Goal: Task Accomplishment & Management: Use online tool/utility

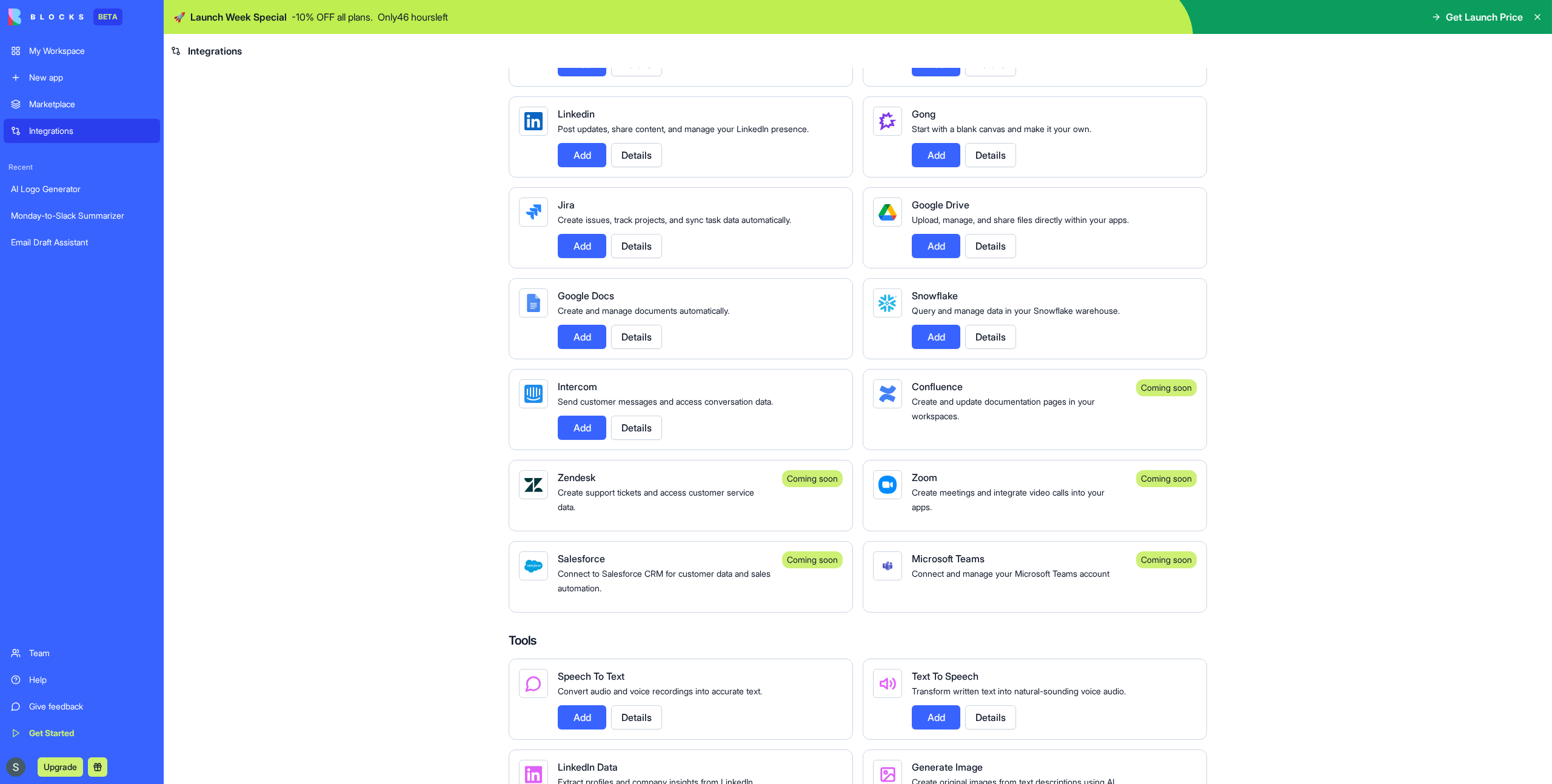
scroll to position [1207, 0]
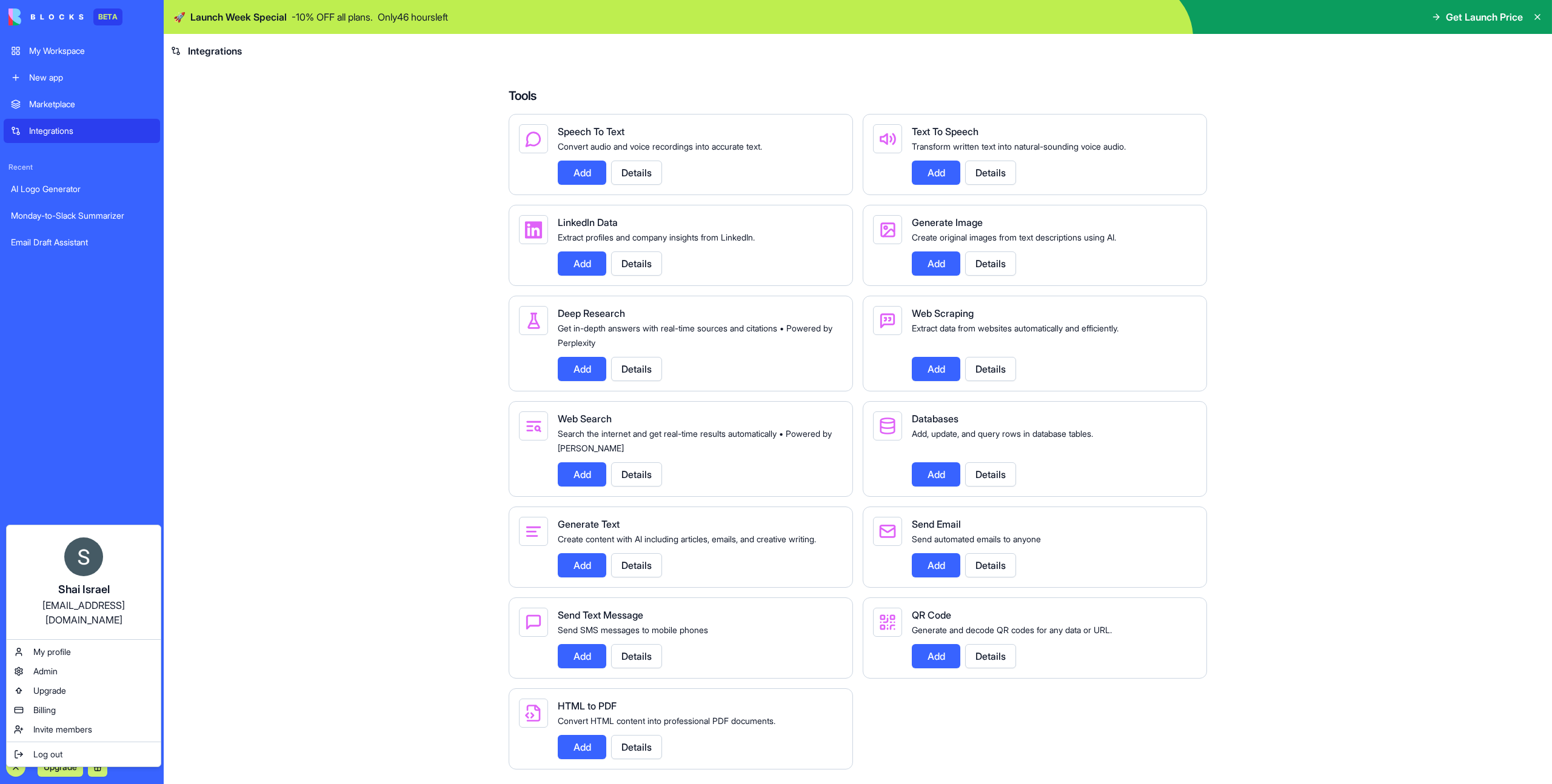
click at [256, 637] on html "BETA My Workspace New app Marketplace Integrations Recent AI Logo Generator [DA…" at bounding box center [776, 392] width 1552 height 784
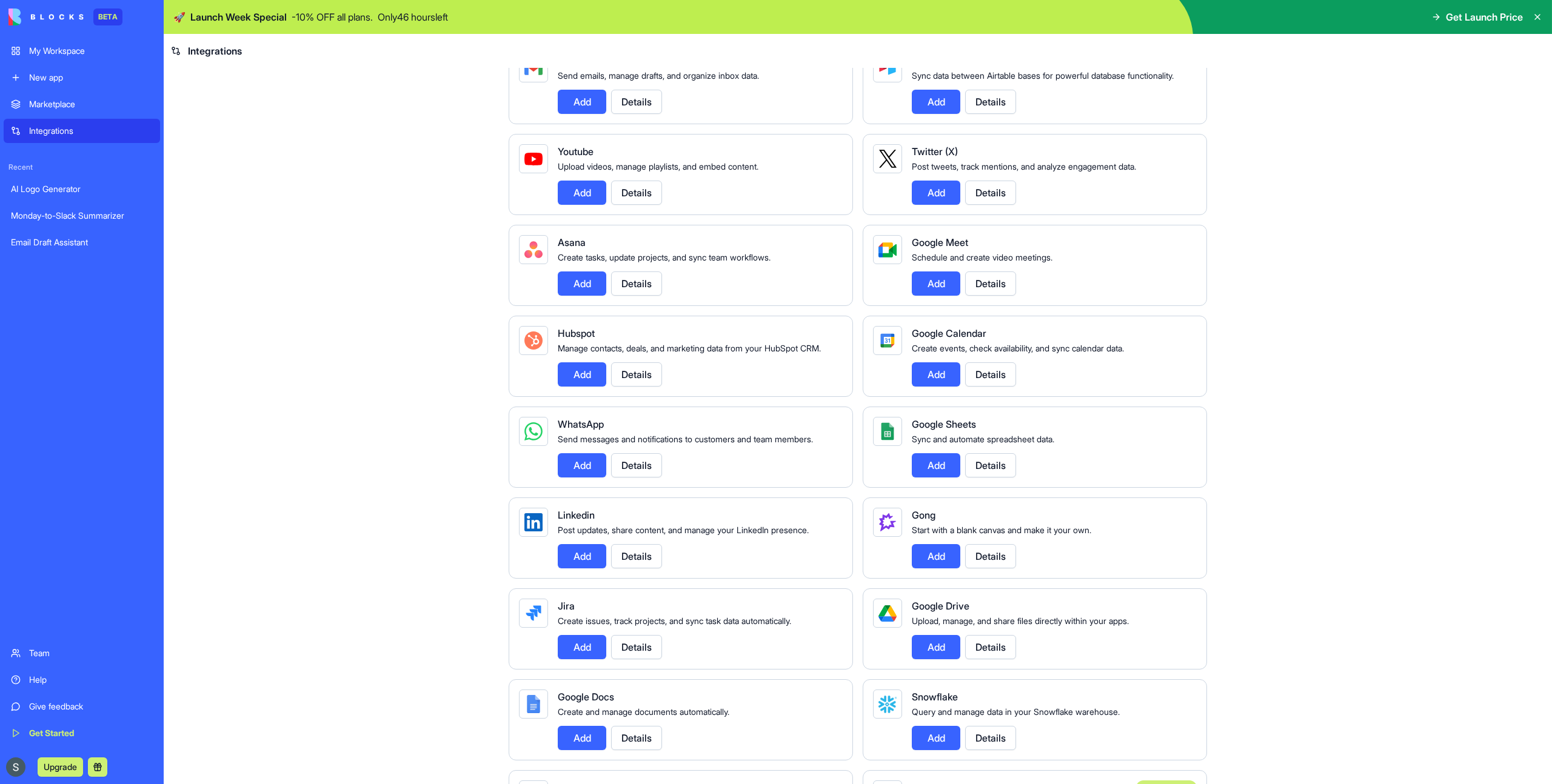
scroll to position [0, 0]
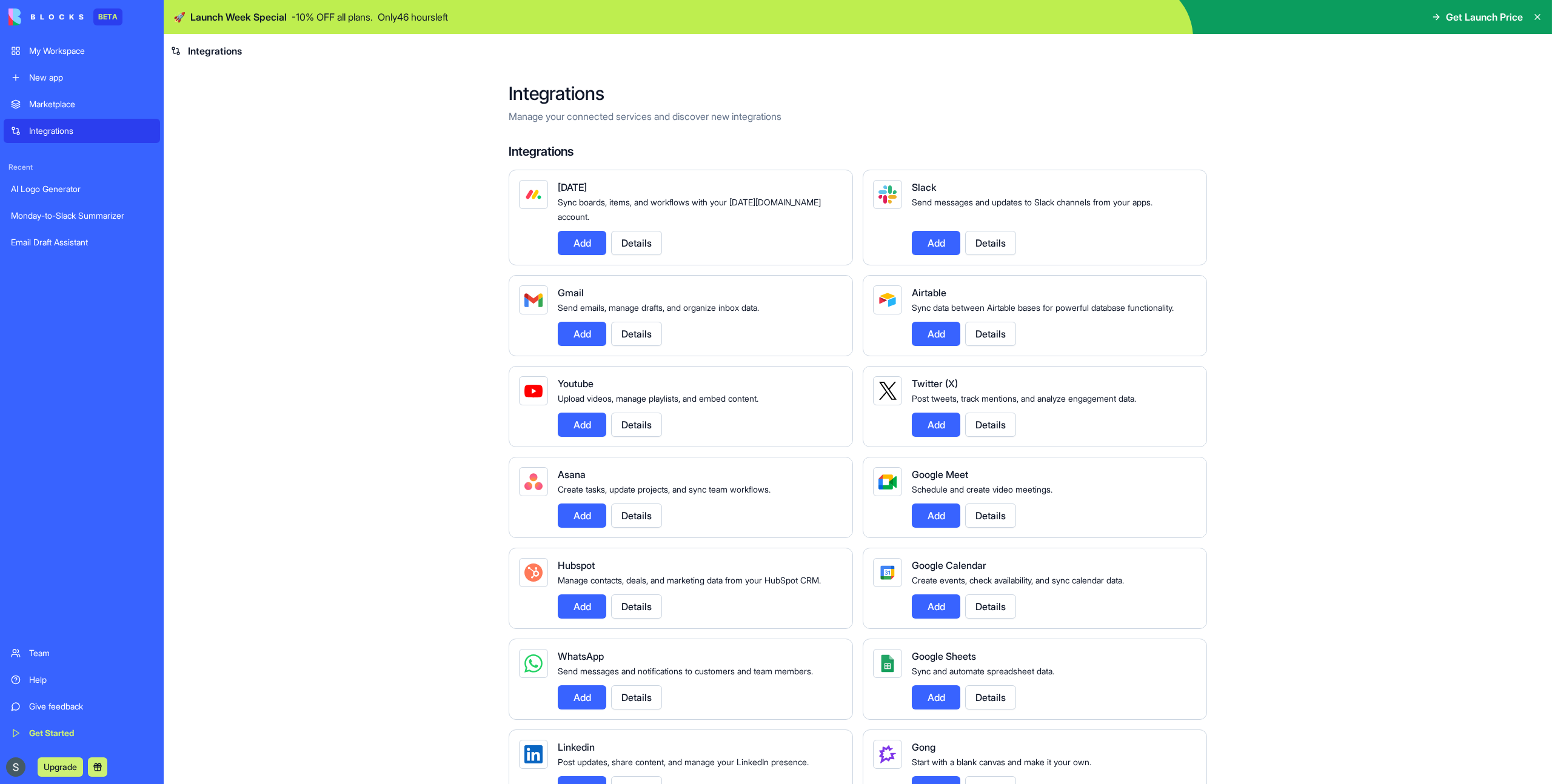
click at [73, 732] on div "Get Started" at bounding box center [91, 733] width 124 height 12
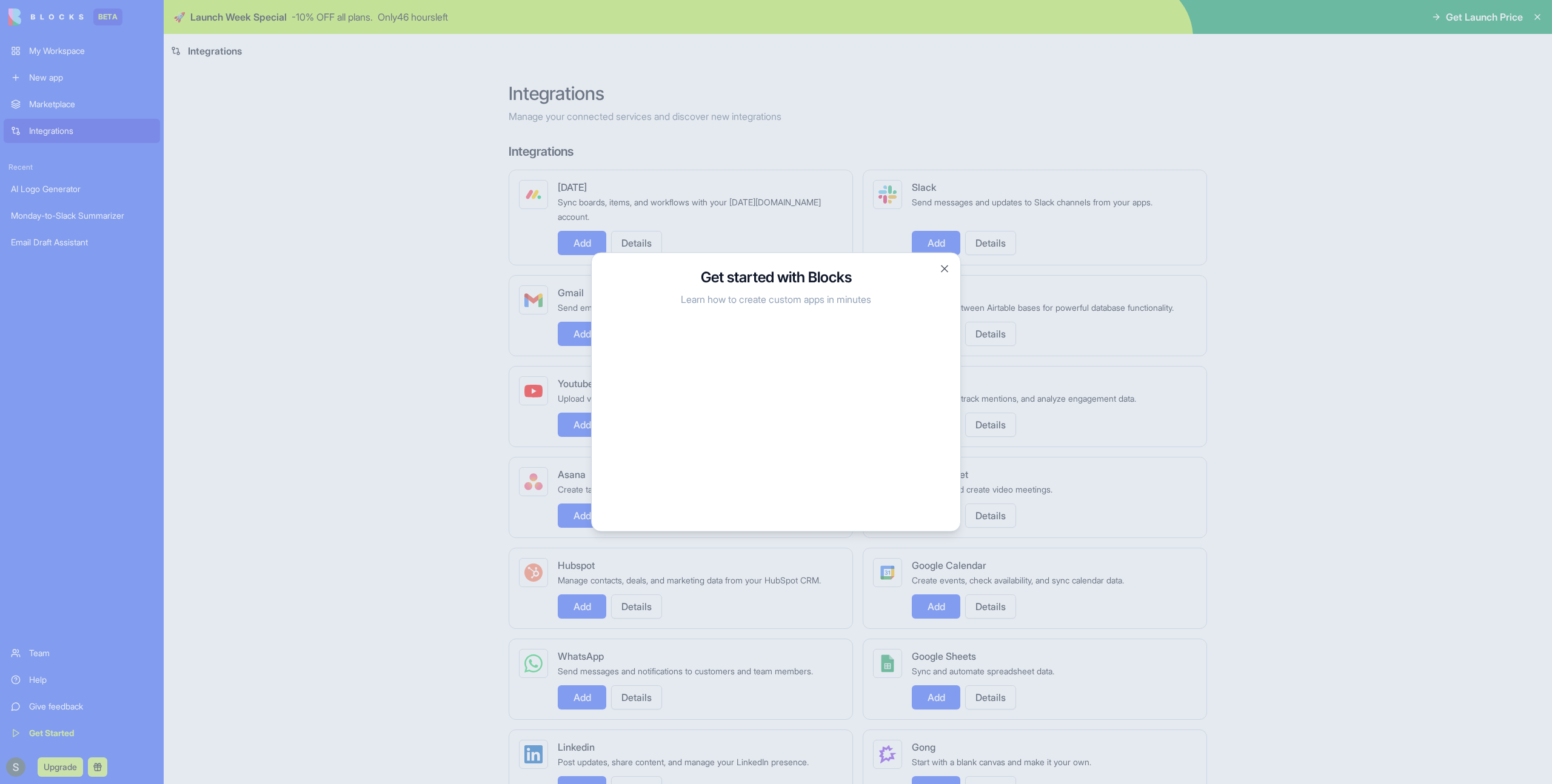
click at [500, 260] on div at bounding box center [776, 392] width 1552 height 784
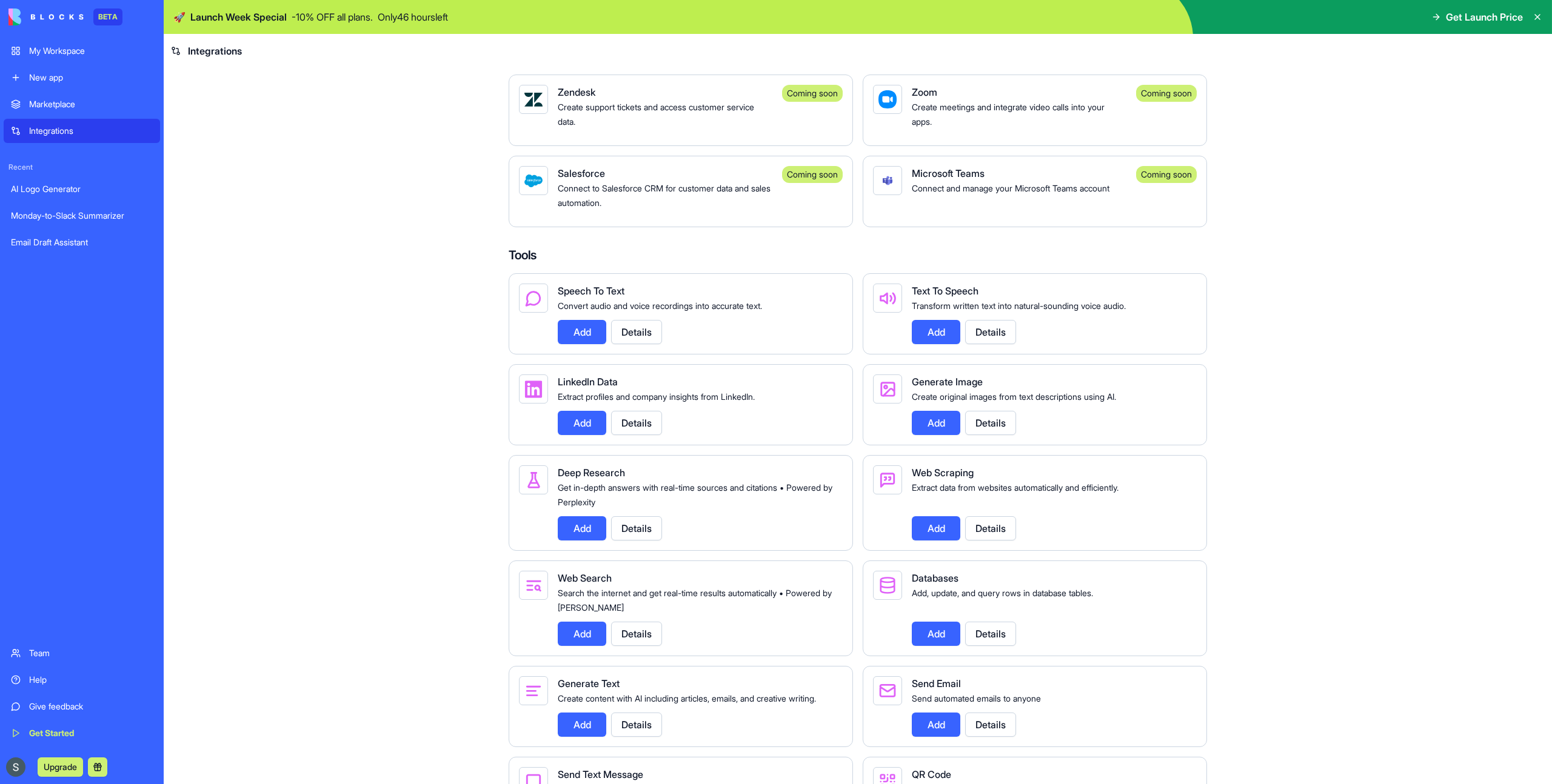
scroll to position [1207, 0]
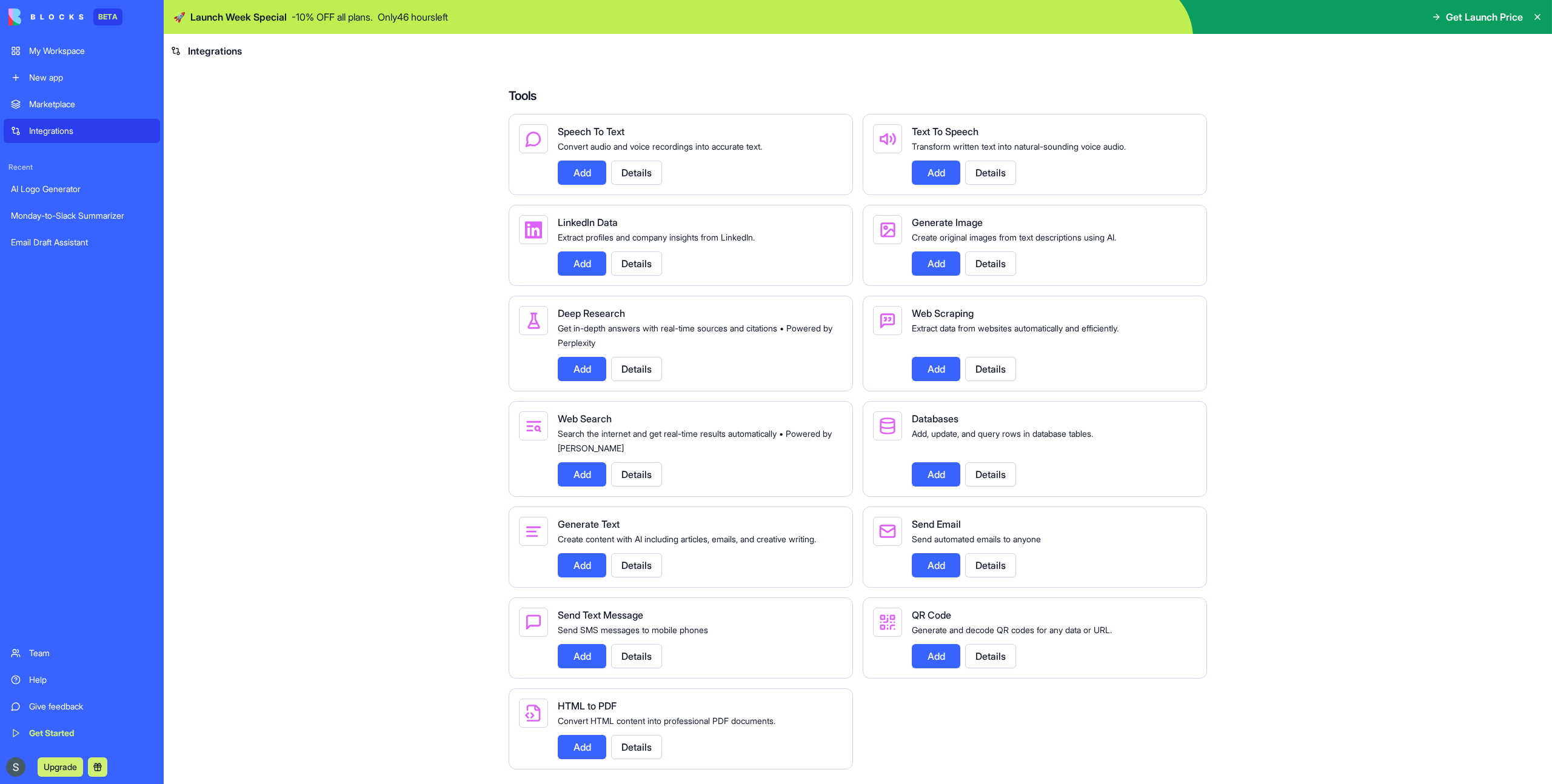
click at [999, 620] on div "QR Code" at bounding box center [1049, 615] width 275 height 15
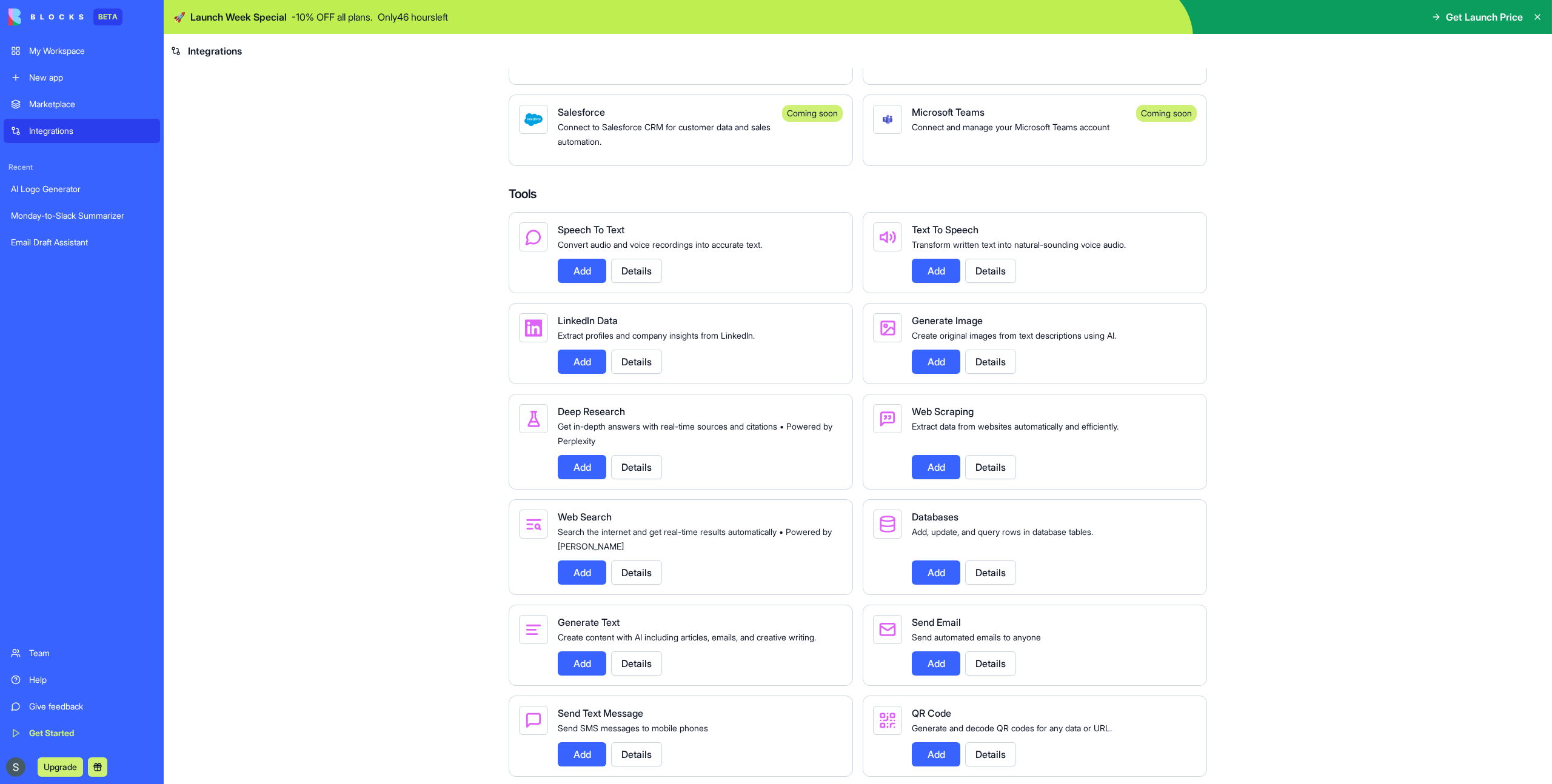
scroll to position [1026, 0]
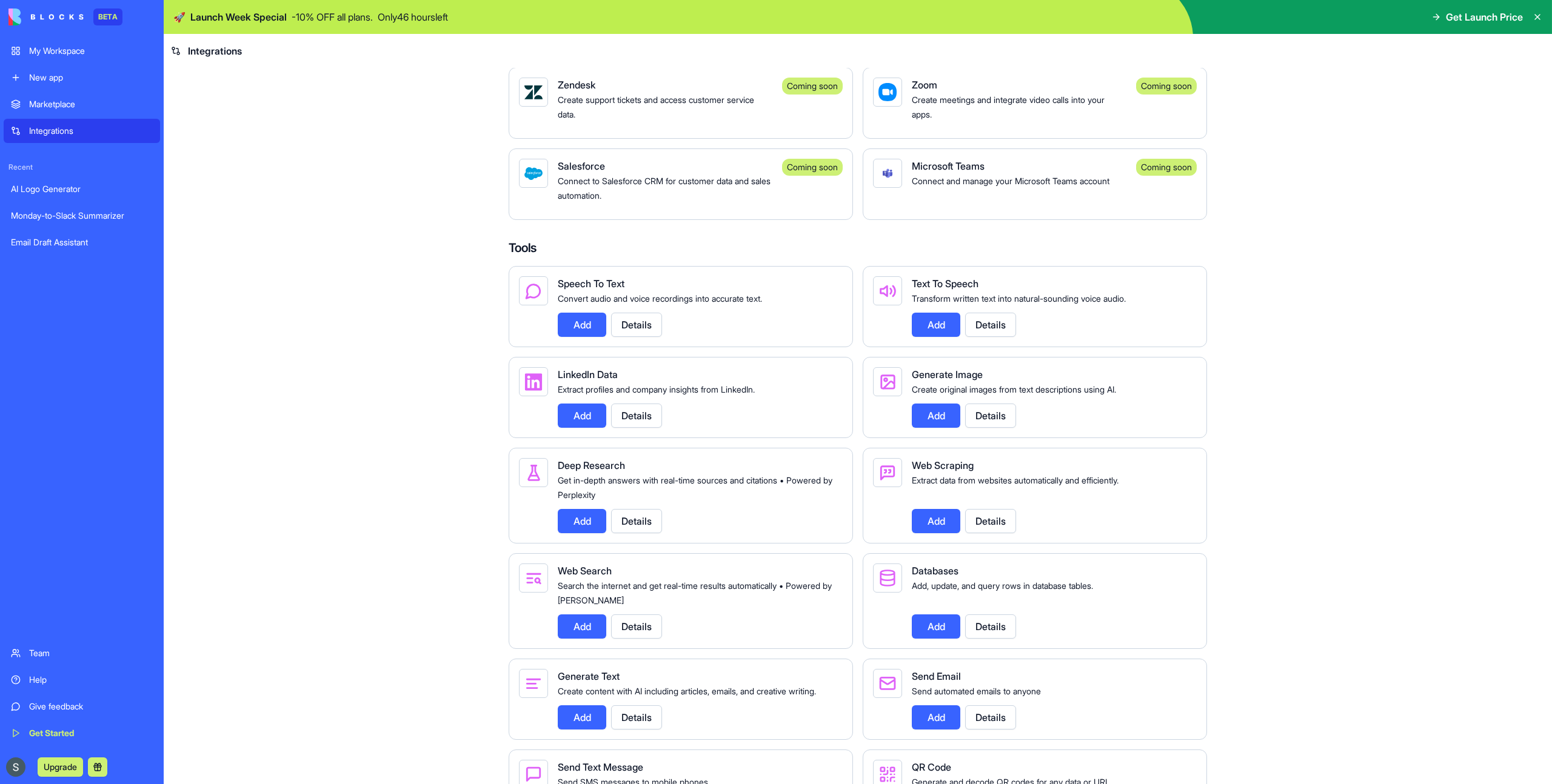
click at [636, 438] on div "LinkedIn Data Extract profiles and company insights from LinkedIn. Add Details" at bounding box center [680, 397] width 344 height 81
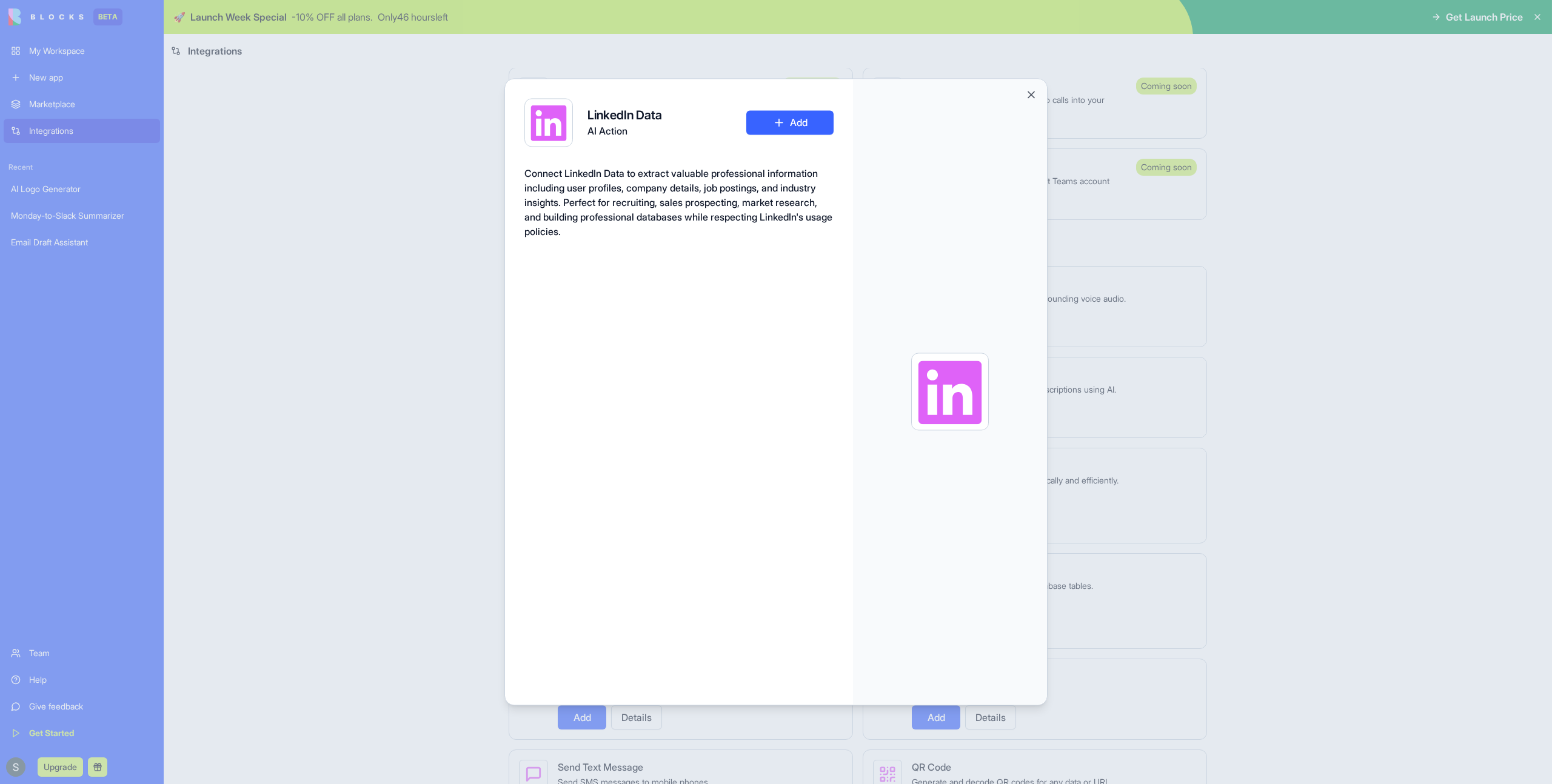
click at [1039, 92] on div at bounding box center [949, 391] width 194 height 625
click at [1027, 92] on button "Close" at bounding box center [1031, 95] width 12 height 12
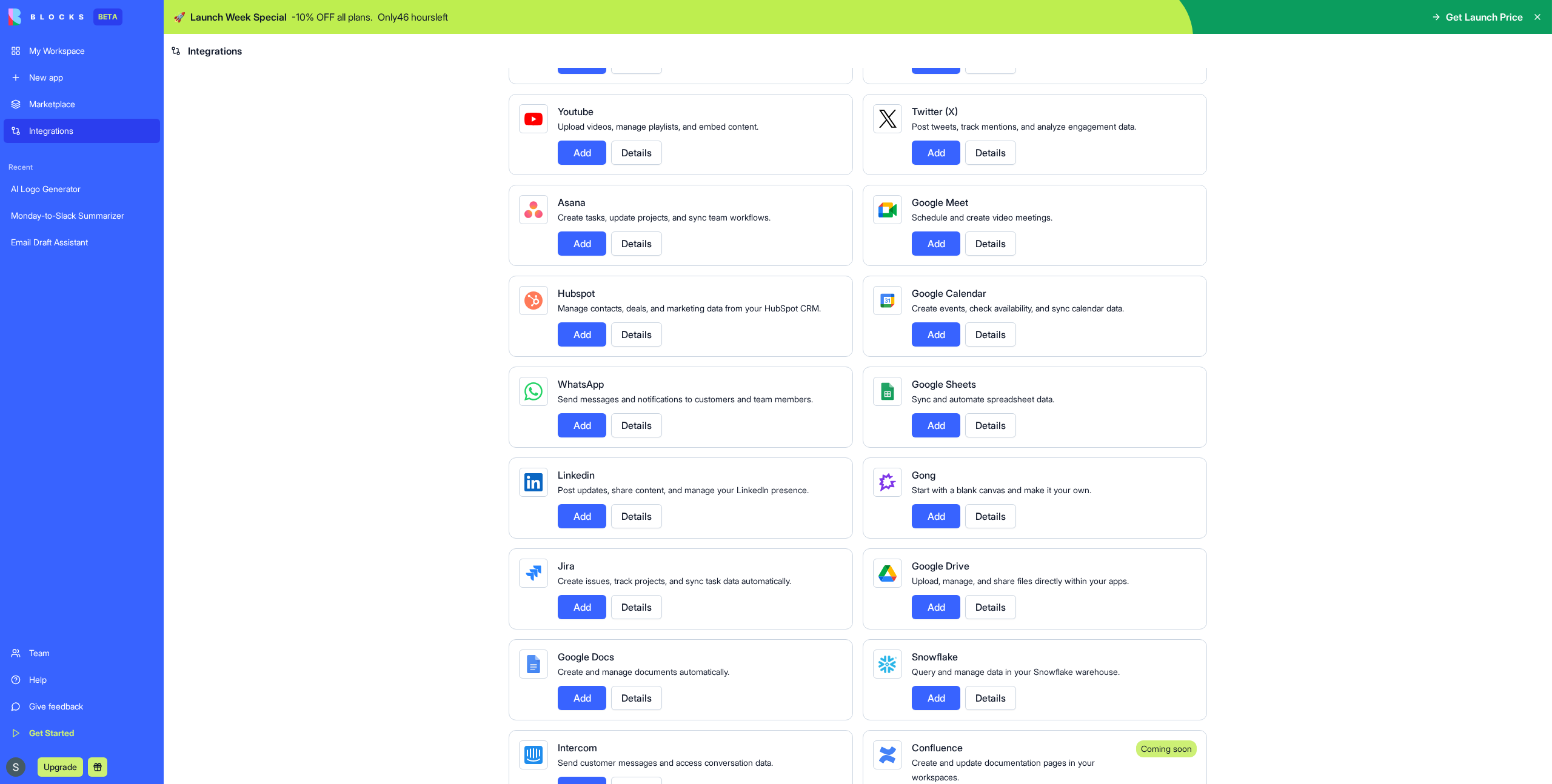
scroll to position [0, 0]
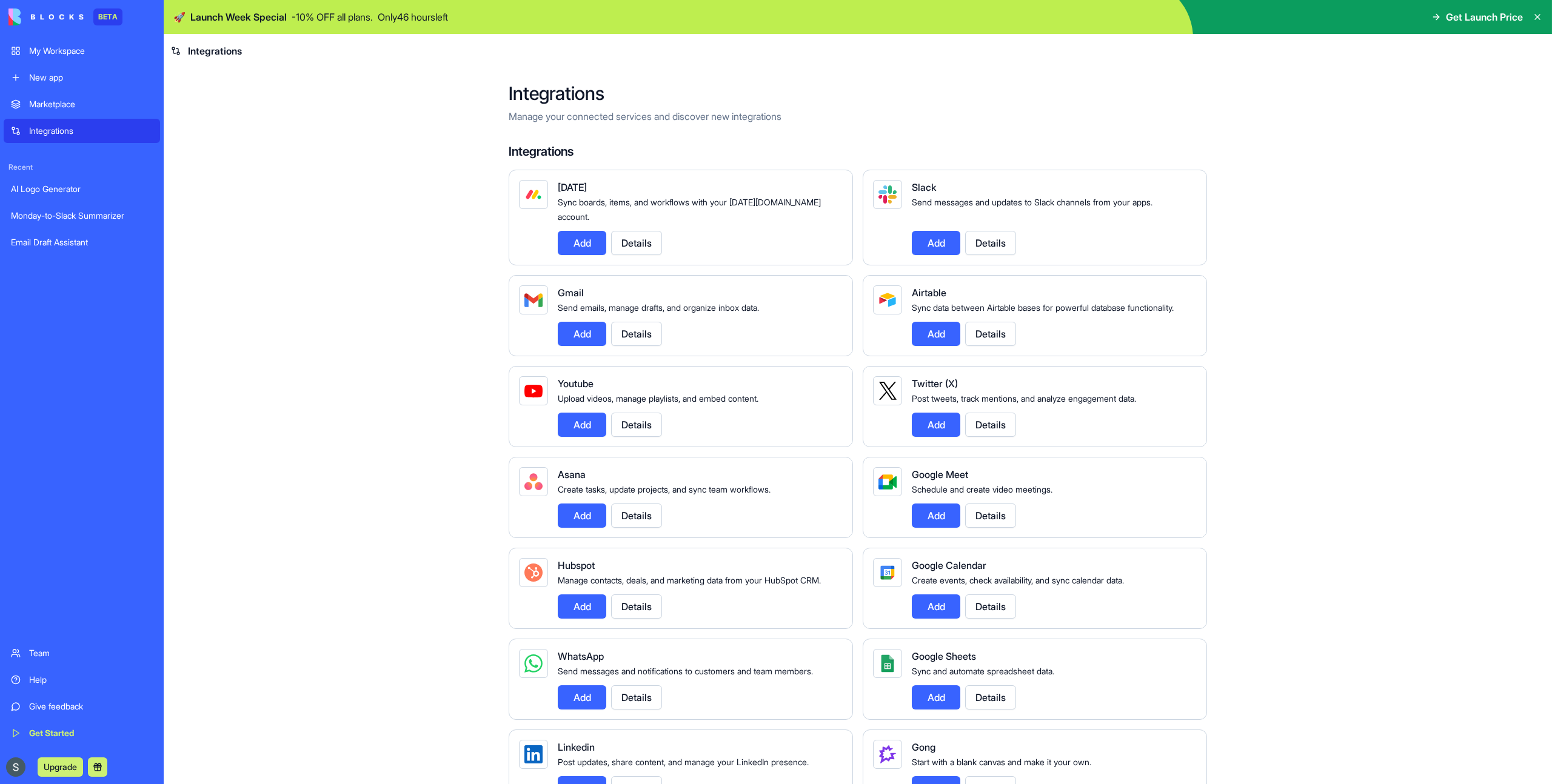
click at [55, 103] on div "Marketplace" at bounding box center [91, 104] width 124 height 12
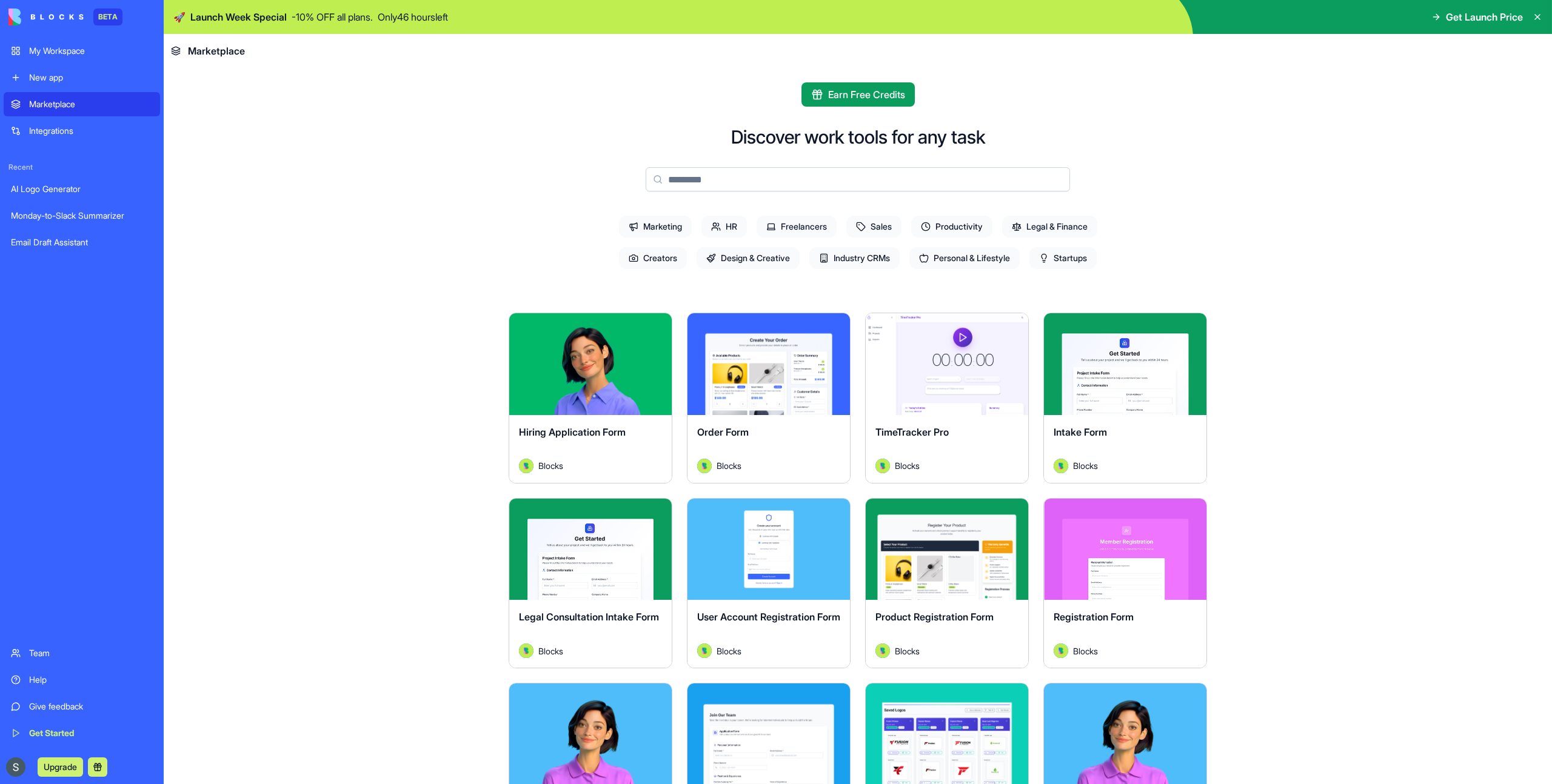
click at [876, 228] on span "Sales" at bounding box center [874, 226] width 55 height 22
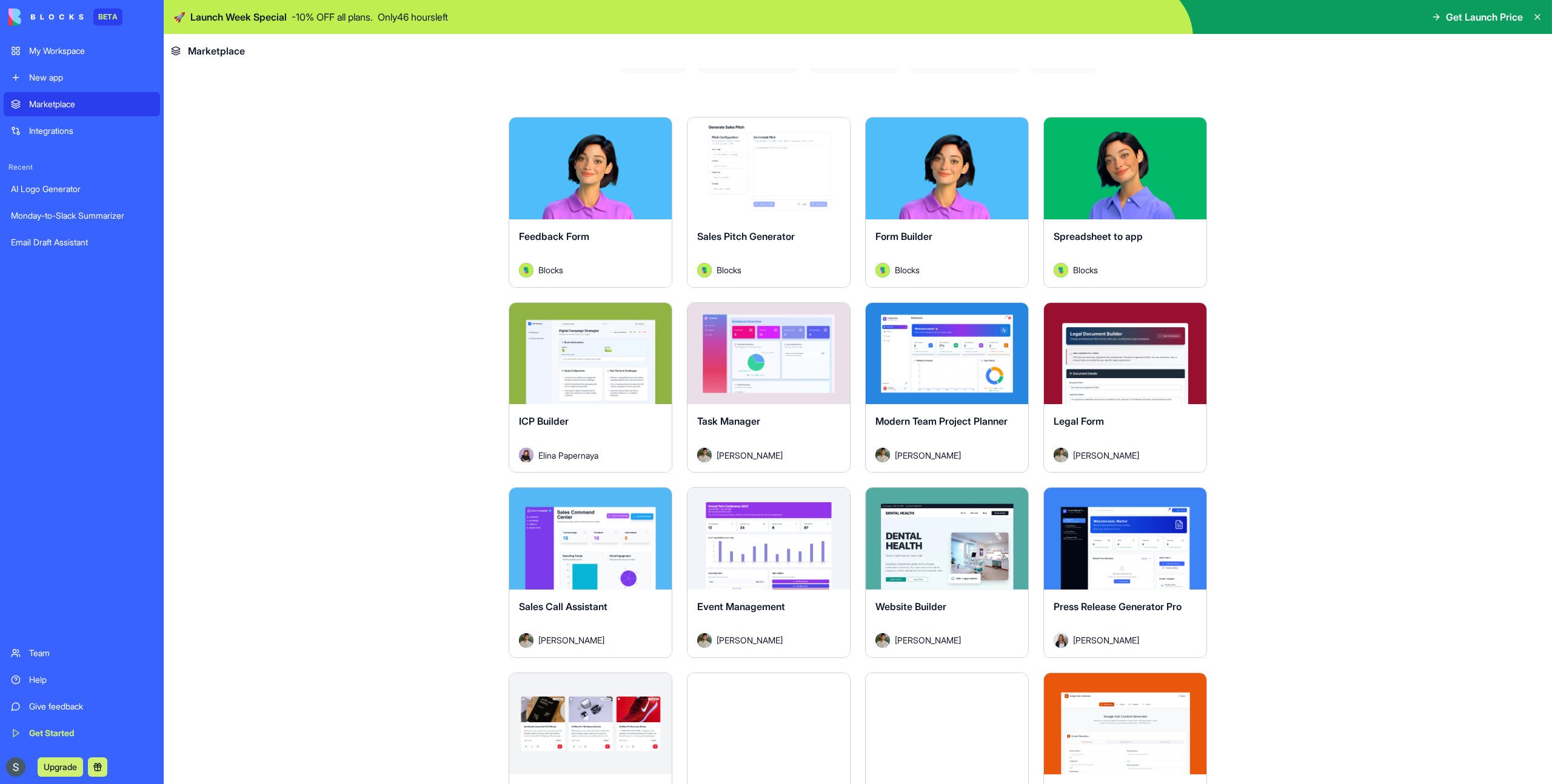
scroll to position [214, 0]
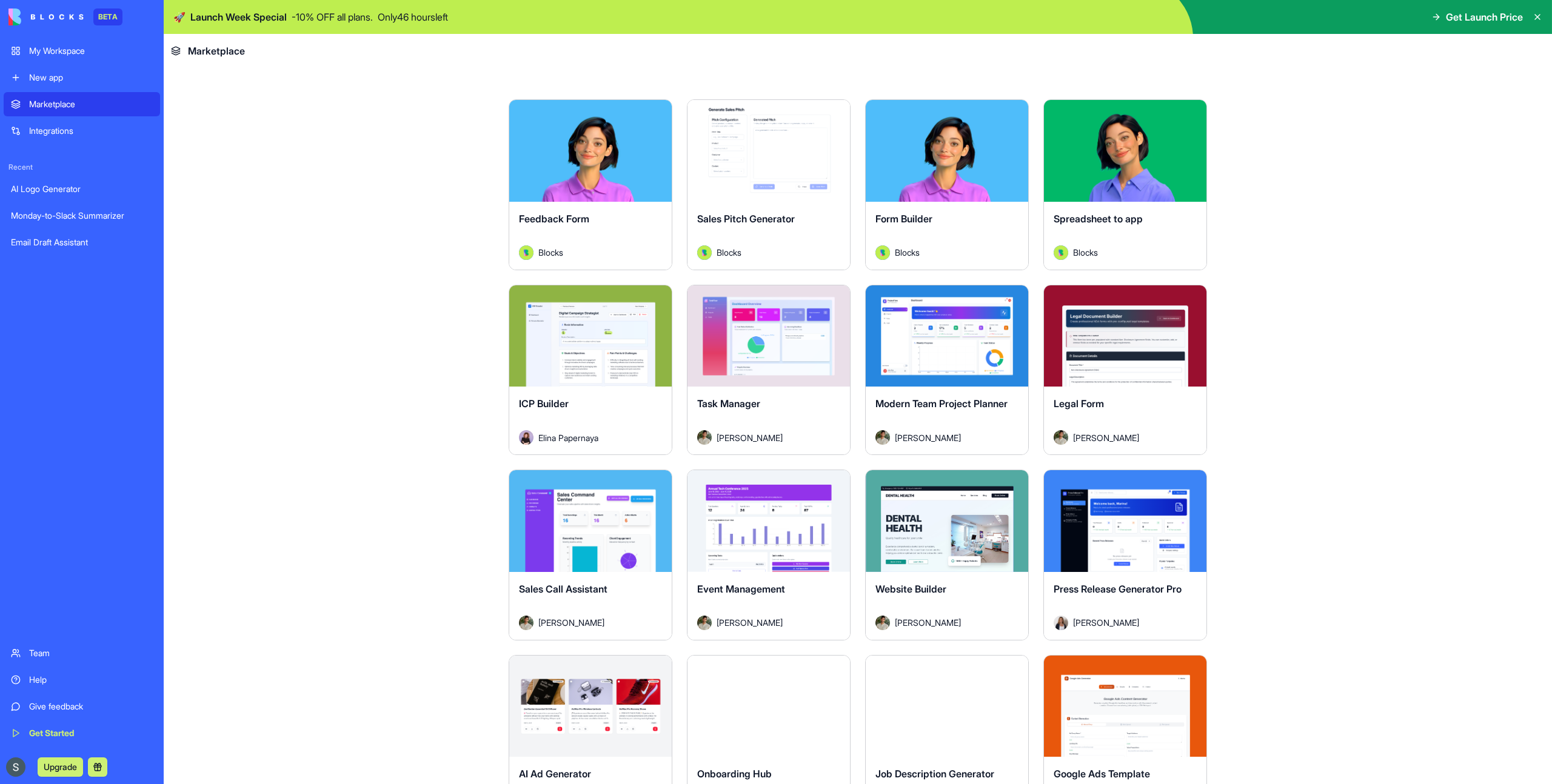
click at [1118, 441] on span "Don Neumark" at bounding box center [1106, 437] width 66 height 13
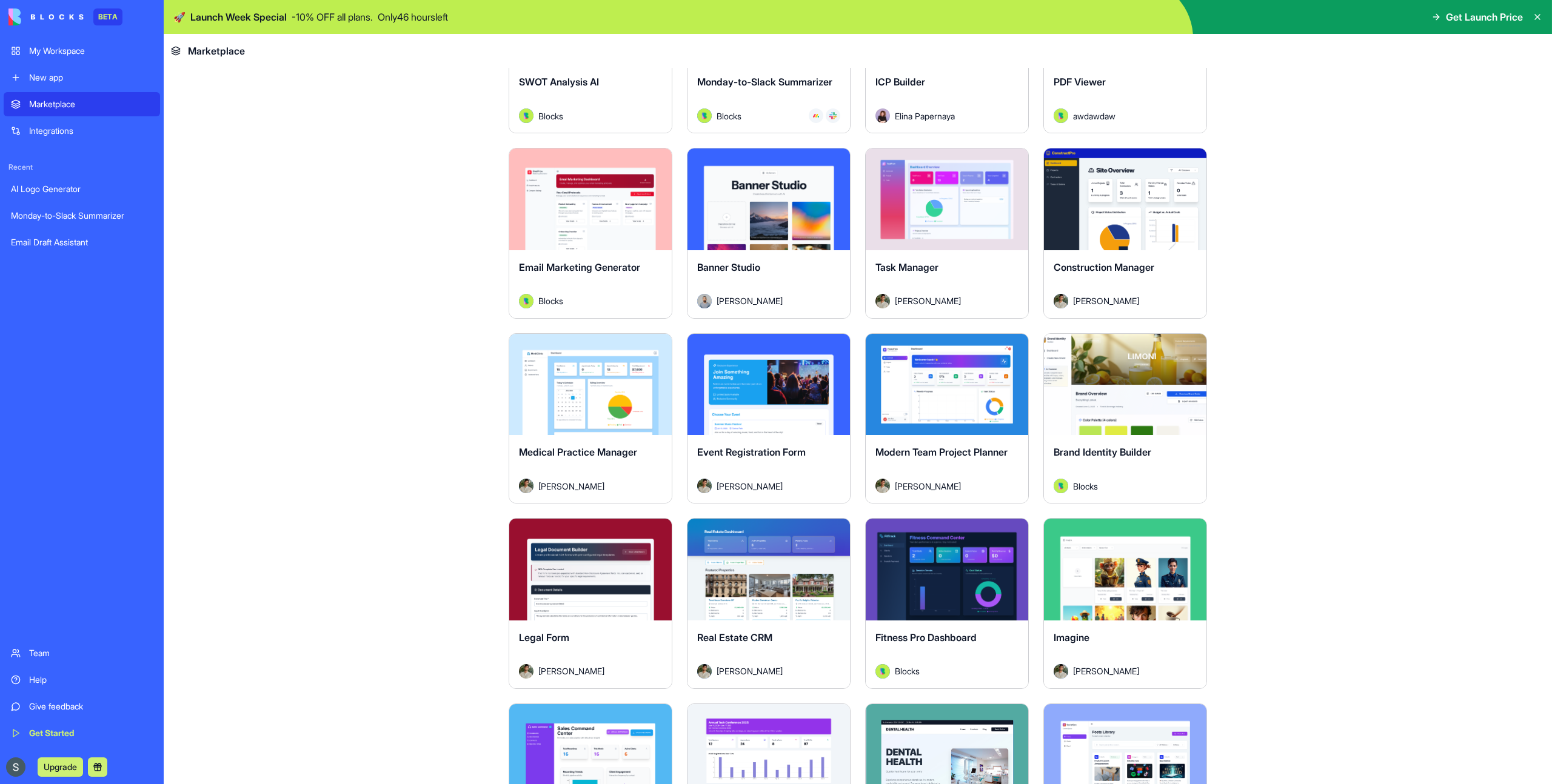
scroll to position [2030, 0]
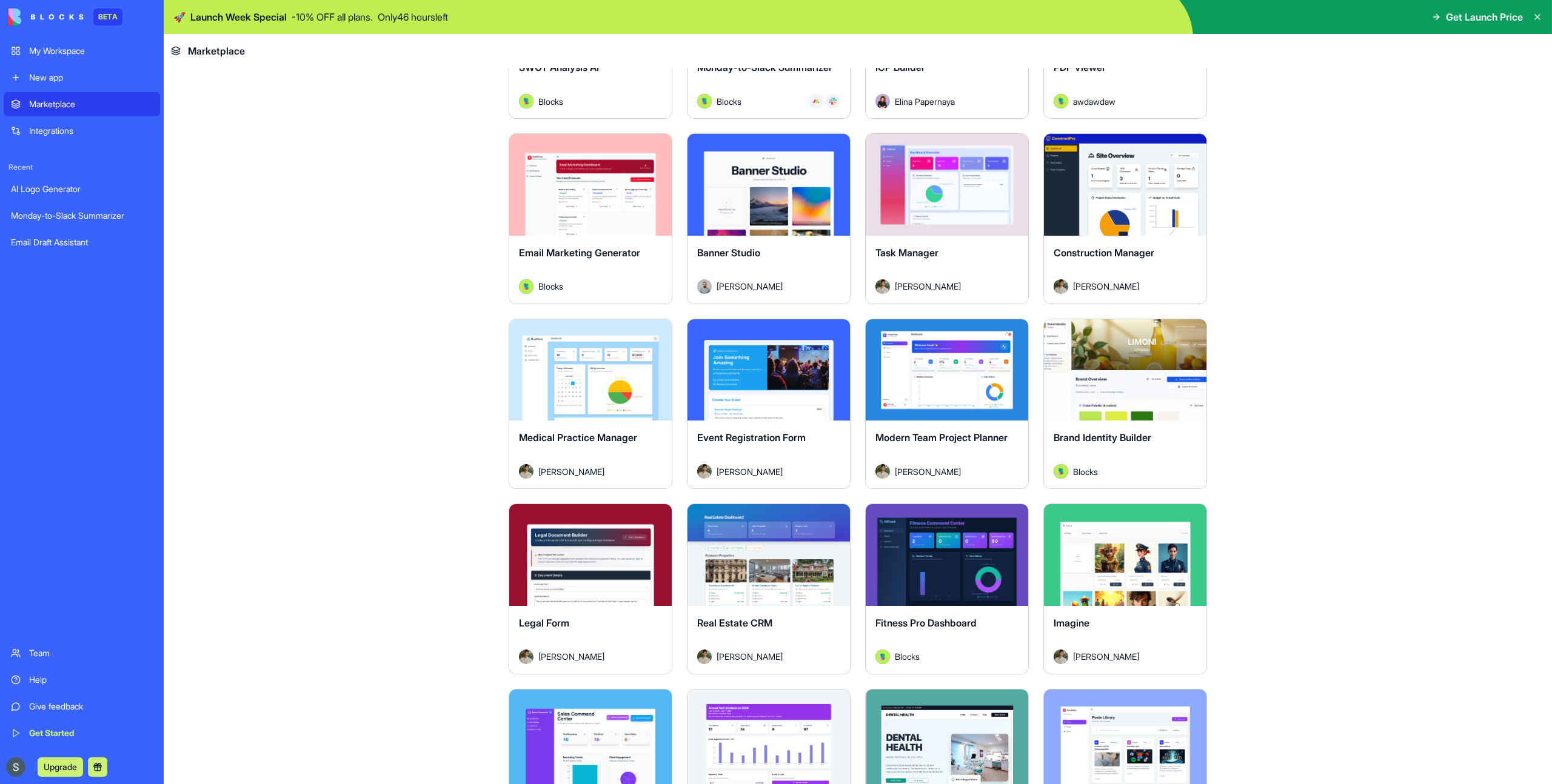
click at [786, 278] on div "Banner Studio" at bounding box center [769, 262] width 143 height 34
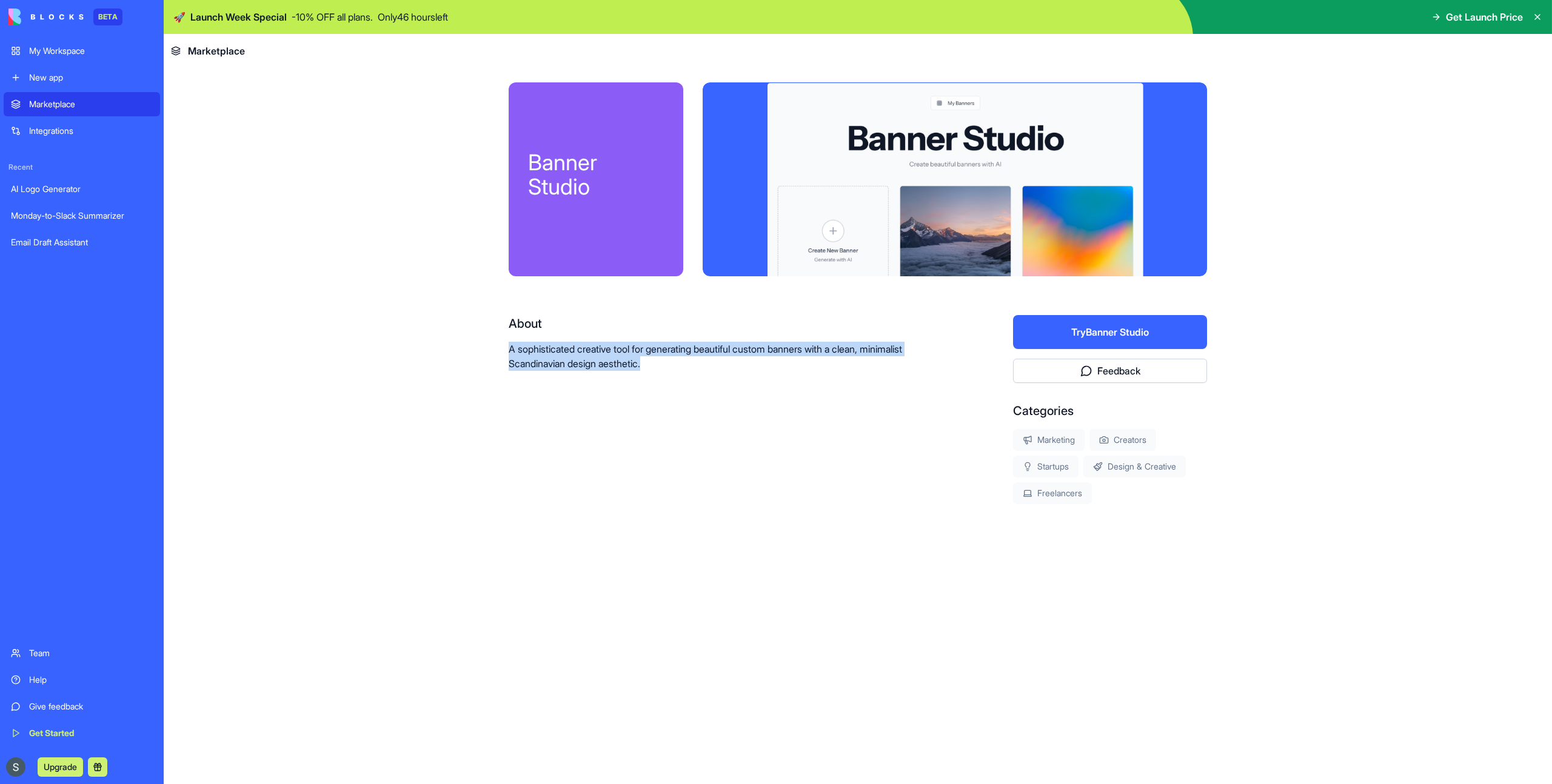
drag, startPoint x: 504, startPoint y: 343, endPoint x: 769, endPoint y: 368, distance: 266.2
click at [769, 368] on div "Banner Studio About A sophisticated creative tool for generating beautiful cust…" at bounding box center [857, 332] width 776 height 529
click at [769, 368] on p "A sophisticated creative tool for generating beautiful custom banners with a cl…" at bounding box center [722, 356] width 427 height 29
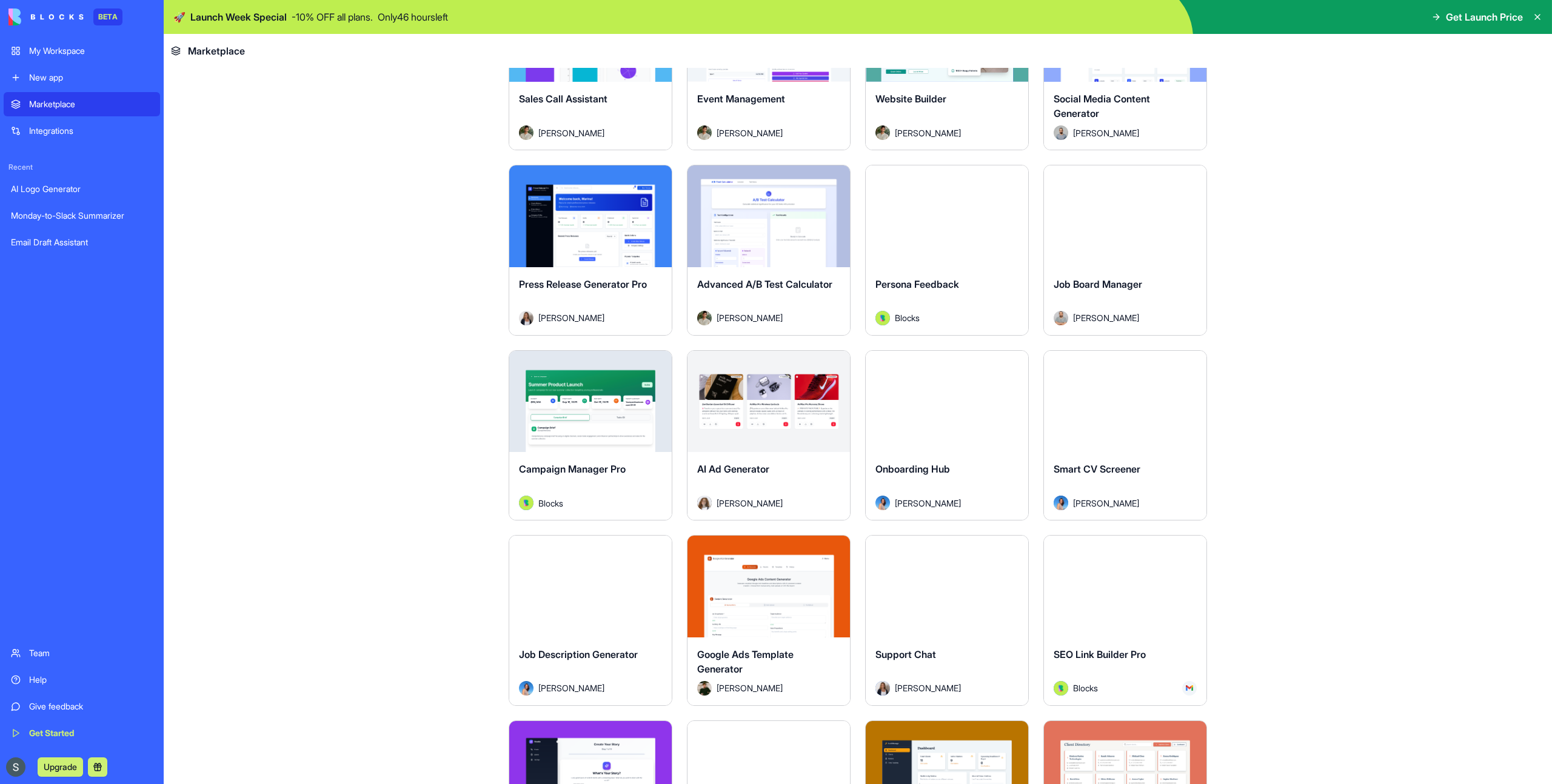
scroll to position [3365, 0]
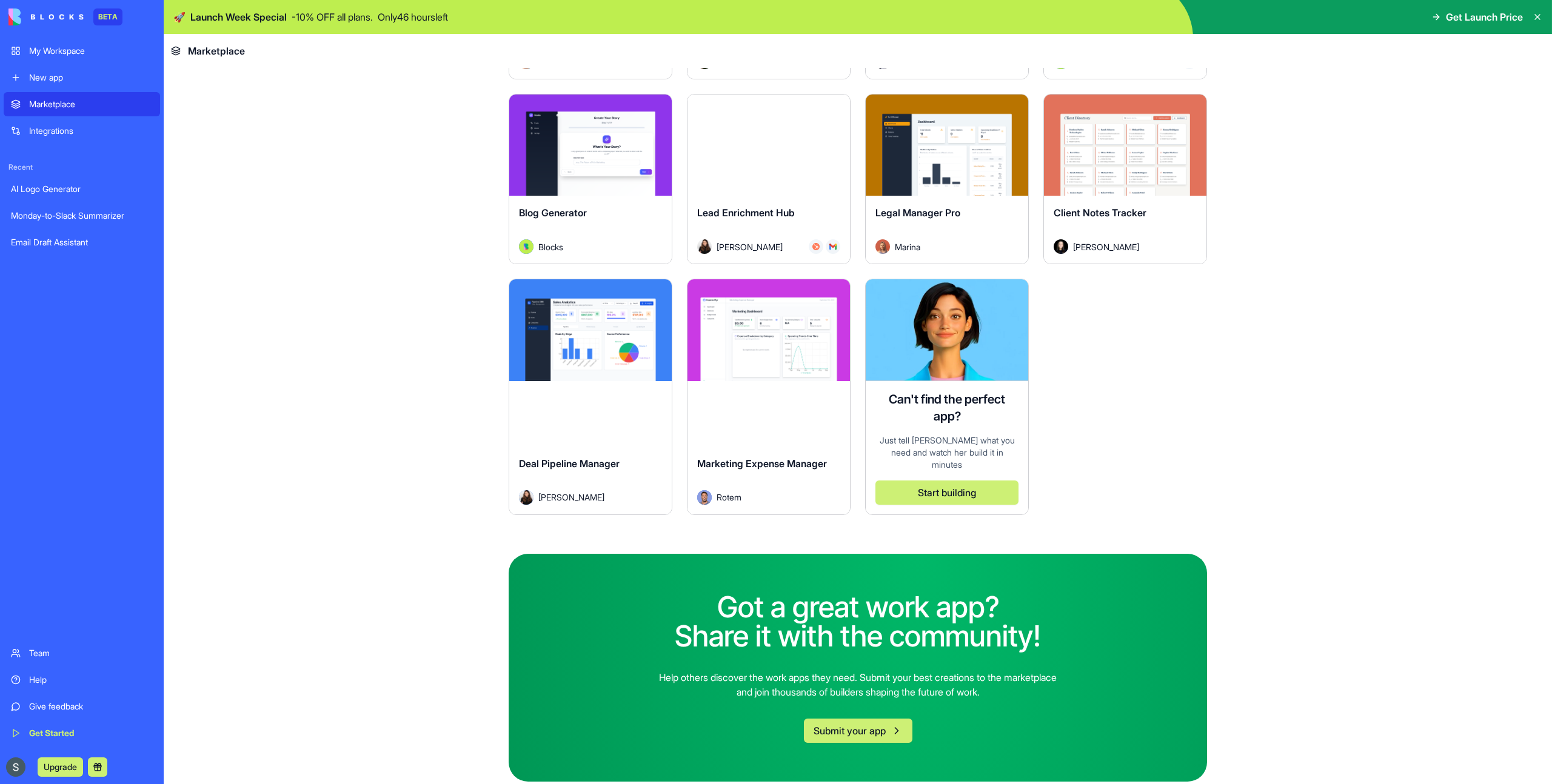
click at [553, 470] on div "Deal Pipeline Manager" at bounding box center [590, 473] width 143 height 34
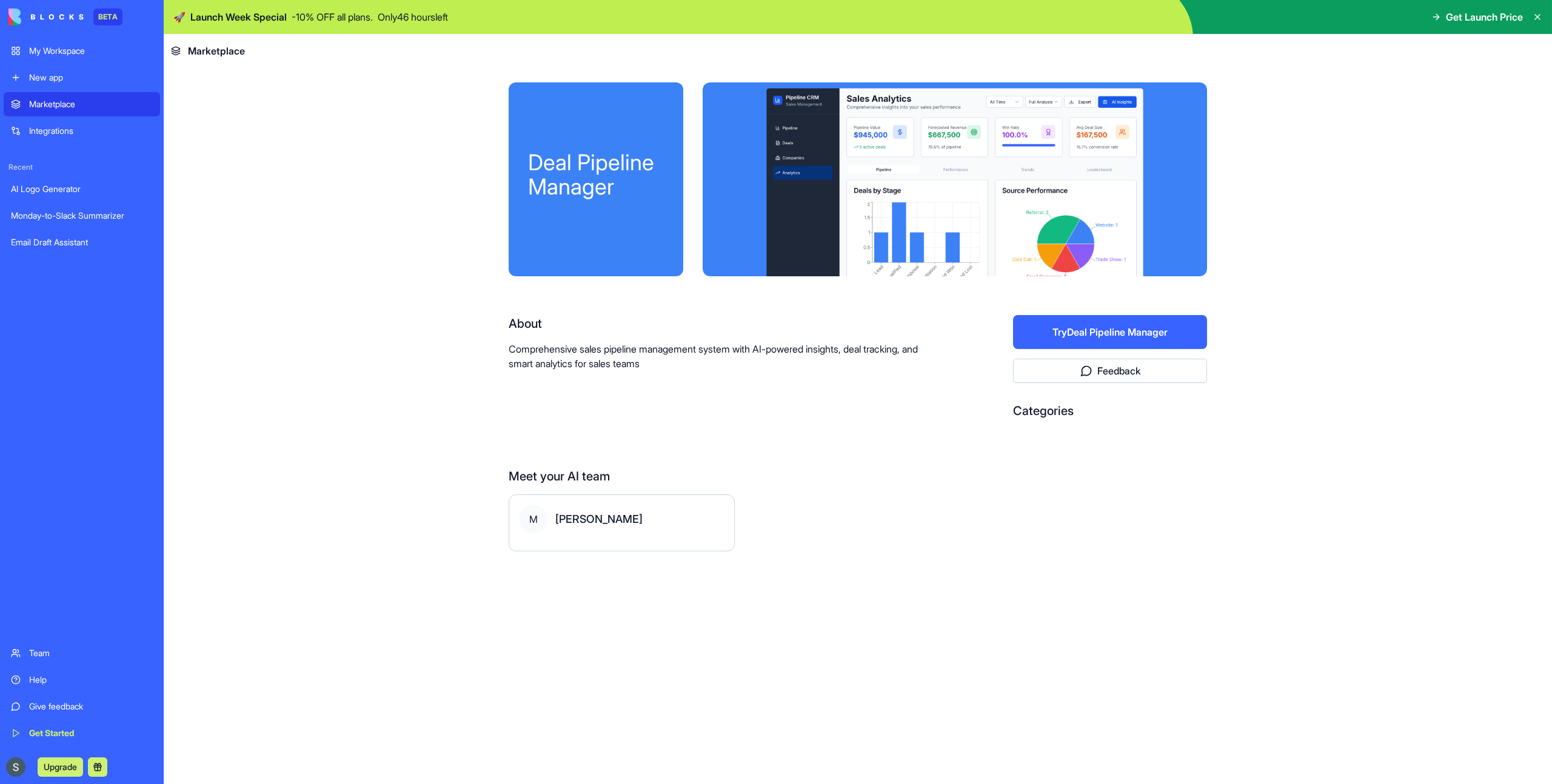
click at [43, 675] on div "Help" at bounding box center [91, 680] width 124 height 12
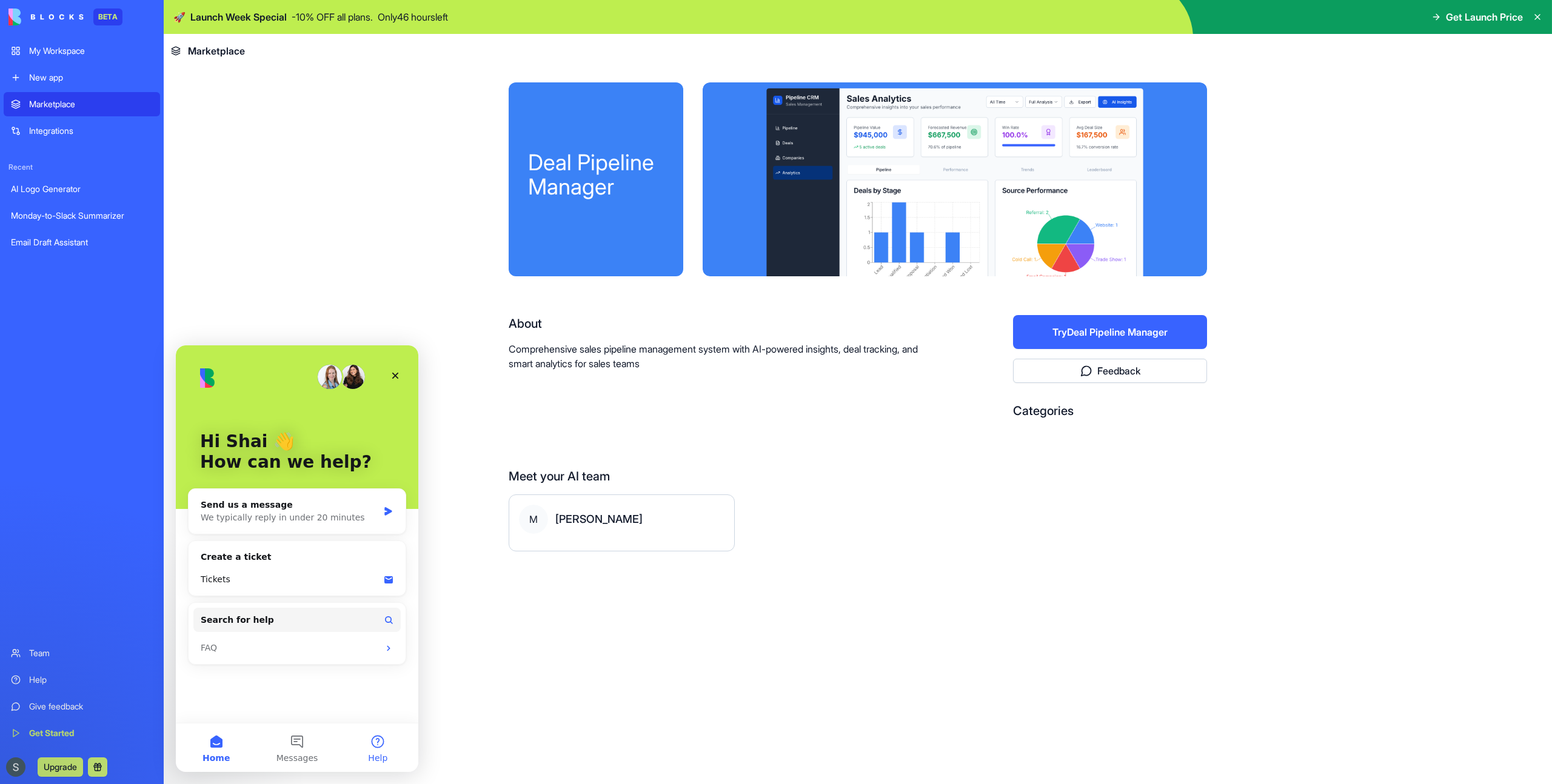
click at [390, 748] on button "Help" at bounding box center [377, 748] width 80 height 49
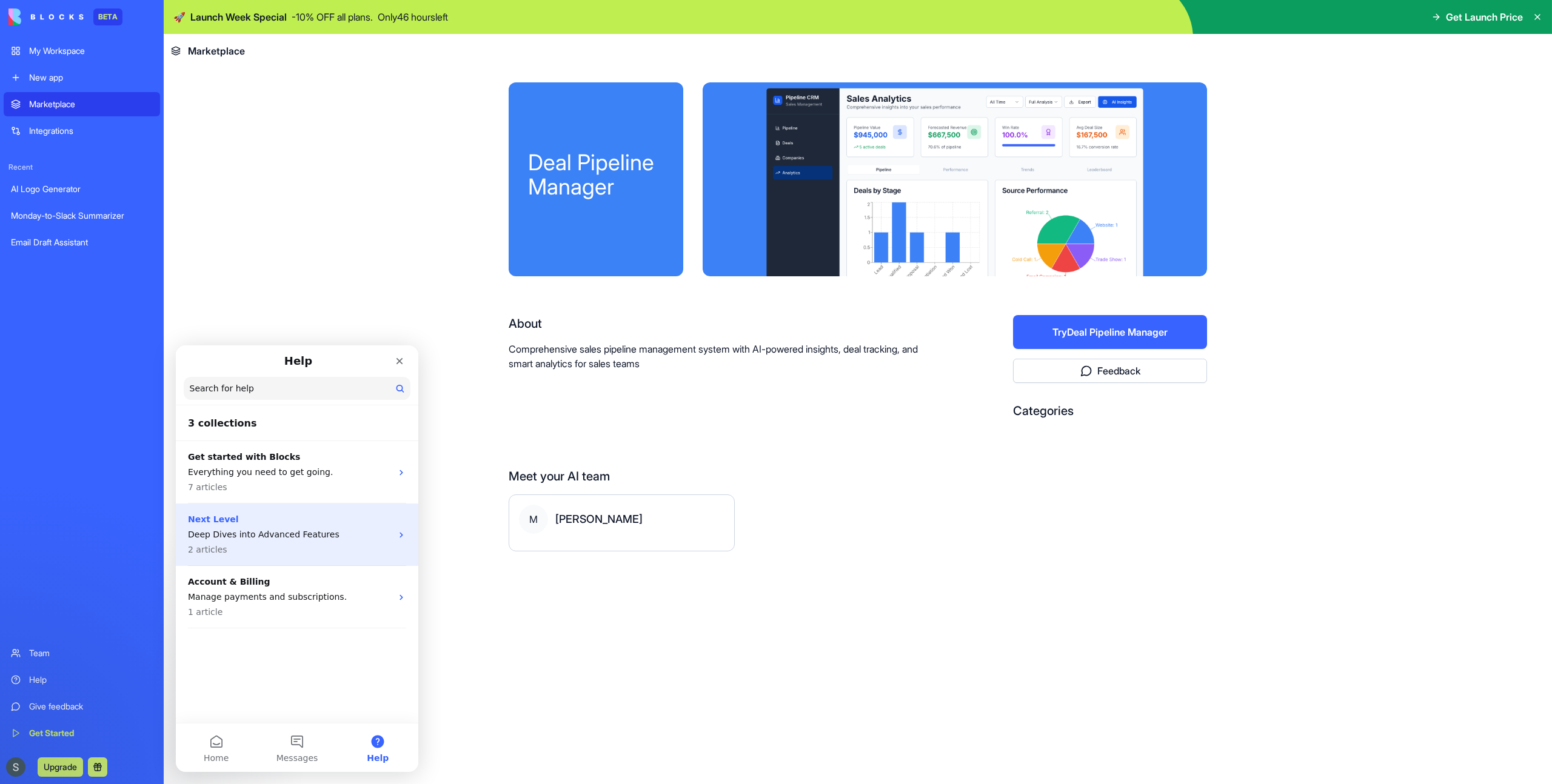
click at [331, 546] on p "2 articles" at bounding box center [289, 549] width 204 height 13
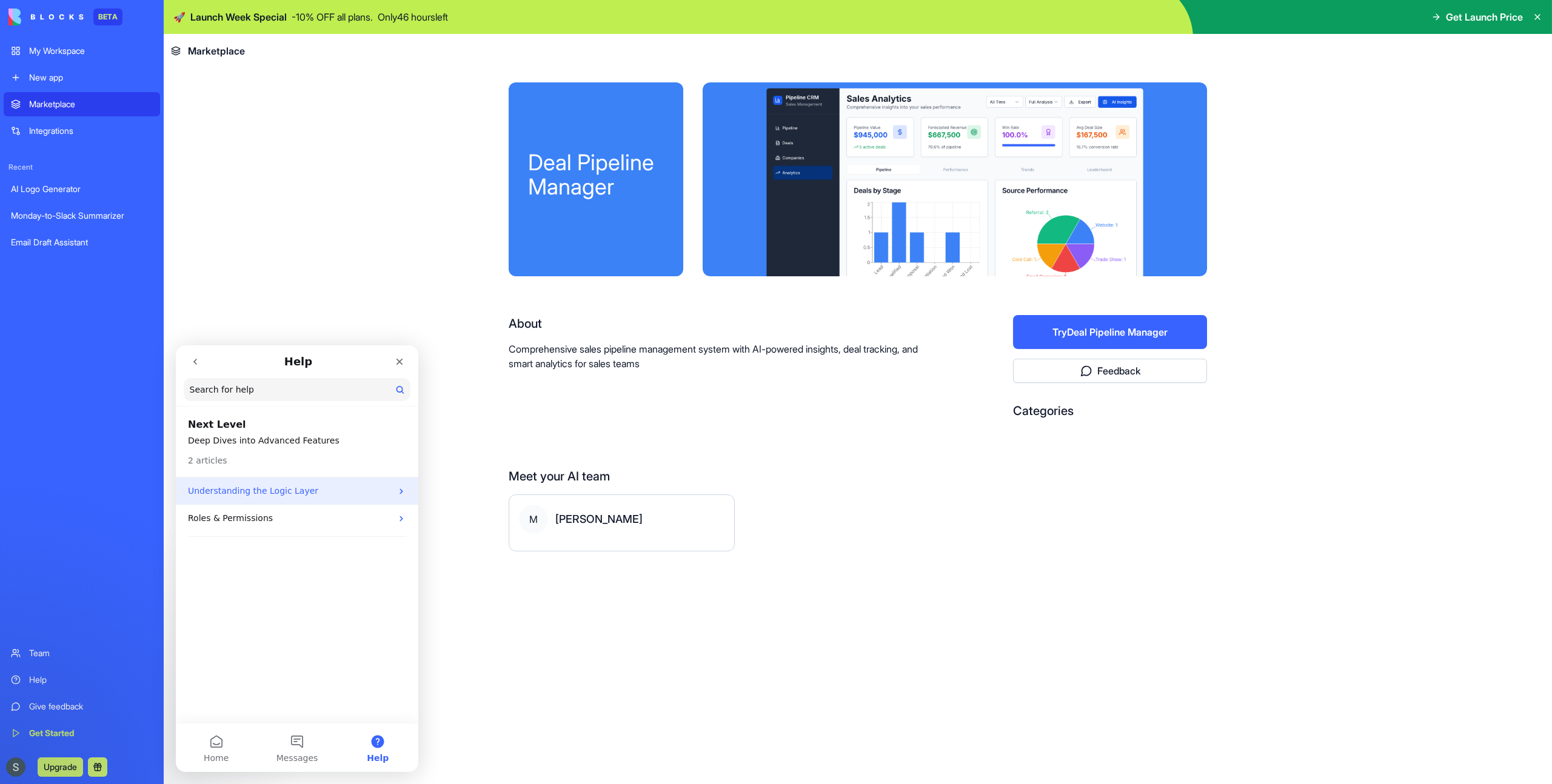
click at [325, 494] on p "Understanding the Logic Layer" at bounding box center [289, 491] width 204 height 13
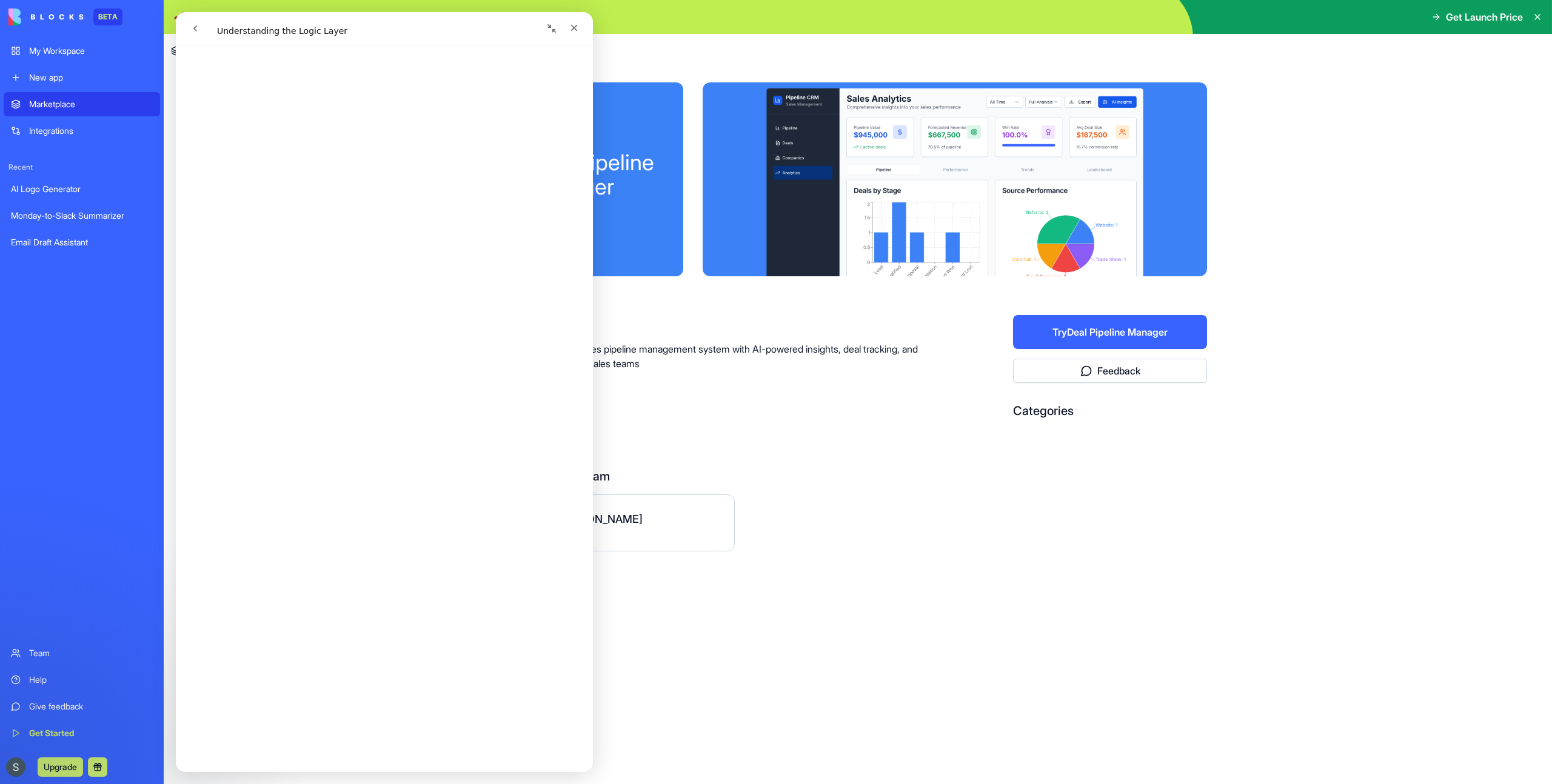
scroll to position [320, 0]
click at [900, 528] on div "M Morgan" at bounding box center [857, 522] width 699 height 57
click at [71, 249] on link "Email Draft Assistant" at bounding box center [81, 243] width 156 height 24
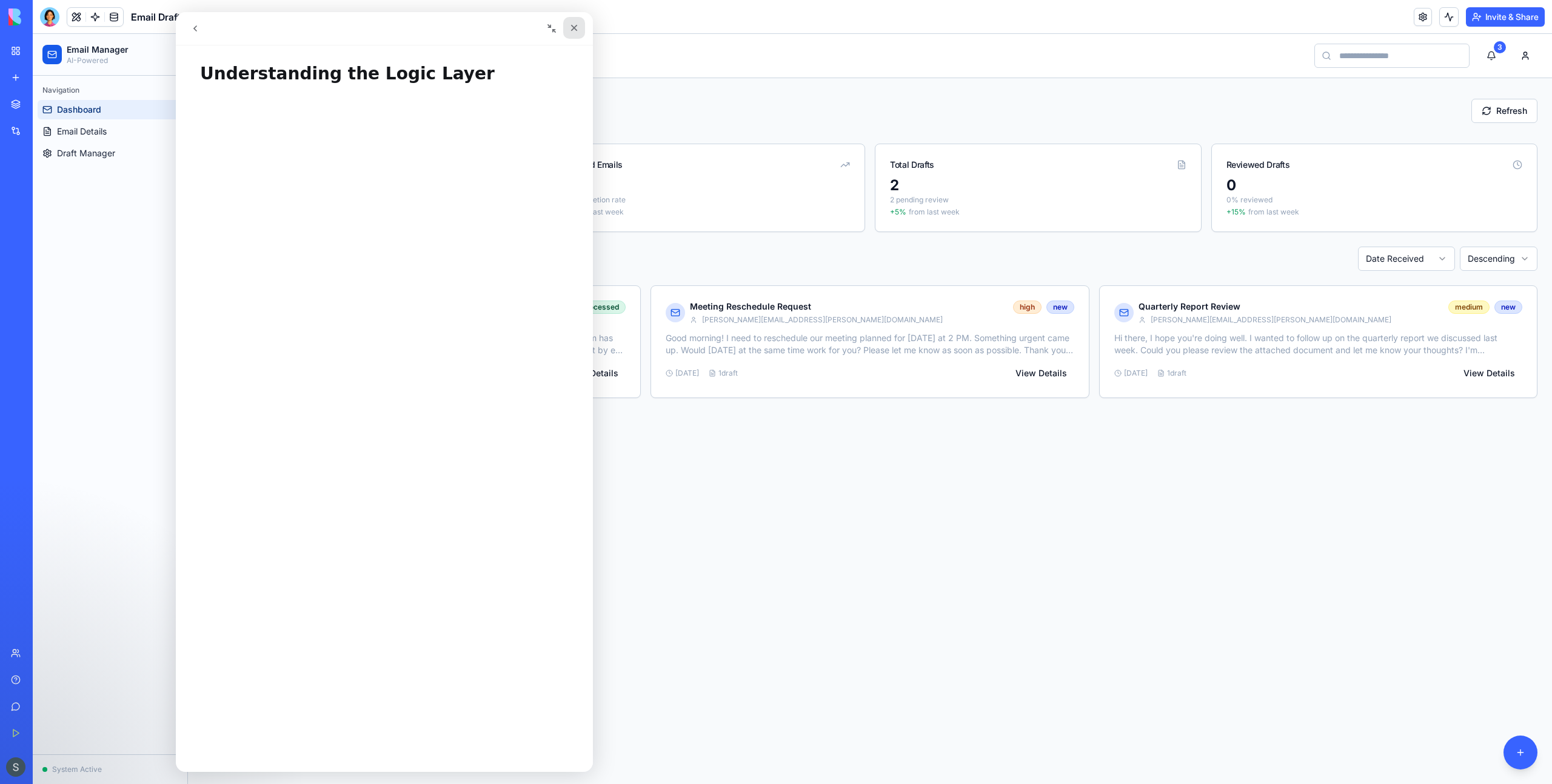
click at [576, 28] on icon "Close" at bounding box center [574, 28] width 9 height 9
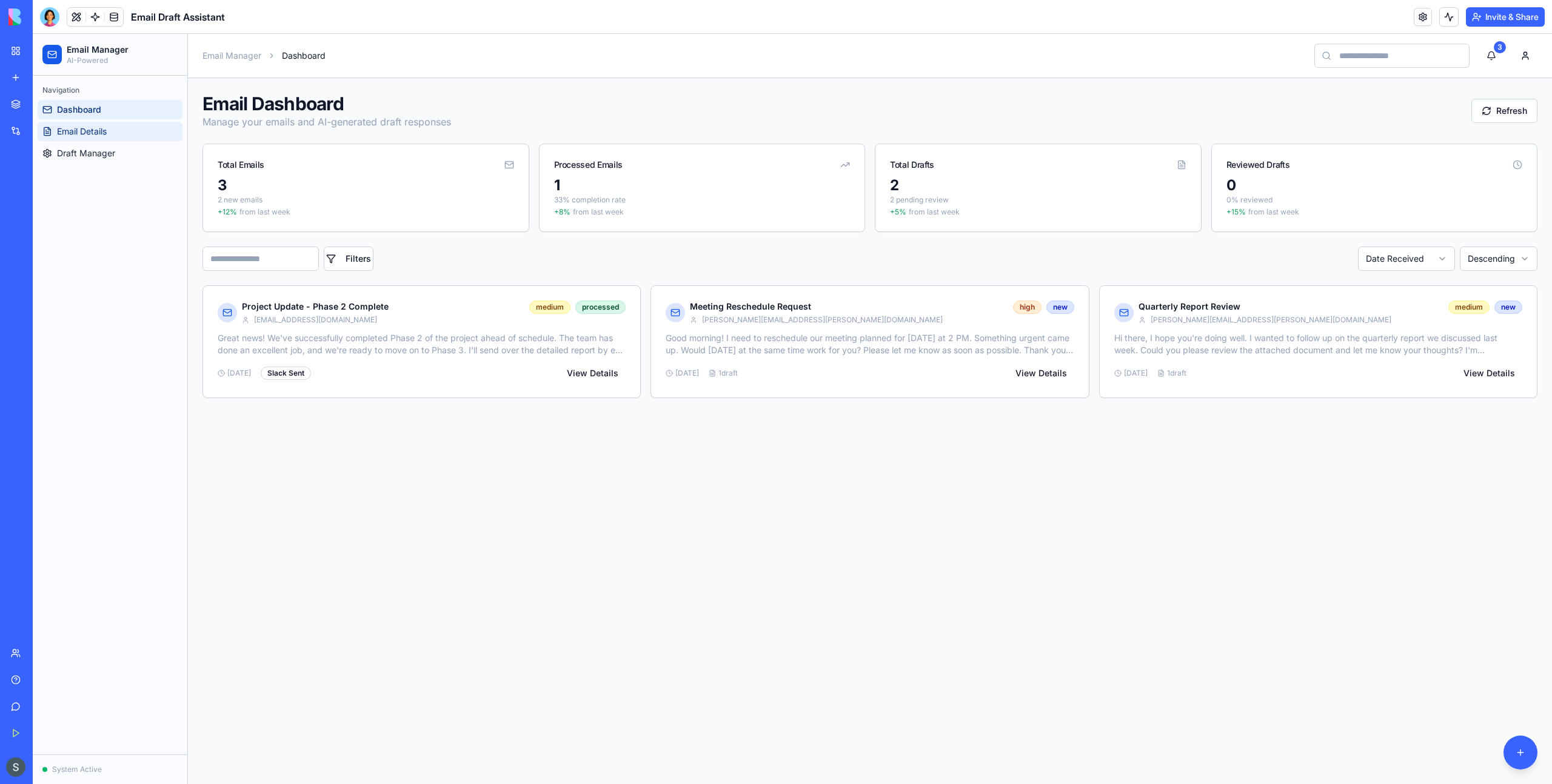
click at [101, 128] on span "Email Details" at bounding box center [82, 132] width 50 height 12
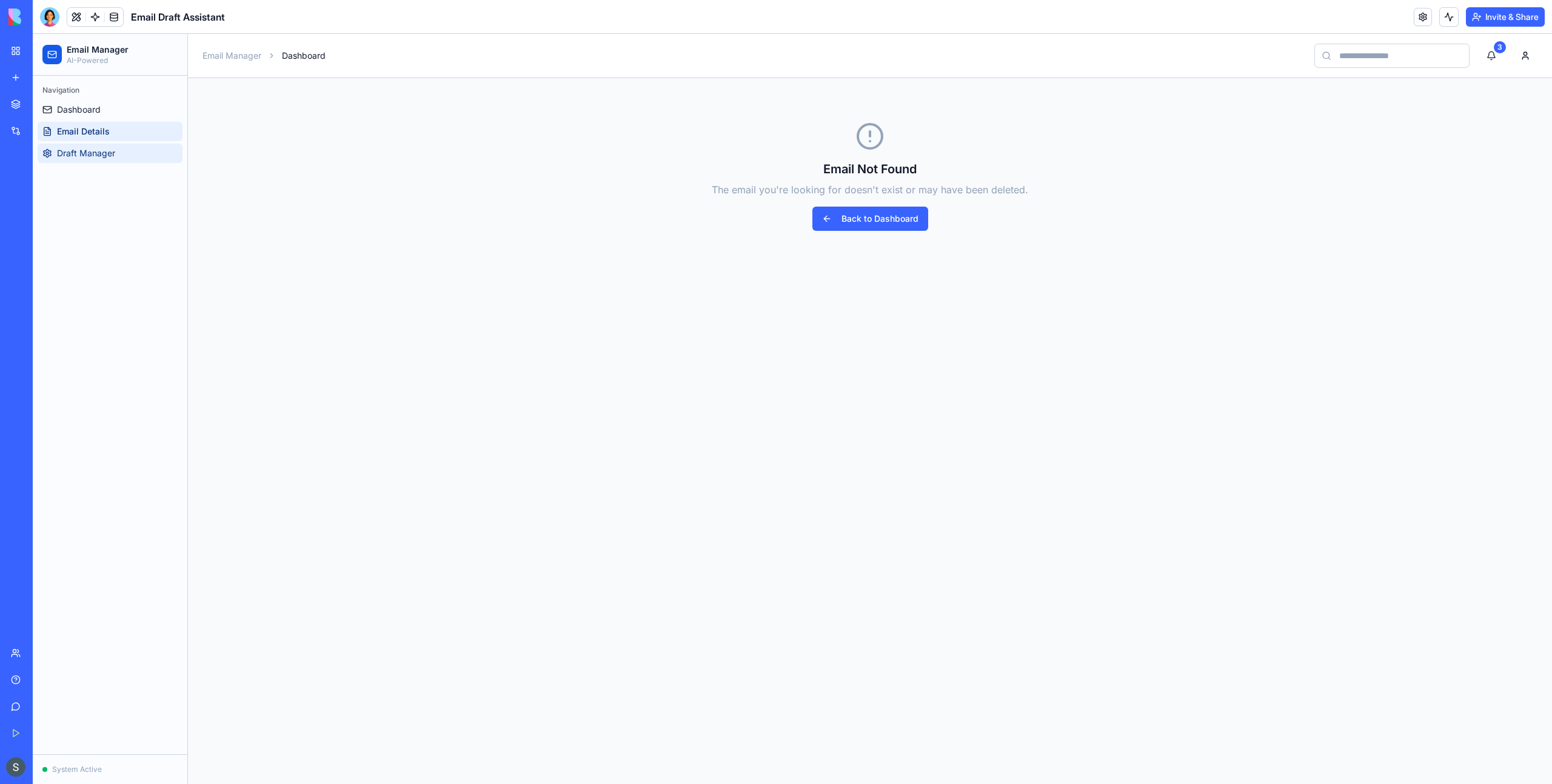
click at [103, 150] on span "Draft Manager" at bounding box center [86, 153] width 58 height 12
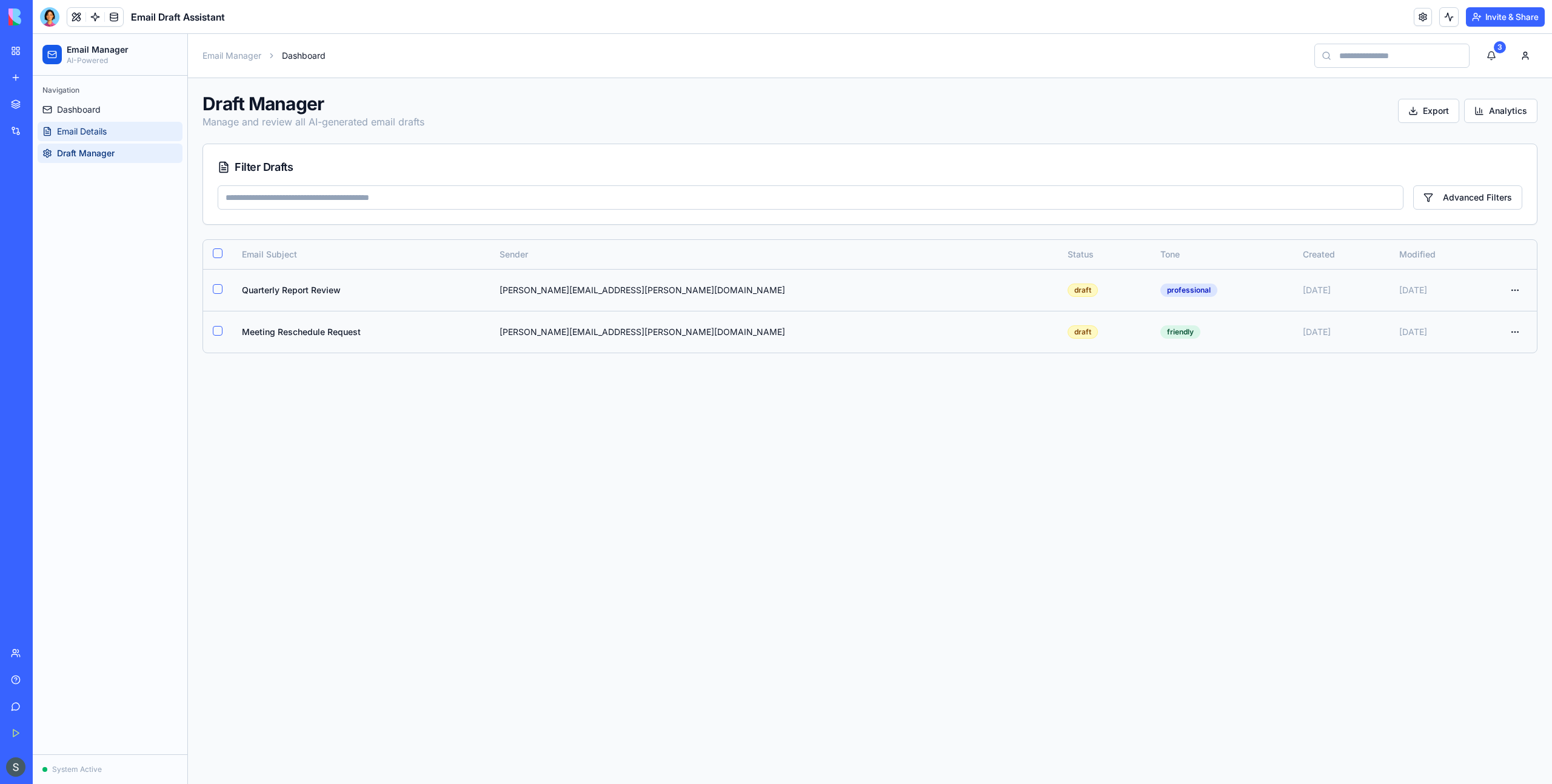
click at [93, 126] on span "Email Details" at bounding box center [82, 132] width 50 height 12
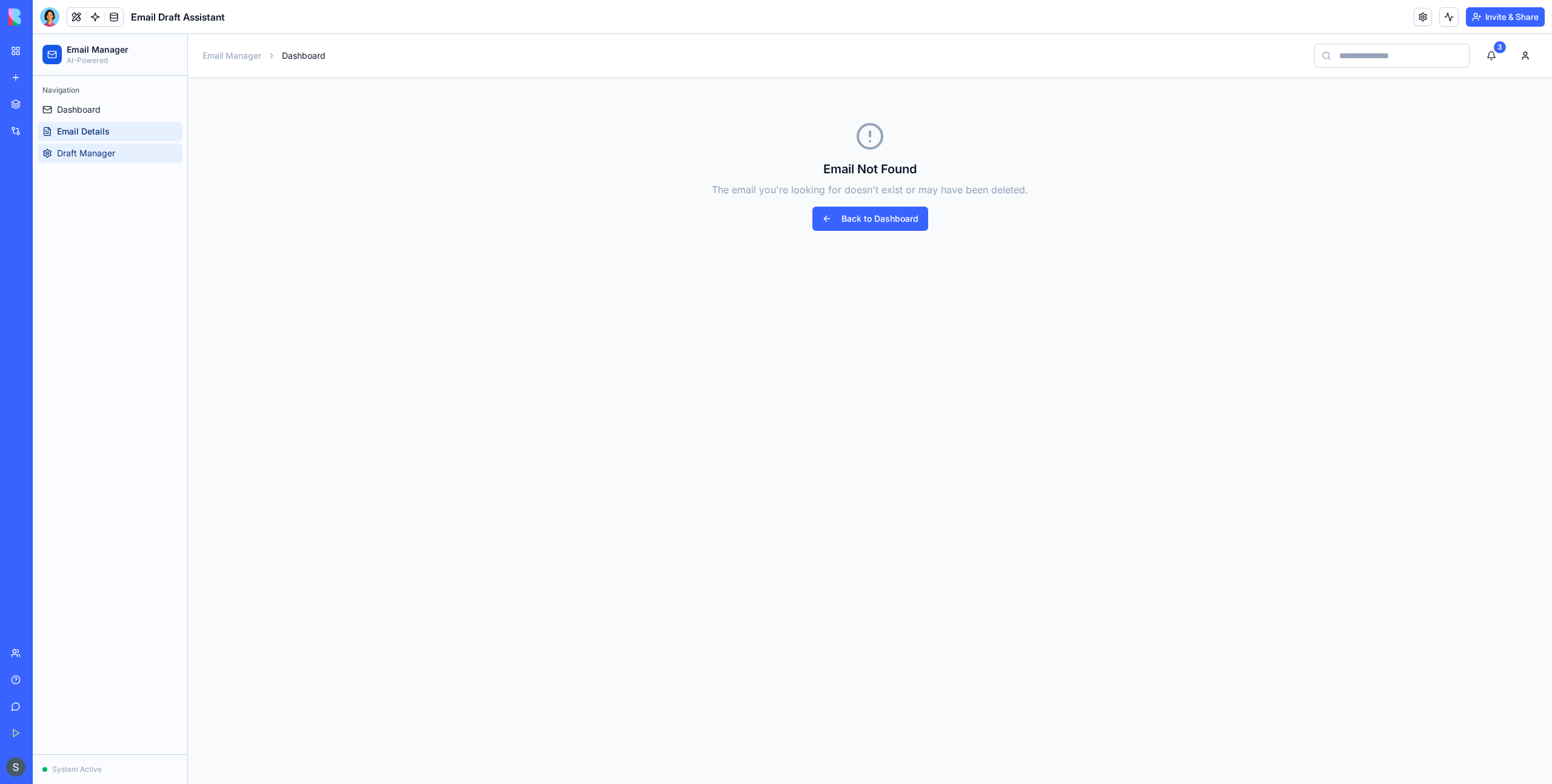
click at [96, 145] on link "Draft Manager" at bounding box center [110, 153] width 145 height 20
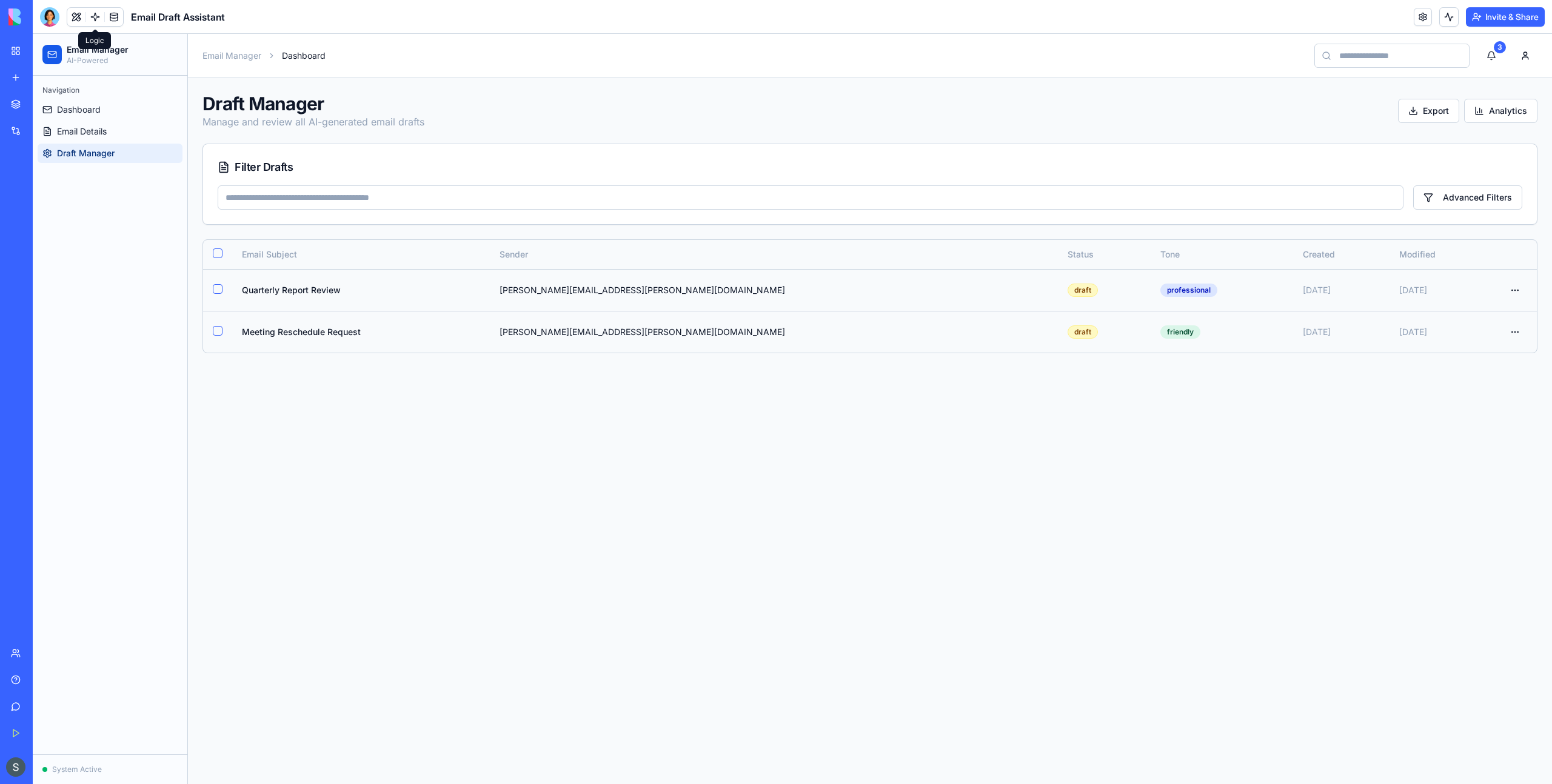
click at [96, 19] on link at bounding box center [95, 17] width 18 height 18
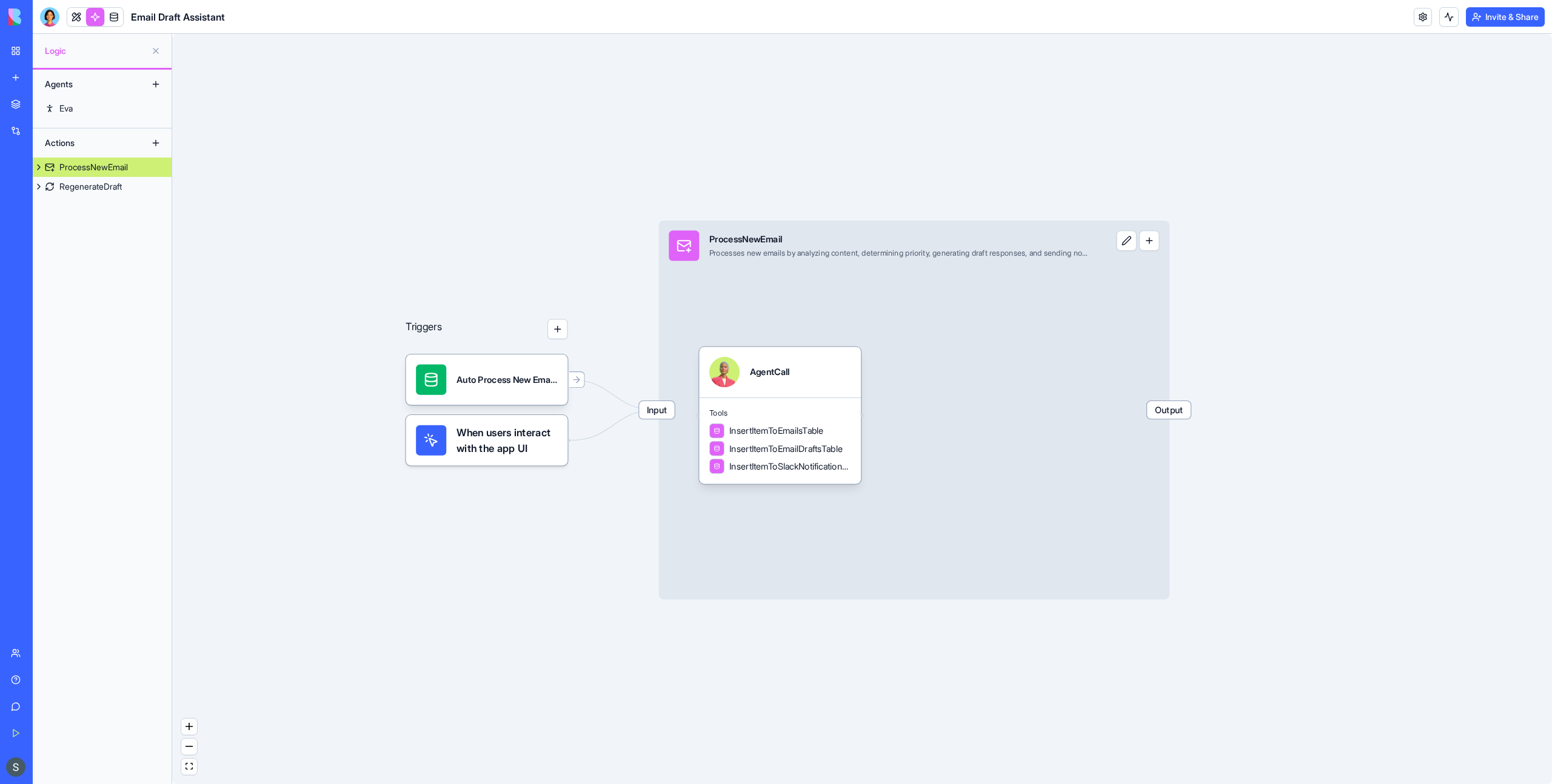
click at [511, 463] on div "When users interact with the app UI" at bounding box center [486, 440] width 162 height 50
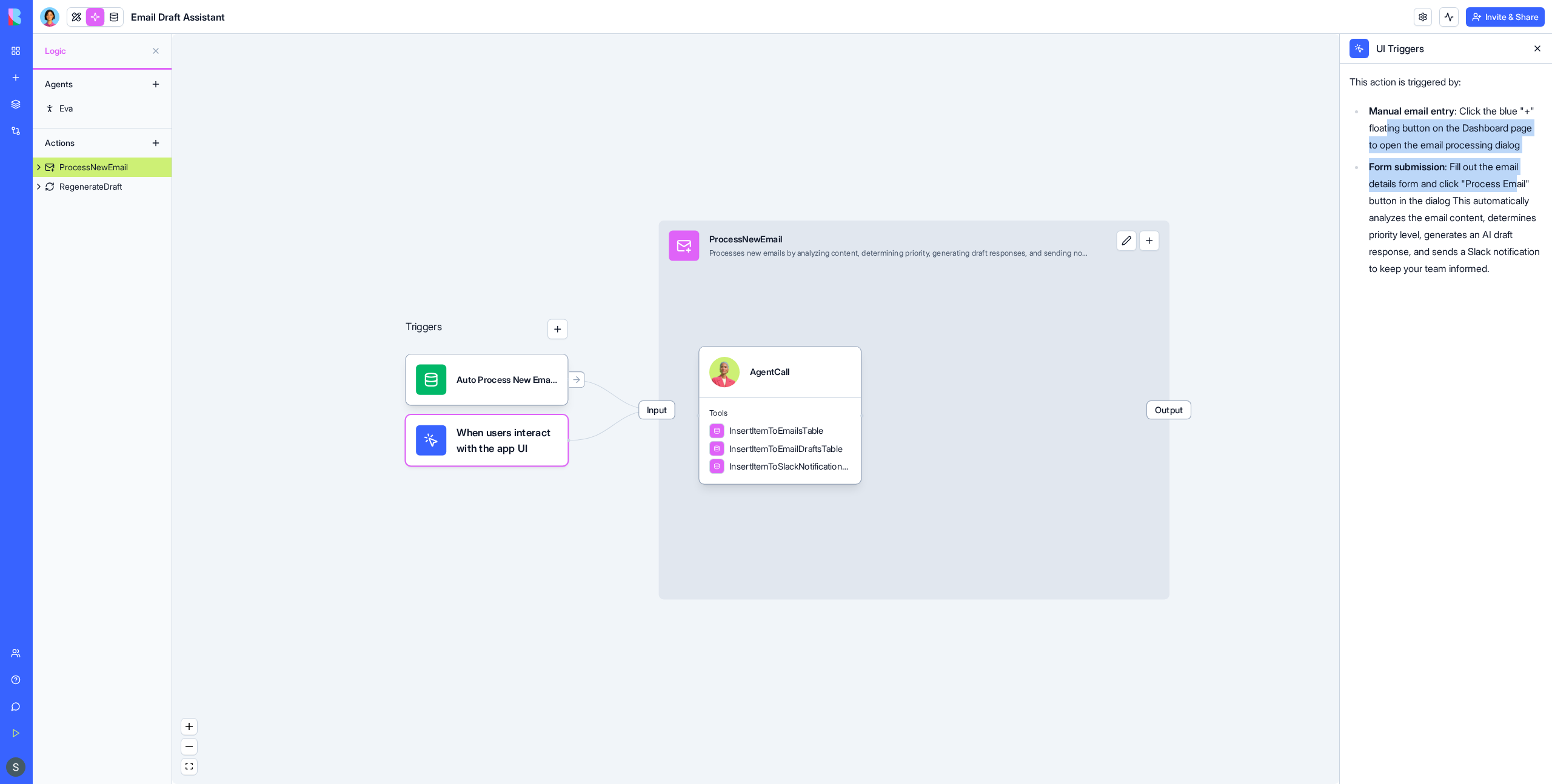
drag, startPoint x: 1407, startPoint y: 128, endPoint x: 1520, endPoint y: 197, distance: 132.4
click at [1521, 197] on ul "Manual email entry : Click the blue "+" floating button on the Dashboard page t…" at bounding box center [1445, 189] width 193 height 174
click at [1520, 197] on li "Form submission : Fill out the email details form and click "Process Email" but…" at bounding box center [1454, 218] width 177 height 119
click at [530, 439] on span "When users interact with the app UI" at bounding box center [507, 440] width 101 height 30
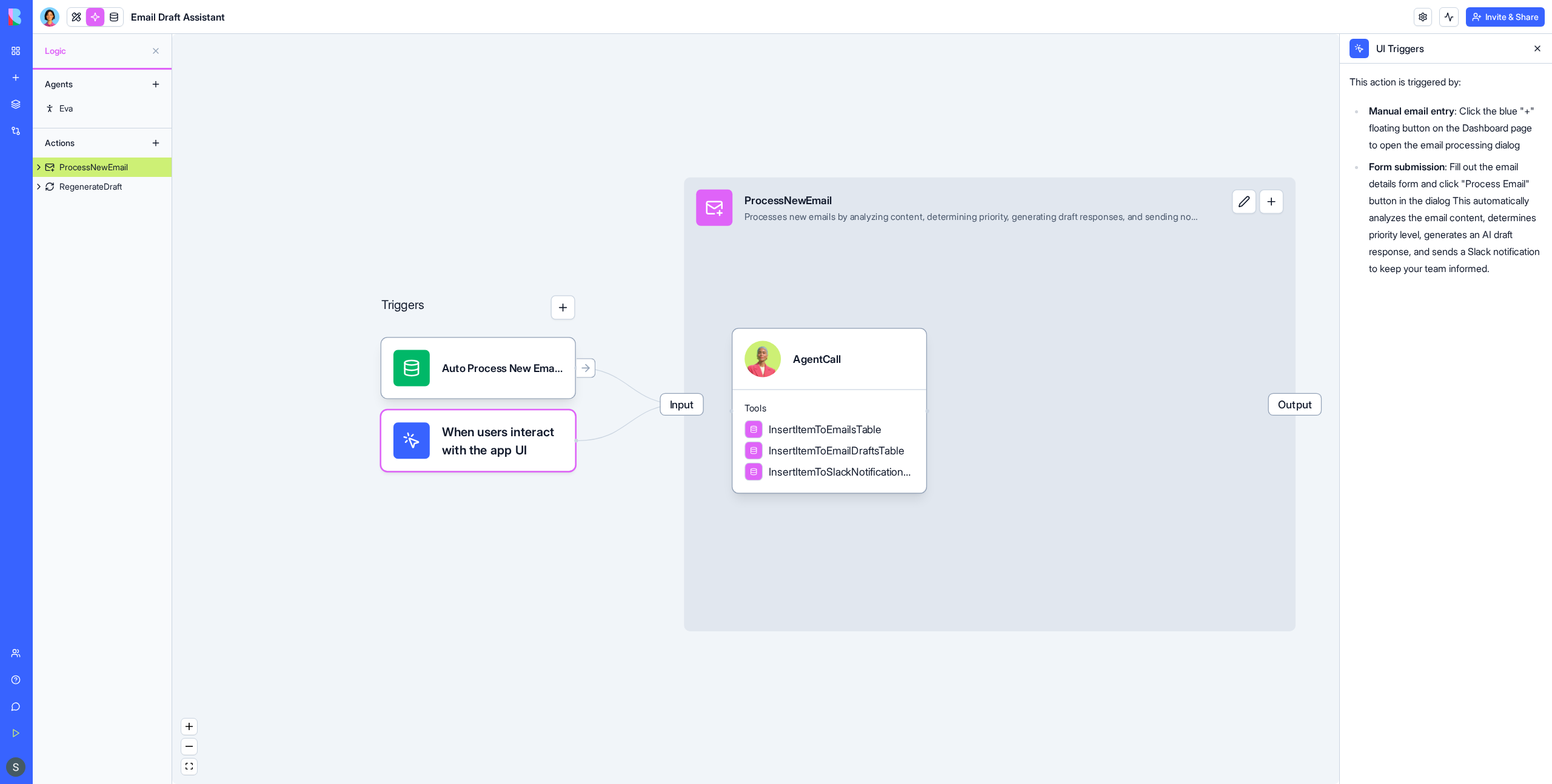
click at [530, 439] on span "When users interact with the app UI" at bounding box center [502, 441] width 121 height 36
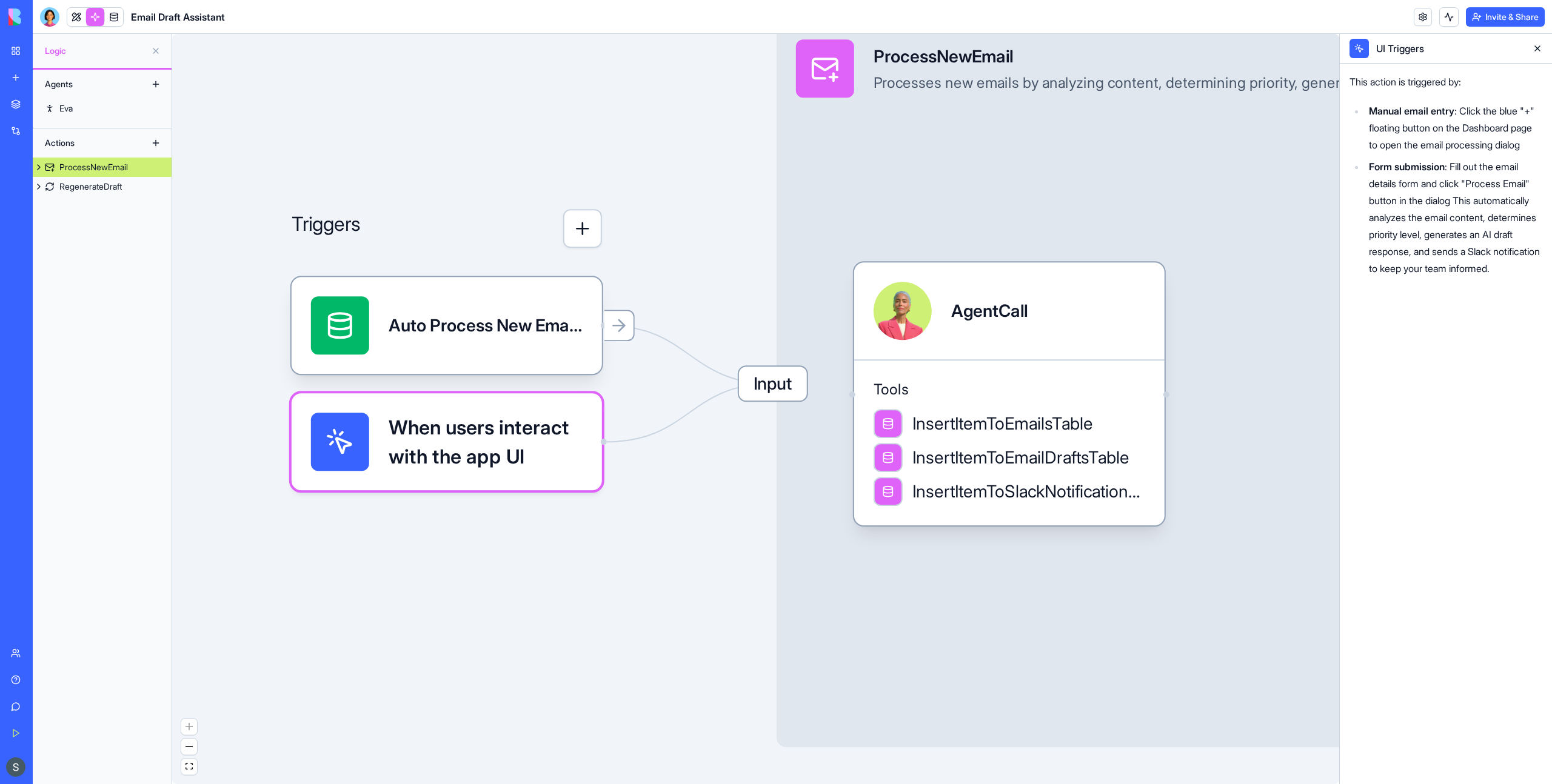
click at [795, 387] on span "Input" at bounding box center [773, 383] width 68 height 34
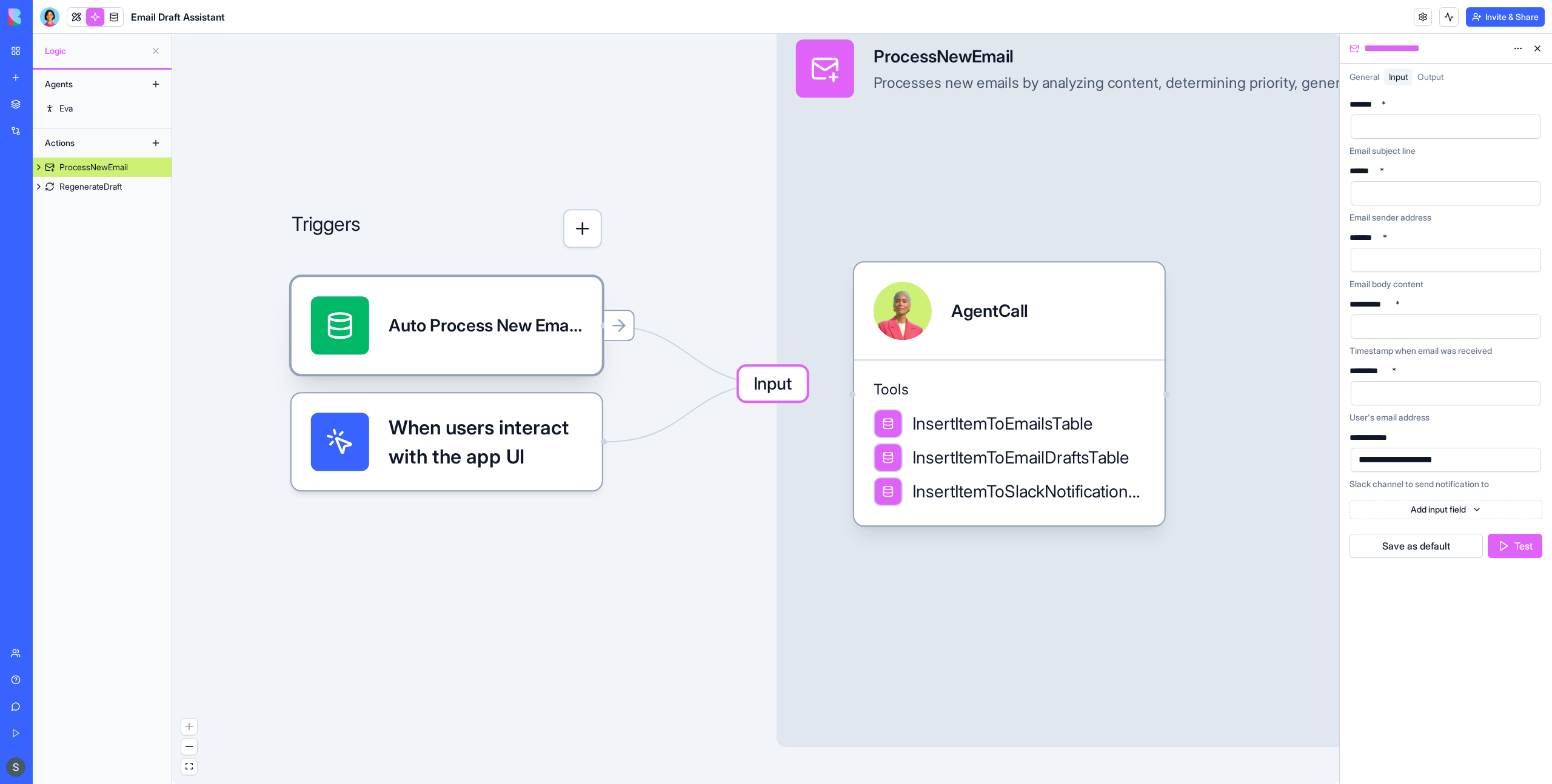
click at [494, 312] on div "Auto Process New EmailsTrigger" at bounding box center [486, 325] width 194 height 58
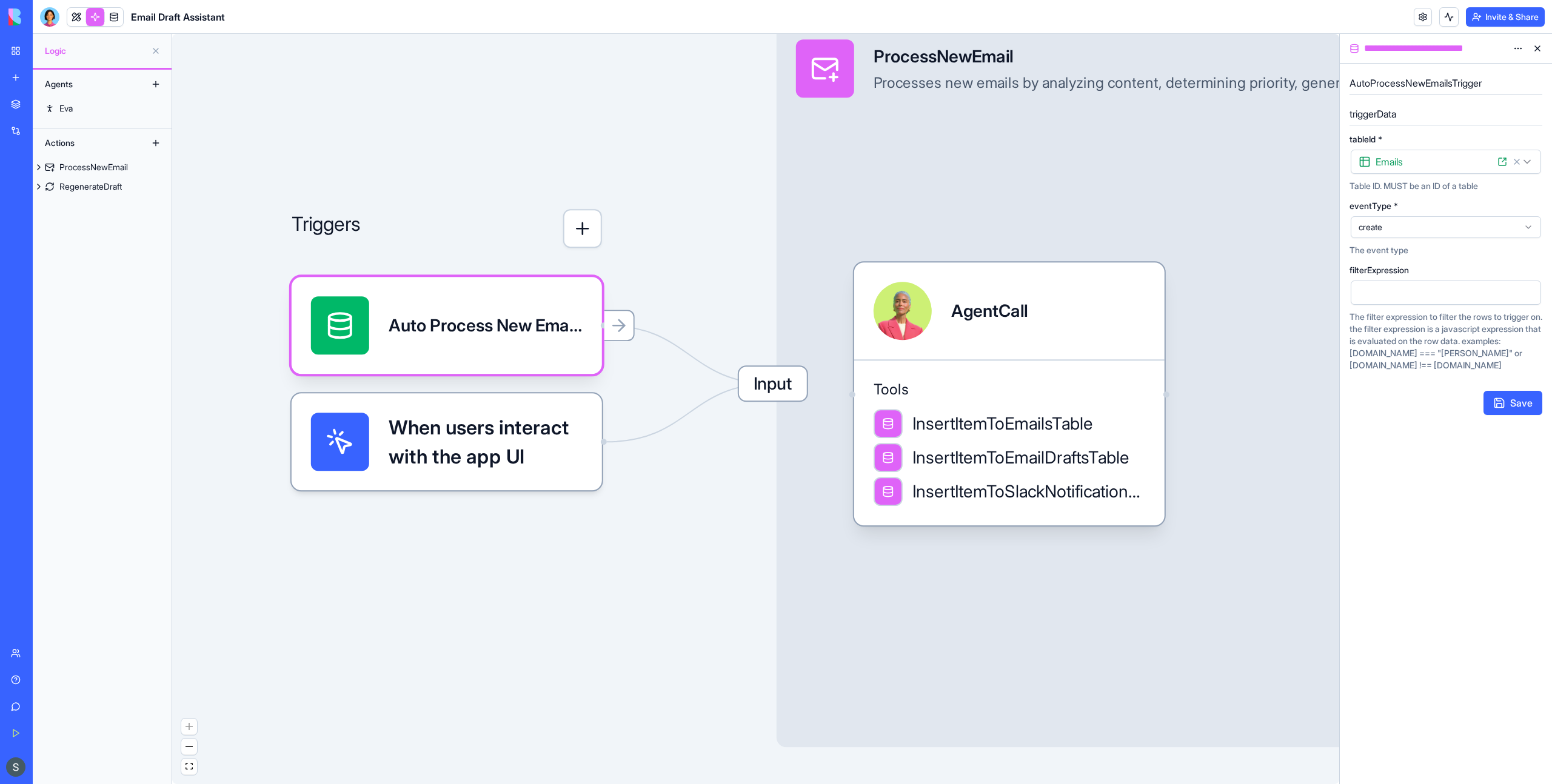
click at [1537, 46] on button at bounding box center [1537, 48] width 20 height 20
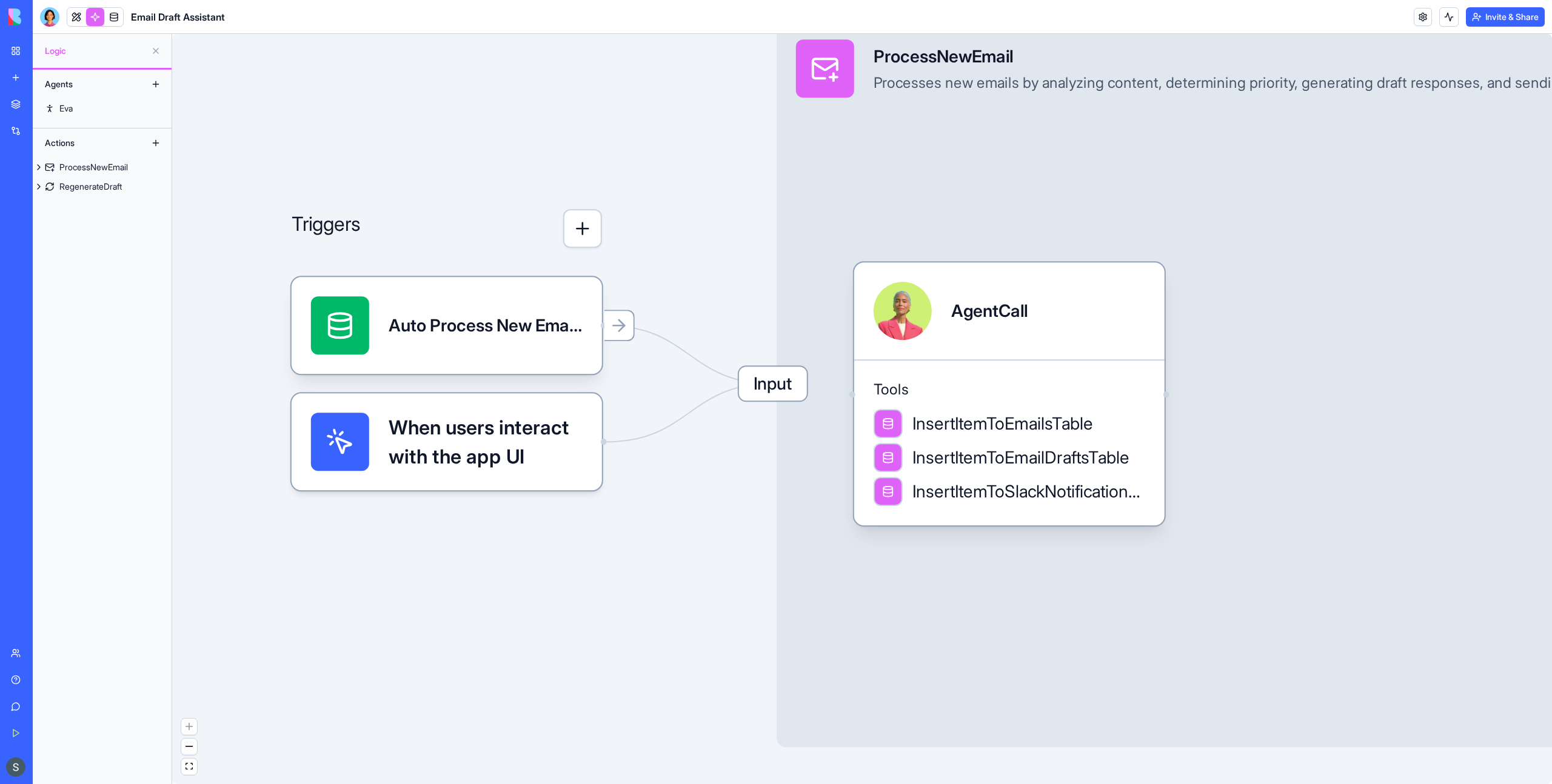
click at [592, 243] on button "button" at bounding box center [582, 228] width 39 height 39
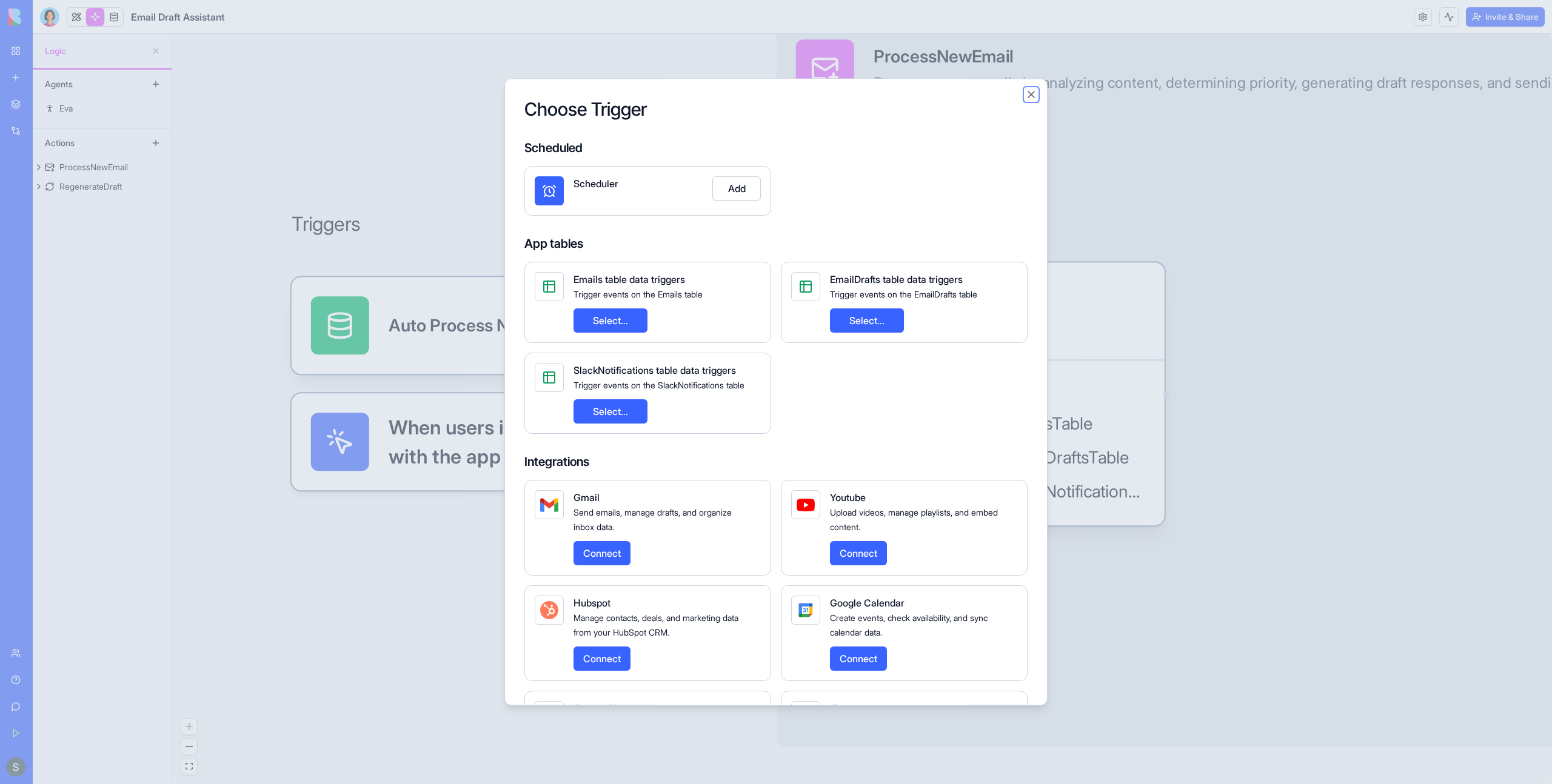
click at [1031, 96] on button "Close" at bounding box center [1031, 95] width 12 height 12
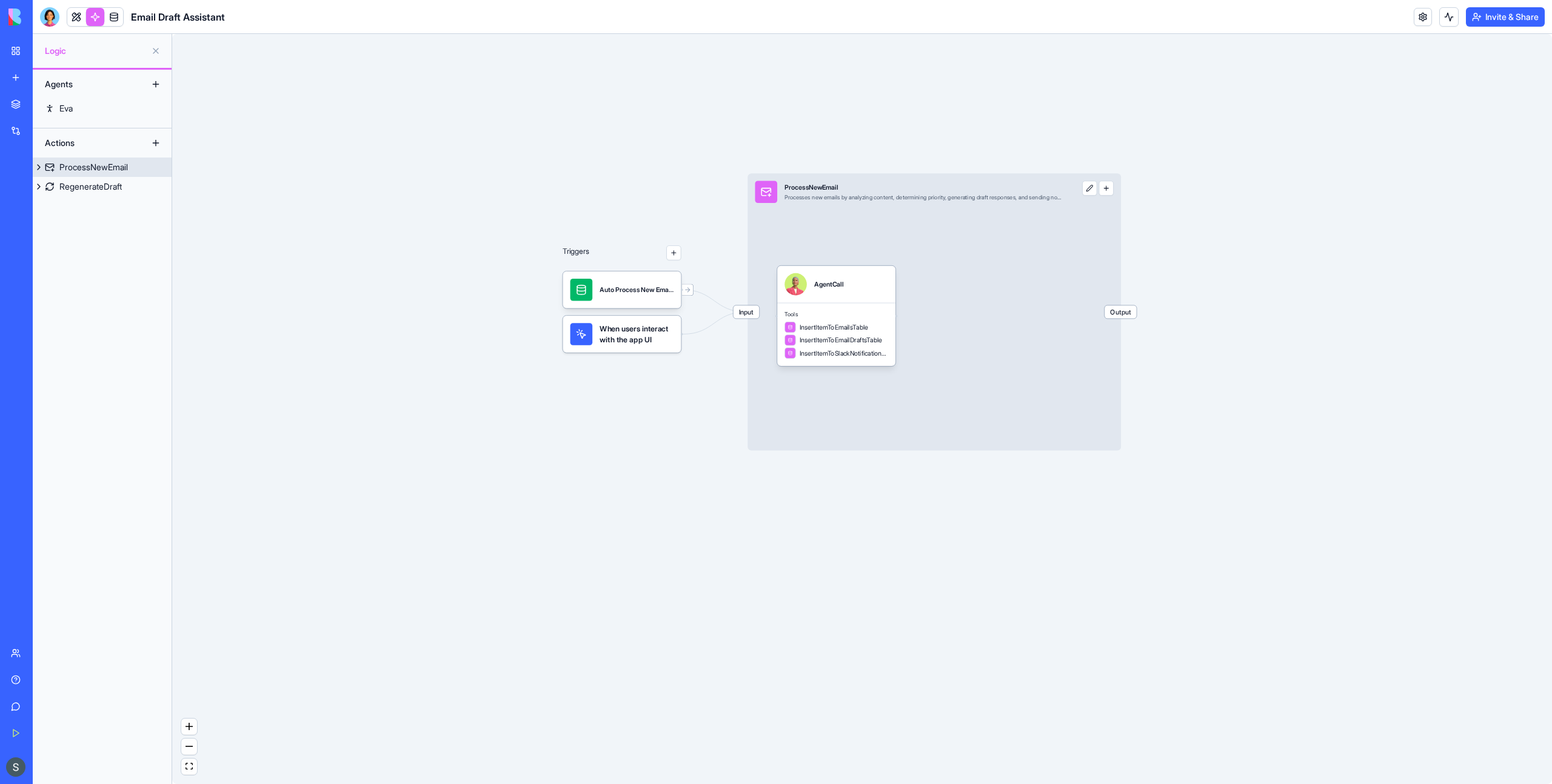
click at [1088, 187] on button at bounding box center [1089, 188] width 15 height 15
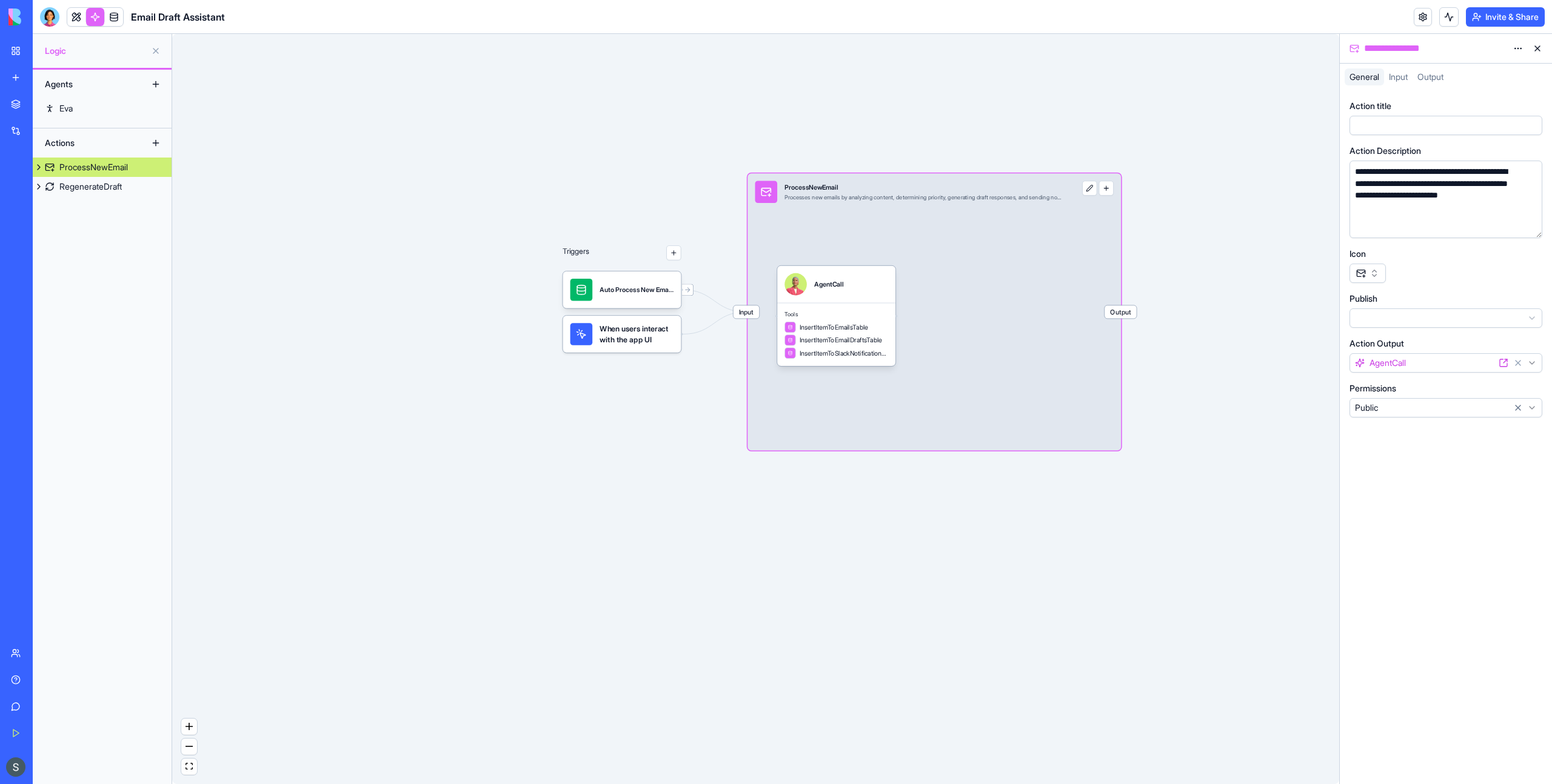
click at [1453, 366] on html "**********" at bounding box center [776, 392] width 1552 height 784
click at [1435, 611] on html "**********" at bounding box center [776, 392] width 1552 height 784
click at [1104, 192] on button "button" at bounding box center [1106, 188] width 15 height 15
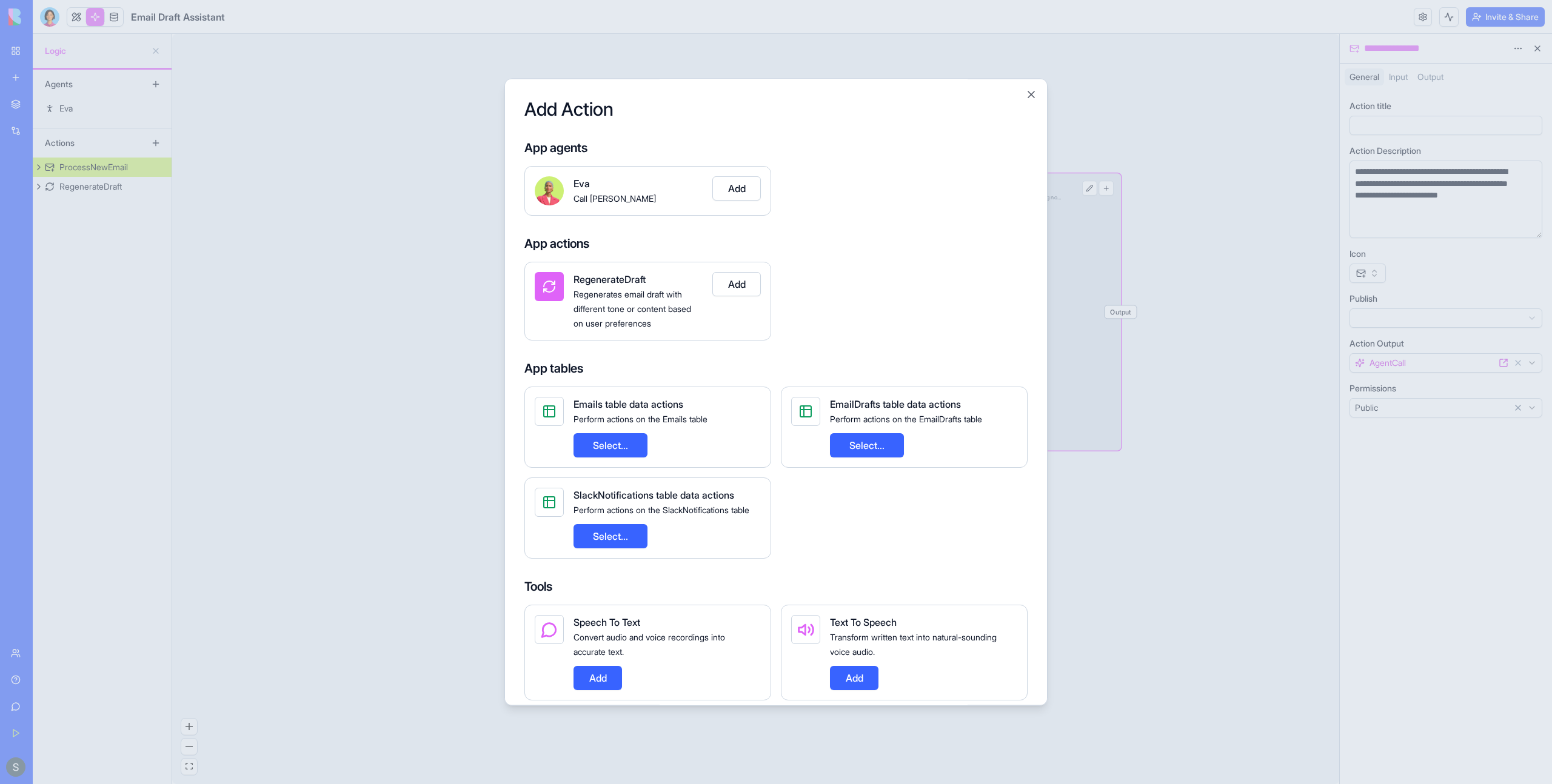
click at [631, 316] on div "Regenerates email draft with different tone or content based on user preferences" at bounding box center [638, 308] width 129 height 44
click at [1031, 95] on button "Close" at bounding box center [1031, 95] width 12 height 12
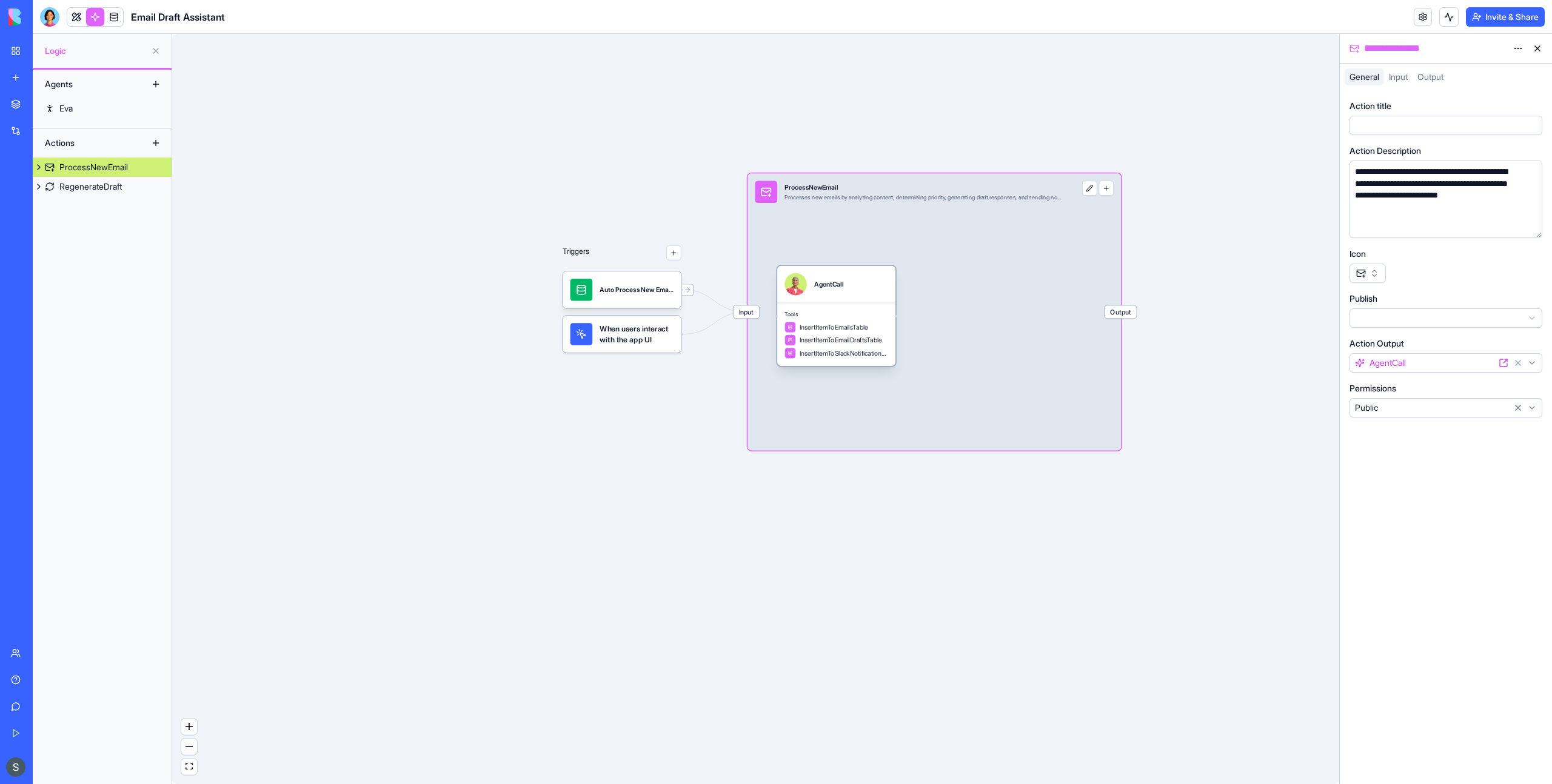
click at [830, 316] on span "Tools" at bounding box center [836, 314] width 103 height 7
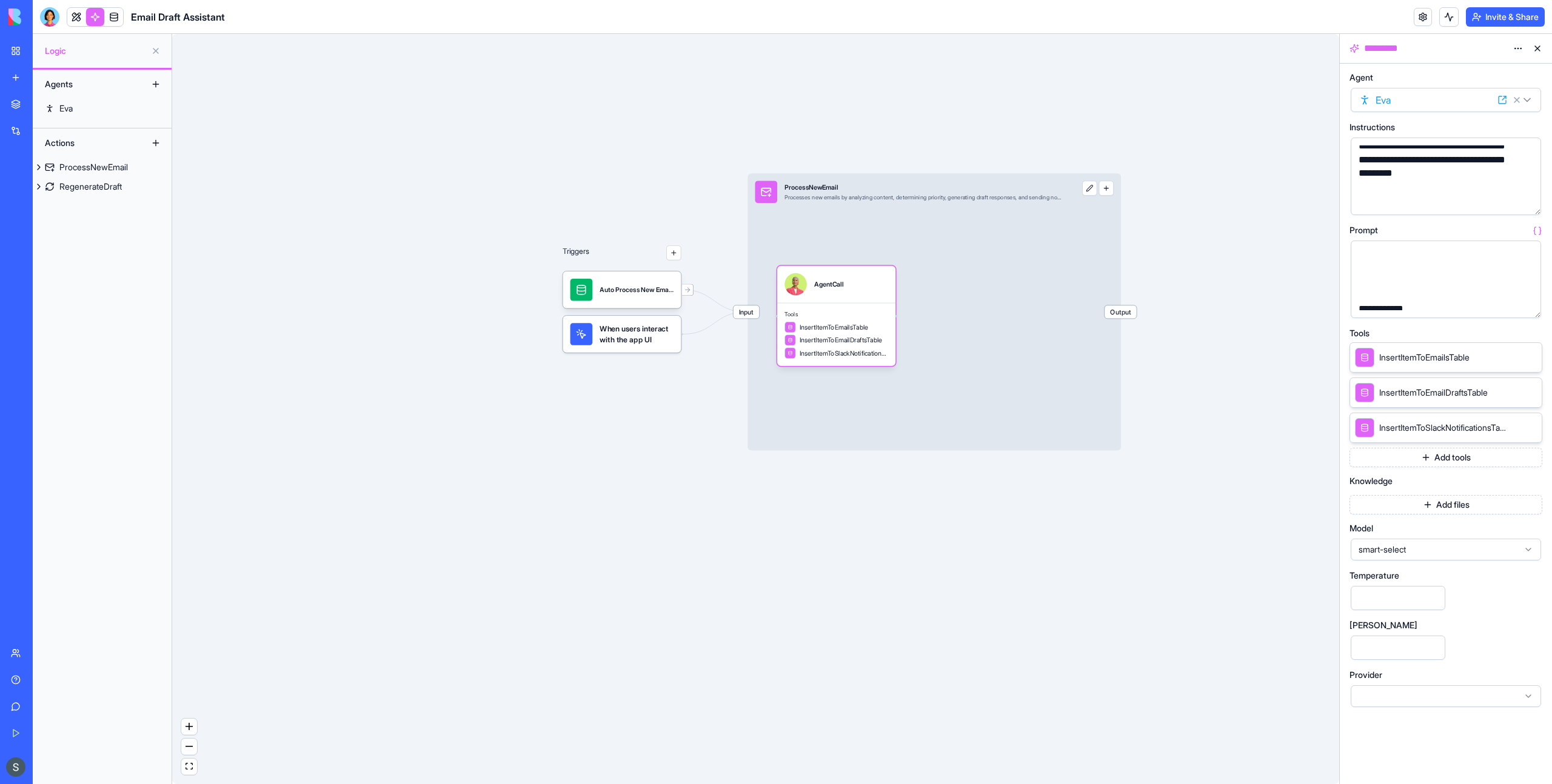
scroll to position [264, 0]
click at [78, 112] on link "Eva" at bounding box center [101, 108] width 139 height 20
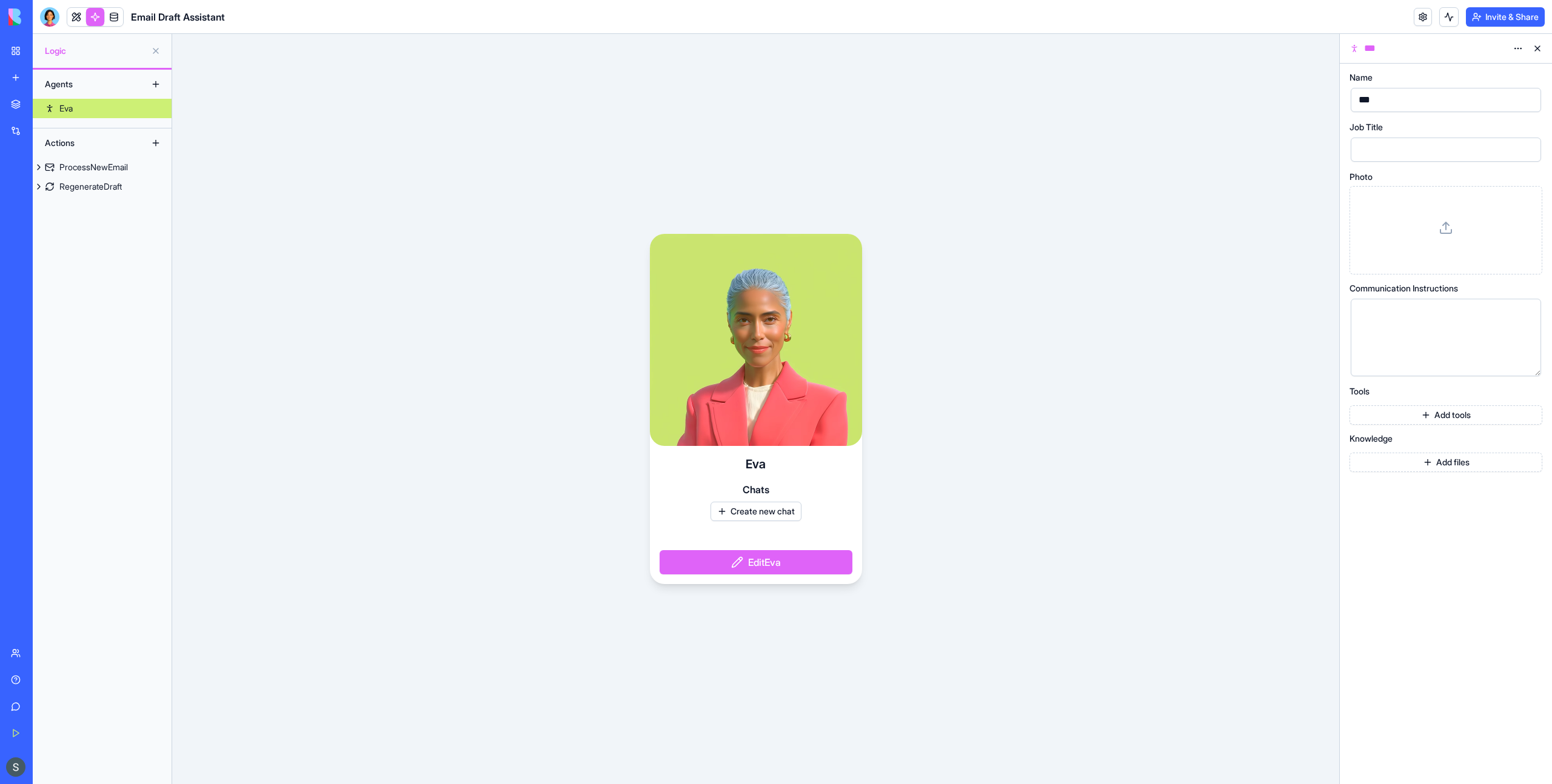
click at [775, 342] on video at bounding box center [756, 340] width 212 height 212
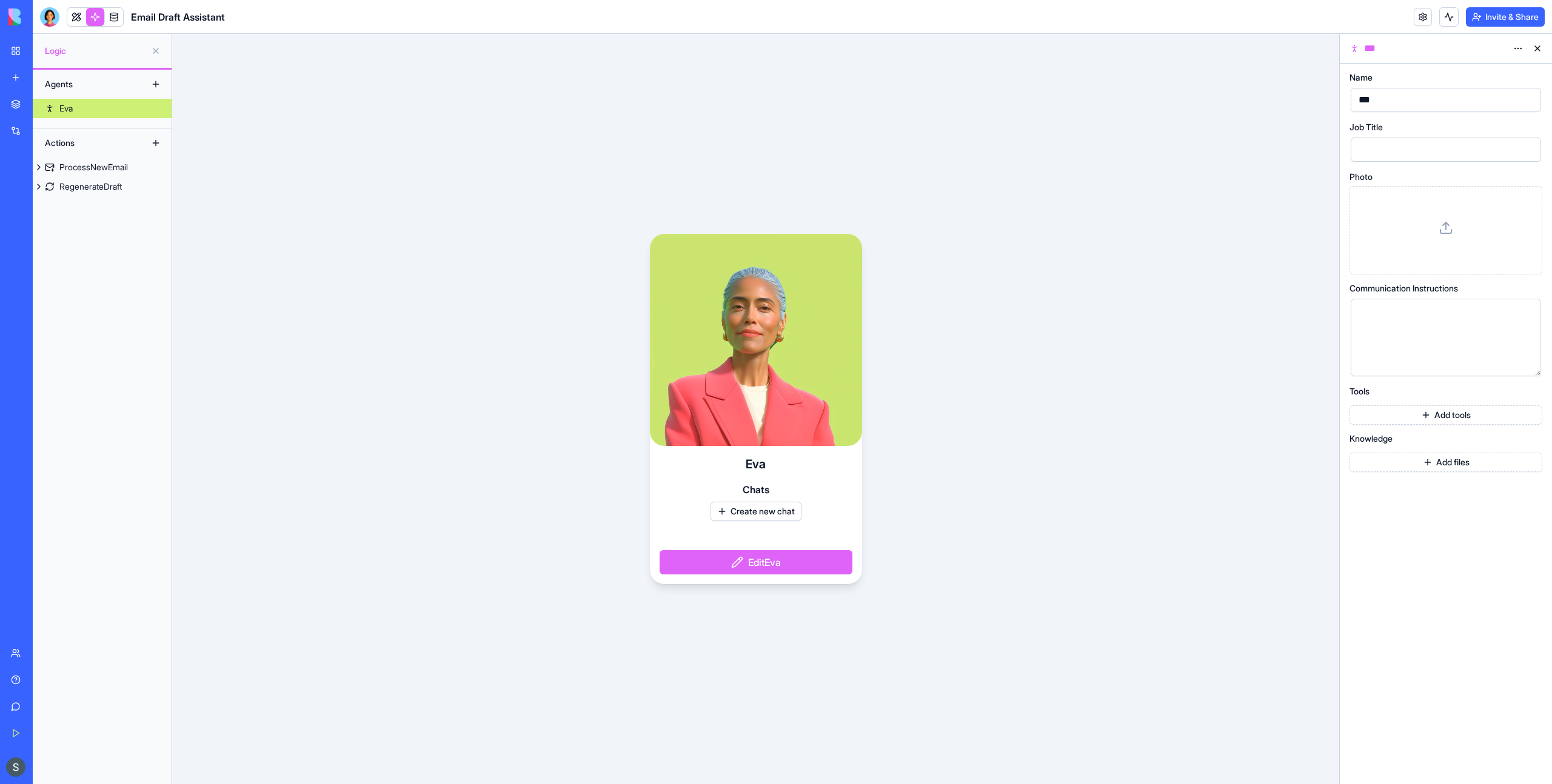
click at [784, 563] on button "Edit Eva" at bounding box center [755, 562] width 193 height 24
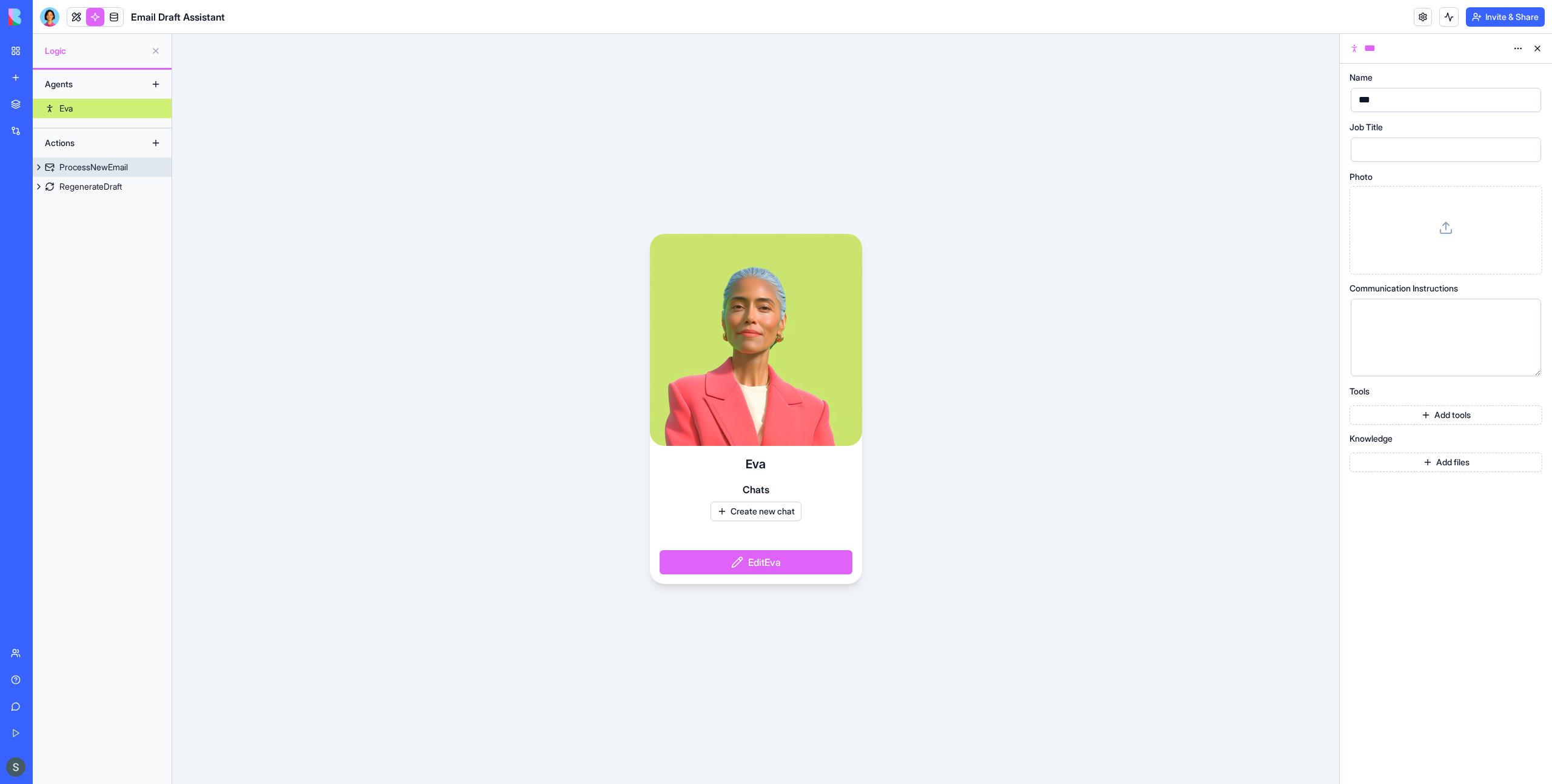
click at [47, 168] on link "ProcessNewEmail" at bounding box center [101, 167] width 139 height 20
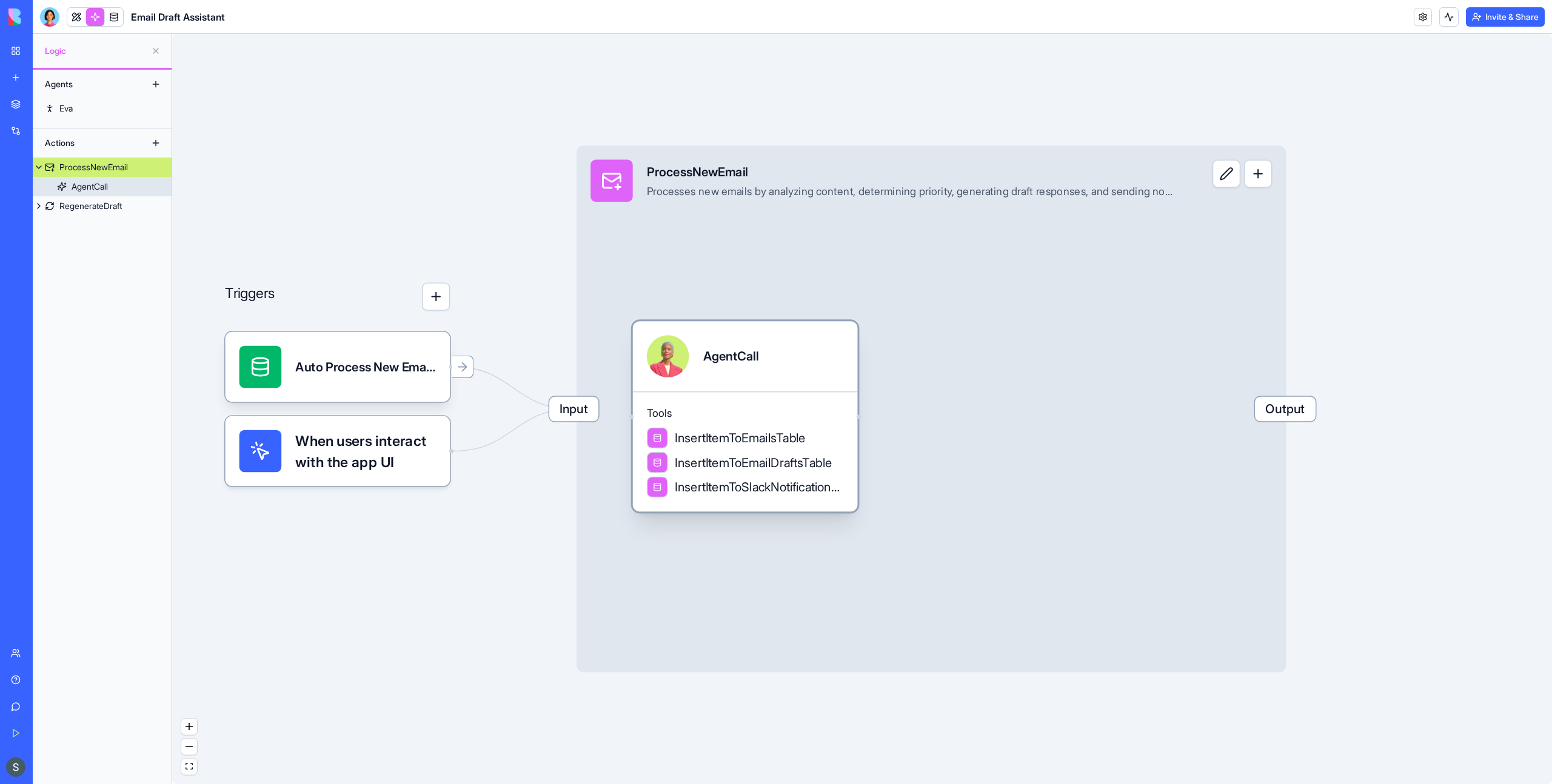
click at [93, 189] on div "AgentCall" at bounding box center [90, 187] width 37 height 12
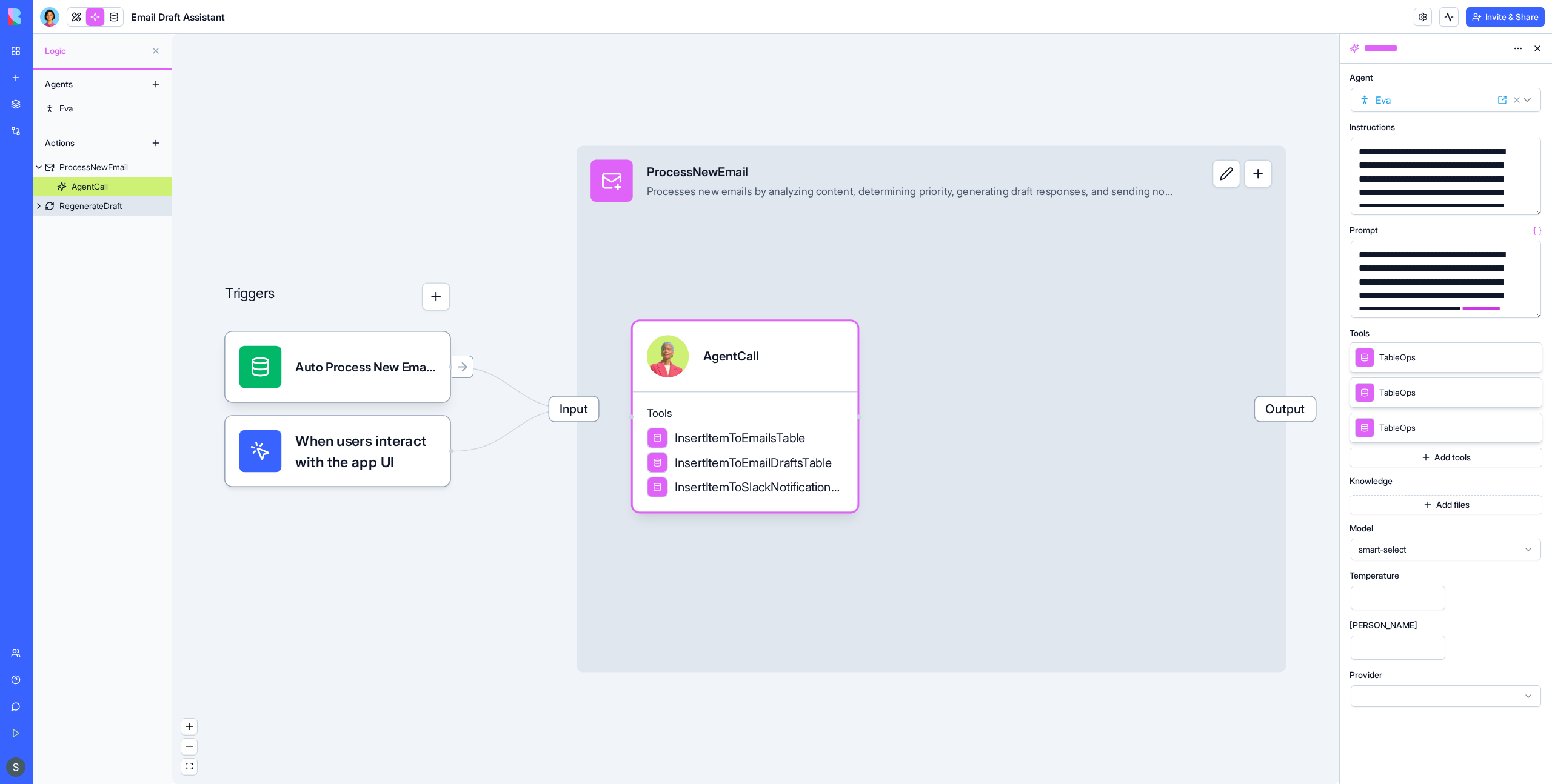
click at [97, 211] on div "RegenerateDraft" at bounding box center [91, 206] width 62 height 12
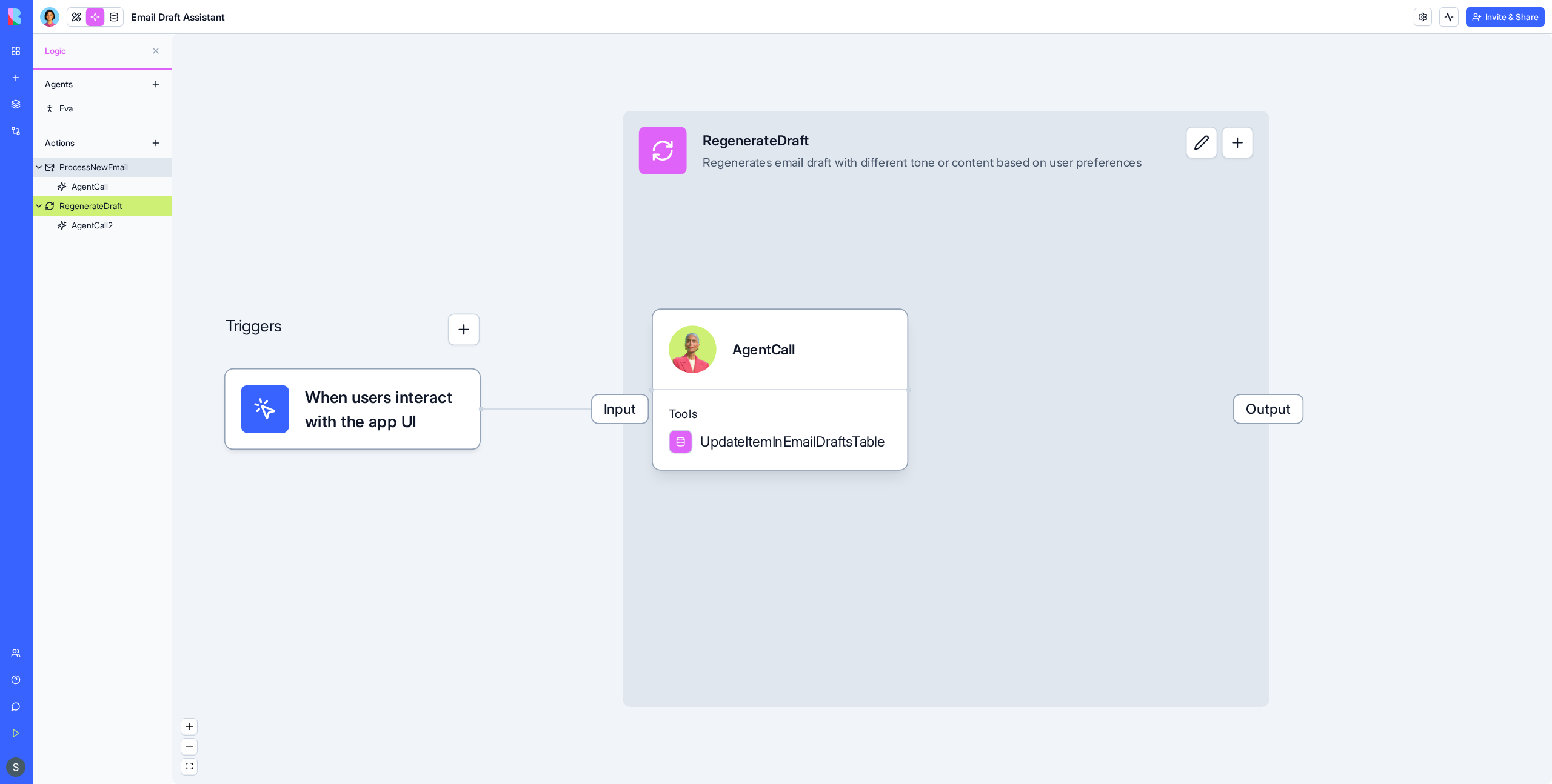
click at [99, 175] on link "ProcessNewEmail" at bounding box center [101, 167] width 139 height 20
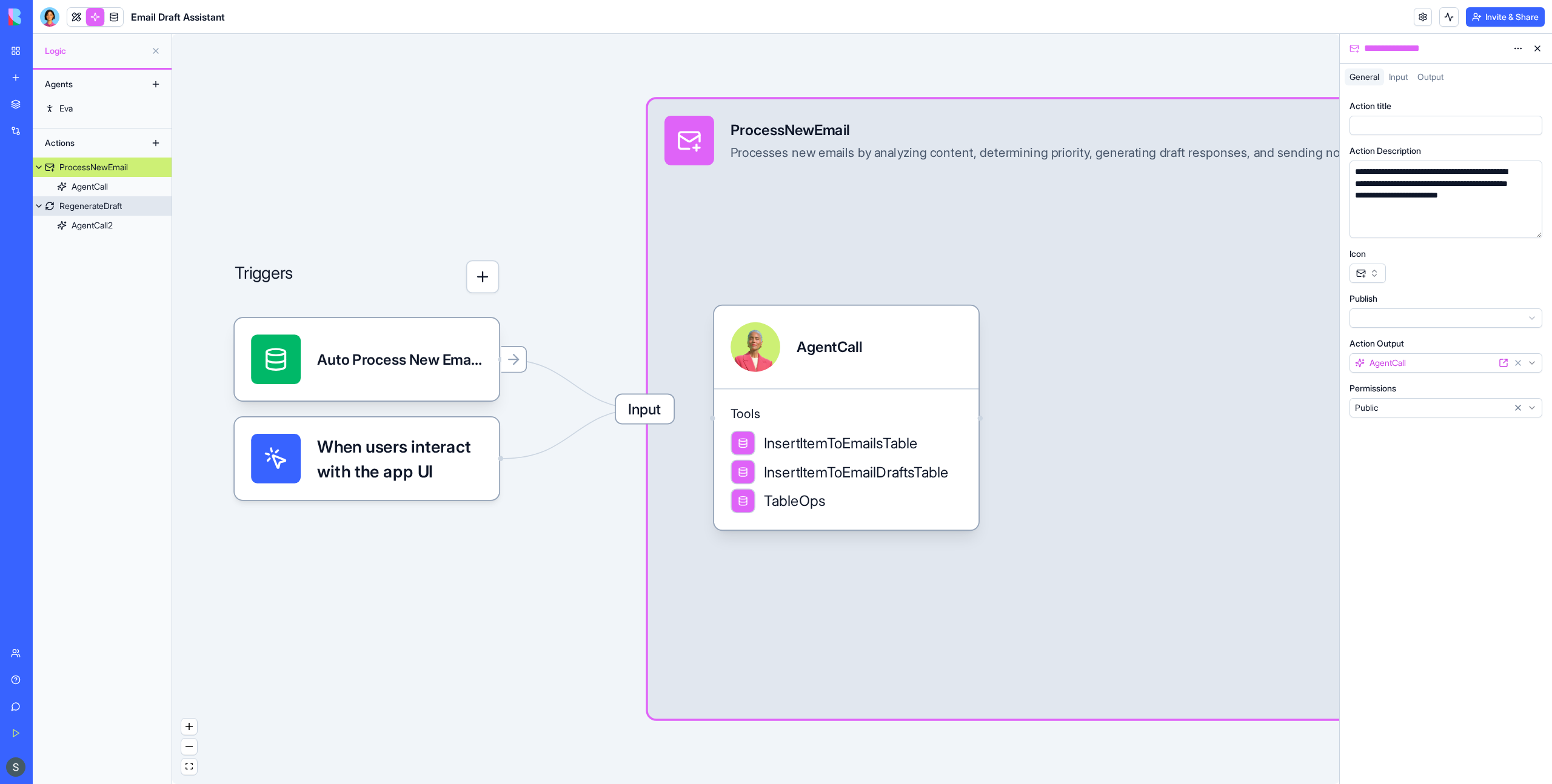
click at [100, 200] on div "RegenerateDraft" at bounding box center [91, 206] width 62 height 12
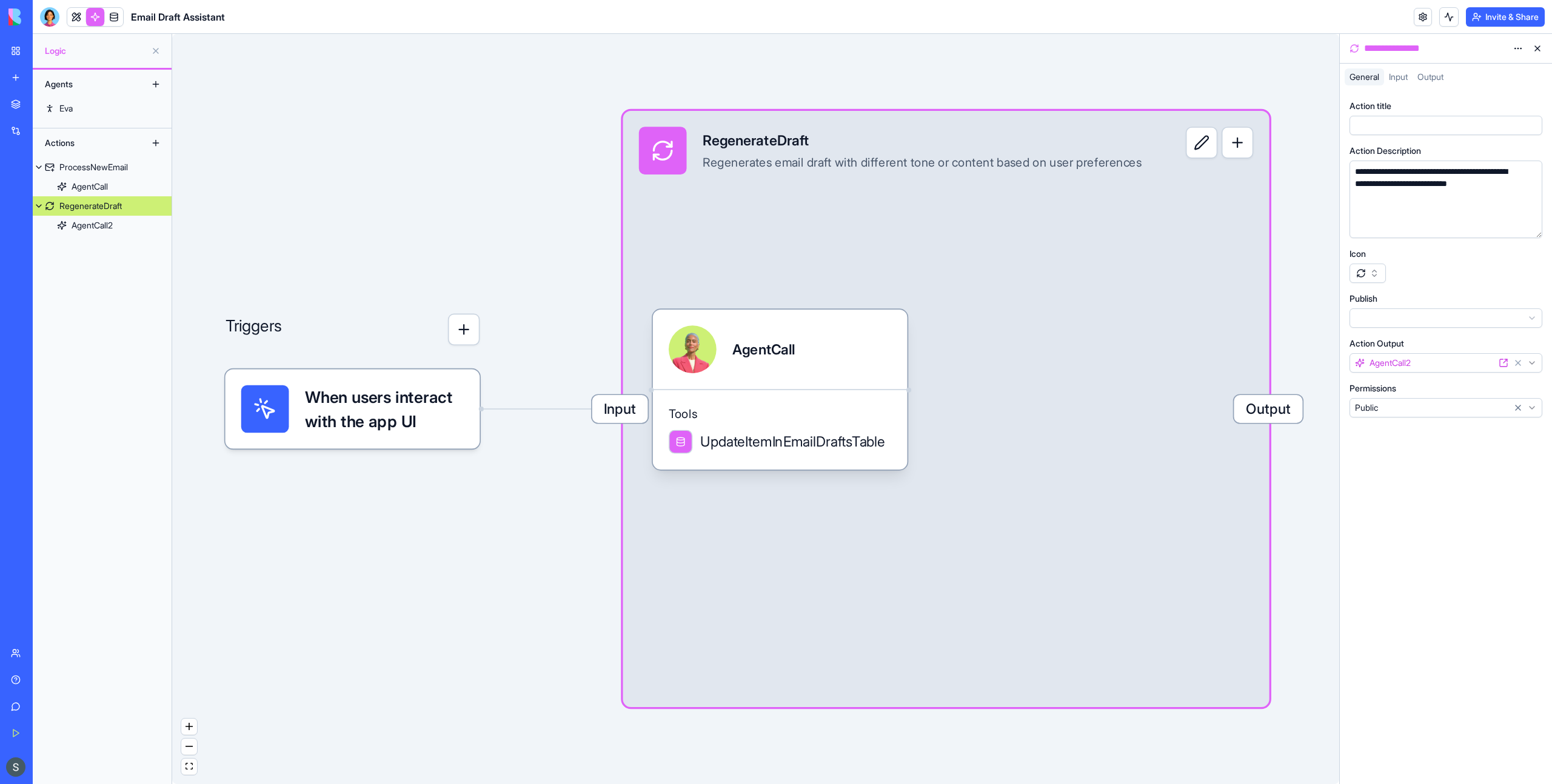
click at [105, 155] on div "Actions" at bounding box center [101, 143] width 139 height 29
click at [105, 164] on div "ProcessNewEmail" at bounding box center [93, 167] width 68 height 12
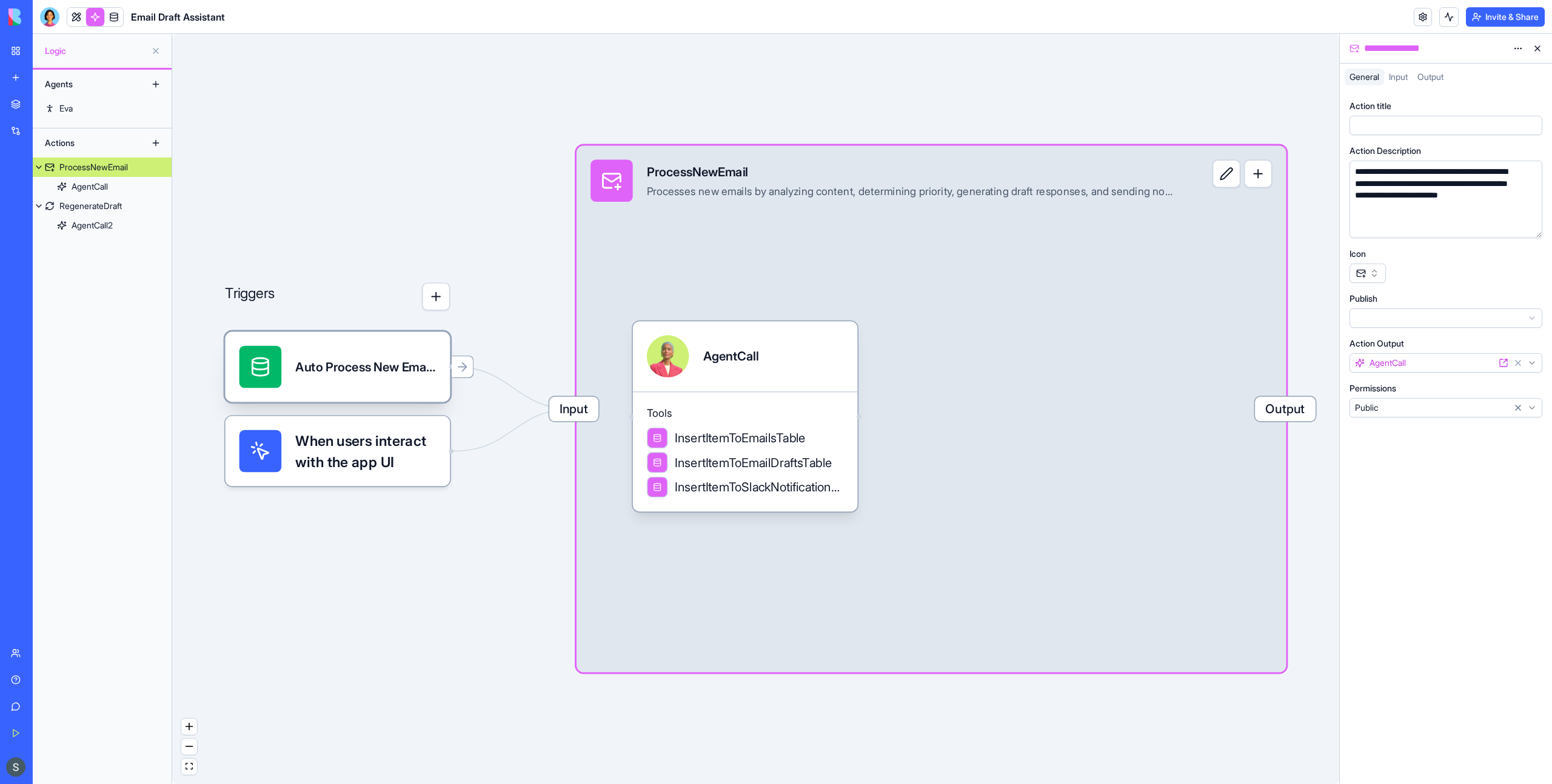
click at [370, 356] on div "Auto Process New EmailsTrigger" at bounding box center [366, 367] width 141 height 43
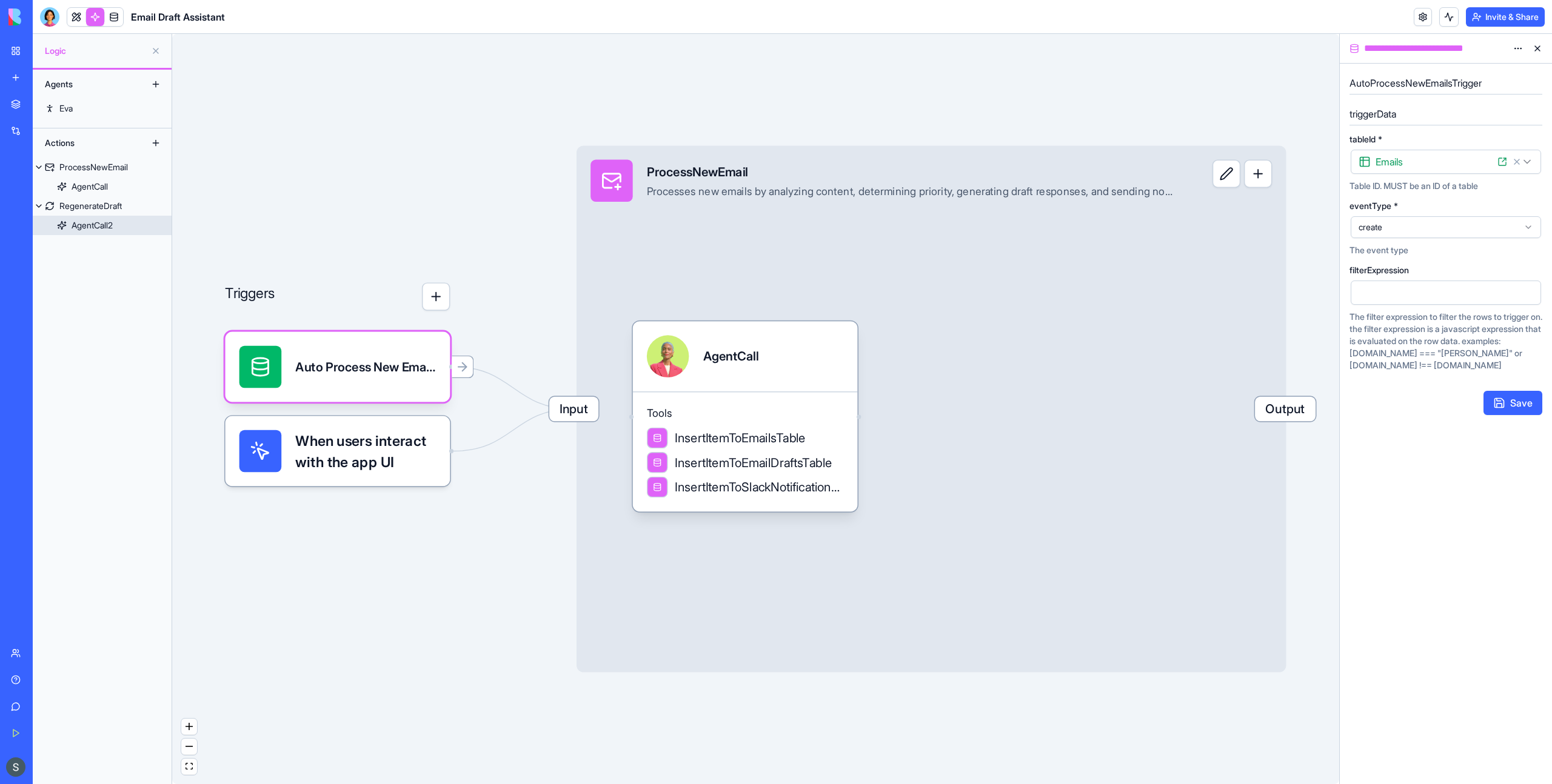
click at [114, 216] on link "AgentCall2" at bounding box center [101, 225] width 139 height 20
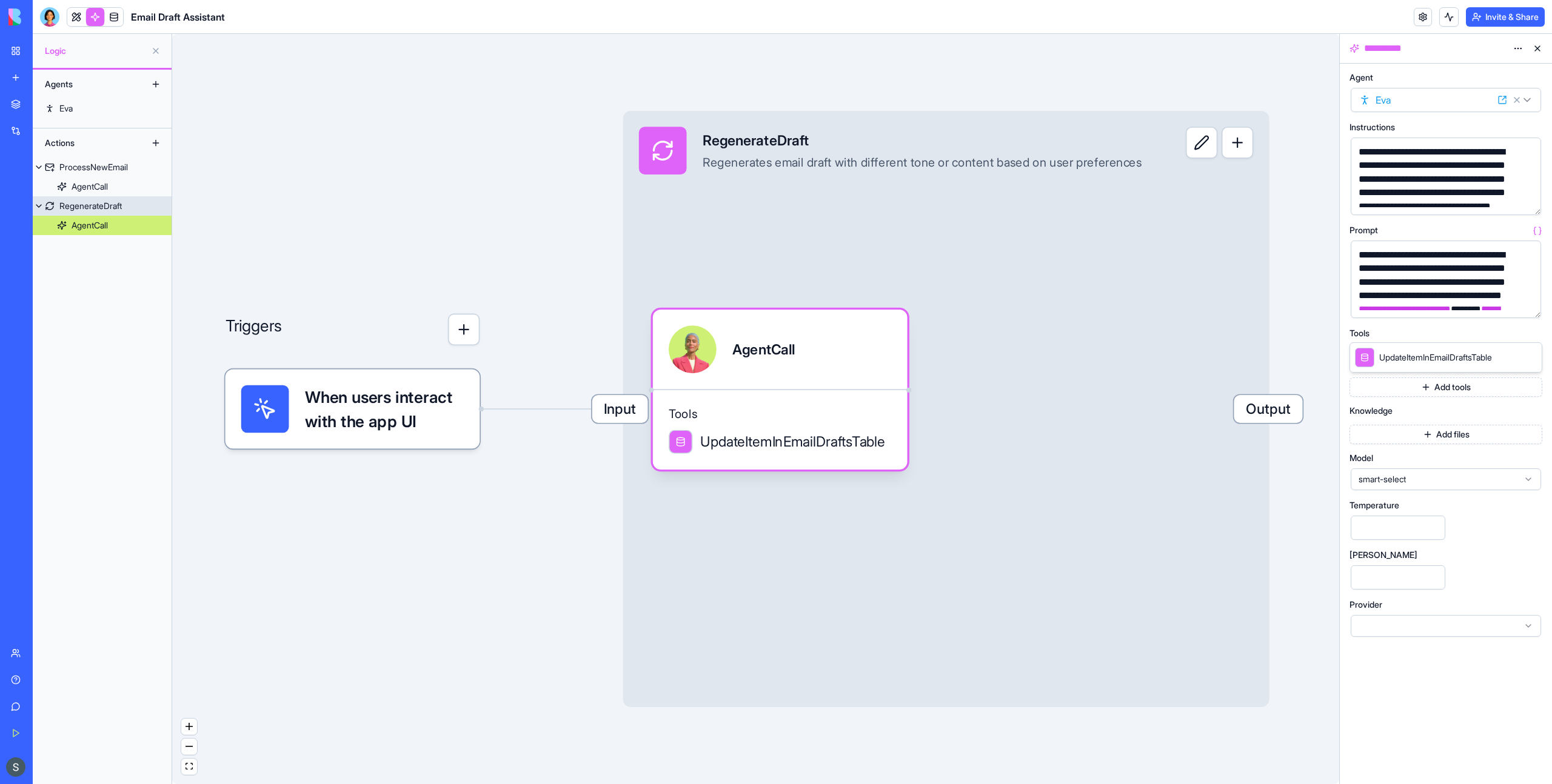
click at [114, 205] on div "RegenerateDraft" at bounding box center [91, 206] width 62 height 12
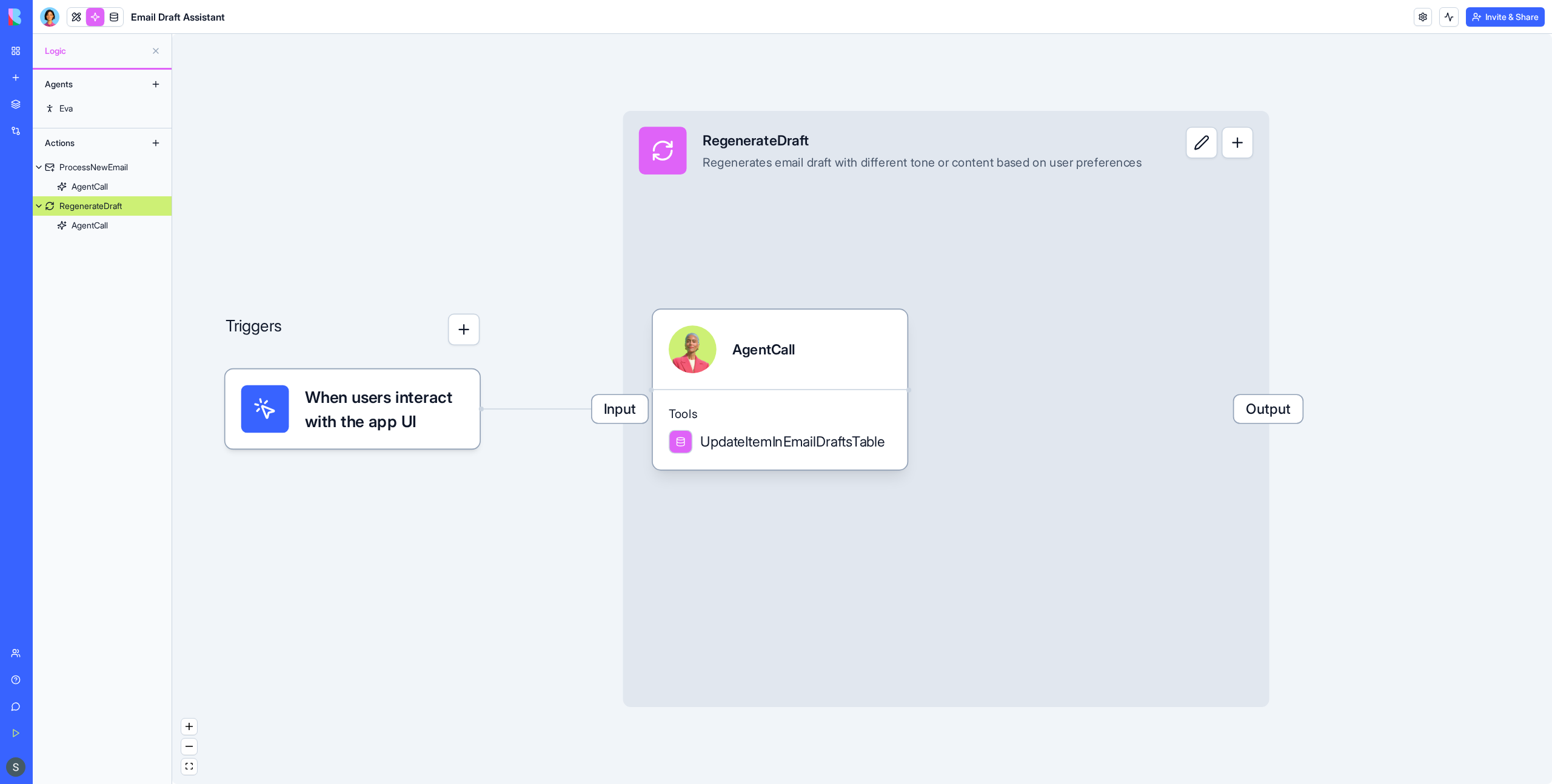
click at [114, 205] on div "RegenerateDraft" at bounding box center [91, 206] width 62 height 12
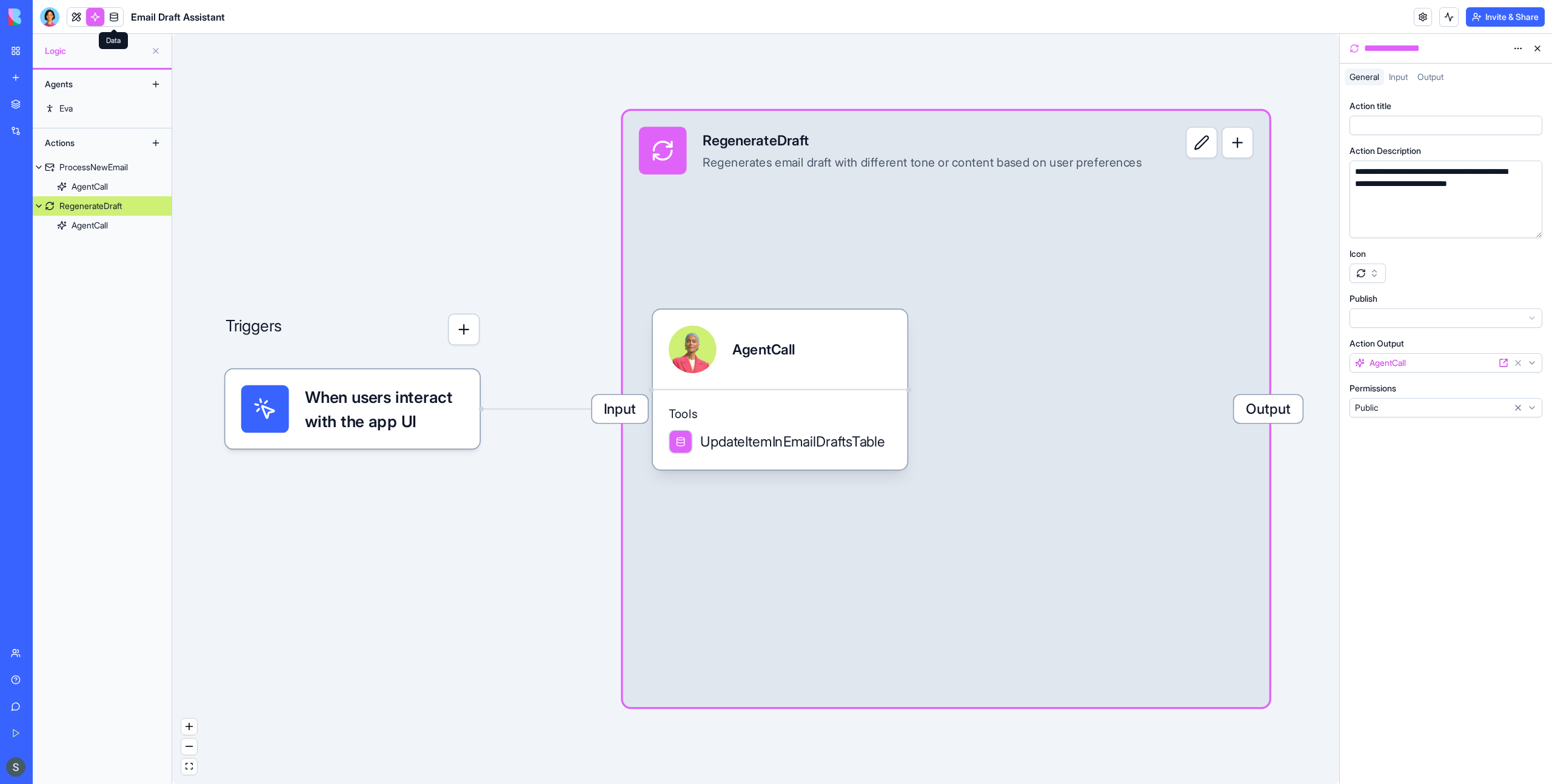
click at [114, 23] on link at bounding box center [114, 17] width 18 height 18
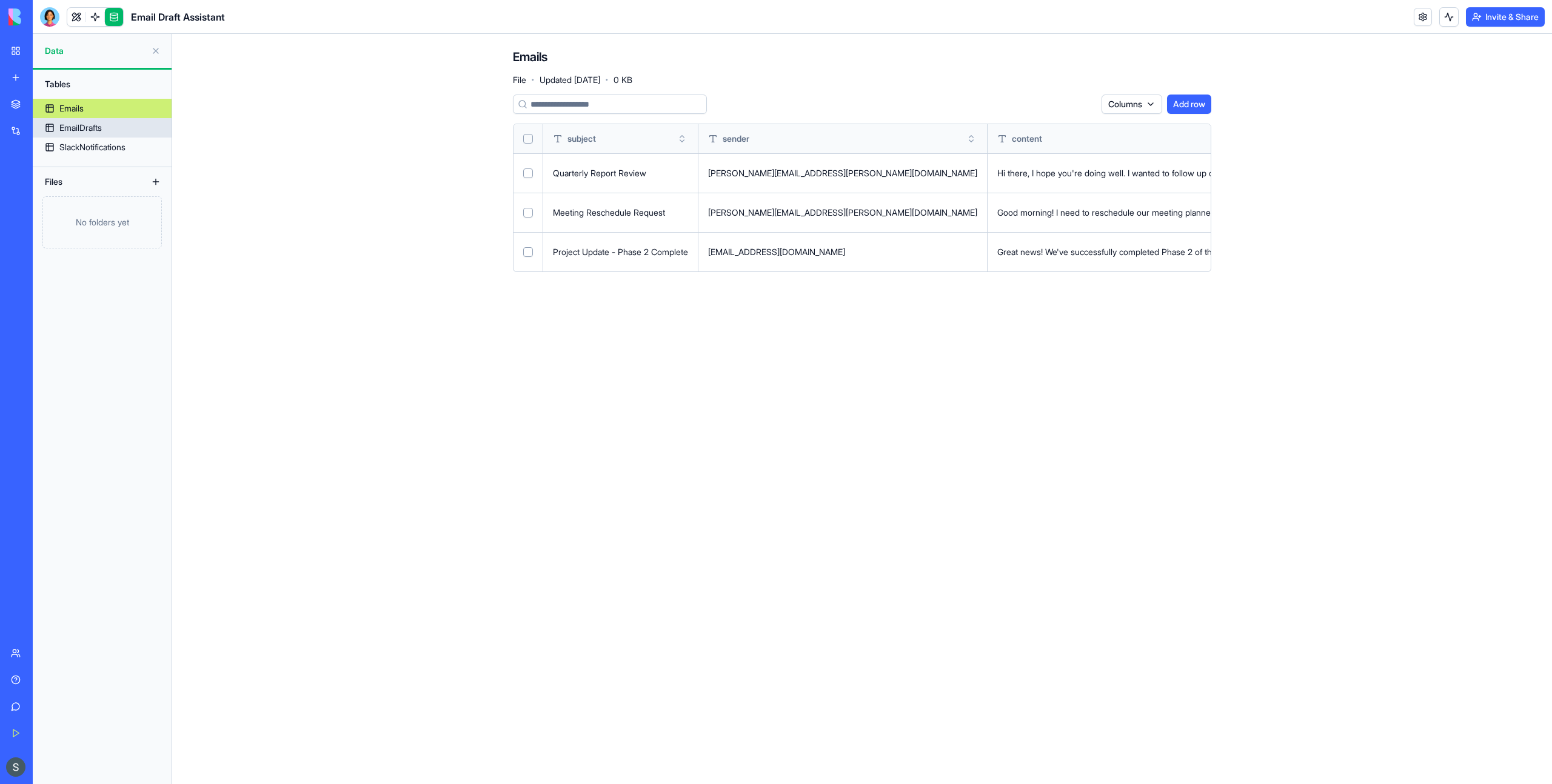
click at [97, 122] on div "EmailDrafts" at bounding box center [80, 128] width 43 height 12
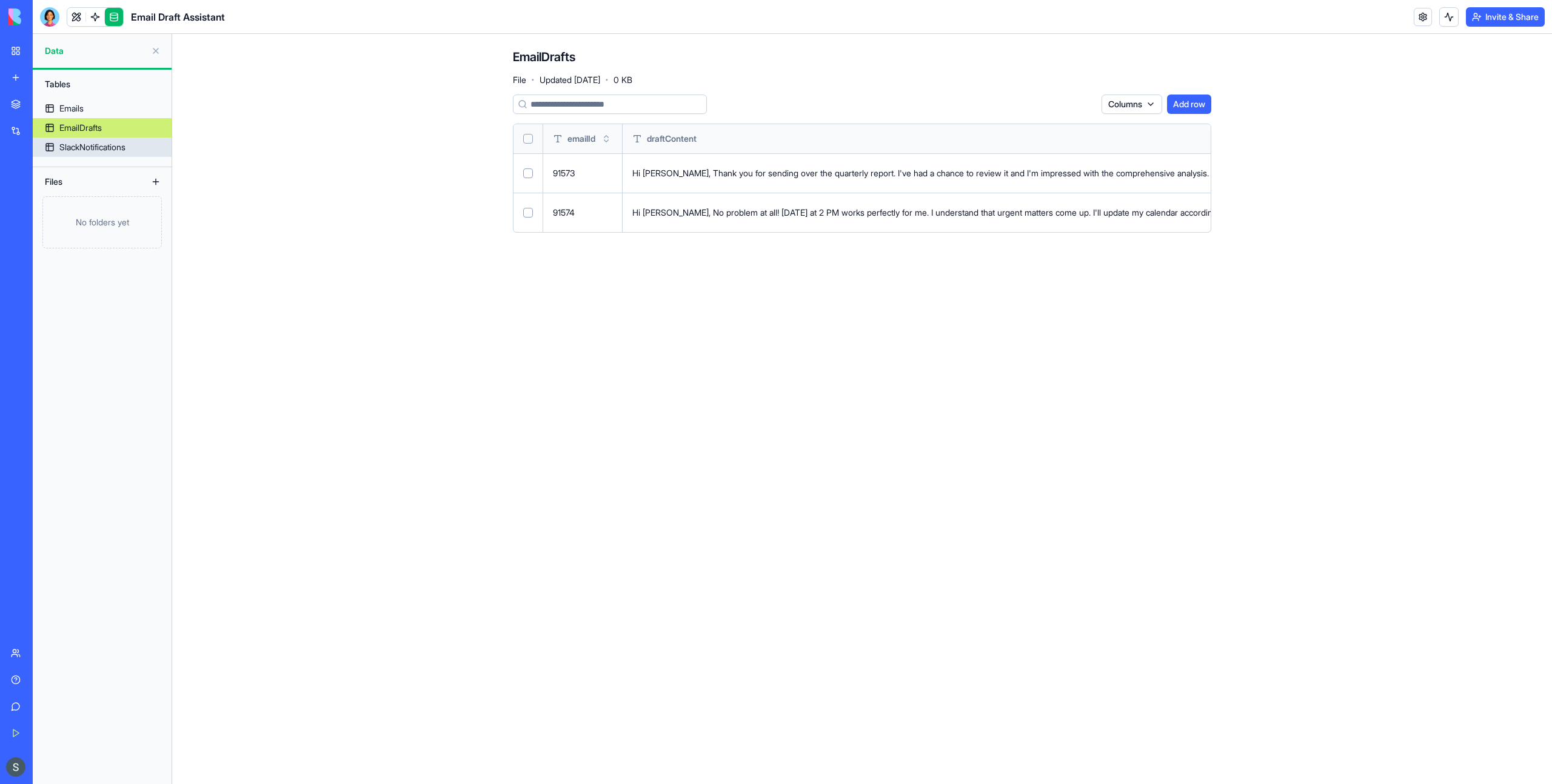
click at [99, 149] on div "SlackNotifications" at bounding box center [93, 147] width 66 height 12
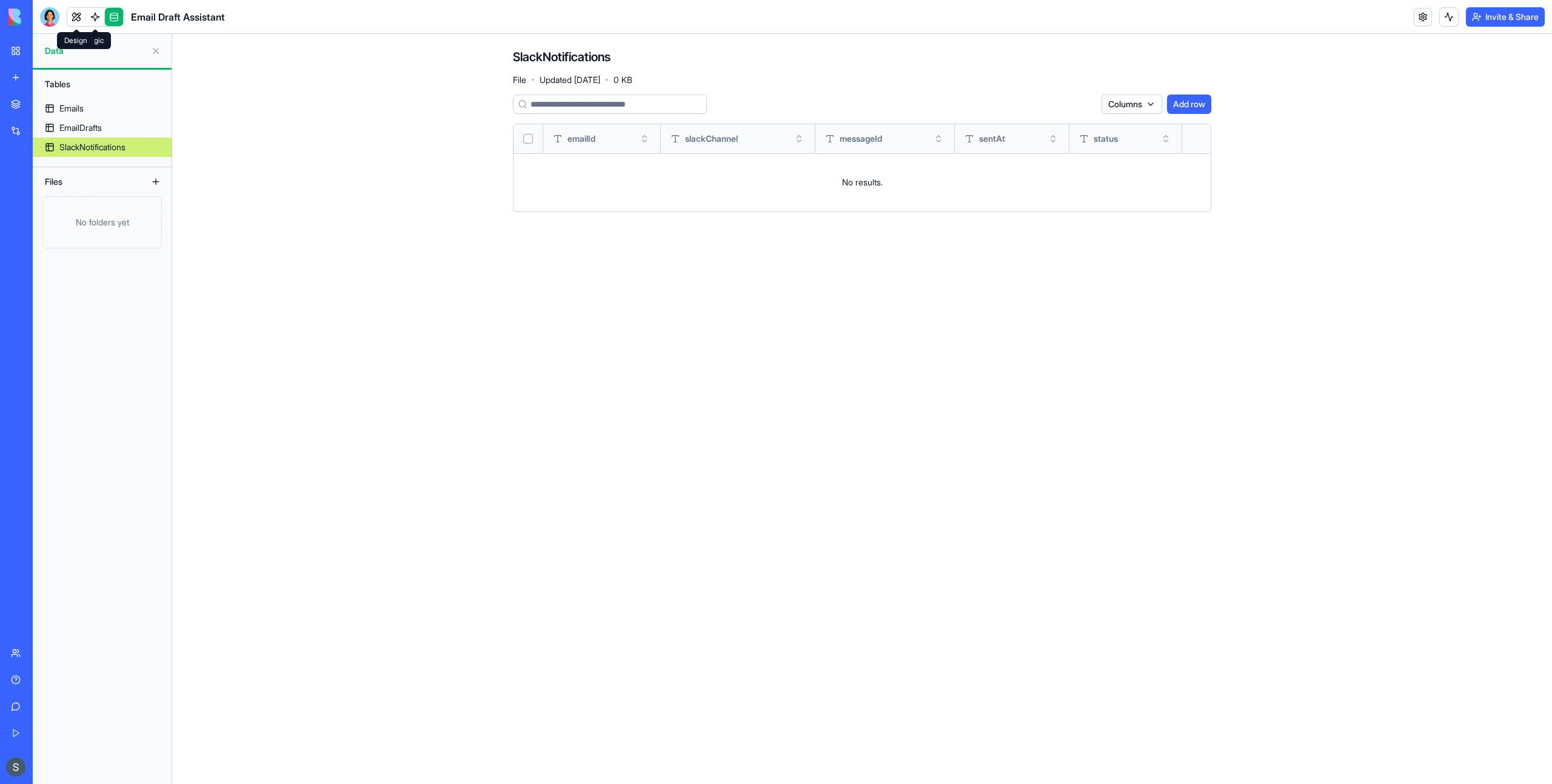
click at [80, 15] on link at bounding box center [76, 17] width 18 height 18
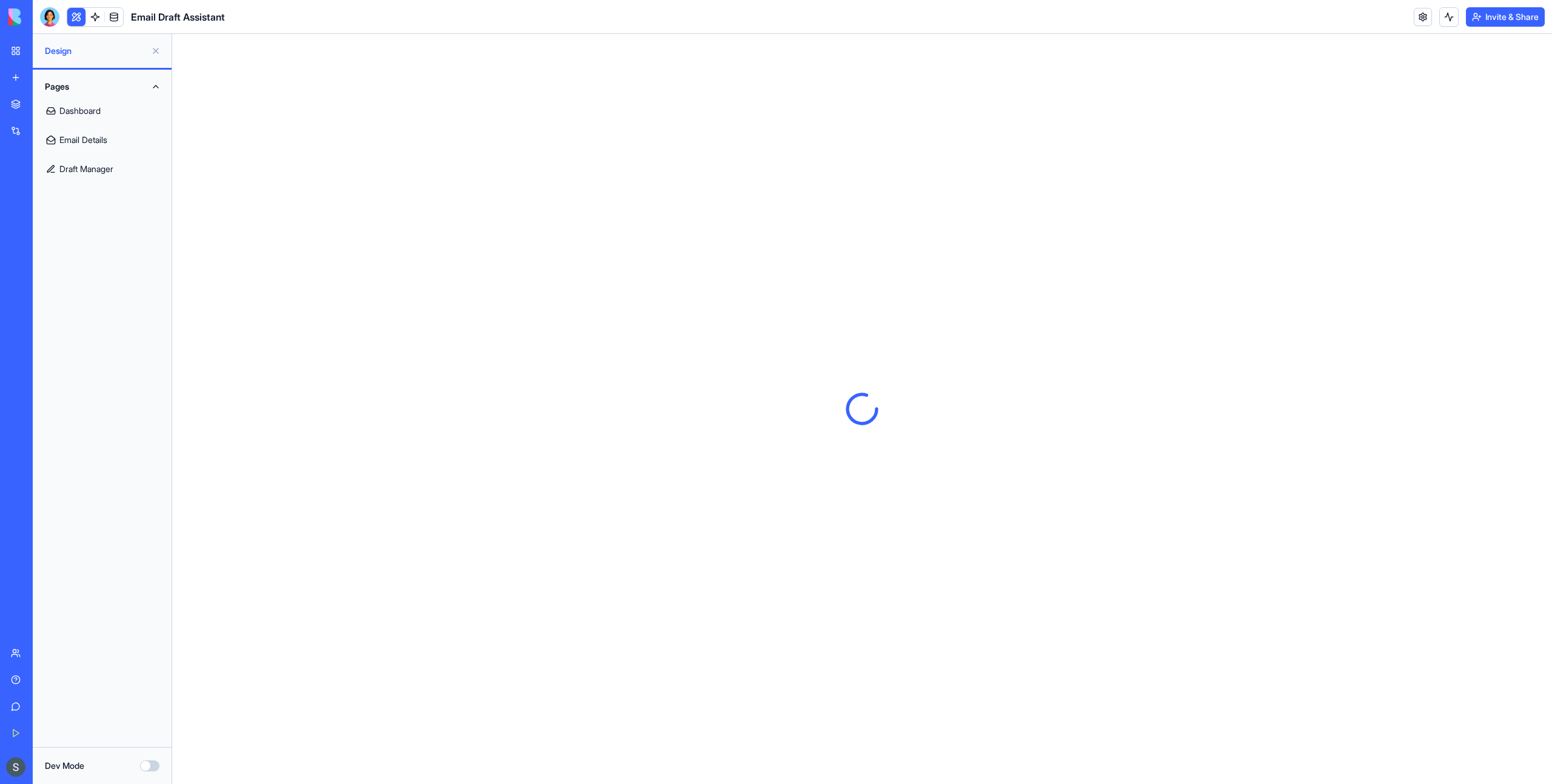
click at [105, 109] on link "Dashboard" at bounding box center [102, 111] width 124 height 29
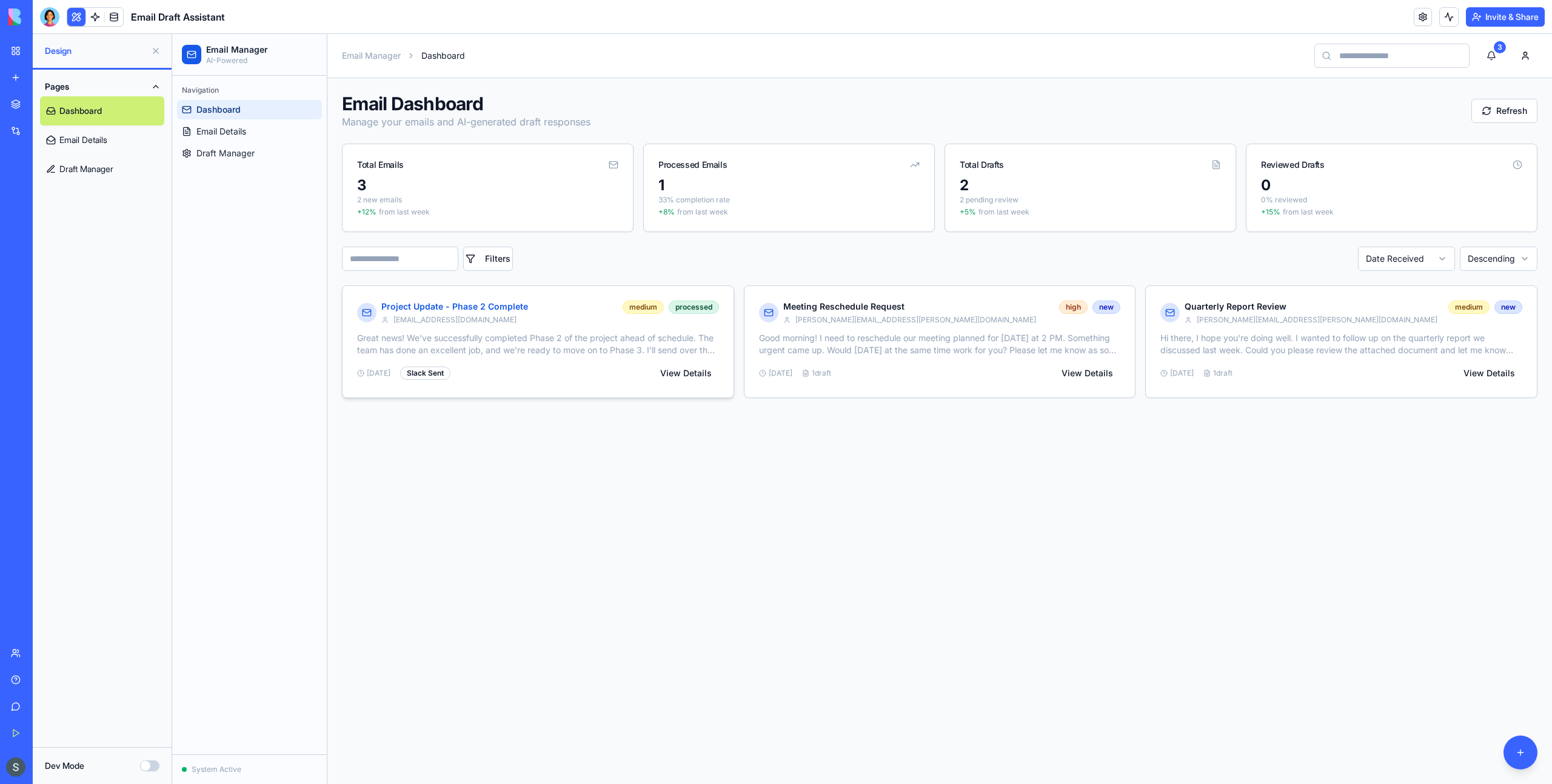
click at [635, 337] on p "Great news! We've successfully completed Phase 2 of the project ahead of schedu…" at bounding box center [538, 344] width 362 height 24
click at [511, 341] on p "Great news! We've successfully completed Phase 2 of the project ahead of schedu…" at bounding box center [538, 344] width 362 height 24
click at [937, 361] on div "Good morning! I need to reschedule our meeting planned for tomorrow at 2 PM. So…" at bounding box center [940, 364] width 391 height 66
click at [1384, 339] on p "Hi there, I hope you're doing well. I wanted to follow up on the quarterly repo…" at bounding box center [1341, 344] width 362 height 24
click at [1384, 339] on p "Hi there, I hope you're doing well. I wanted to follow up on the quarterly repo…" at bounding box center [1341, 344] width 362 height 24
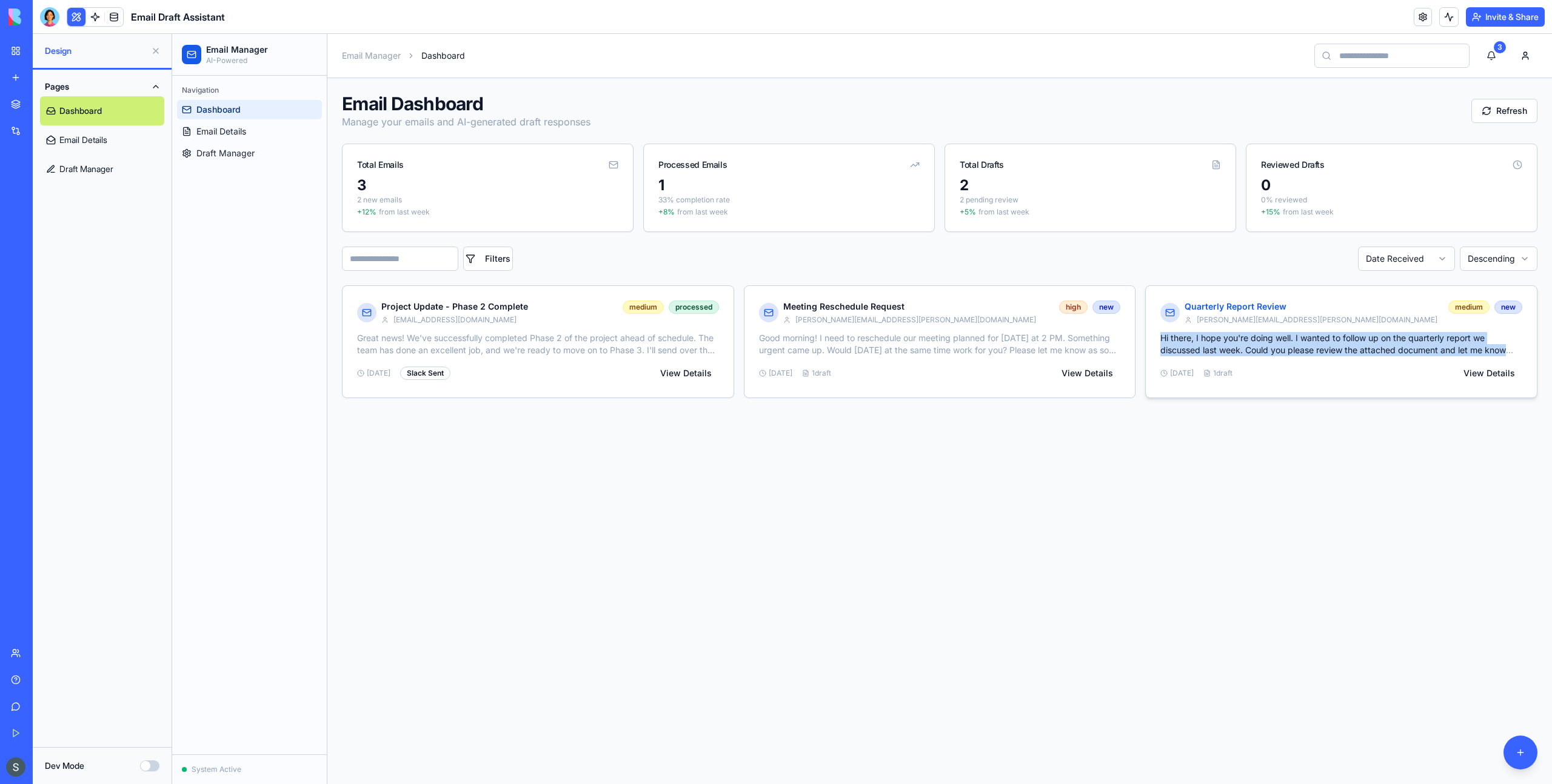
click at [1384, 339] on p "Hi there, I hope you're doing well. I wanted to follow up on the quarterly repo…" at bounding box center [1341, 344] width 362 height 24
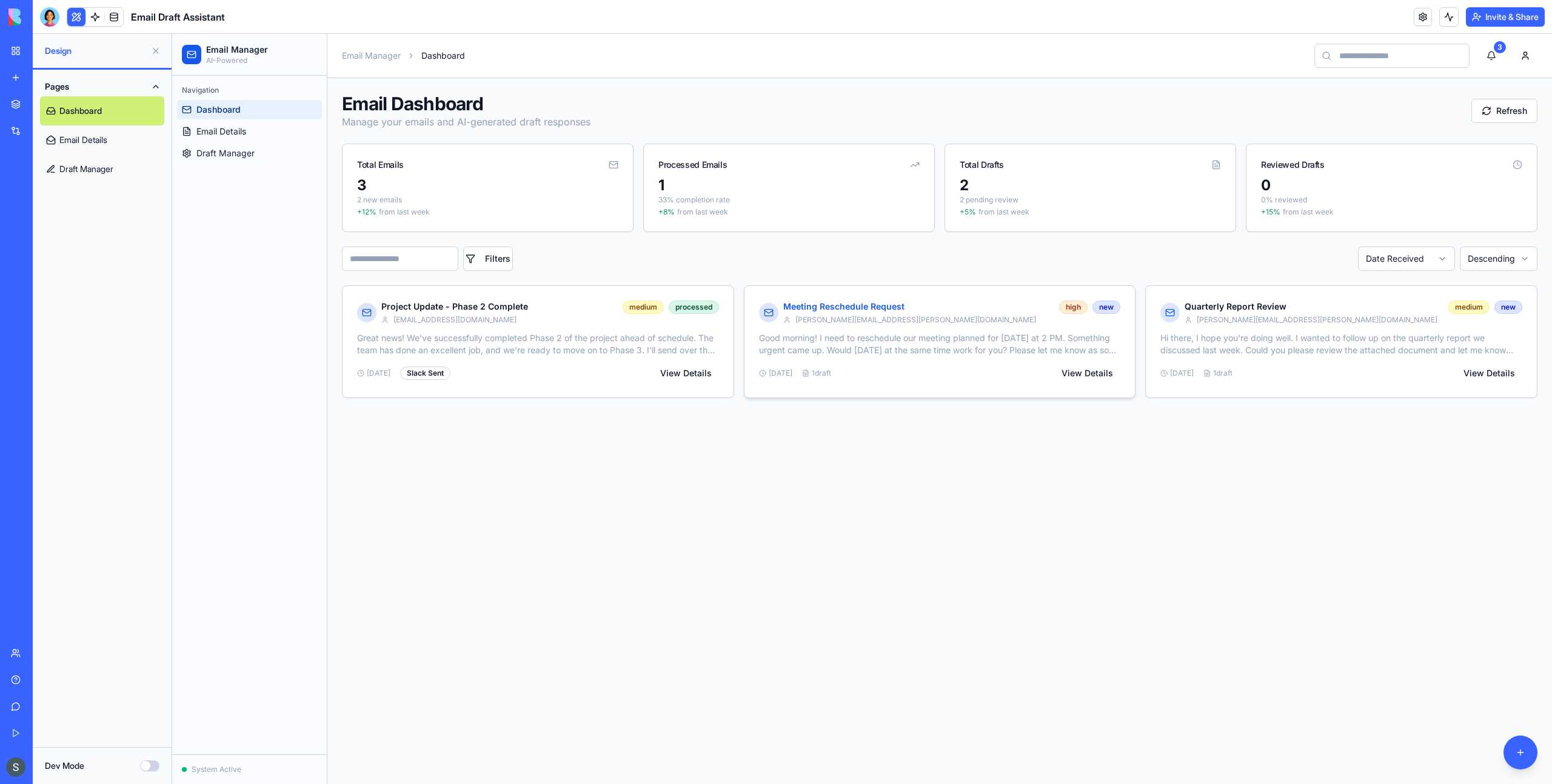
click at [910, 360] on div "Good morning! I need to reschedule our meeting planned for tomorrow at 2 PM. So…" at bounding box center [940, 364] width 391 height 66
click at [1506, 109] on button "Refresh" at bounding box center [1505, 111] width 66 height 24
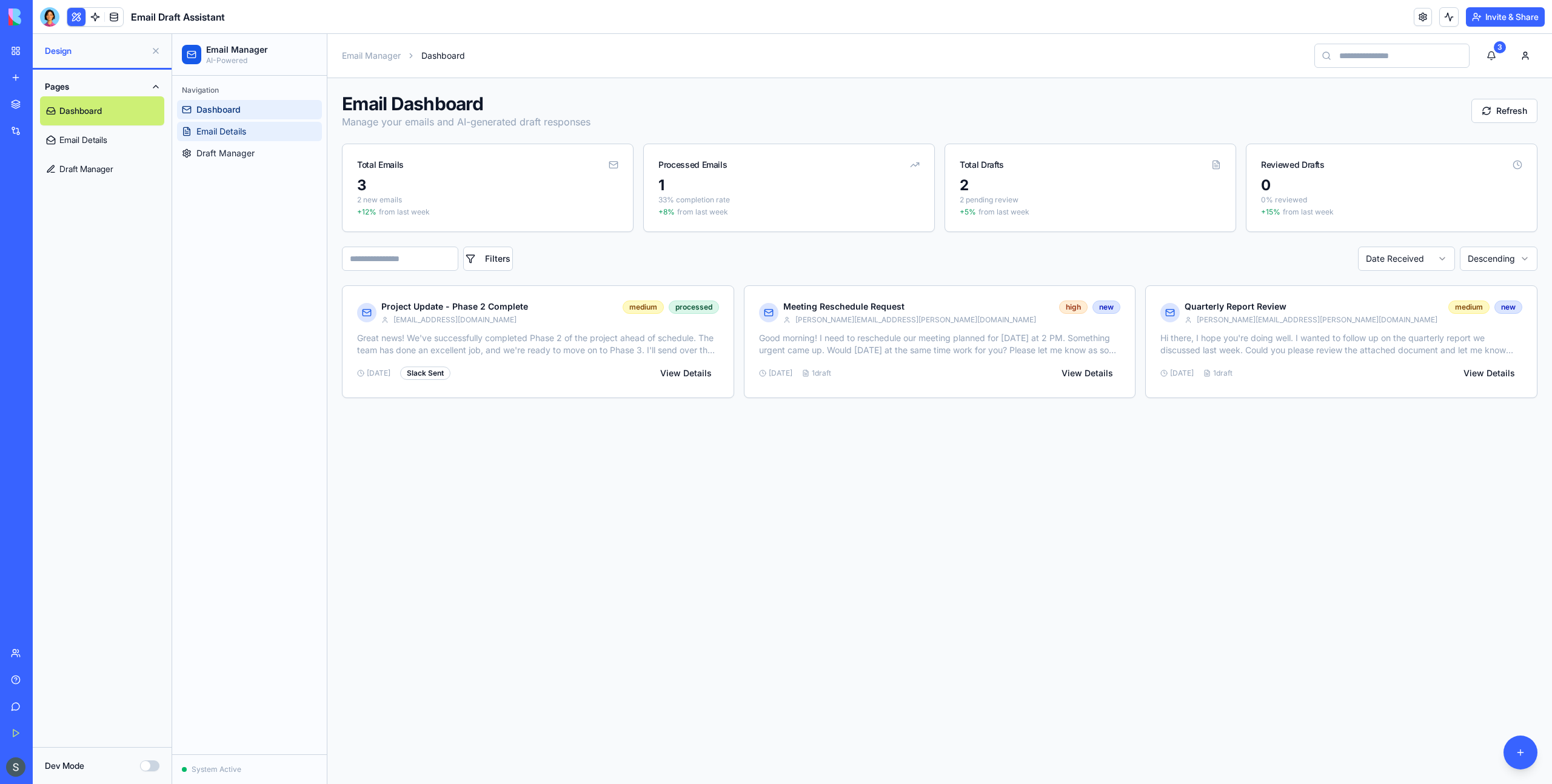
click at [232, 127] on span "Email Details" at bounding box center [221, 132] width 50 height 12
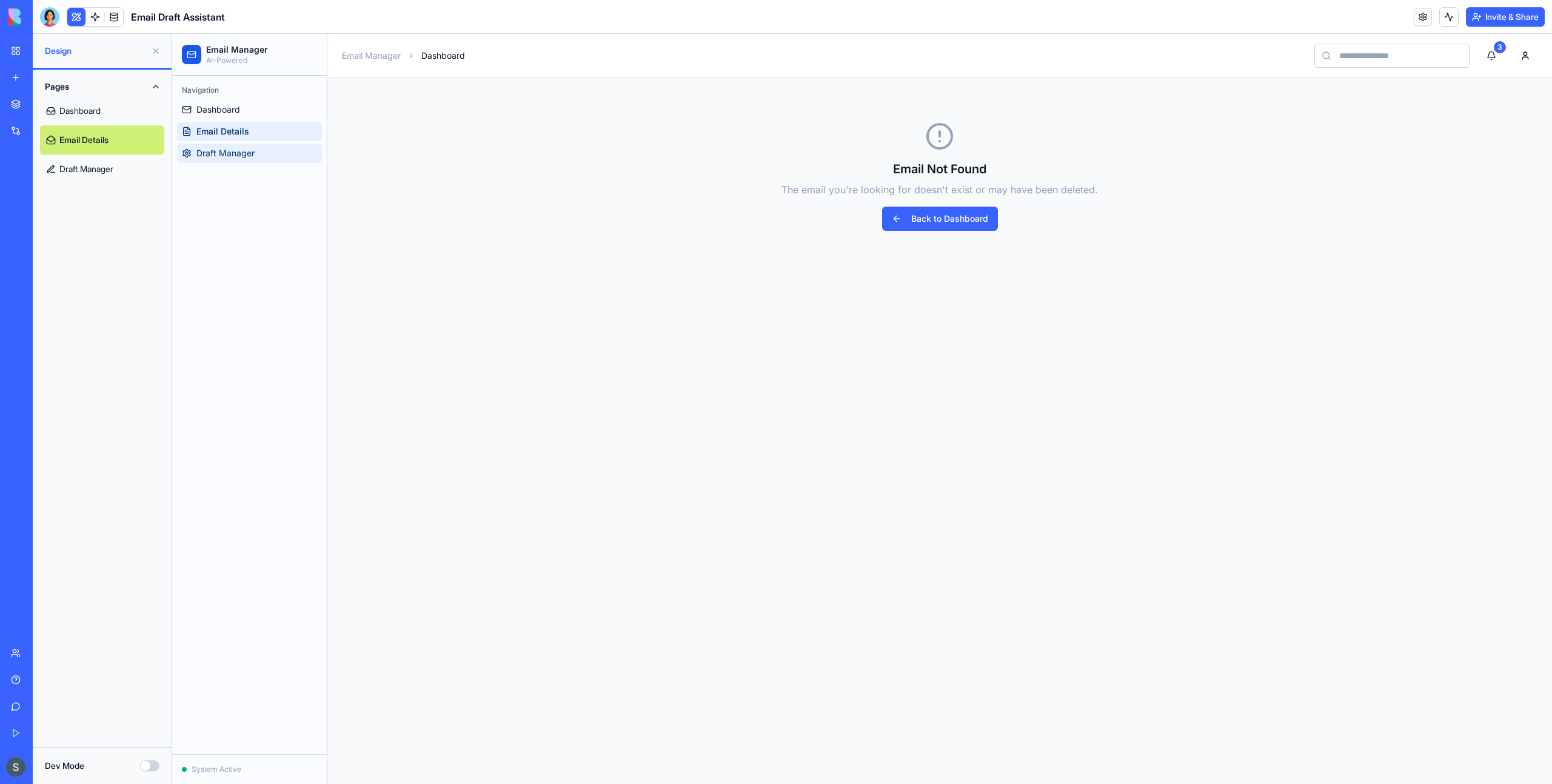
click at [238, 146] on link "Draft Manager" at bounding box center [250, 153] width 145 height 20
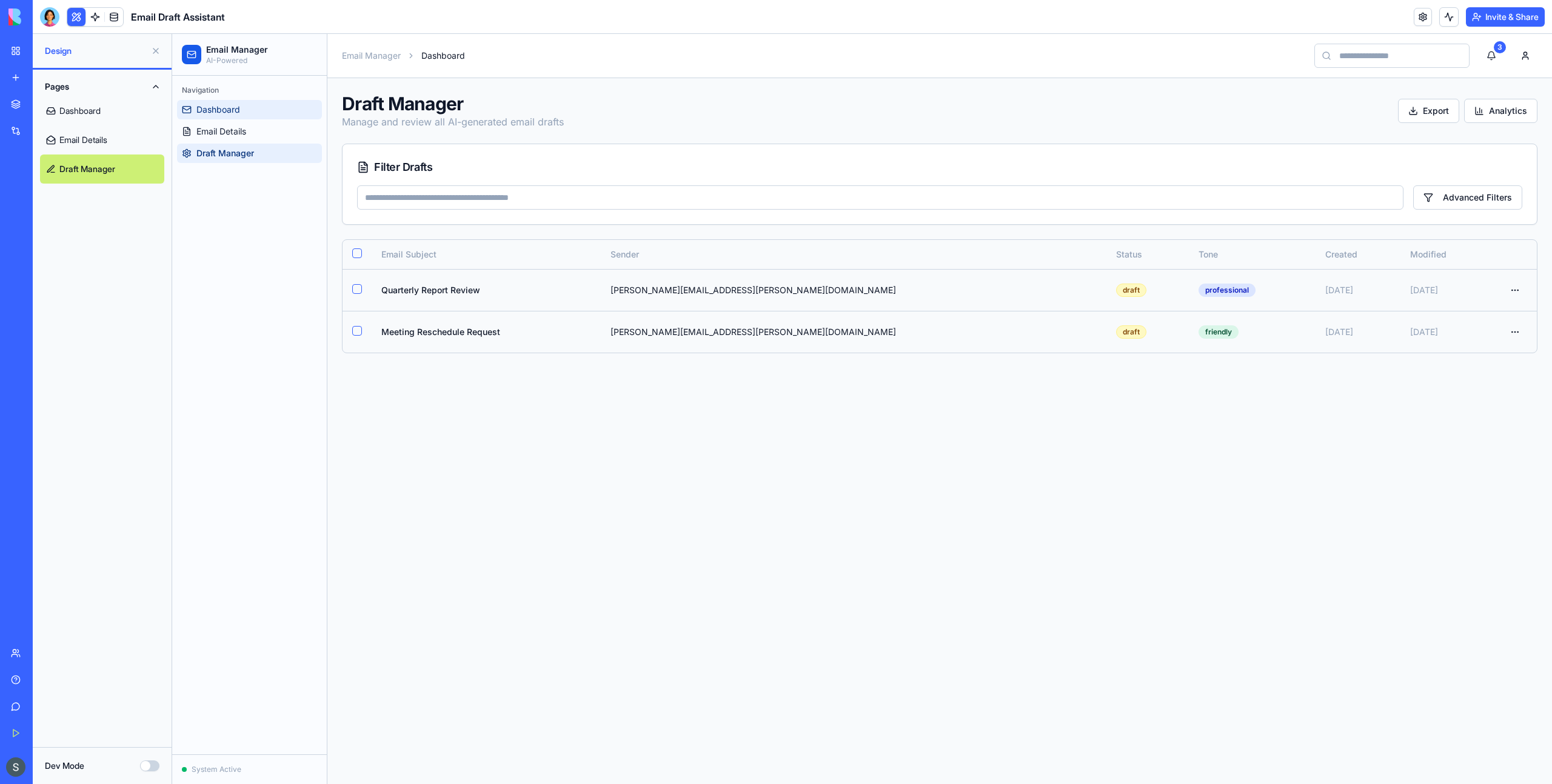
click at [227, 115] on span "Dashboard" at bounding box center [218, 109] width 44 height 12
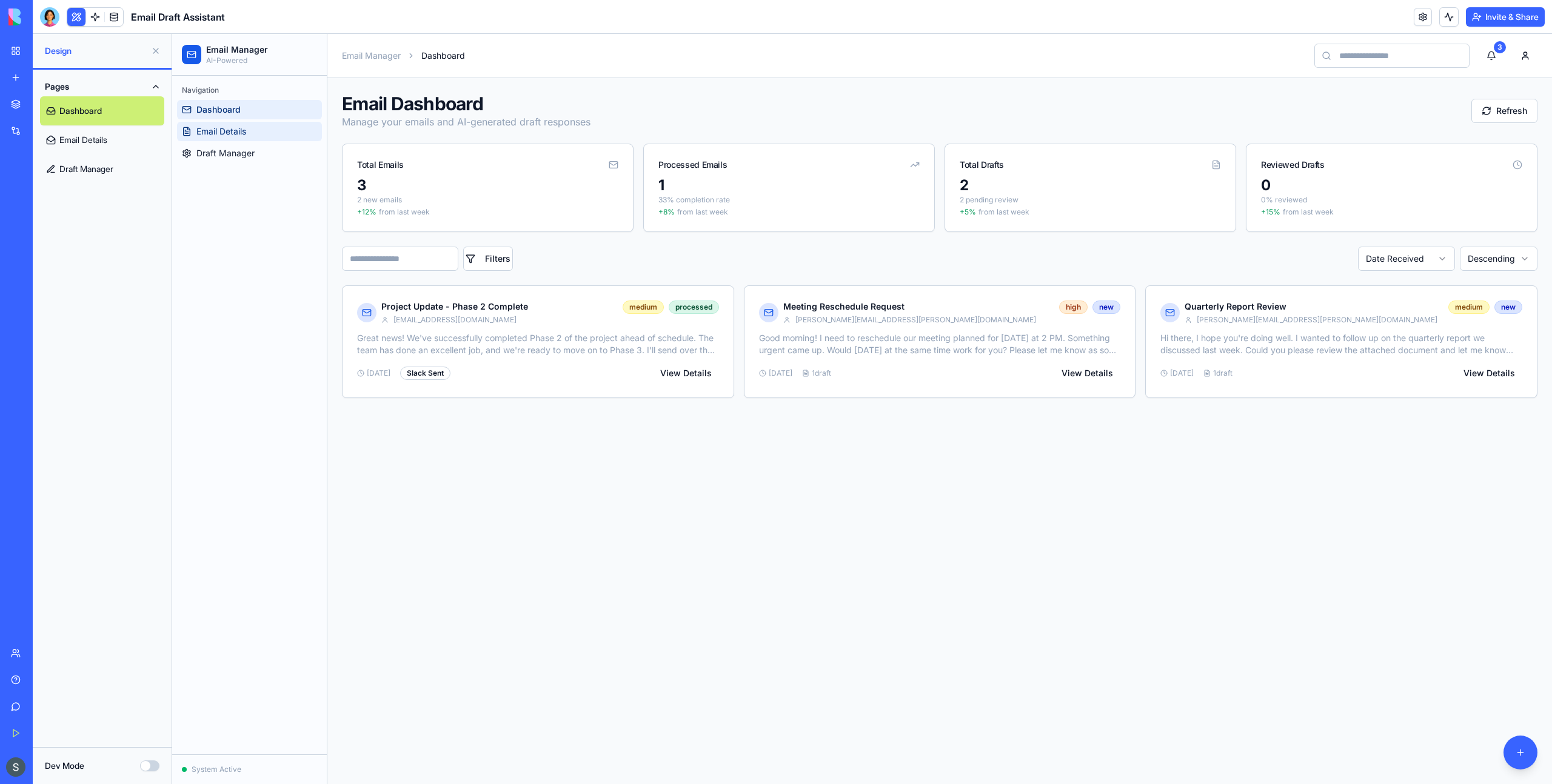
click at [227, 127] on span "Email Details" at bounding box center [221, 132] width 50 height 12
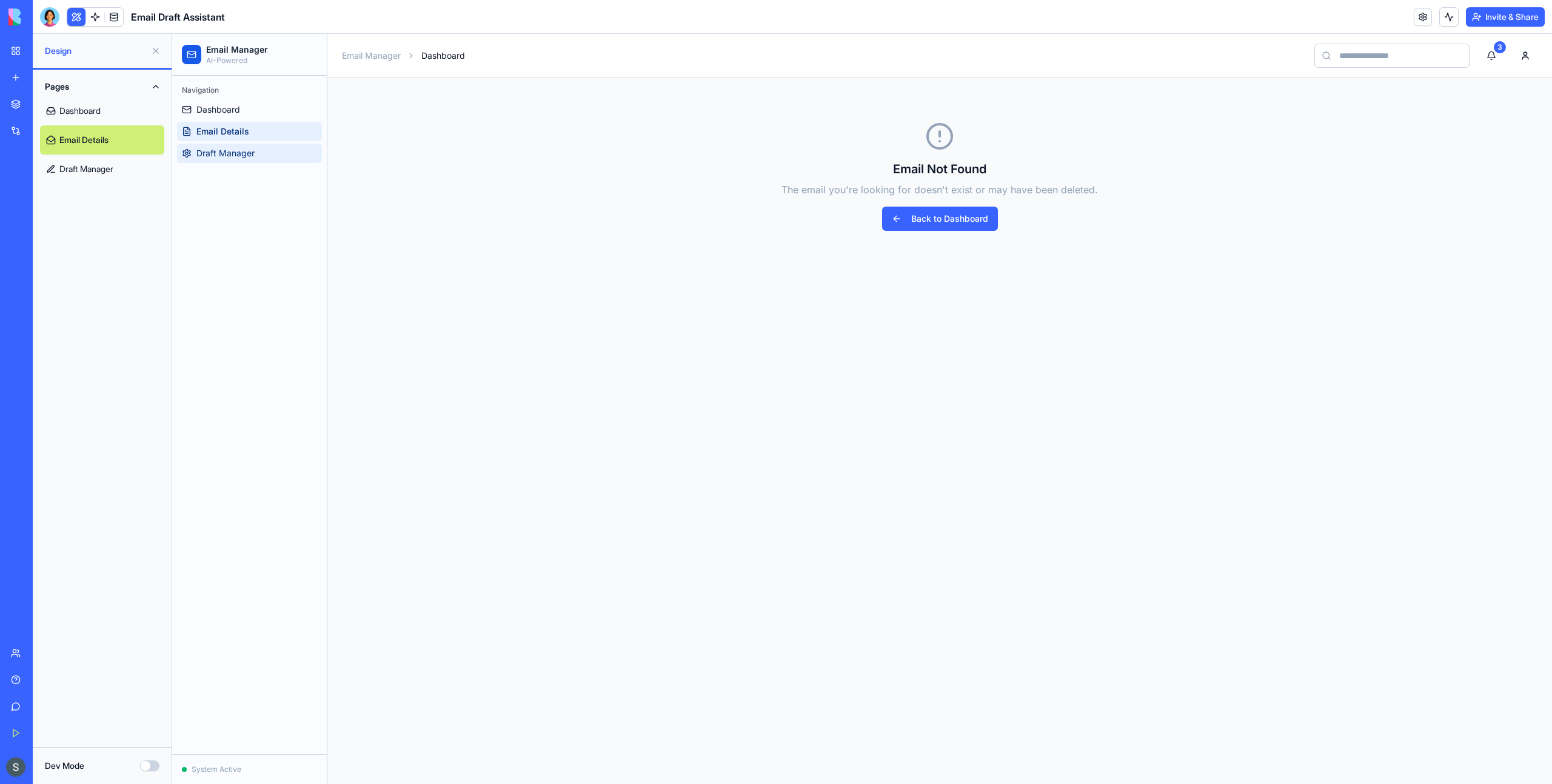
click at [227, 143] on link "Draft Manager" at bounding box center [250, 153] width 145 height 20
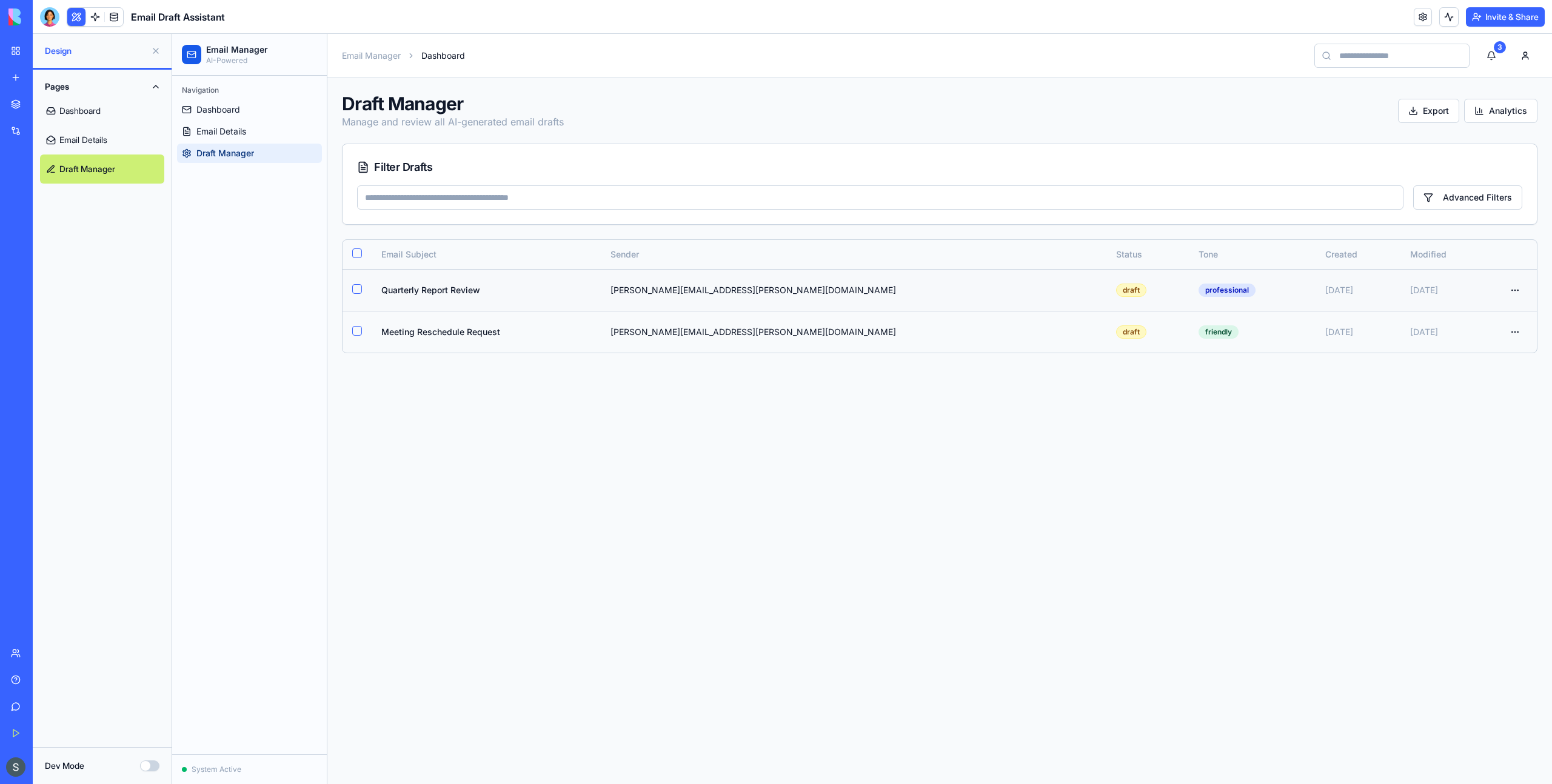
click at [423, 289] on td "Quarterly Report Review" at bounding box center [486, 290] width 229 height 42
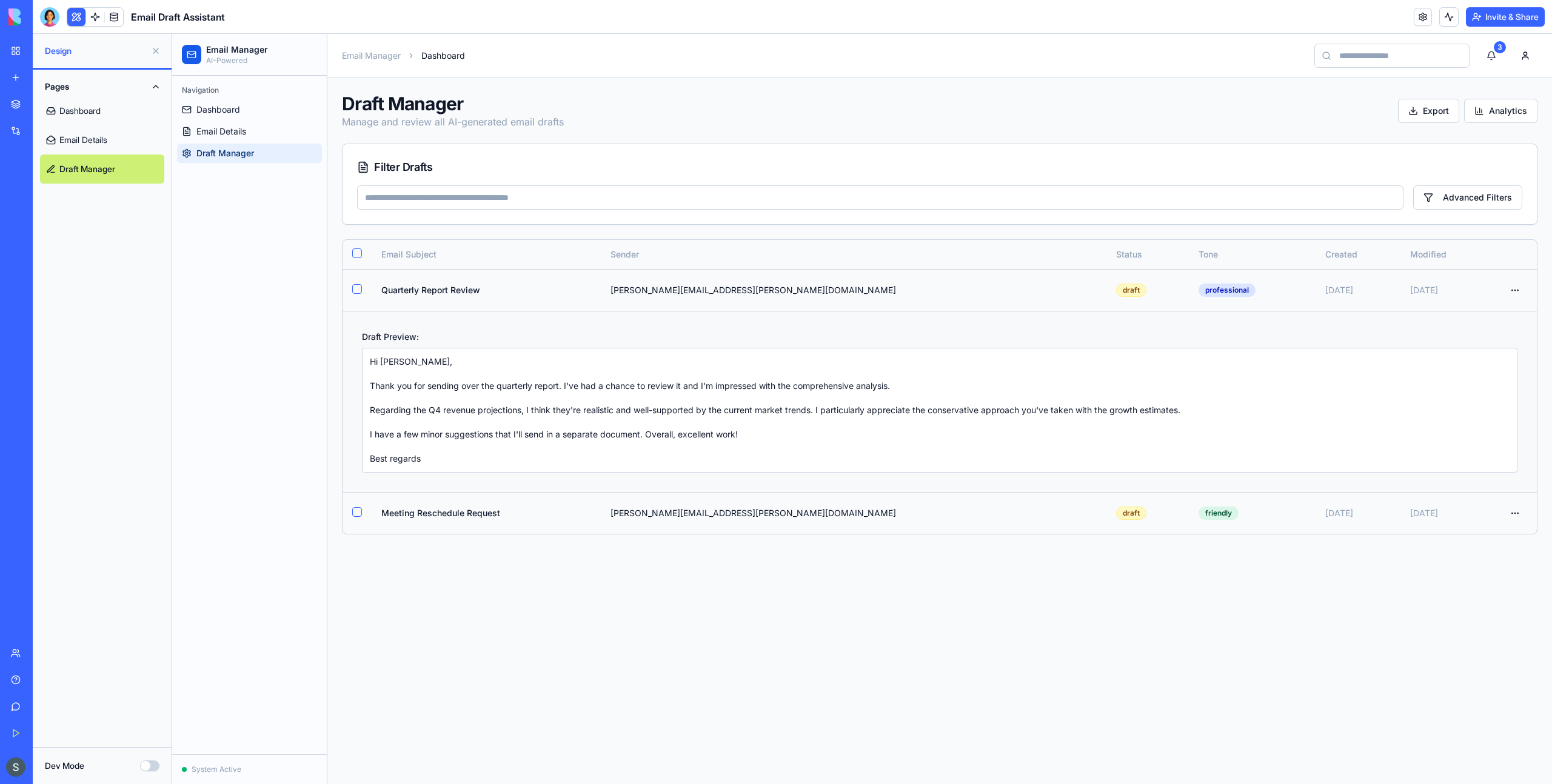
click at [904, 368] on div "Hi Sarah, Thank you for sending over the quarterly report. I've had a chance to…" at bounding box center [939, 410] width 1156 height 125
click at [1465, 207] on button "Advanced Filters" at bounding box center [1467, 197] width 109 height 24
click at [1463, 196] on button "Advanced Filters" at bounding box center [1467, 197] width 109 height 24
click at [204, 109] on span "Dashboard" at bounding box center [218, 109] width 44 height 12
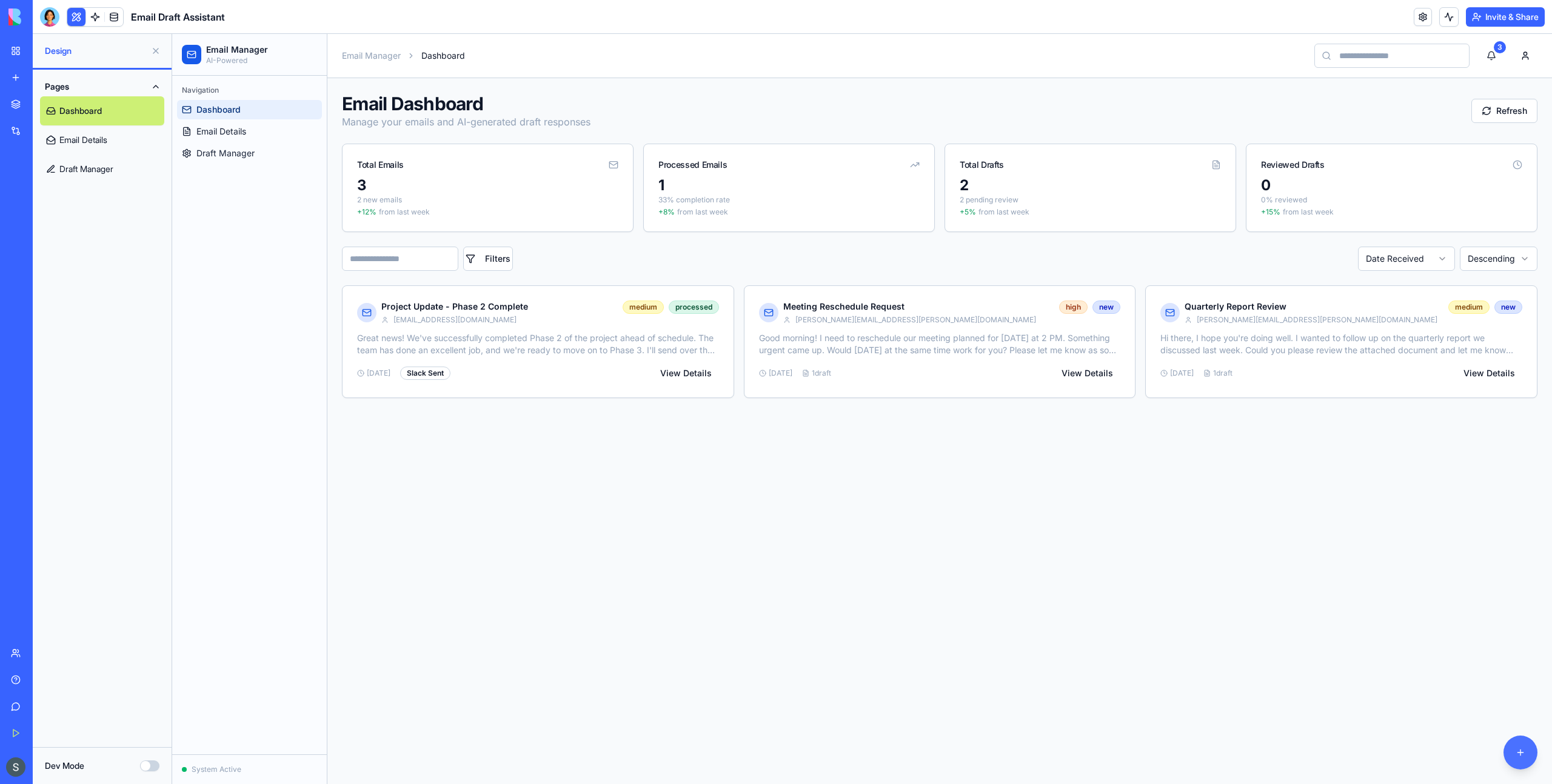
click at [1536, 752] on button "button" at bounding box center [1520, 752] width 34 height 34
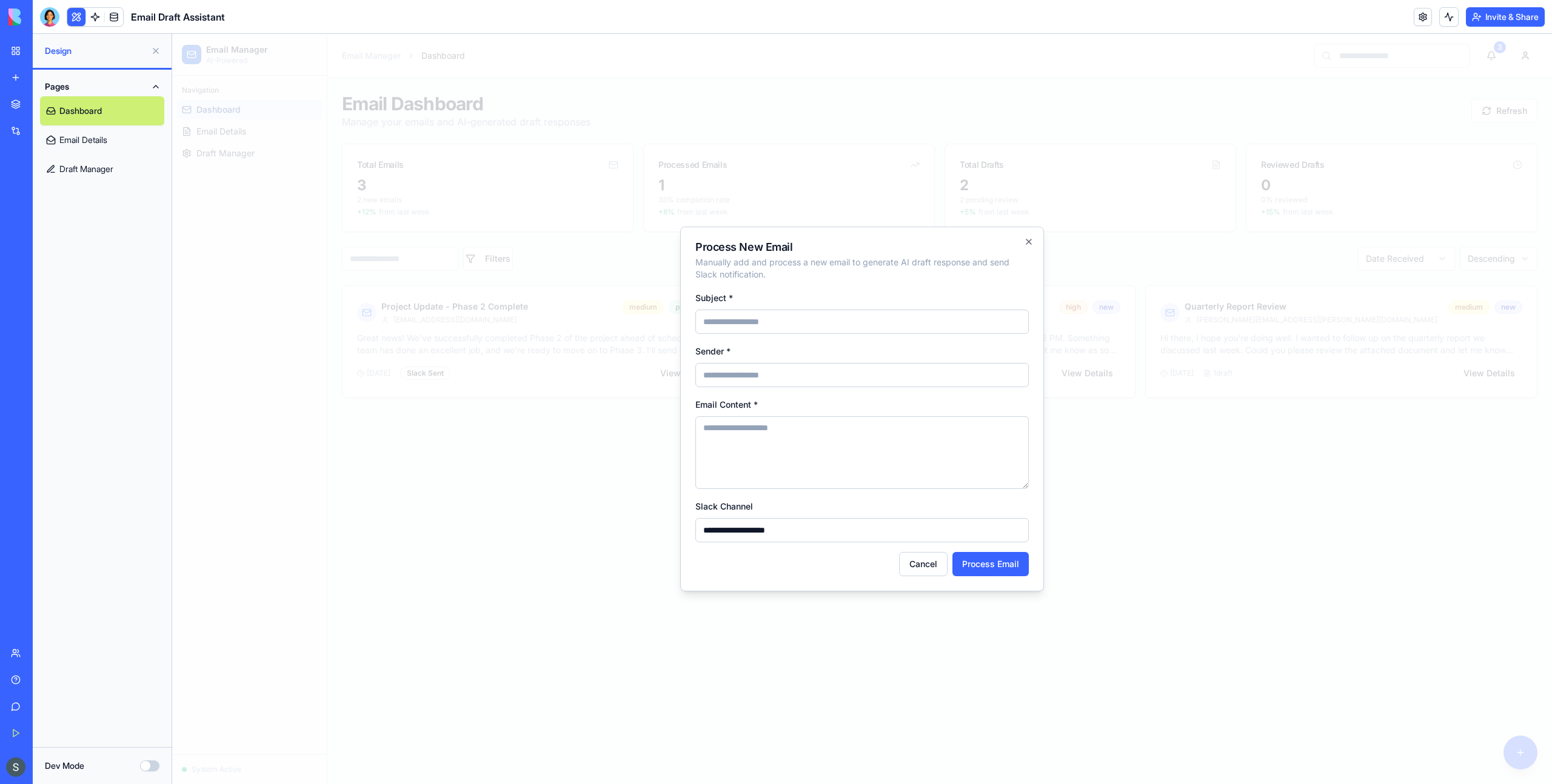
type input "*"
type input "****"
type input "**********"
type textarea "**********"
click at [1009, 570] on button "Process Email" at bounding box center [990, 564] width 76 height 24
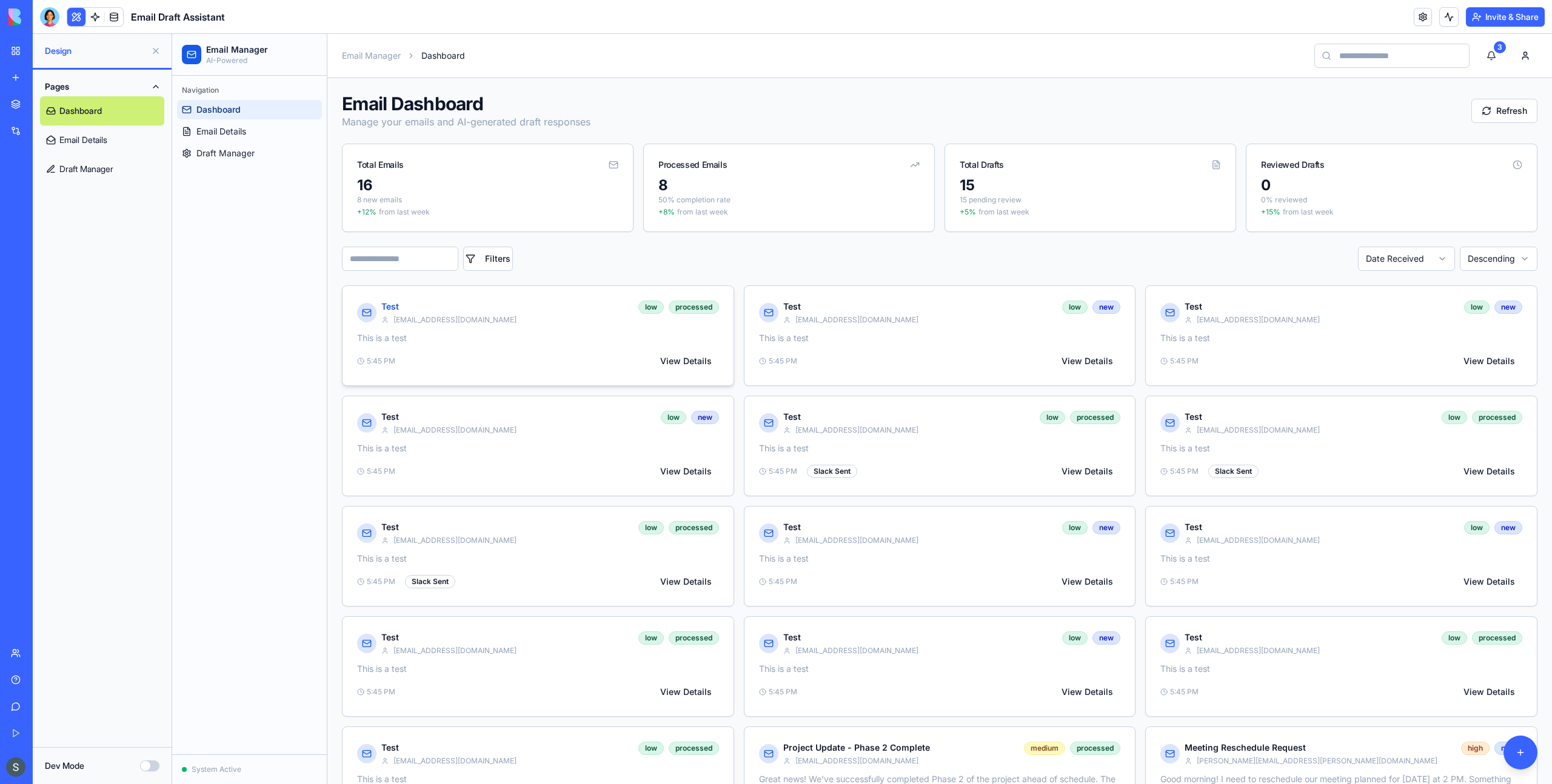
click at [404, 350] on div "This is a test 5:45 PM View Details" at bounding box center [538, 358] width 391 height 53
click at [939, 351] on div "5:45 PM View Details" at bounding box center [939, 361] width 362 height 20
click at [1251, 343] on p "This is a test" at bounding box center [1341, 338] width 362 height 12
click at [1250, 343] on p "This is a test" at bounding box center [1341, 338] width 362 height 12
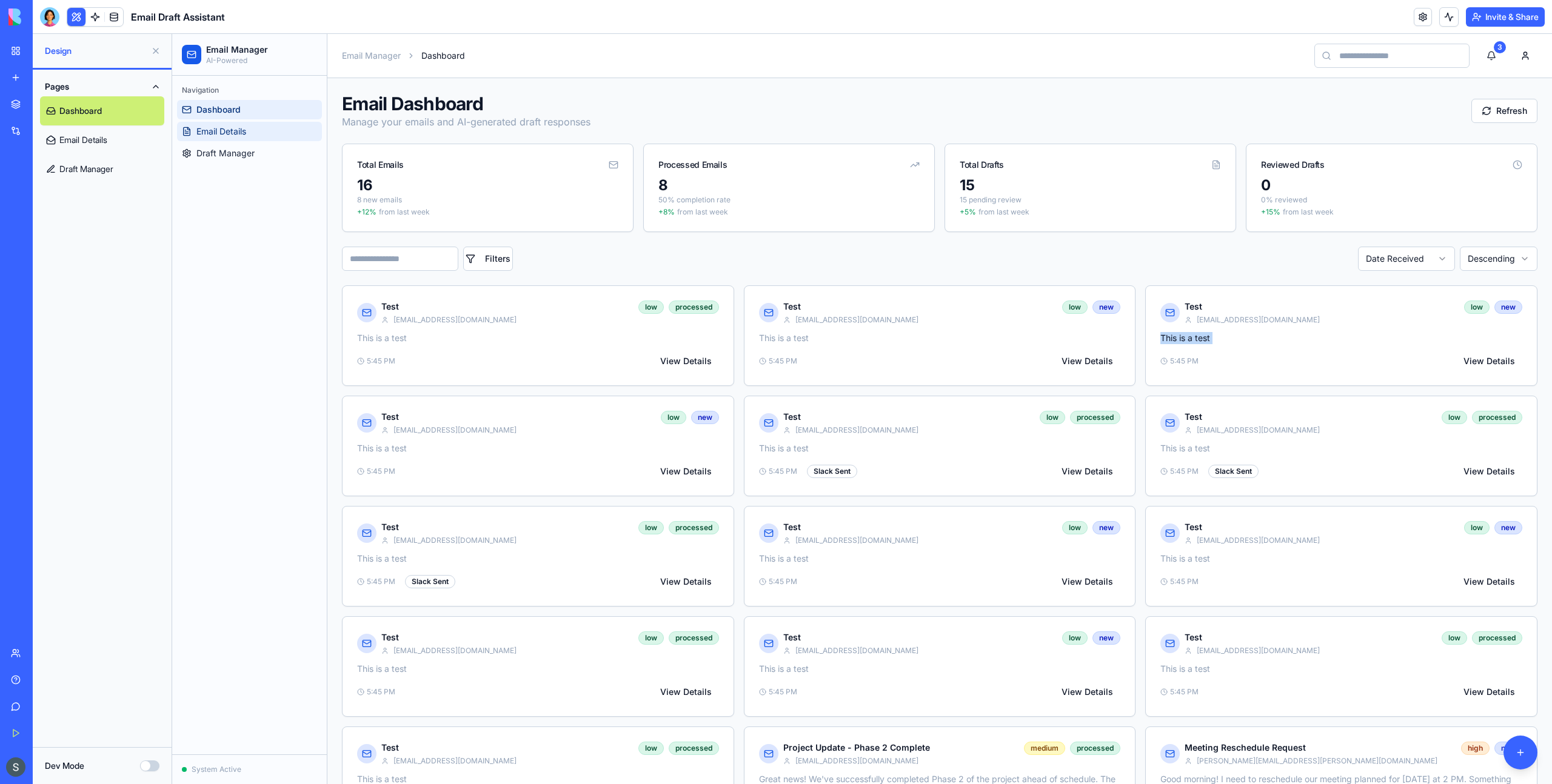
click at [255, 129] on link "Email Details" at bounding box center [250, 131] width 145 height 20
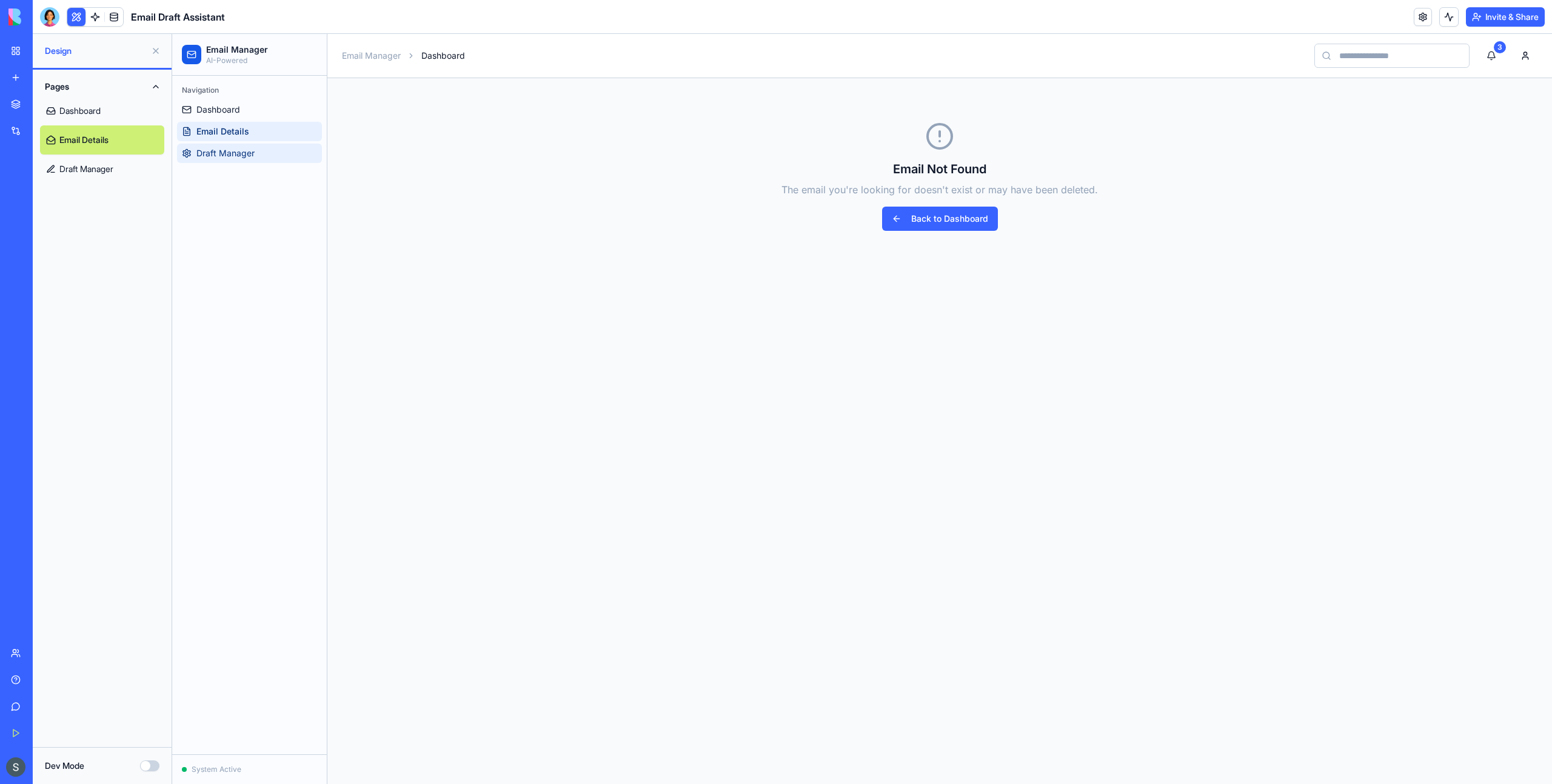
click at [252, 145] on link "Draft Manager" at bounding box center [250, 153] width 145 height 20
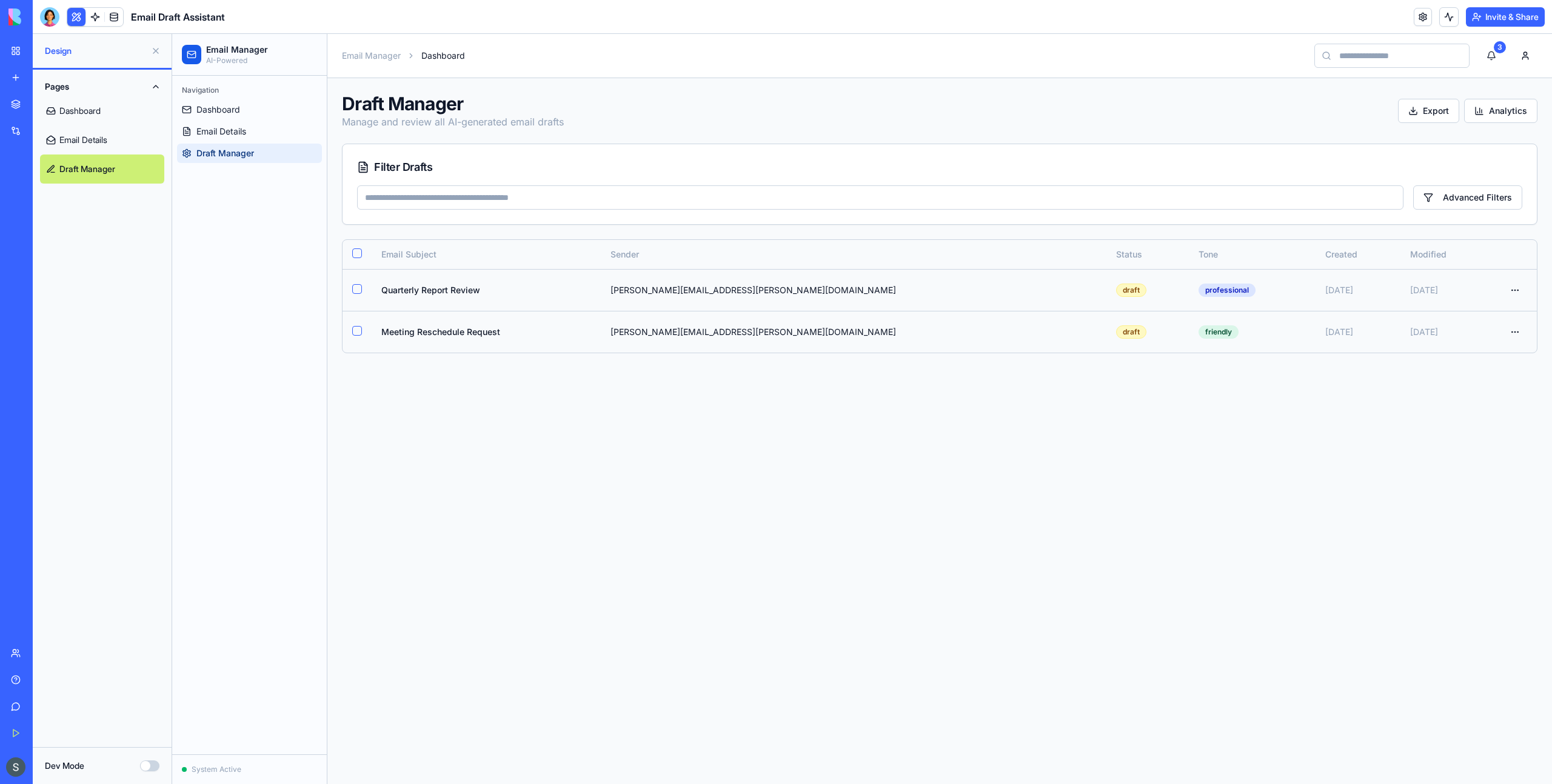
click at [222, 770] on span "System Active" at bounding box center [216, 769] width 50 height 9
click at [120, 18] on link at bounding box center [114, 17] width 18 height 18
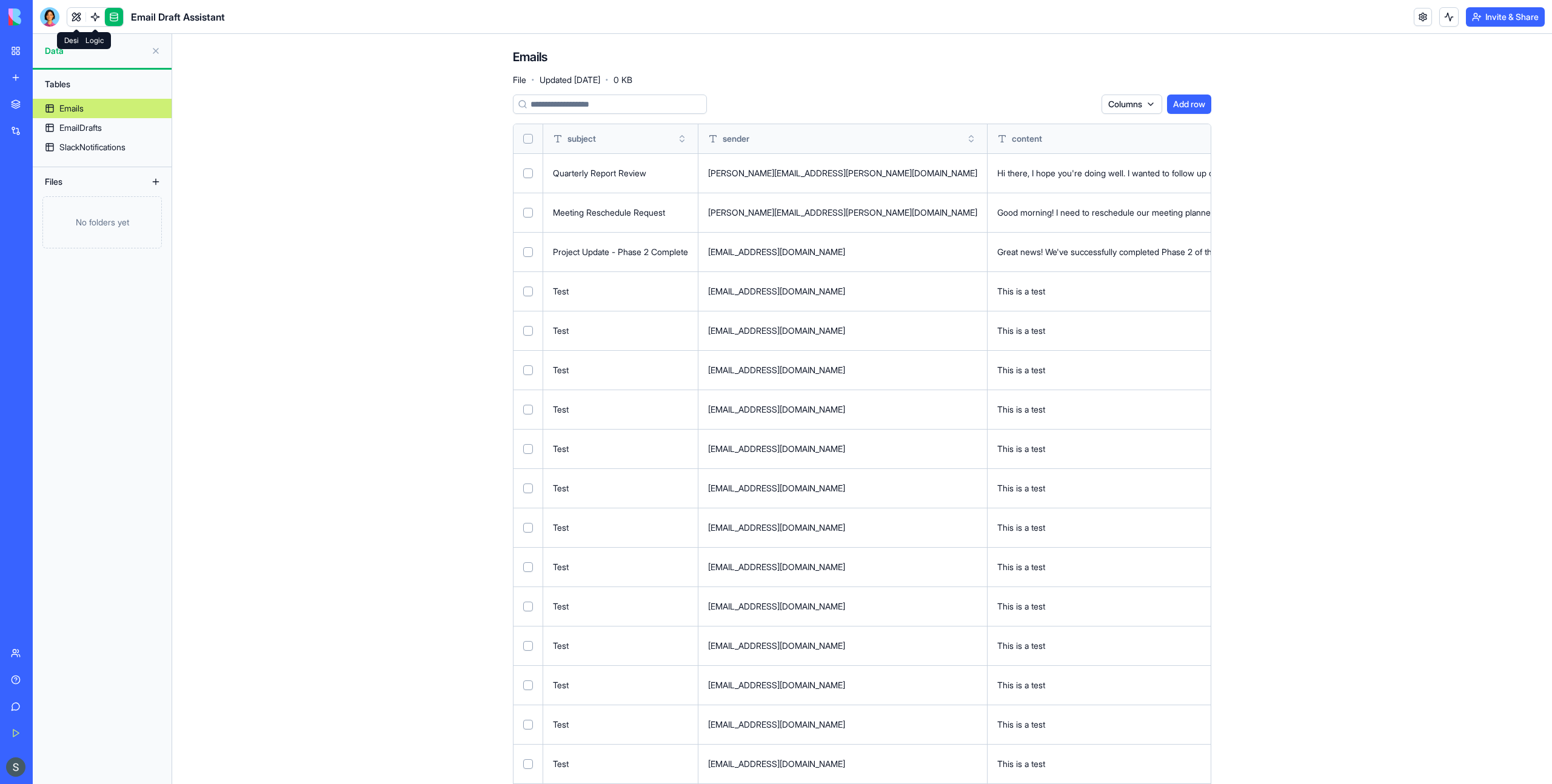
click at [89, 18] on link at bounding box center [95, 17] width 18 height 18
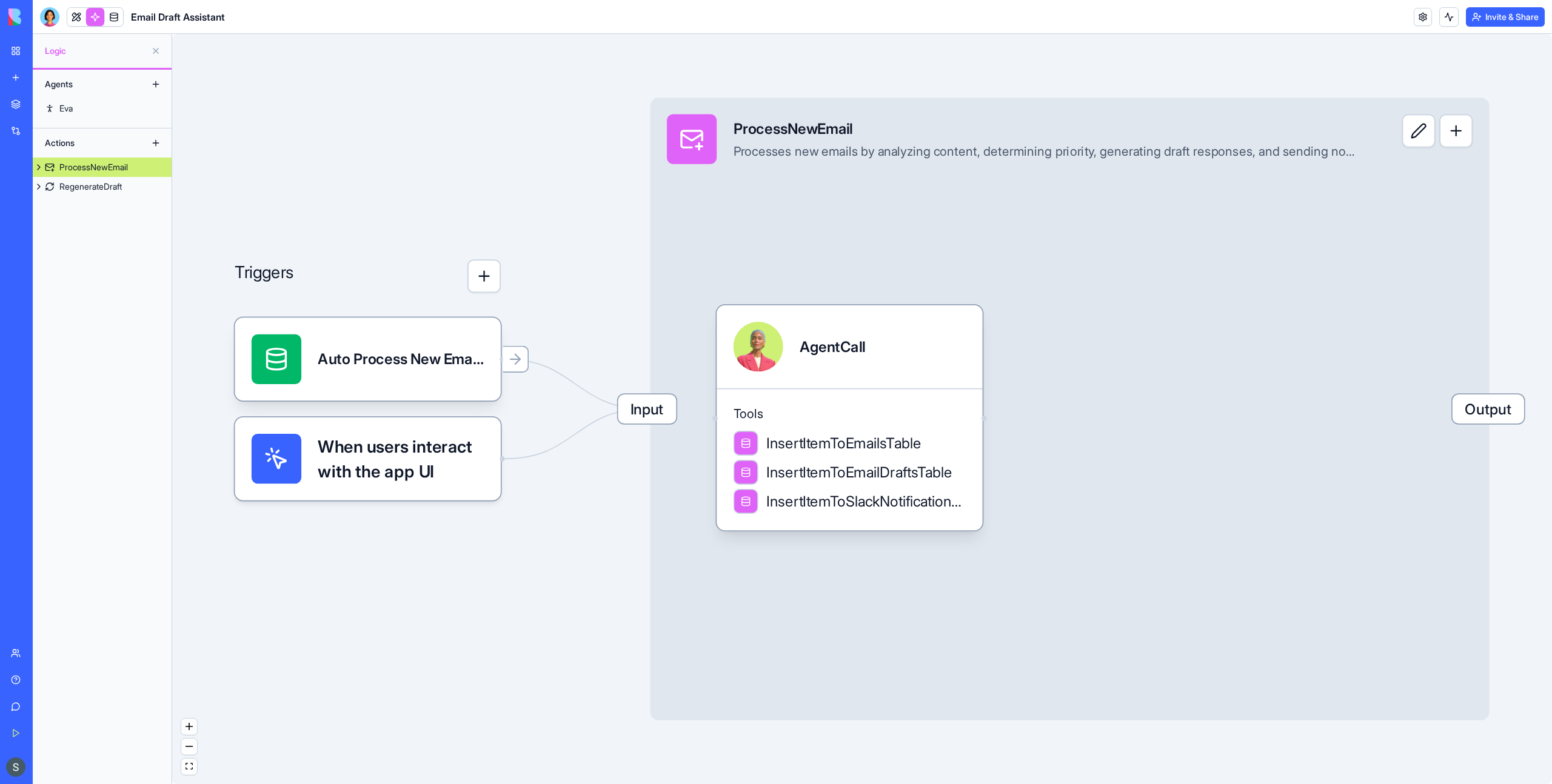
click at [1446, 24] on body "BETA My Workspace New app Marketplace Integrations Recent AI Logo Generator Mon…" at bounding box center [776, 392] width 1552 height 784
click at [1447, 18] on button at bounding box center [1449, 17] width 20 height 20
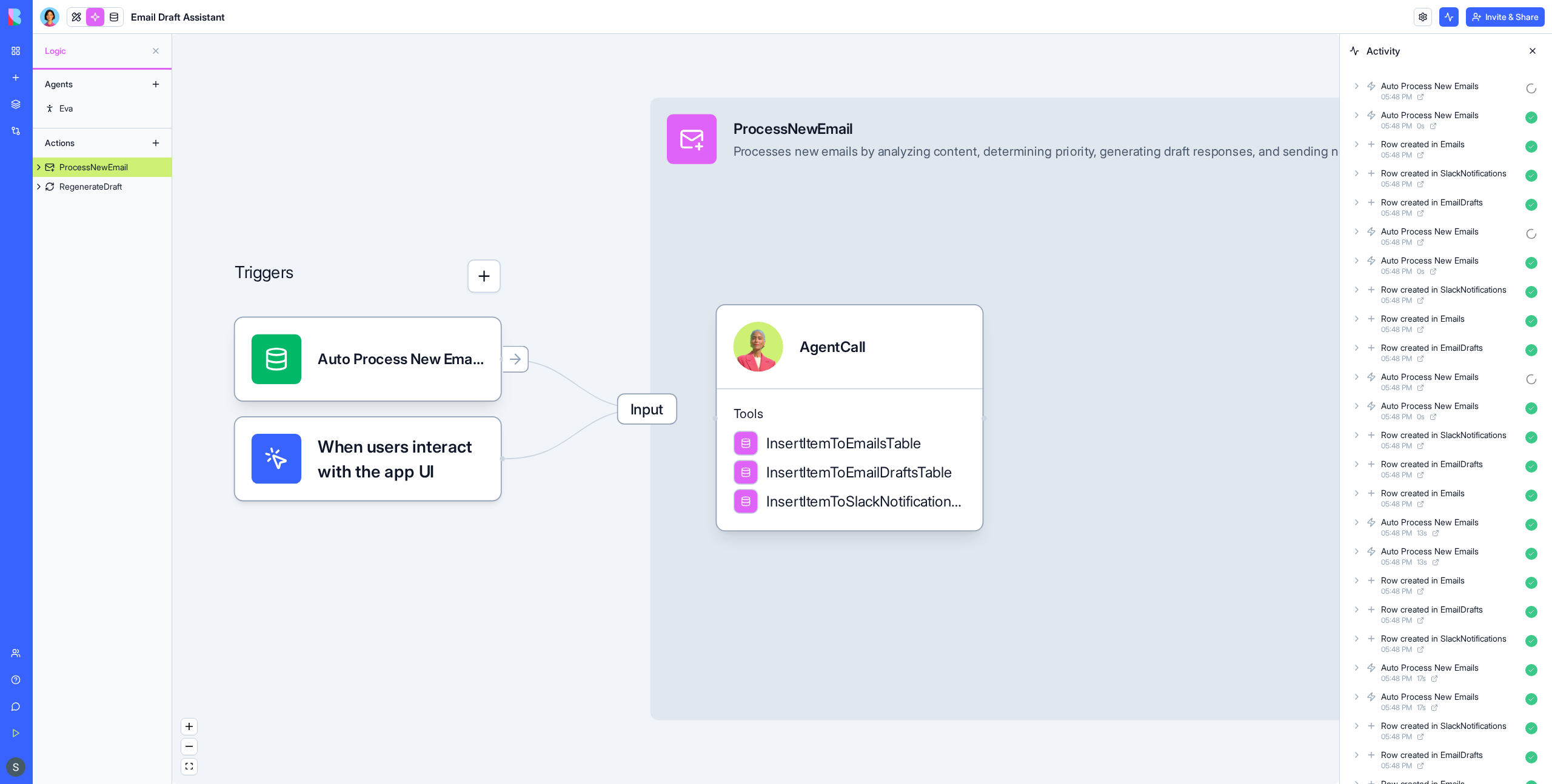
click at [1421, 14] on link at bounding box center [1422, 17] width 18 height 18
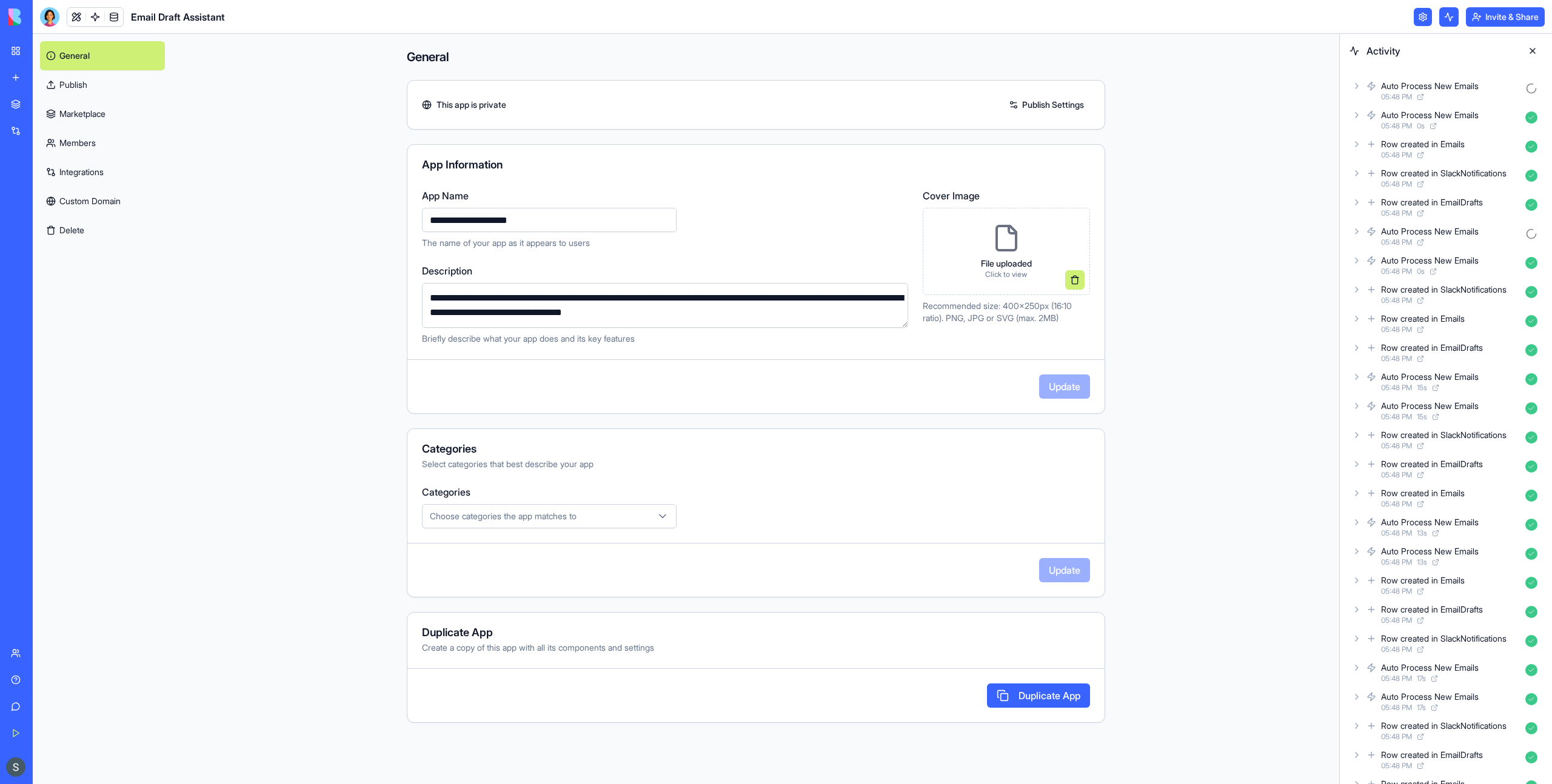
click at [120, 85] on link "Publish" at bounding box center [102, 84] width 125 height 29
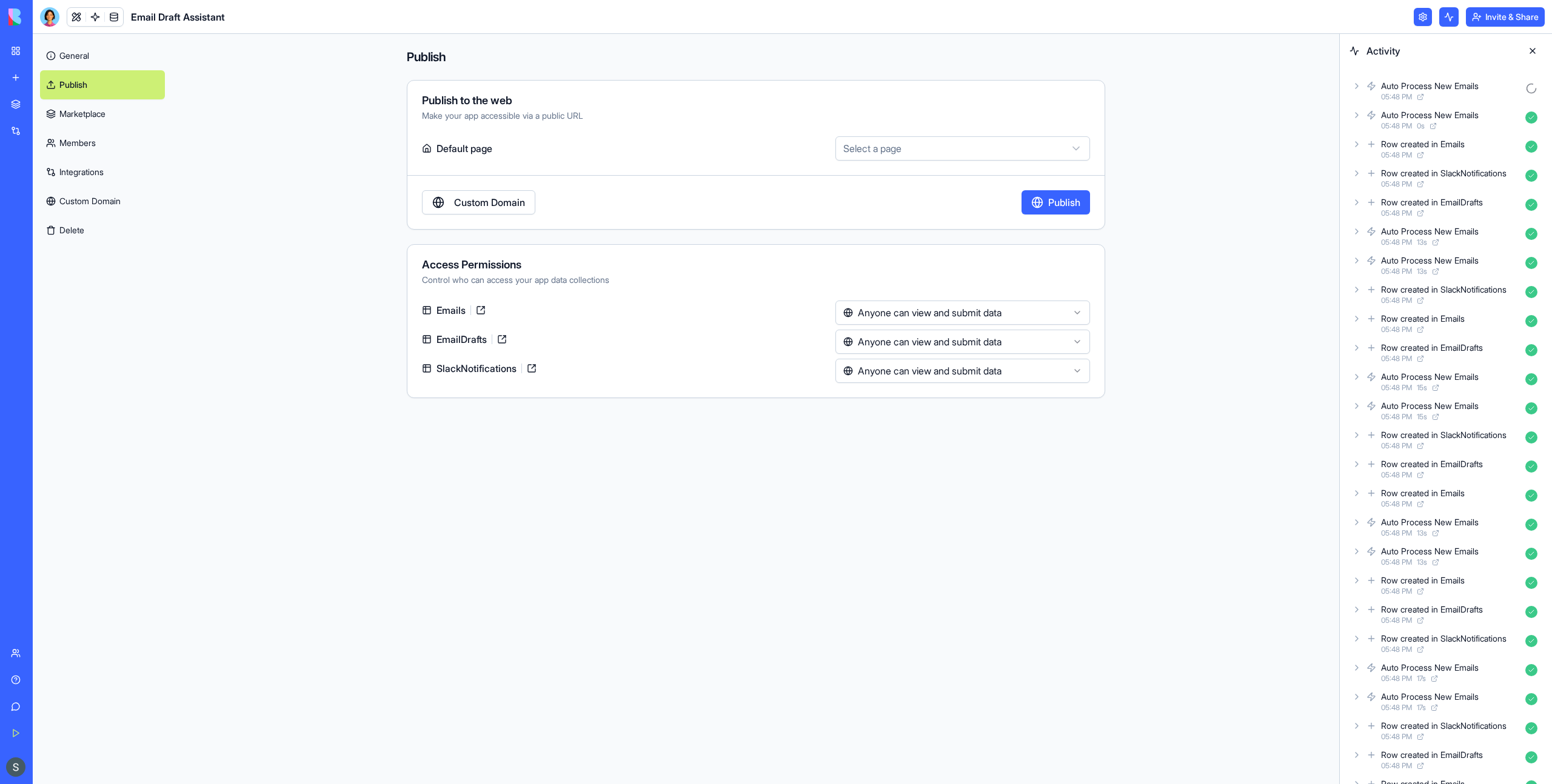
click at [107, 117] on link "Marketplace" at bounding box center [102, 114] width 125 height 29
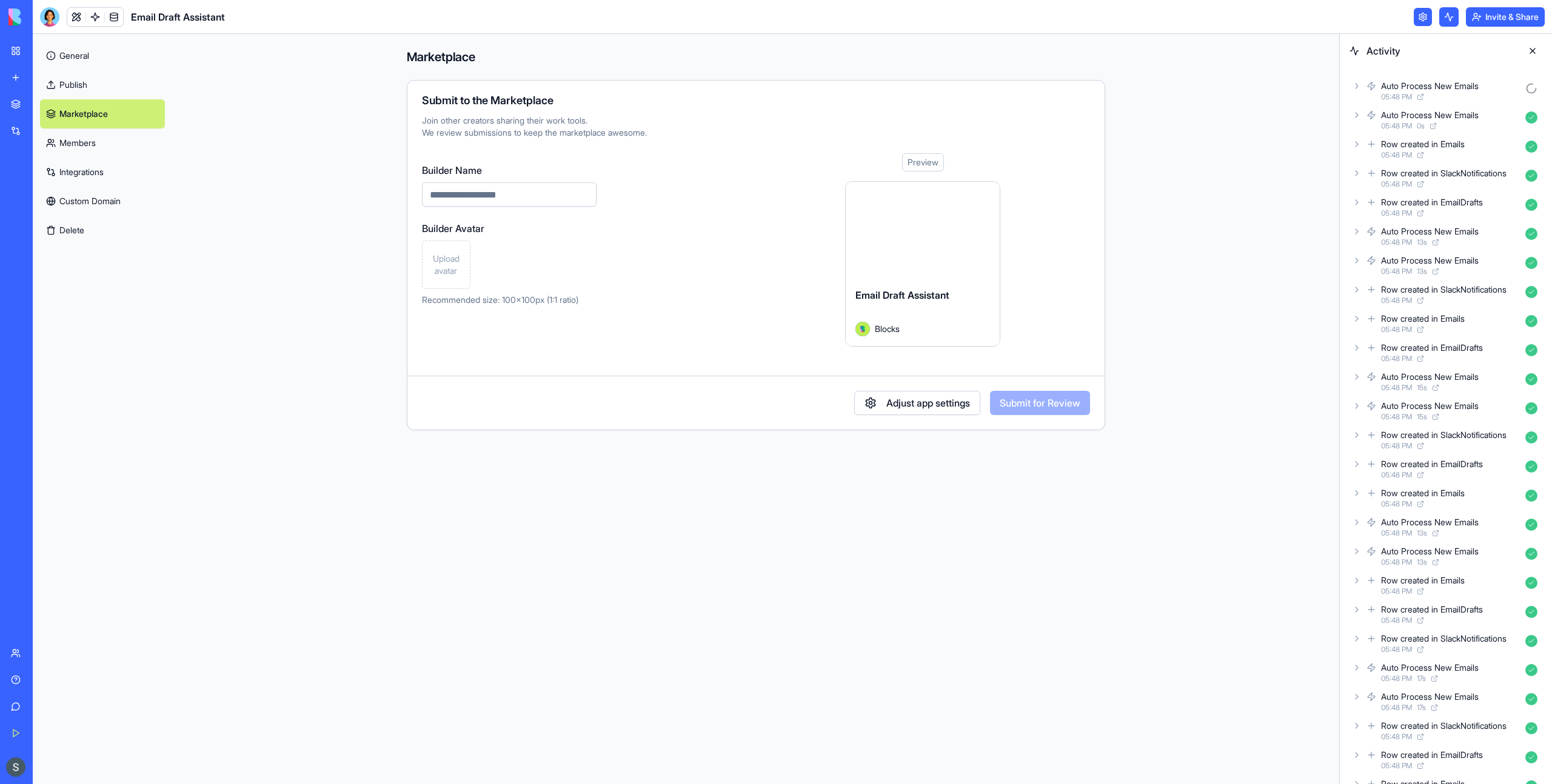
click at [110, 145] on link "Members" at bounding box center [102, 143] width 125 height 29
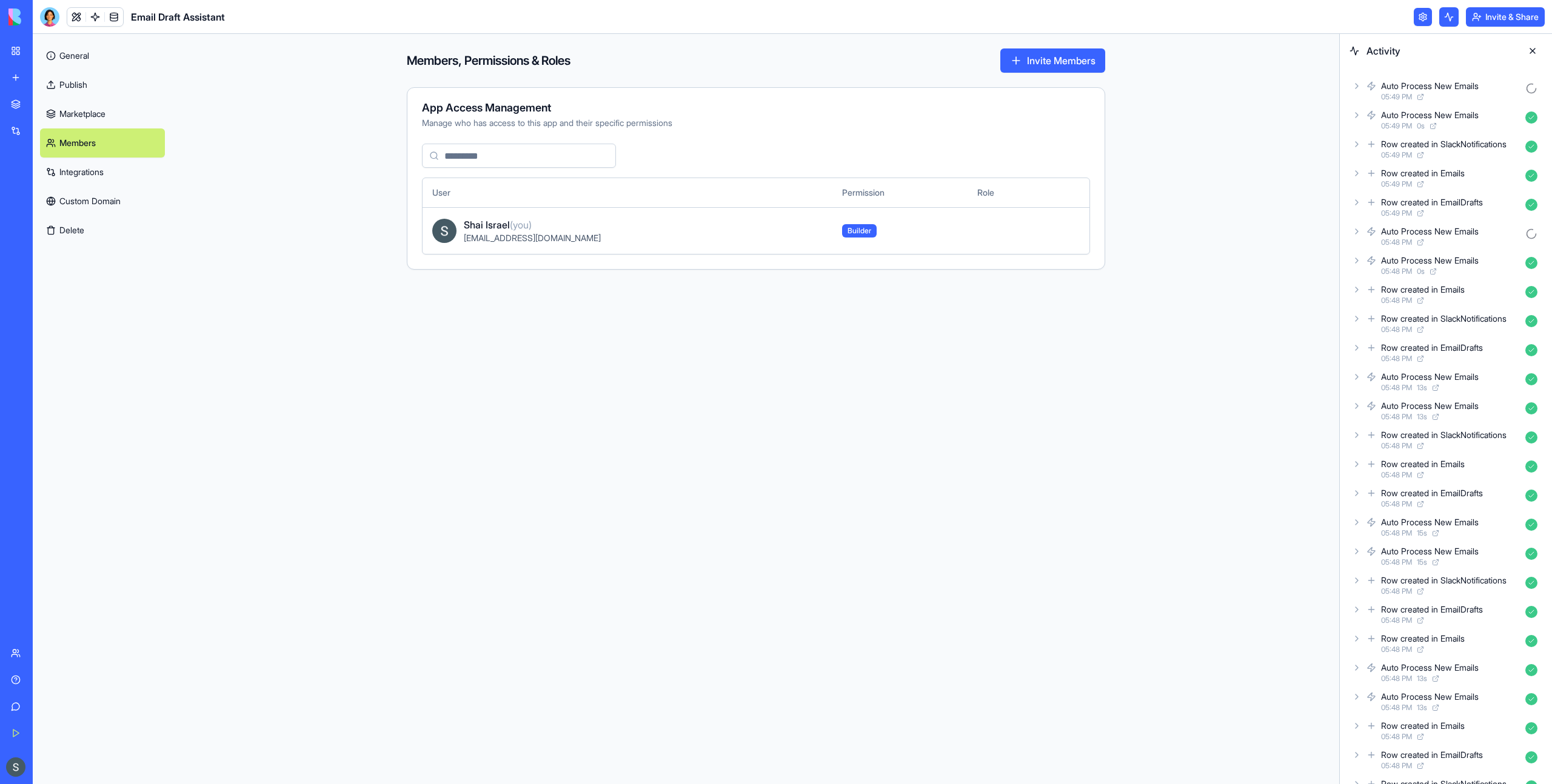
click at [102, 180] on link "Integrations" at bounding box center [102, 172] width 125 height 29
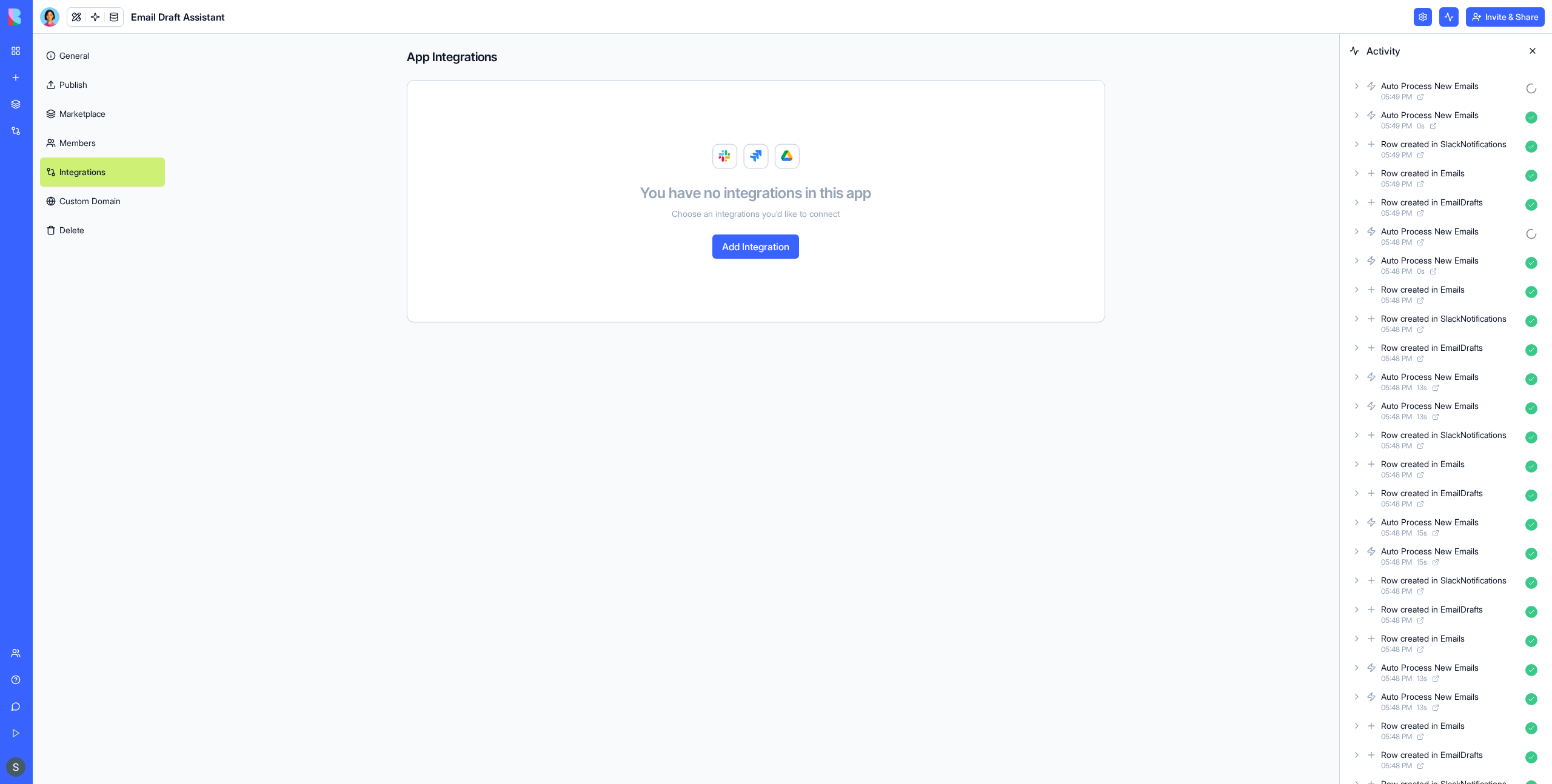
click at [101, 212] on link "Custom Domain" at bounding box center [102, 201] width 125 height 29
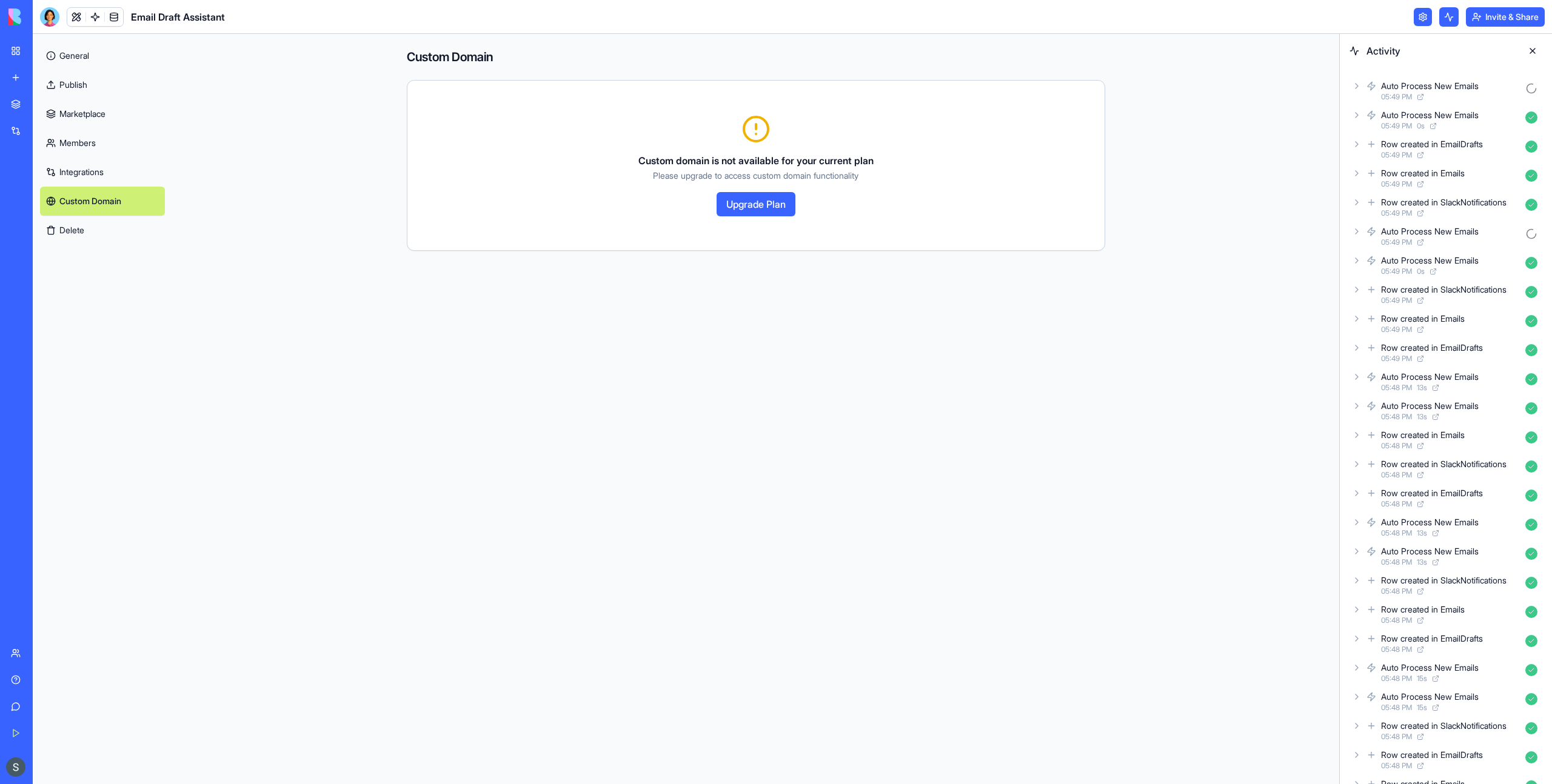
click at [94, 228] on button "Delete" at bounding box center [102, 230] width 125 height 29
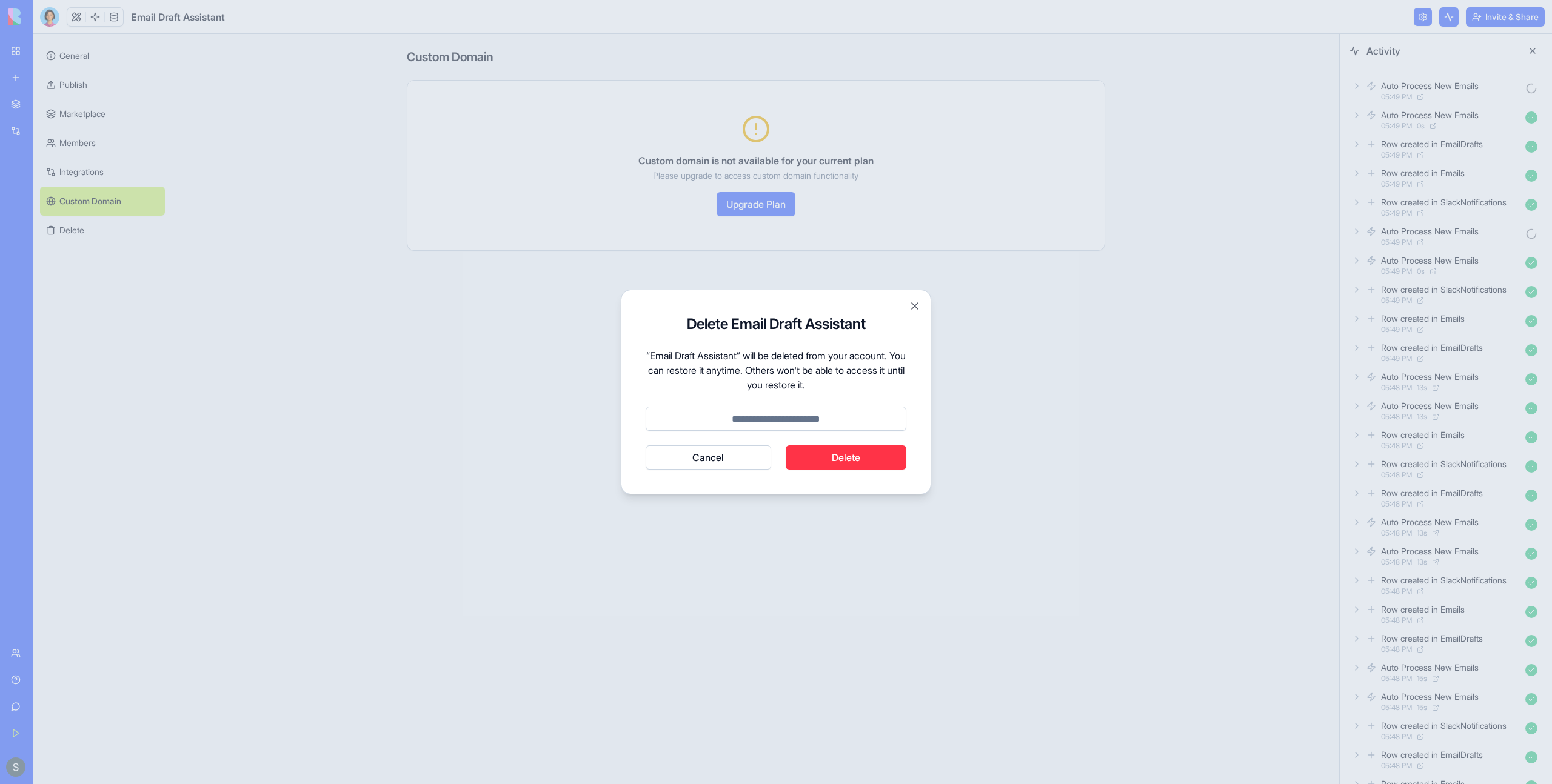
click at [688, 465] on button "Cancel" at bounding box center [709, 458] width 126 height 24
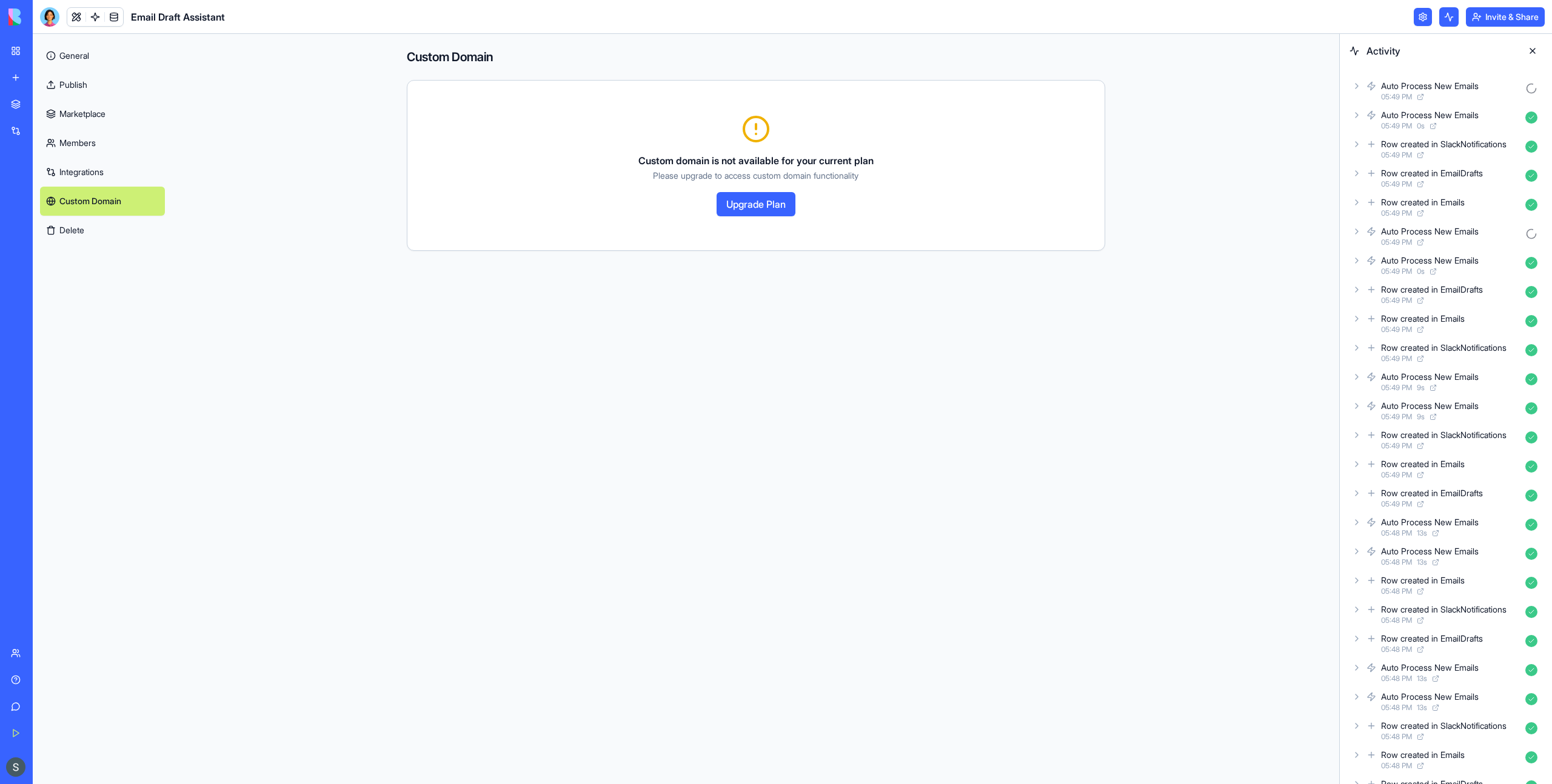
click at [1363, 88] on div "Auto Process New Emails 05:49 PM" at bounding box center [1445, 91] width 193 height 26
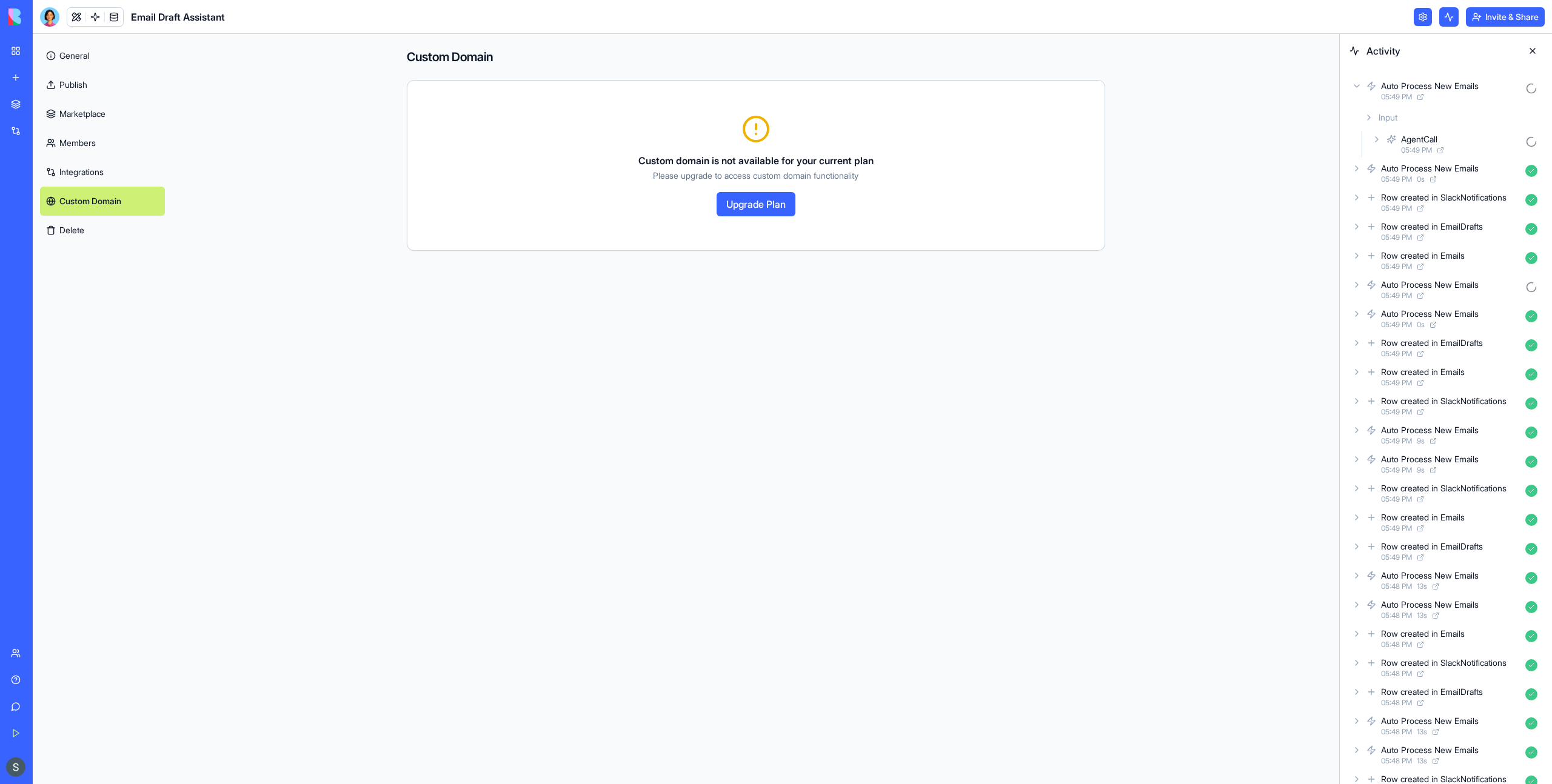
click at [88, 62] on link "General" at bounding box center [102, 55] width 125 height 29
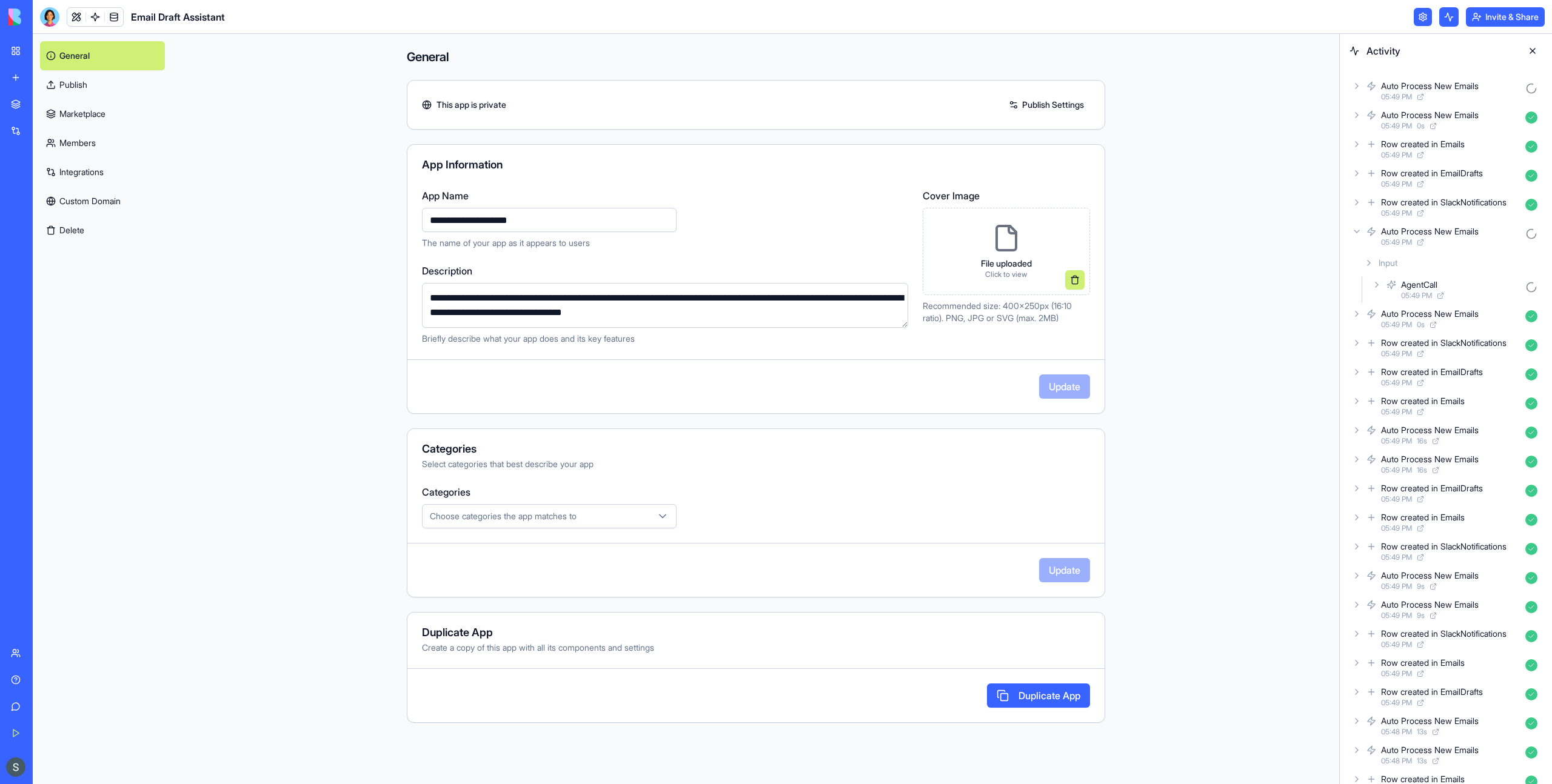
click at [74, 79] on link "Publish" at bounding box center [102, 84] width 125 height 29
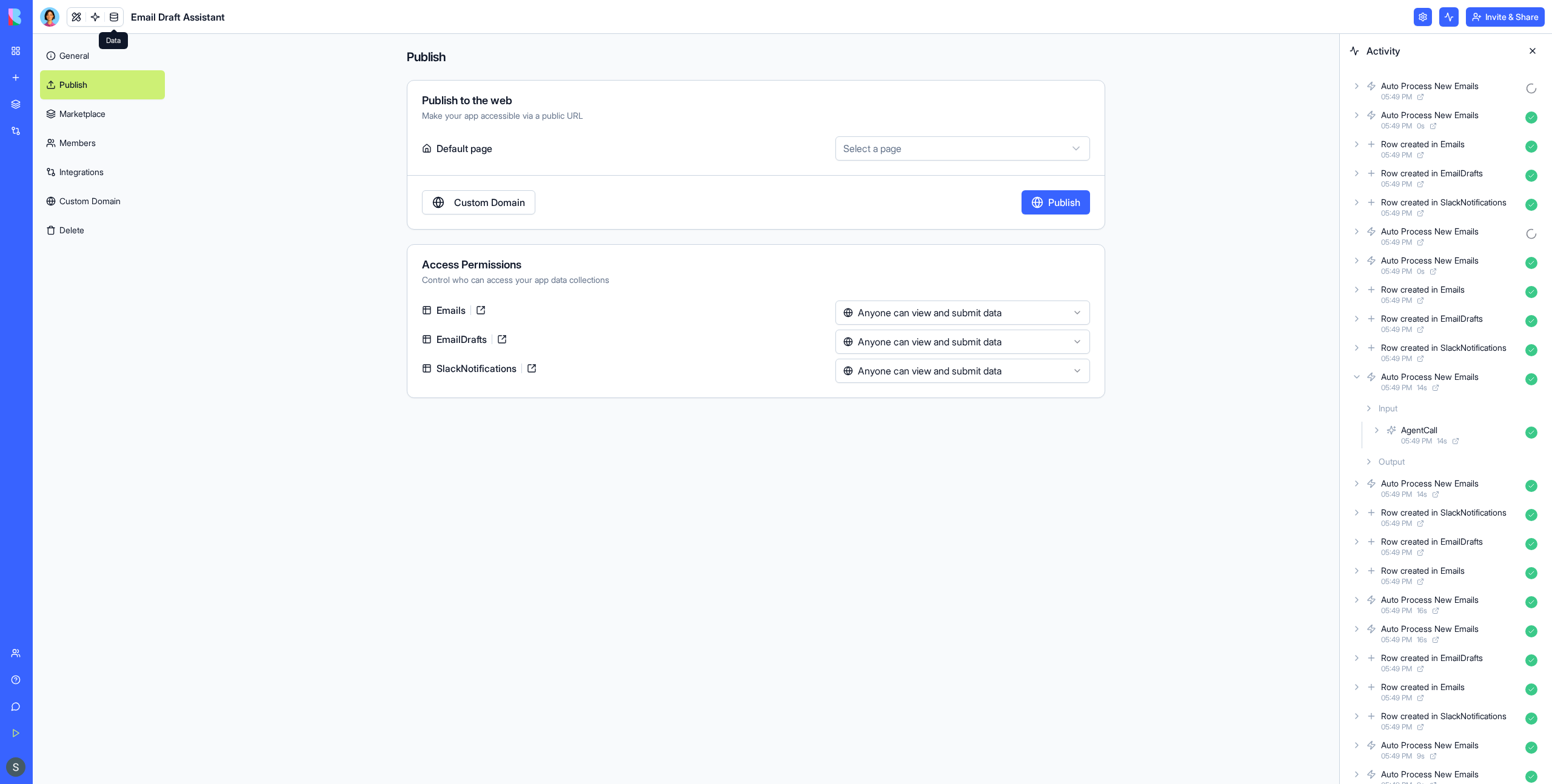
click at [122, 20] on link at bounding box center [114, 17] width 18 height 18
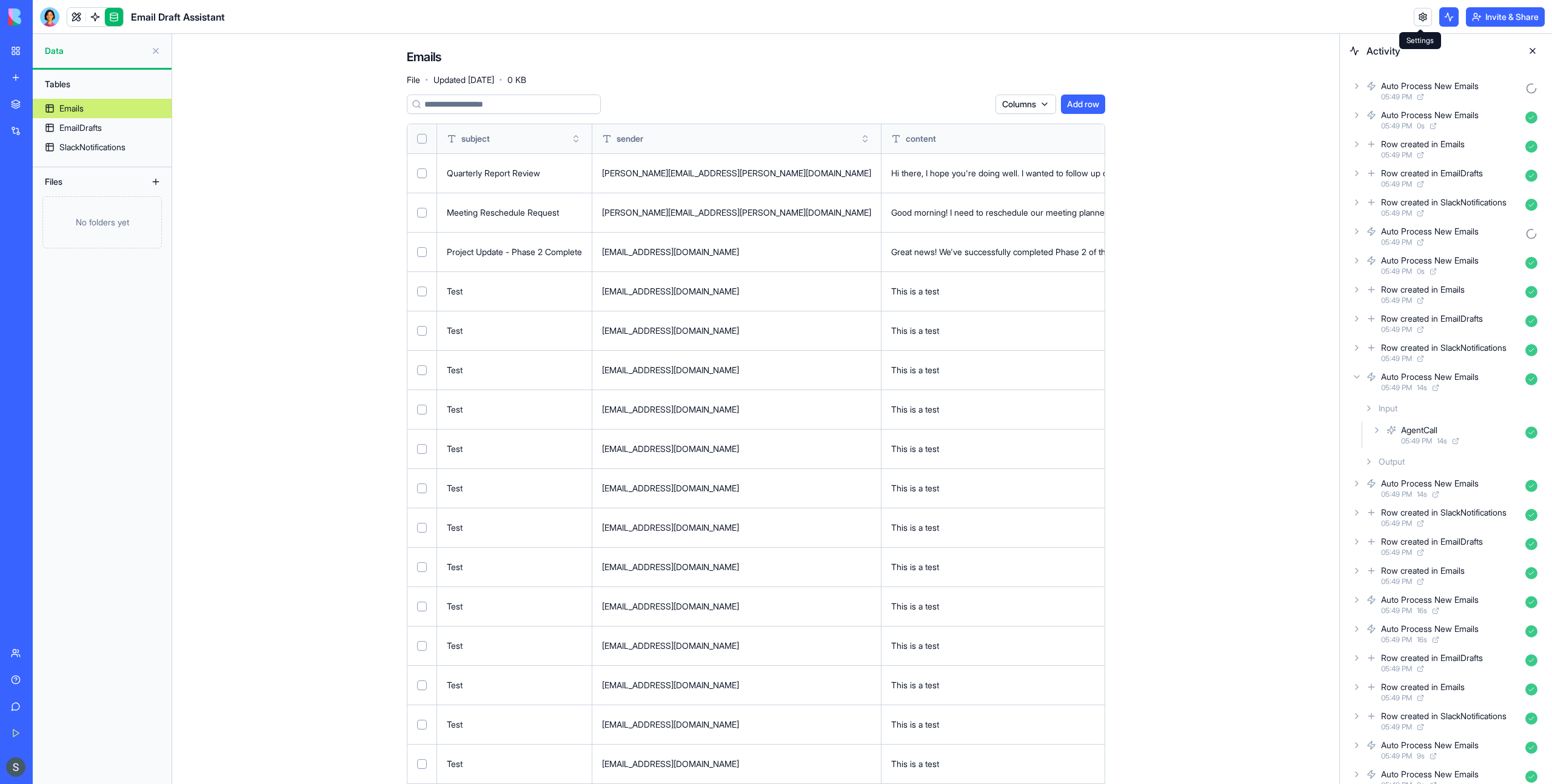
click at [424, 138] on button "Select all" at bounding box center [422, 139] width 9 height 9
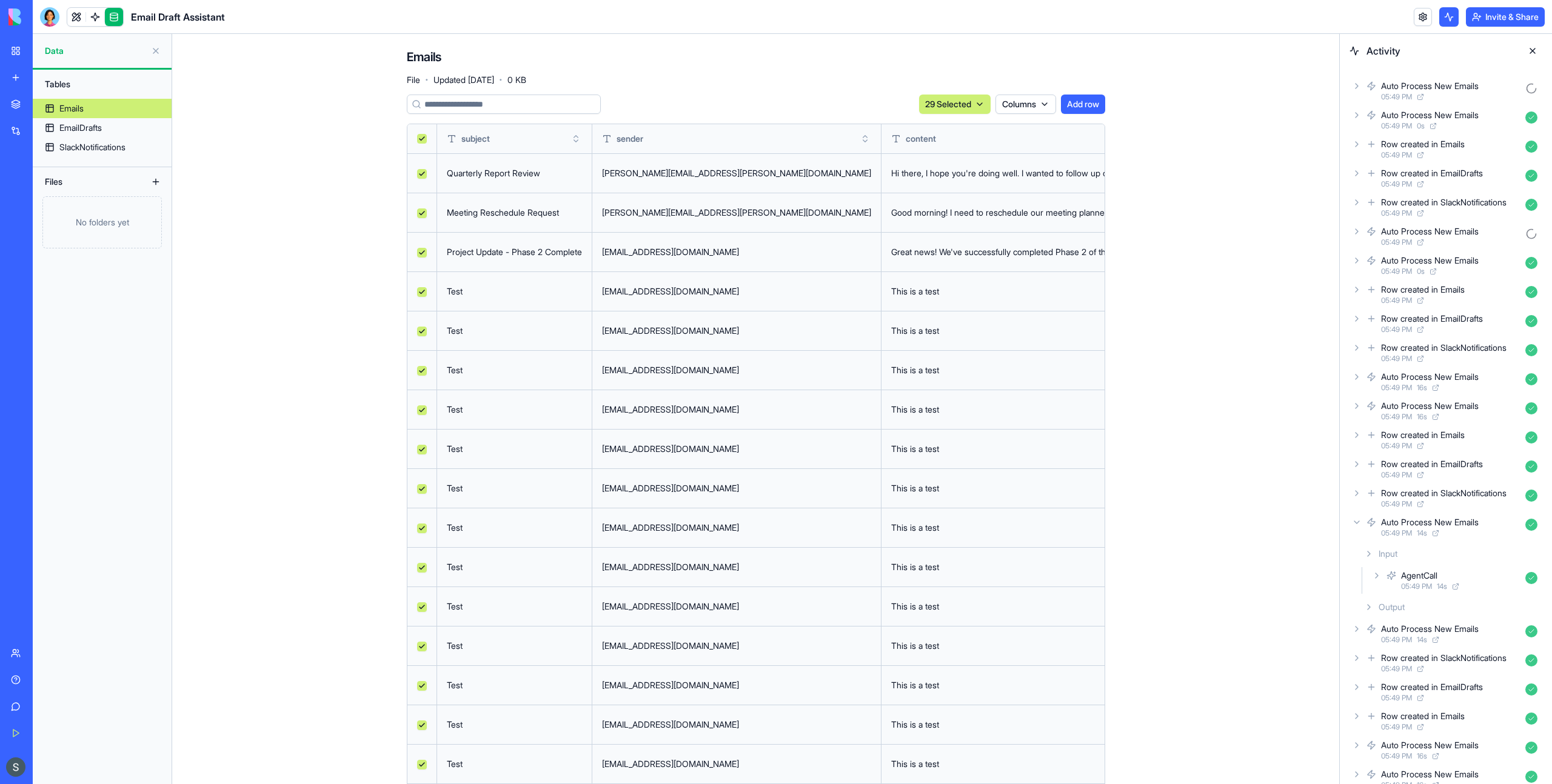
click at [1047, 103] on html "BETA My Workspace New app Marketplace Integrations Recent AI Logo Generator Mon…" at bounding box center [776, 392] width 1552 height 784
click at [960, 104] on html "BETA My Workspace New app Marketplace Integrations Recent AI Logo Generator Mon…" at bounding box center [776, 392] width 1552 height 784
click at [970, 107] on html "BETA My Workspace New app Marketplace Integrations Recent AI Logo Generator Mon…" at bounding box center [776, 392] width 1552 height 784
click at [960, 128] on div "Delete" at bounding box center [948, 129] width 72 height 20
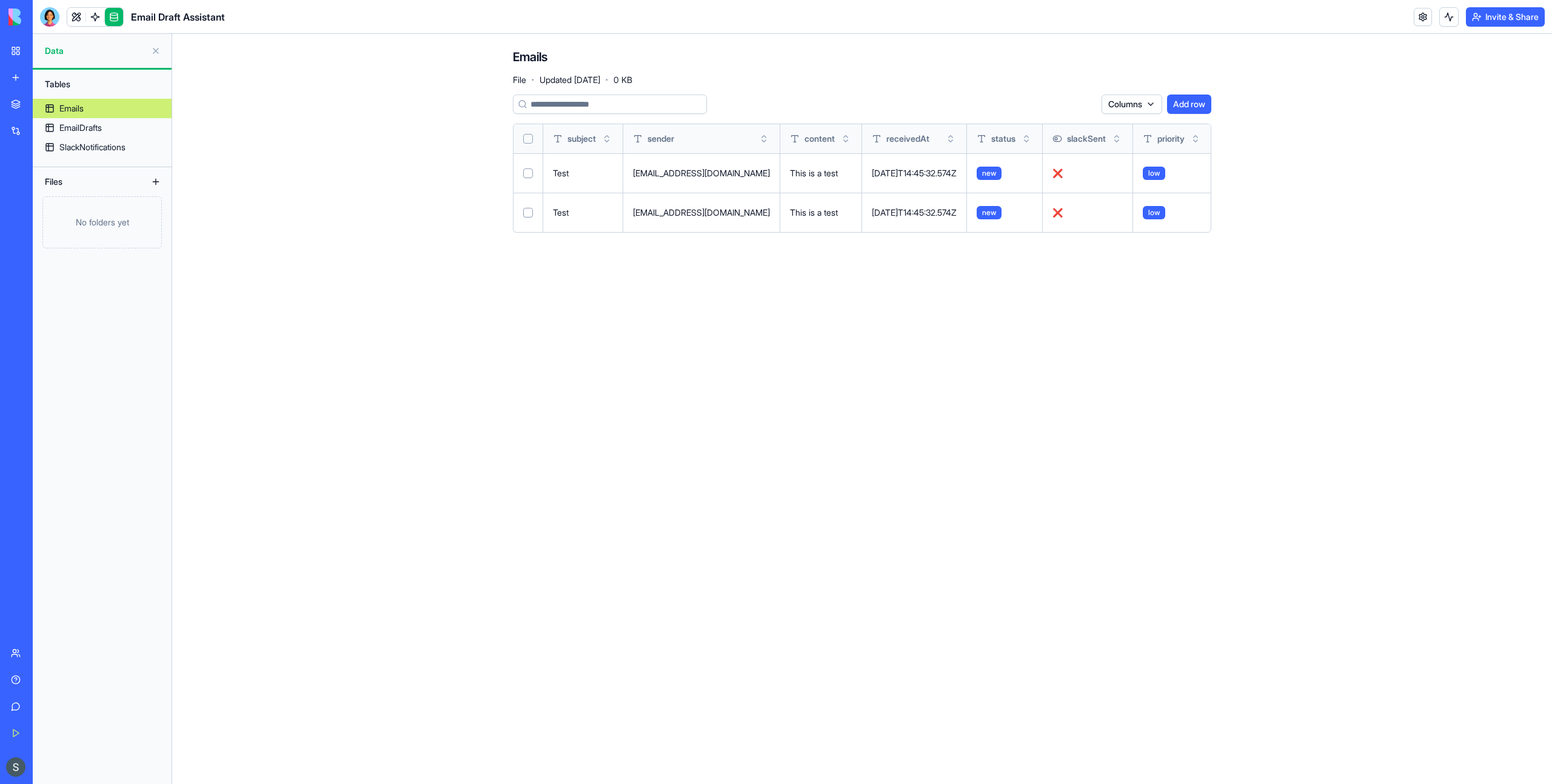
click at [530, 138] on button "Select all" at bounding box center [528, 139] width 9 height 9
click at [1064, 100] on html "BETA My Workspace New app Marketplace Integrations Recent AI Logo Generator Mon…" at bounding box center [776, 392] width 1552 height 784
click at [1061, 132] on div "Delete" at bounding box center [1054, 129] width 72 height 20
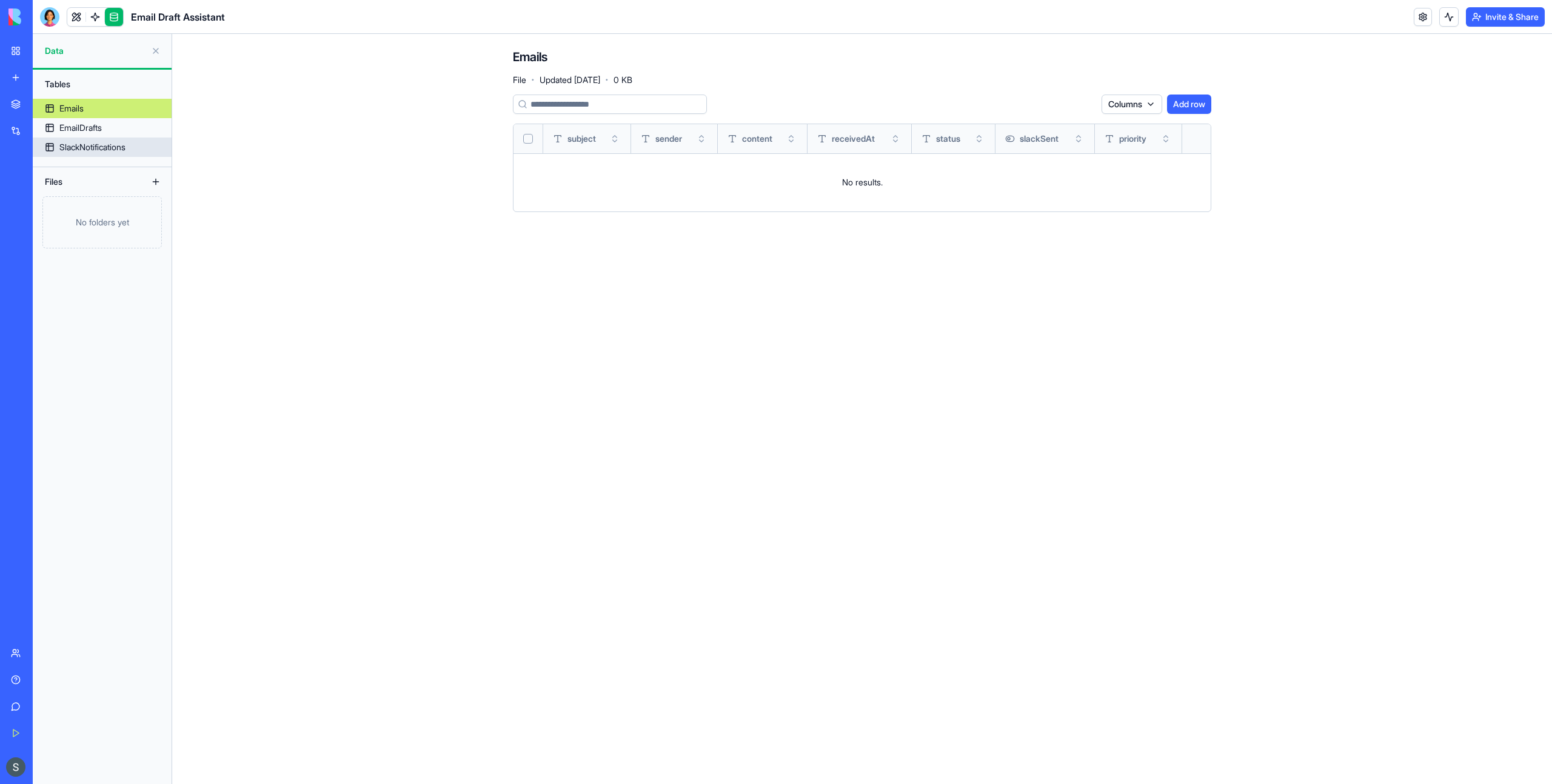
click at [78, 149] on div "SlackNotifications" at bounding box center [93, 147] width 66 height 12
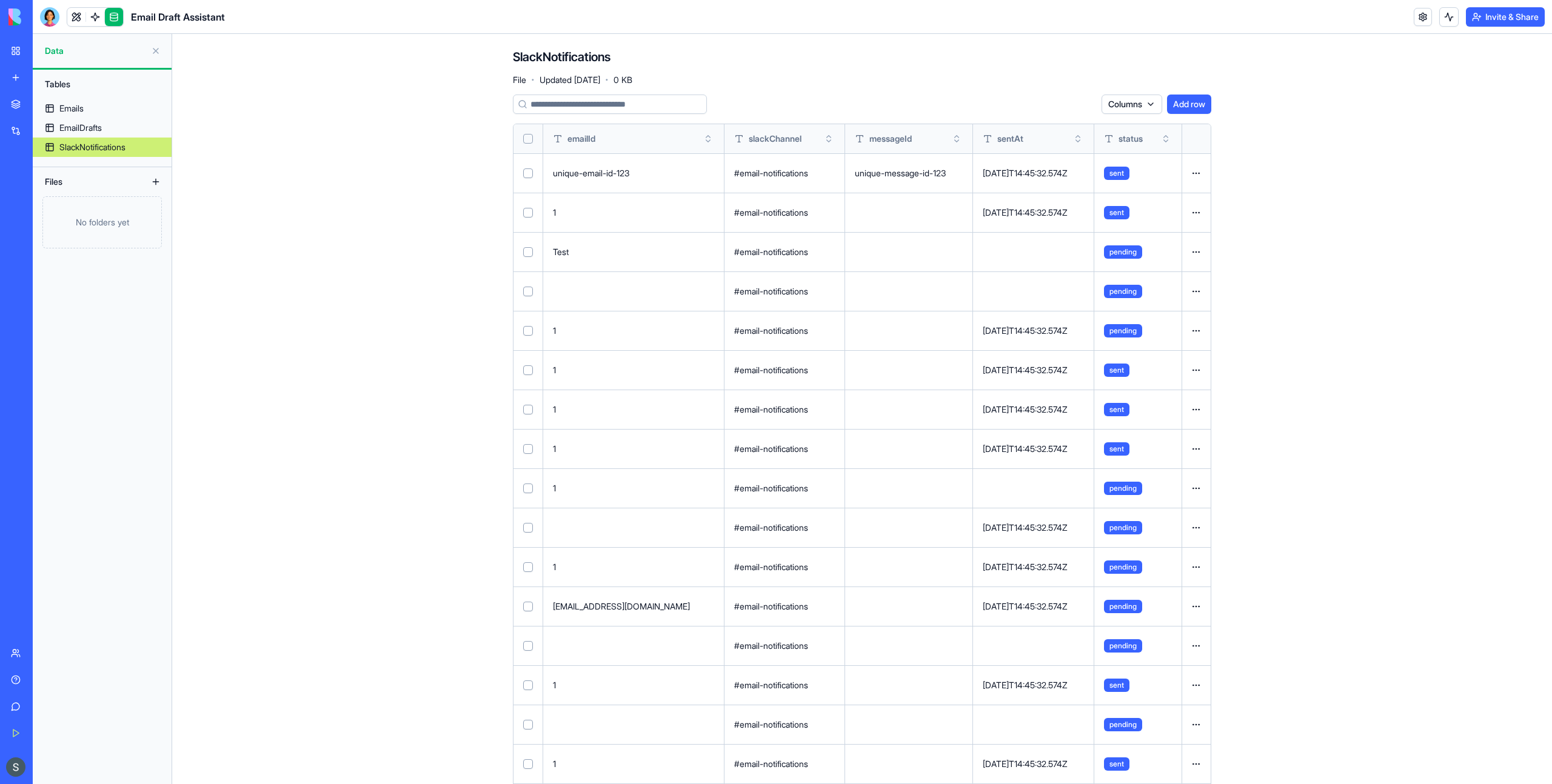
click at [1114, 254] on span "pending" at bounding box center [1123, 252] width 38 height 14
click at [526, 137] on button "Select all" at bounding box center [528, 139] width 9 height 9
click at [1137, 101] on html "BETA My Workspace New app Marketplace Integrations Recent AI Logo Generator Mon…" at bounding box center [776, 392] width 1552 height 784
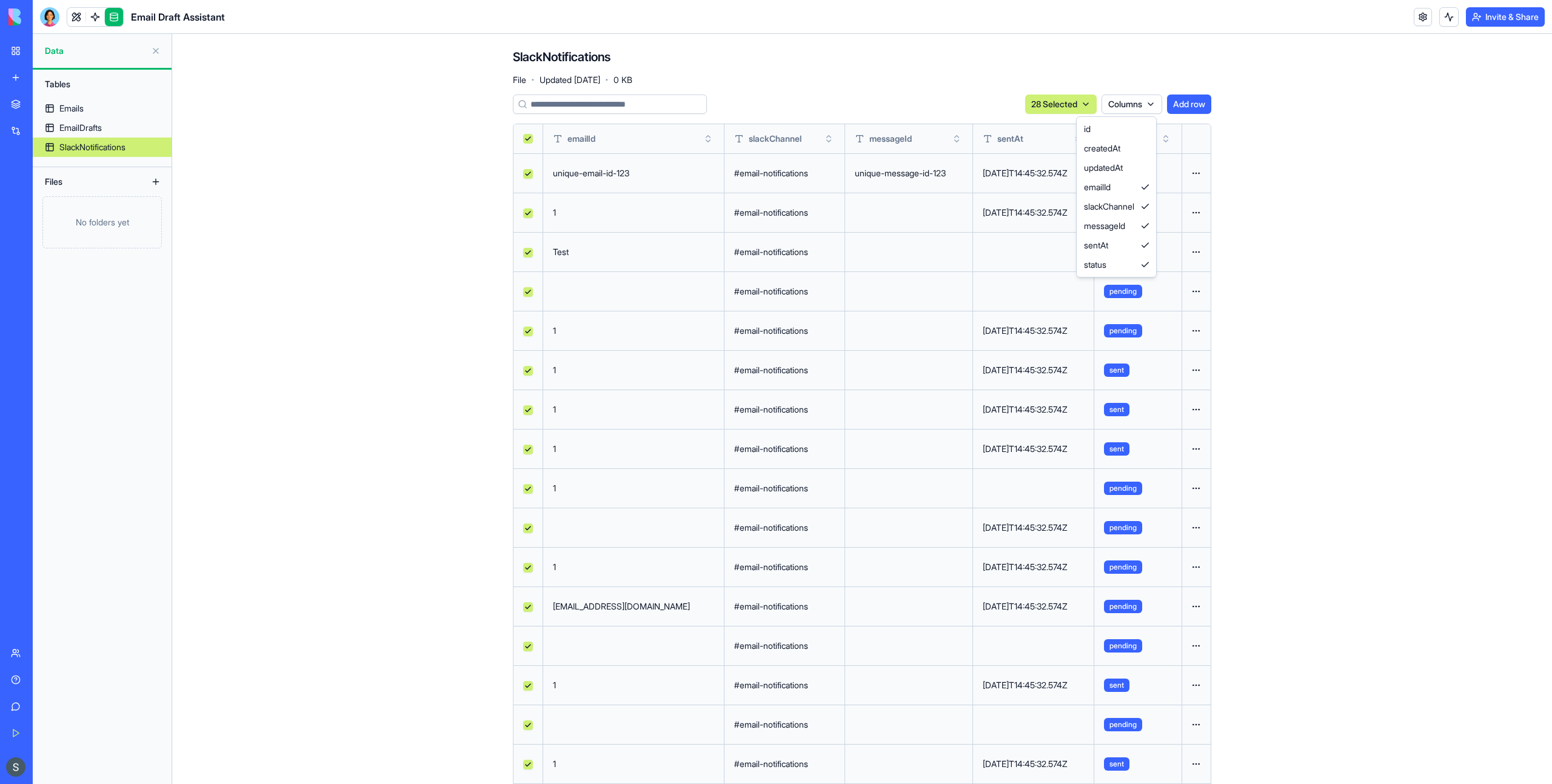
click at [1071, 98] on html "BETA My Workspace New app Marketplace Integrations Recent AI Logo Generator Mon…" at bounding box center [776, 392] width 1552 height 784
click at [1071, 102] on html "BETA My Workspace New app Marketplace Integrations Recent AI Logo Generator Mon…" at bounding box center [776, 392] width 1552 height 784
click at [1064, 126] on div "Delete" at bounding box center [1054, 129] width 72 height 20
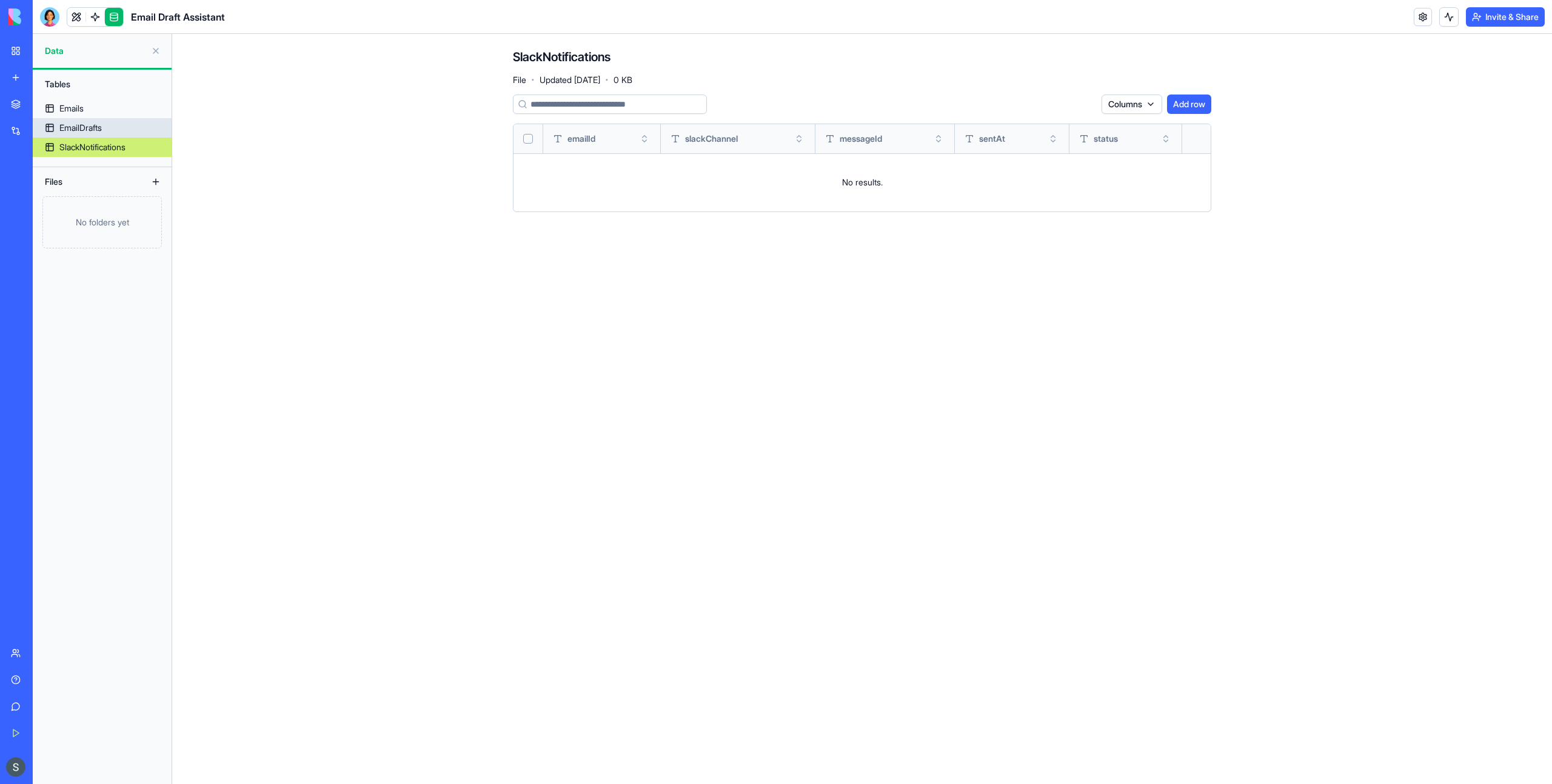
click at [92, 122] on div "EmailDrafts" at bounding box center [80, 128] width 43 height 12
click at [91, 110] on link "Emails" at bounding box center [101, 108] width 139 height 20
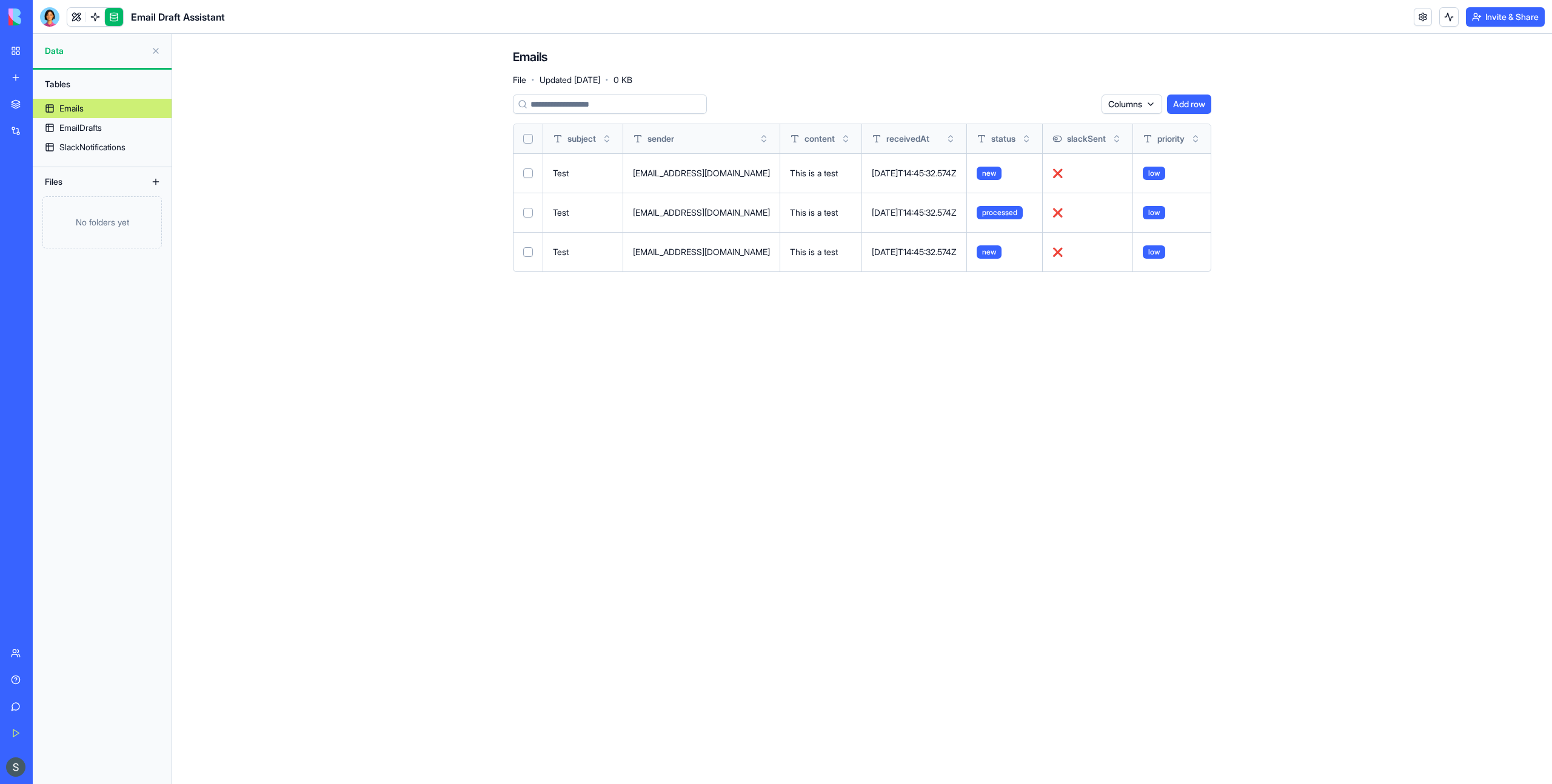
click at [523, 142] on button "Select all" at bounding box center [528, 139] width 9 height 9
click at [1066, 104] on html "BETA My Workspace New app Marketplace Integrations Recent AI Logo Generator Mon…" at bounding box center [776, 392] width 1552 height 784
click at [1056, 134] on div "Delete" at bounding box center [1054, 129] width 72 height 20
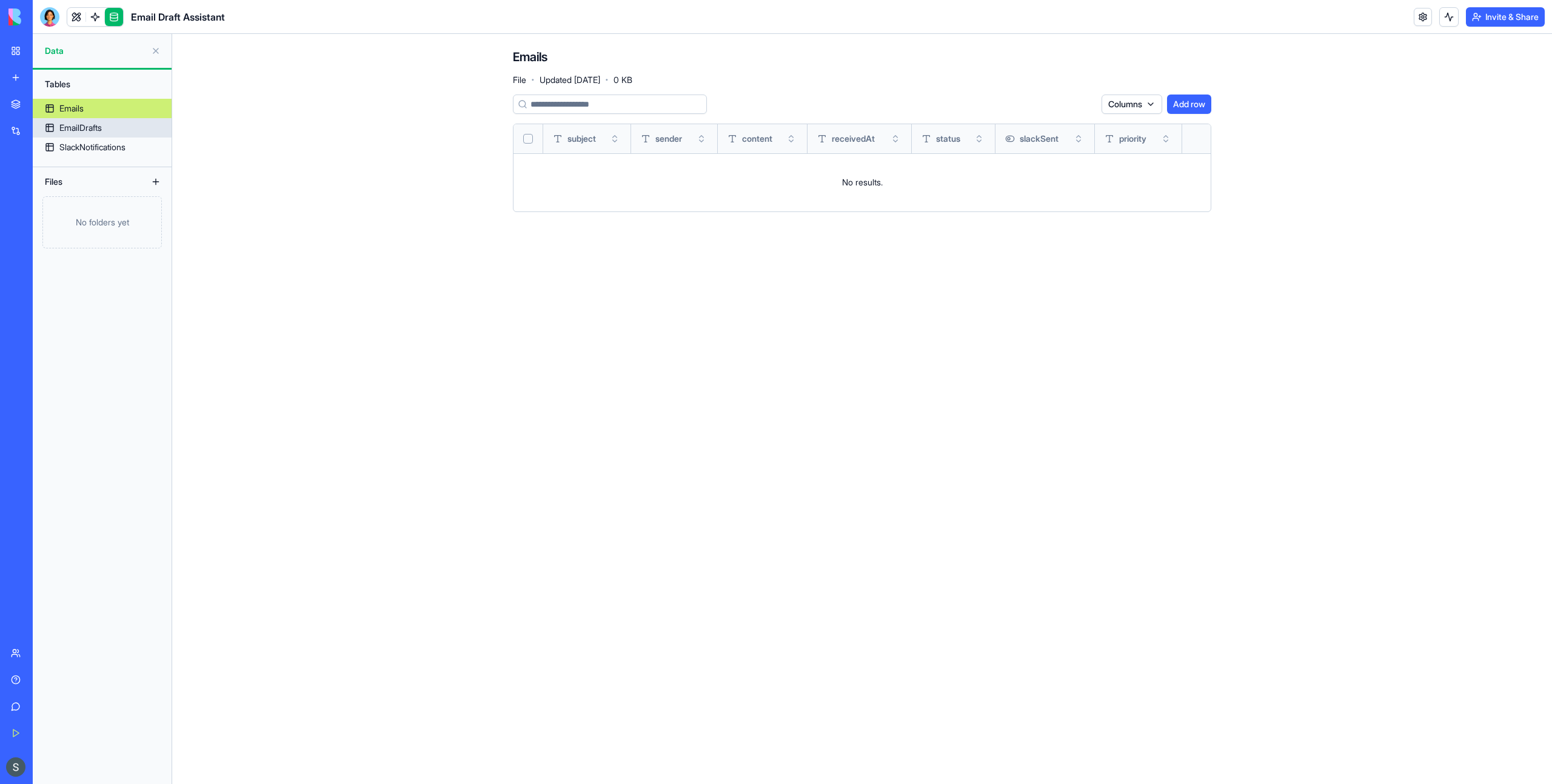
click at [120, 128] on link "EmailDrafts" at bounding box center [101, 128] width 139 height 20
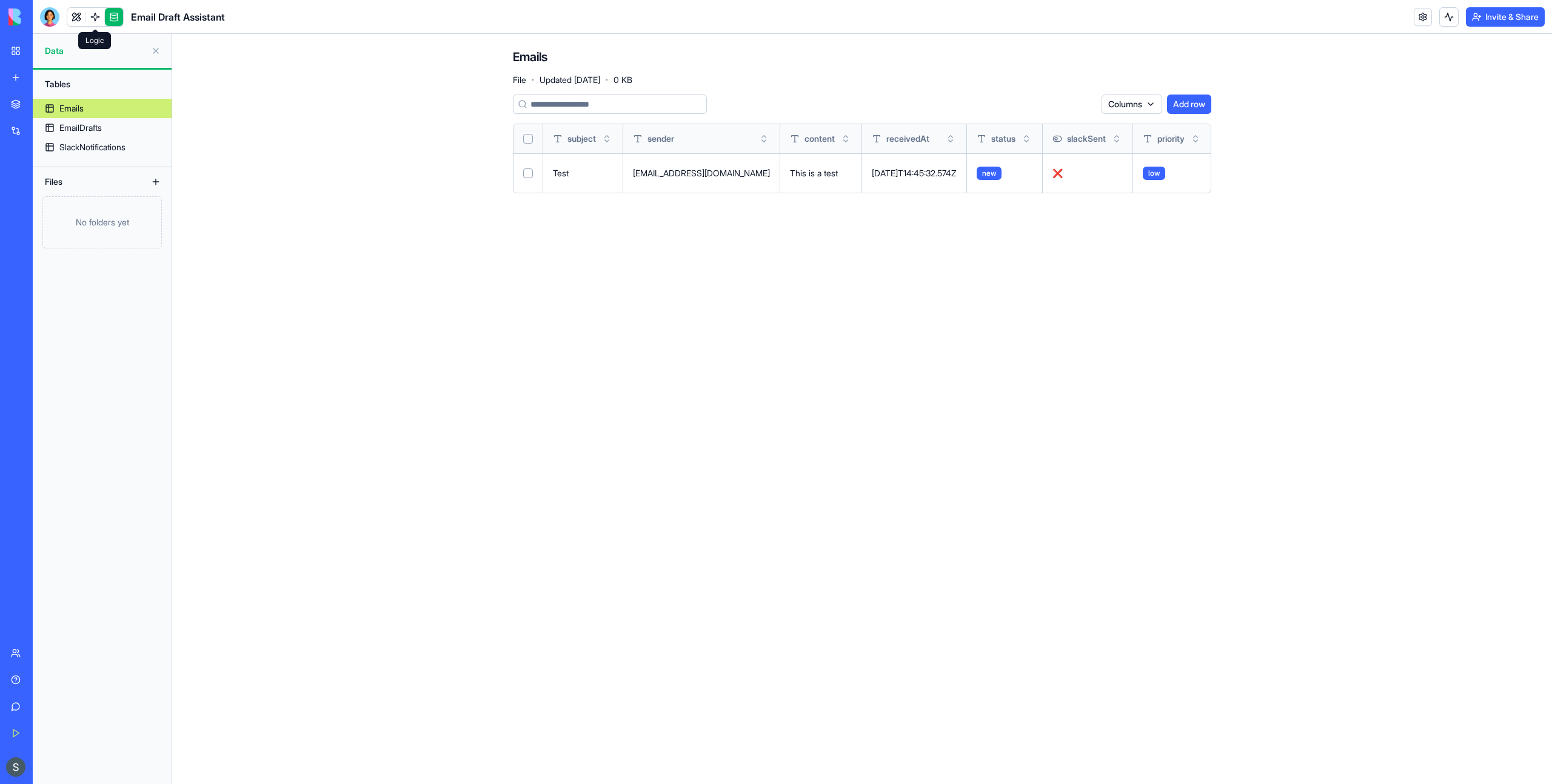
click at [95, 20] on link at bounding box center [95, 17] width 18 height 18
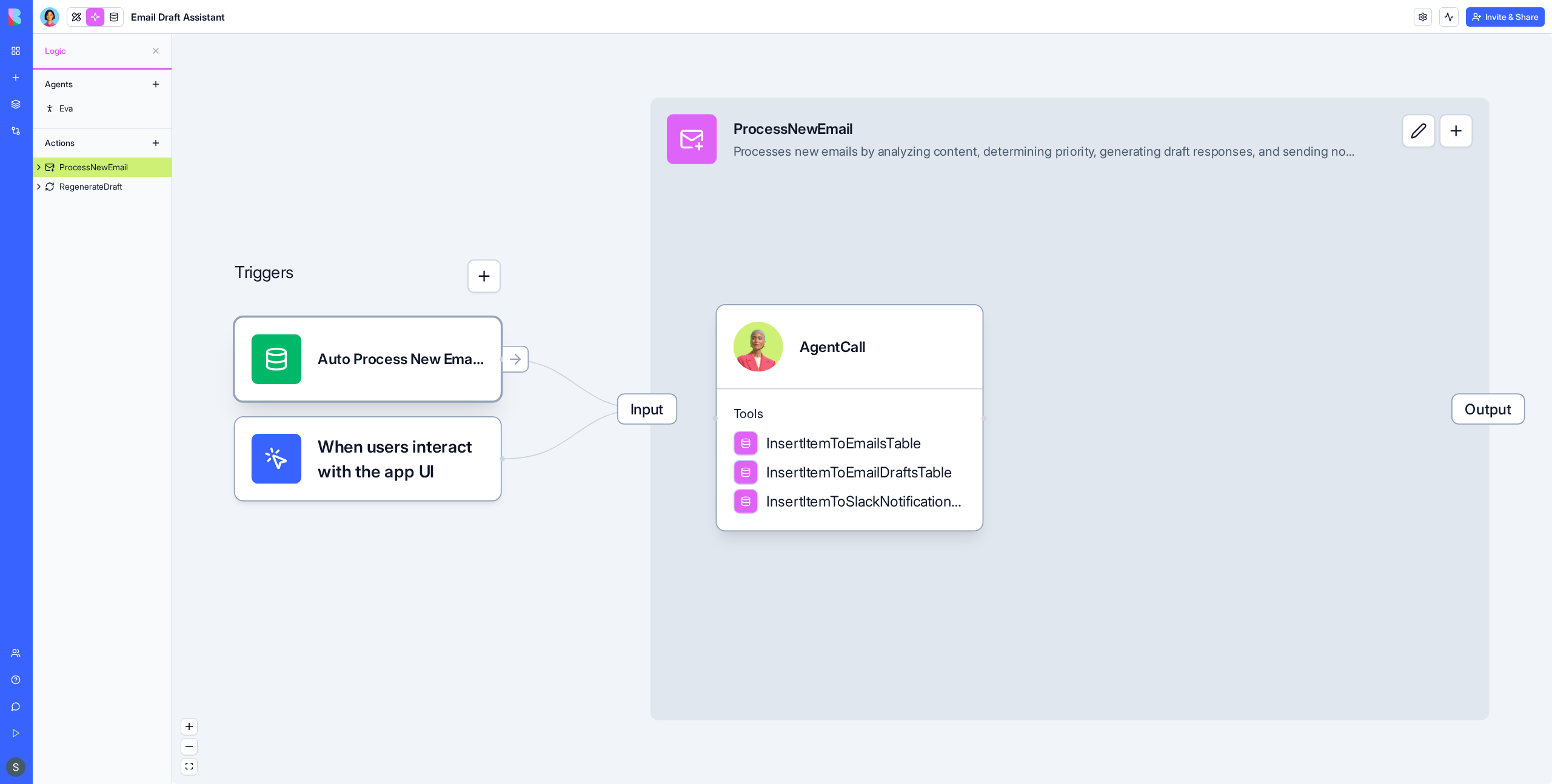
click at [488, 363] on div "Auto Process New EmailsTrigger" at bounding box center [367, 359] width 266 height 83
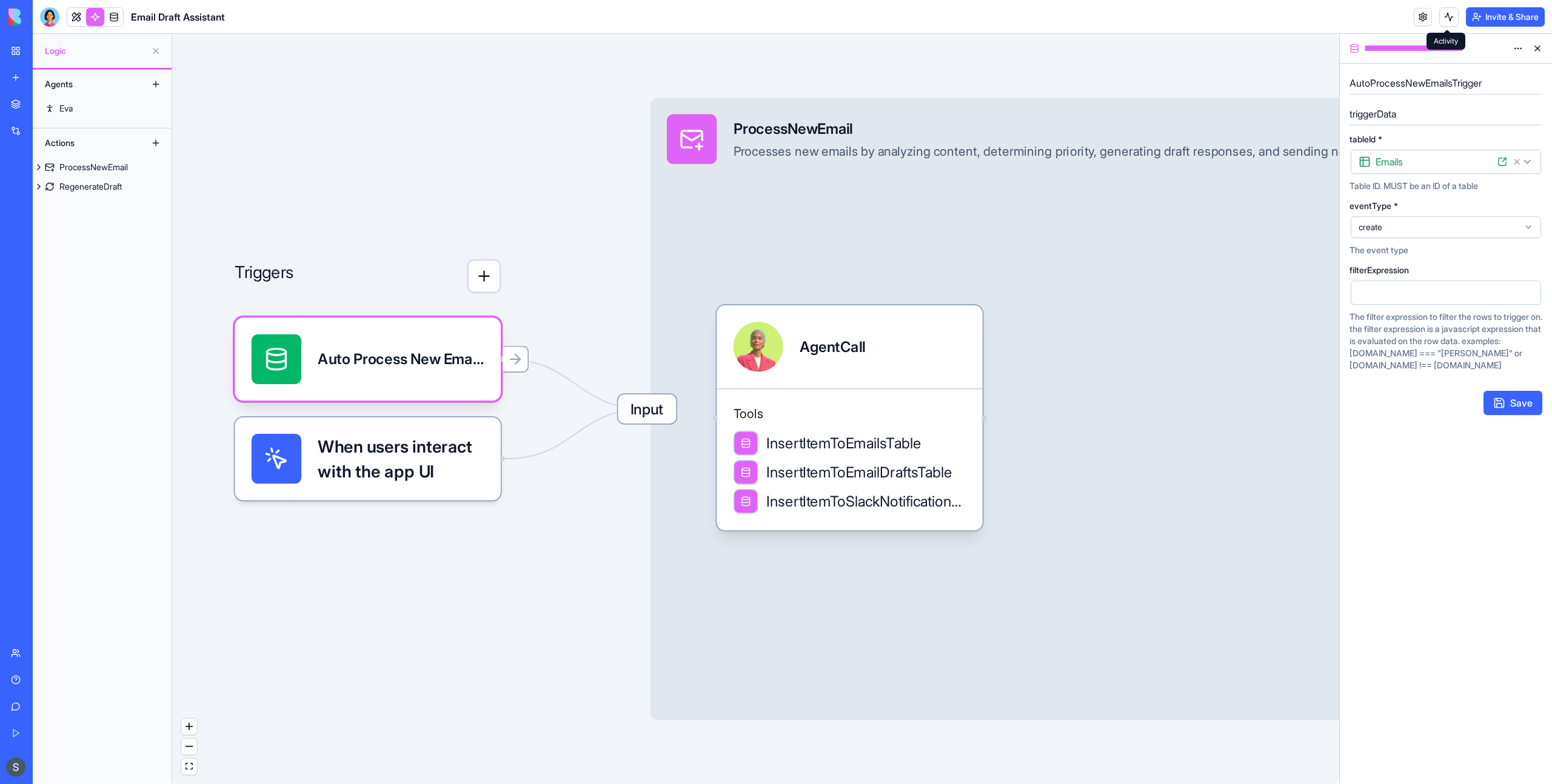
click at [1455, 18] on button at bounding box center [1449, 17] width 20 height 20
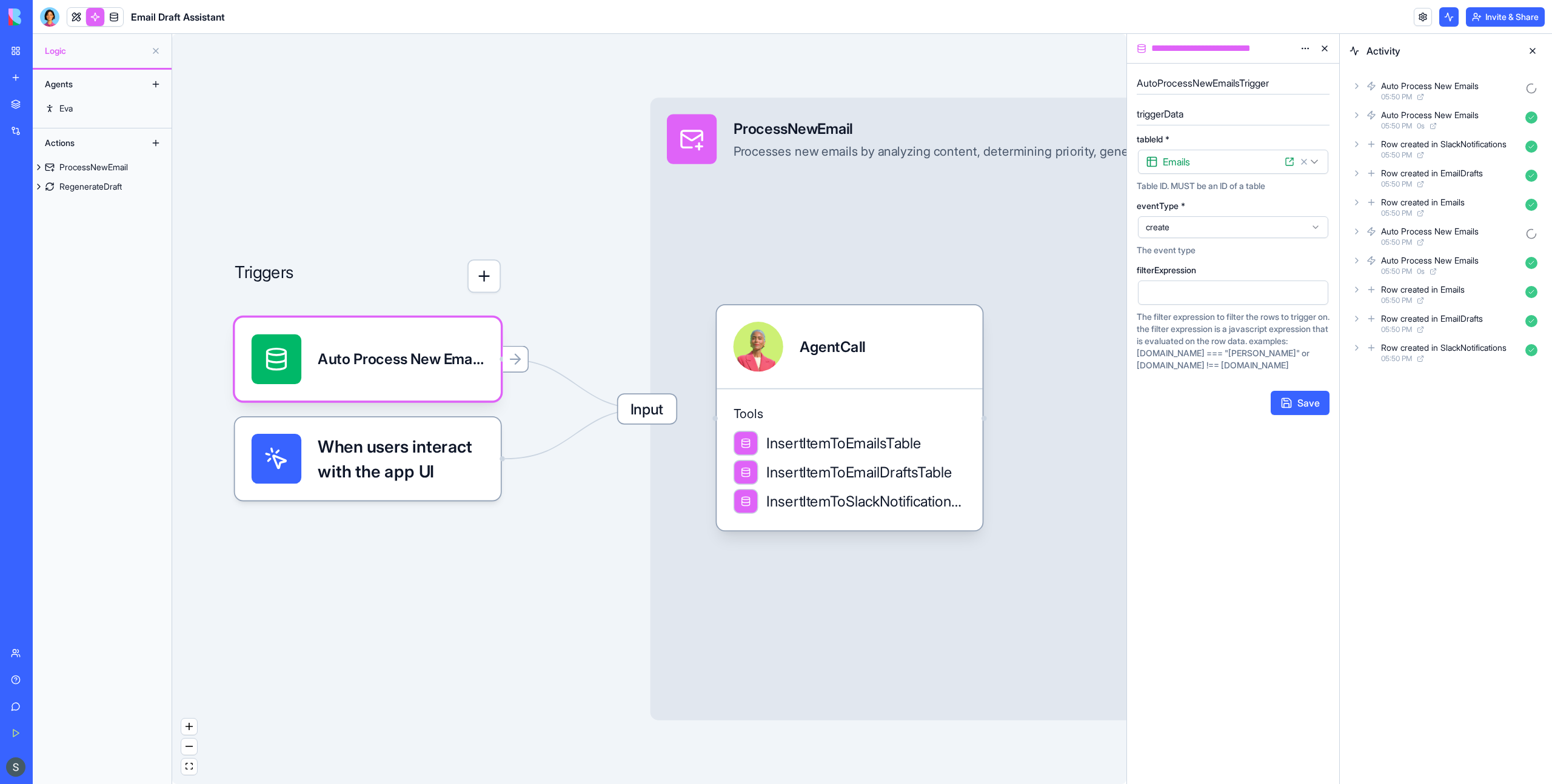
click at [1430, 345] on div "Row created in SlackNotifications" at bounding box center [1444, 348] width 126 height 12
click at [1424, 327] on icon at bounding box center [1422, 328] width 2 height 2
click at [1357, 328] on div "Row created in EmailDrafts 05:50 PM" at bounding box center [1445, 323] width 193 height 26
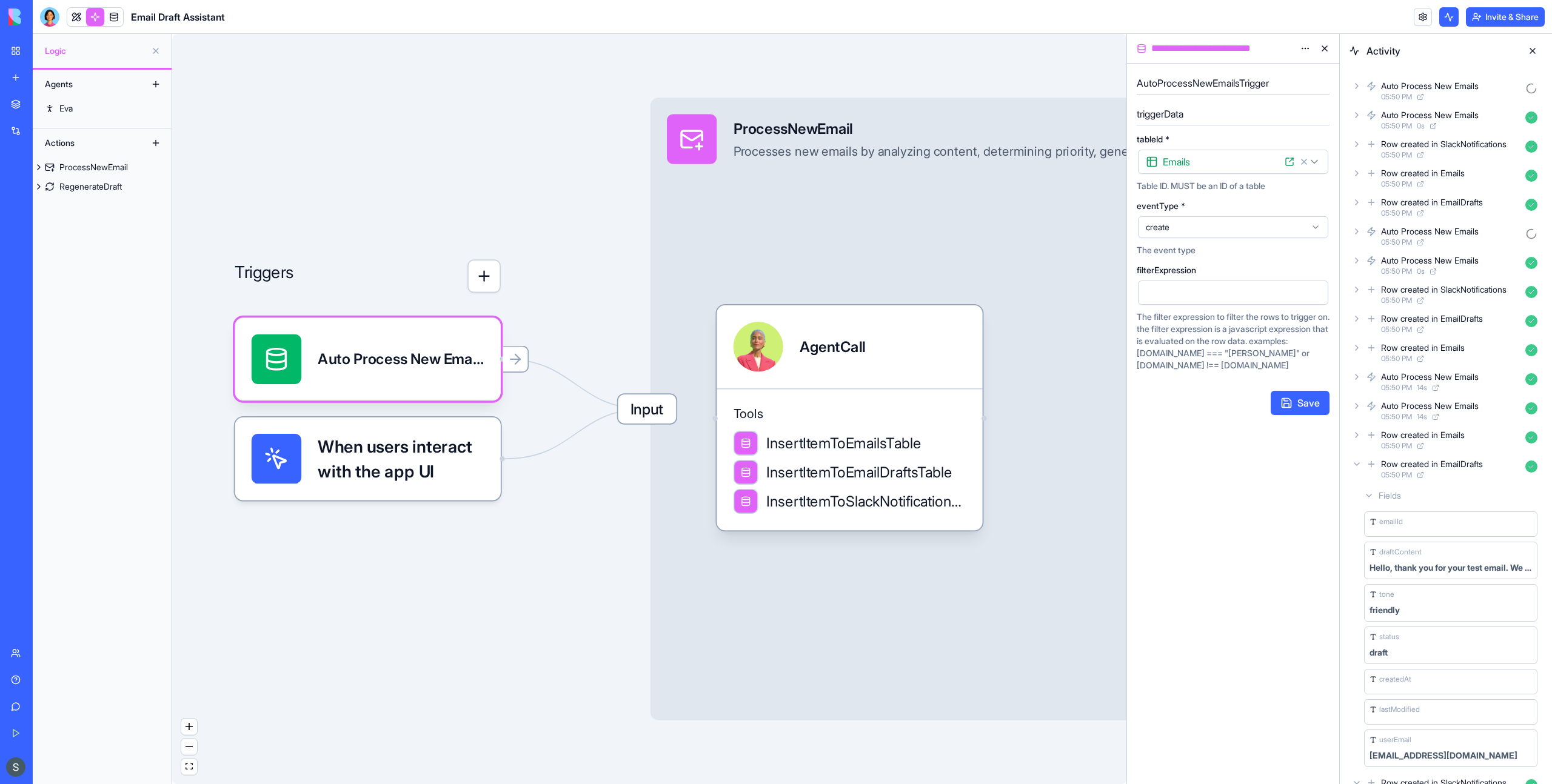
click at [1354, 461] on icon at bounding box center [1357, 464] width 9 height 9
click at [1350, 487] on div "Row created in SlackNotifications 05:50 PM" at bounding box center [1445, 497] width 193 height 26
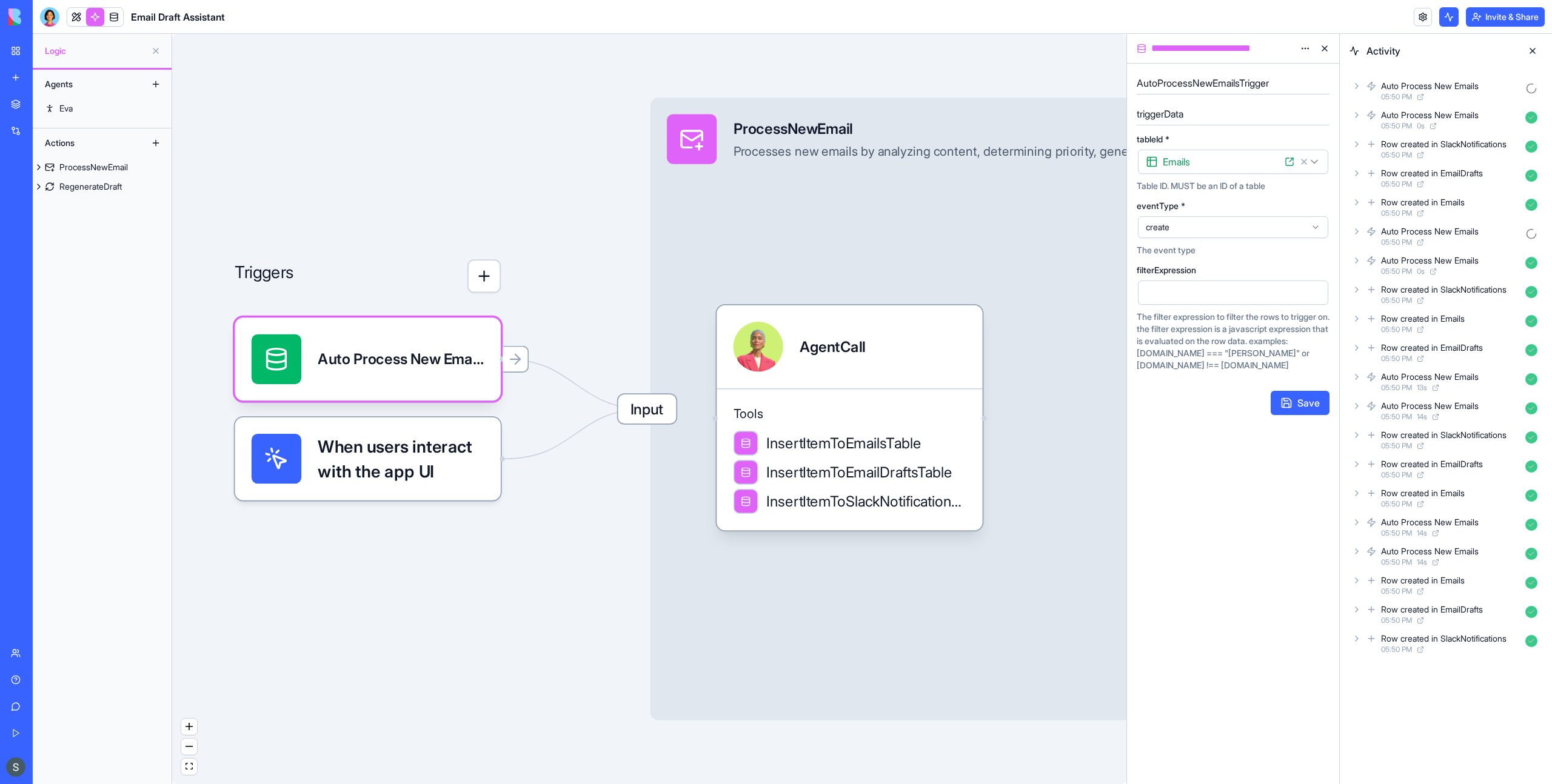
click at [1355, 466] on icon at bounding box center [1357, 464] width 3 height 5
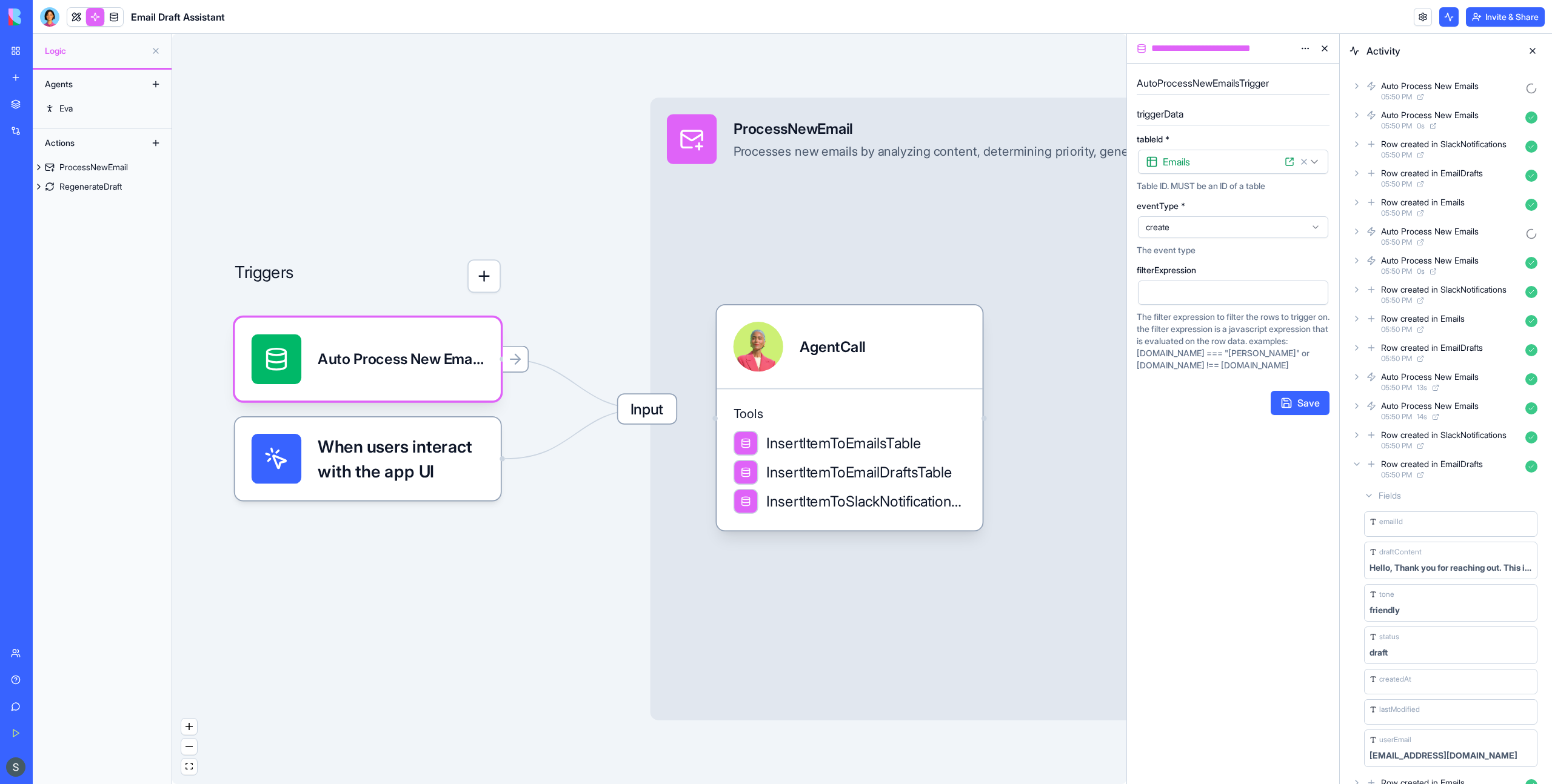
click at [1355, 466] on icon at bounding box center [1357, 464] width 9 height 9
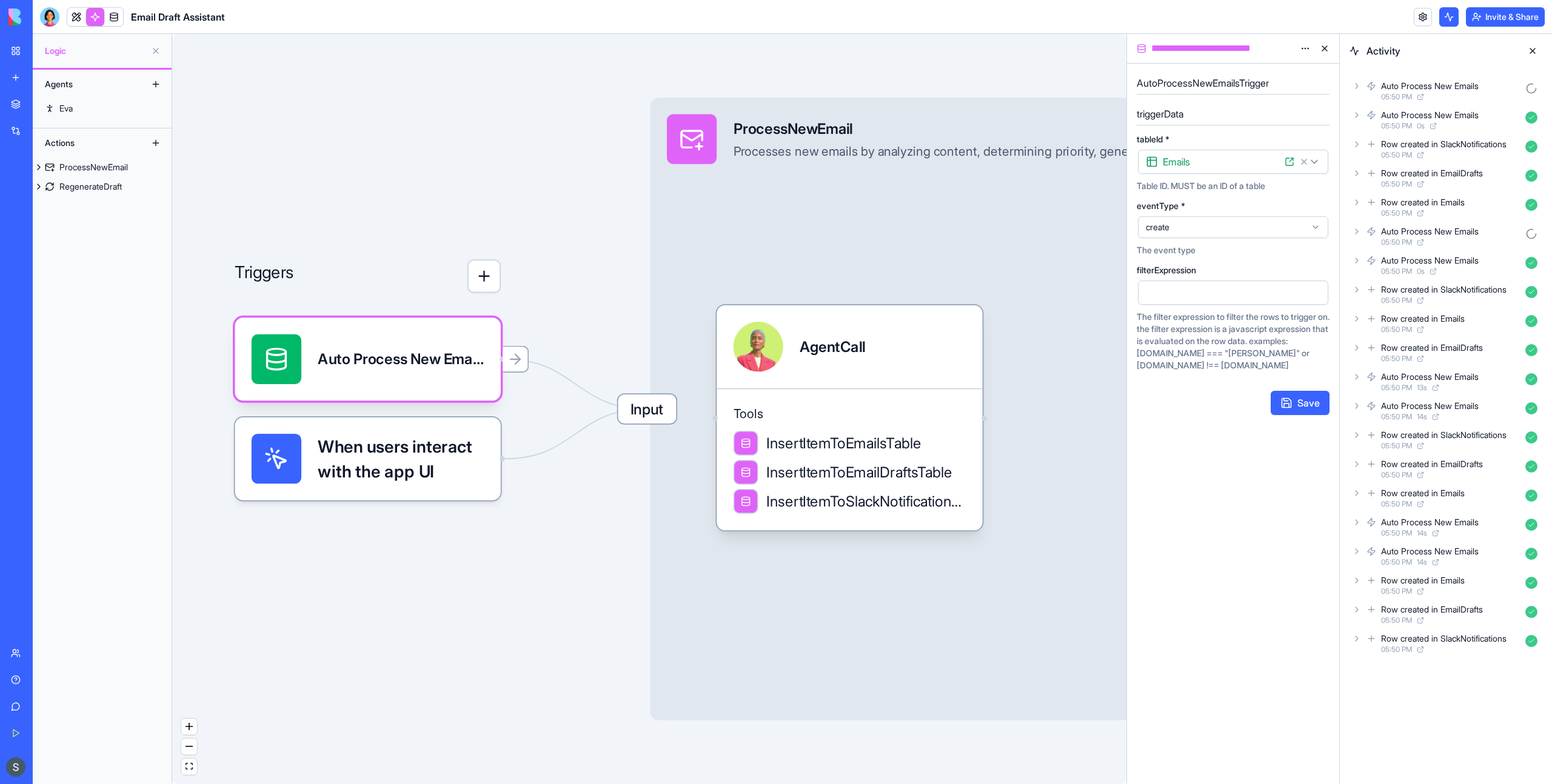
click at [1361, 411] on div "Auto Process New Emails 05:50 PM Auto Process New Emails 05:50 PM 0 s Row creat…" at bounding box center [1445, 367] width 193 height 579
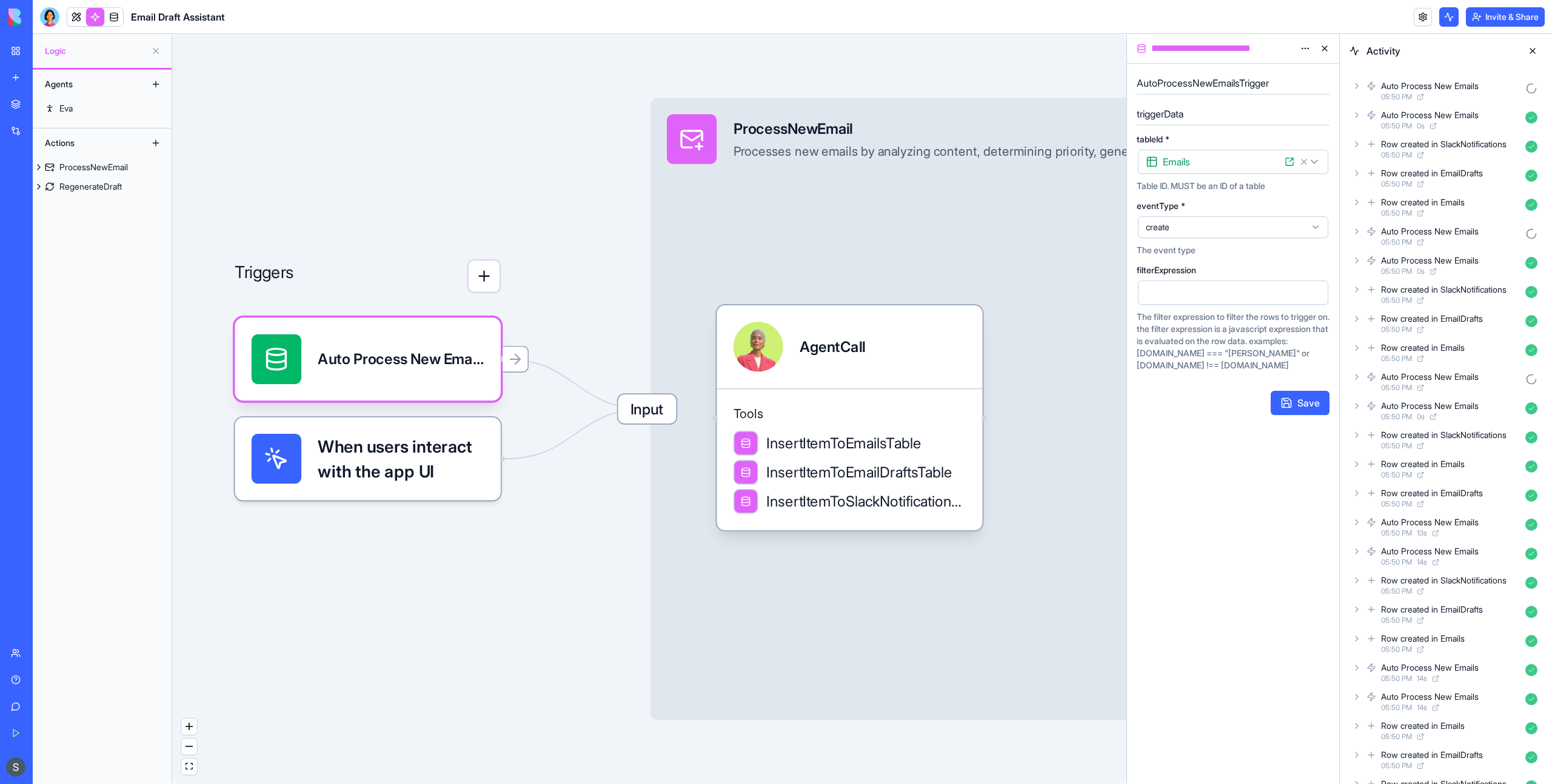
click at [1361, 411] on div "Auto Process New Emails 05:50 PM 0 s" at bounding box center [1445, 410] width 193 height 26
click at [1375, 457] on icon at bounding box center [1377, 459] width 3 height 5
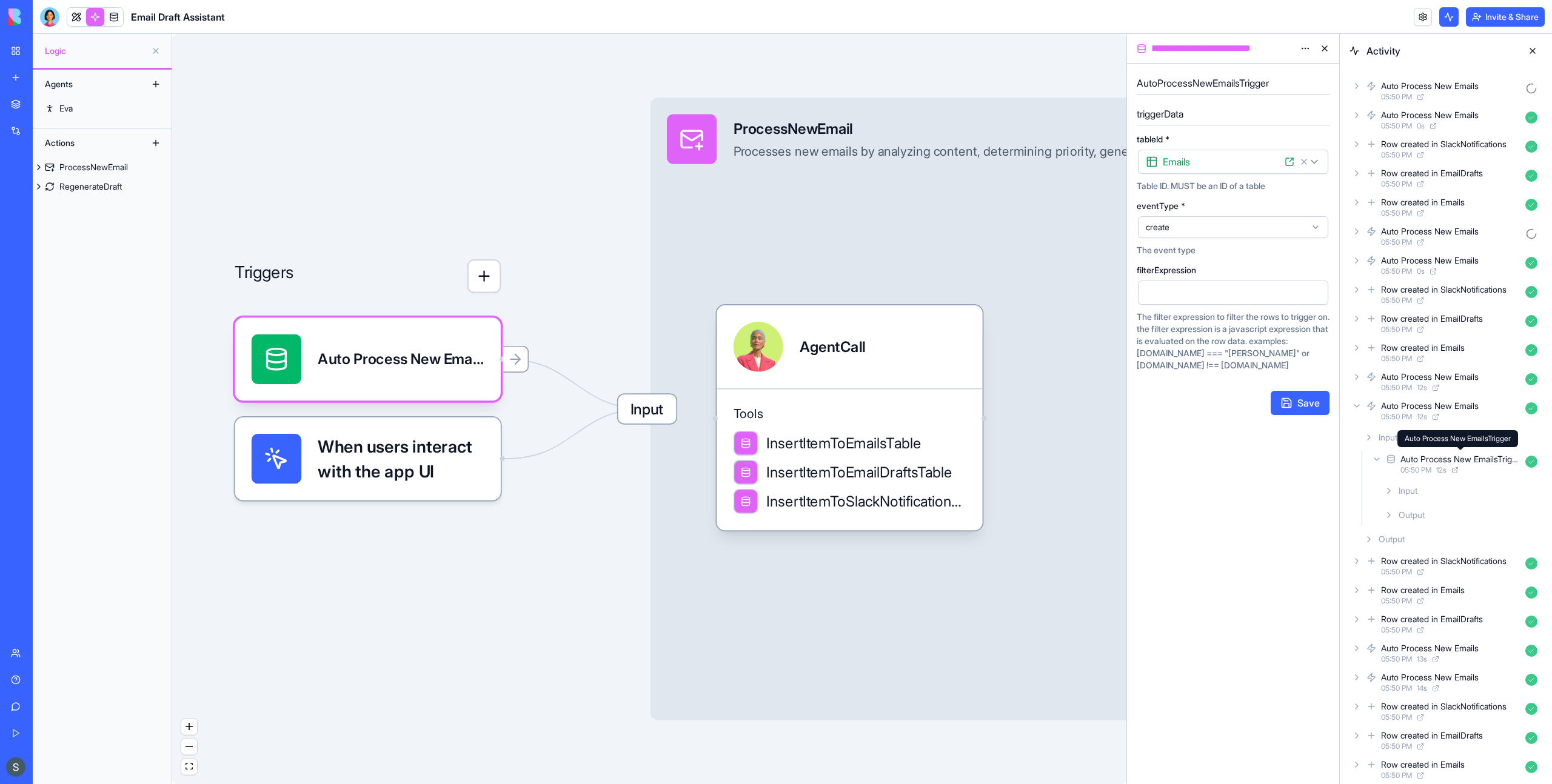
click at [1511, 463] on div "Auto Process New EmailsTrigger" at bounding box center [1460, 460] width 120 height 12
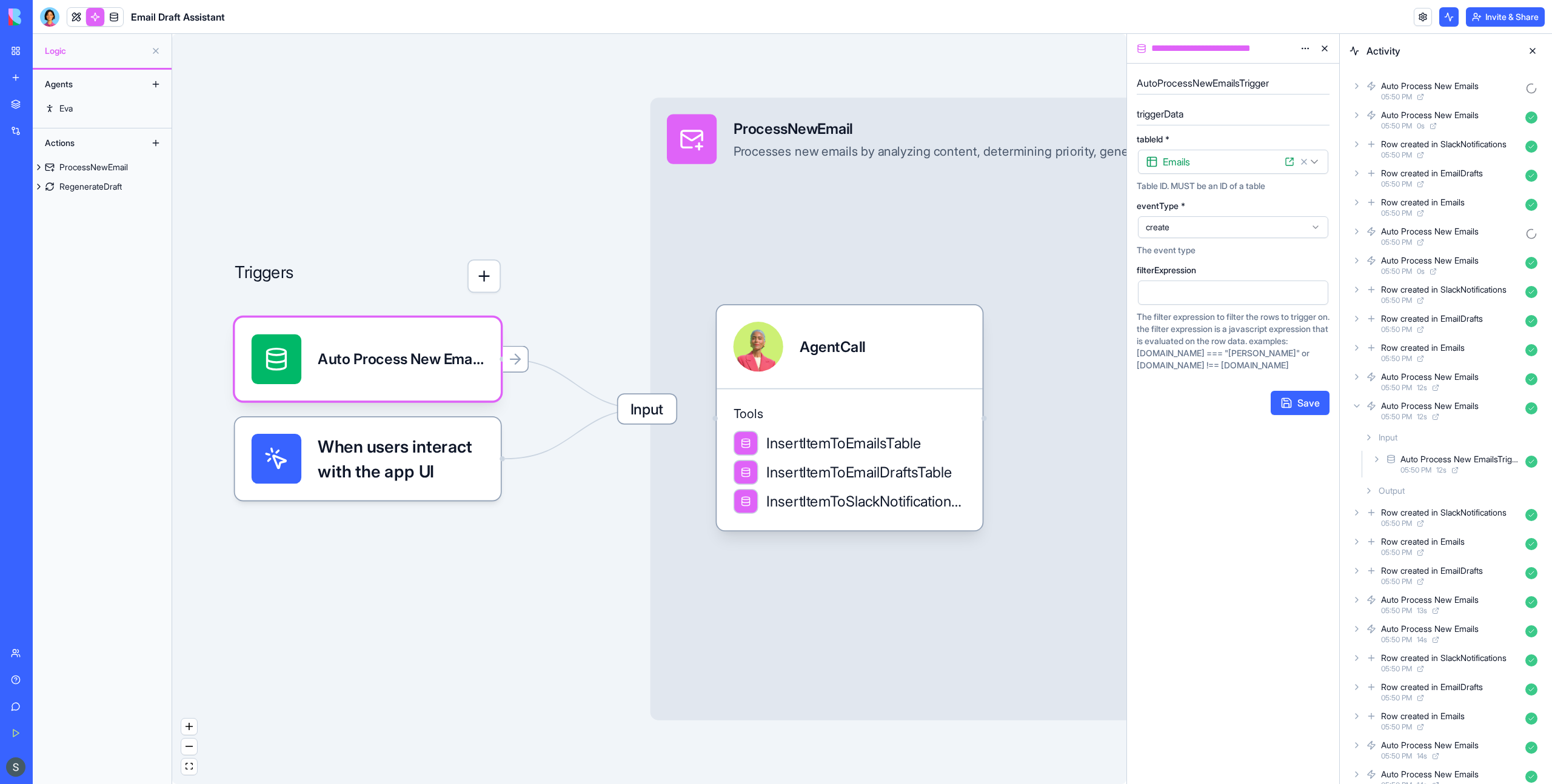
click at [1511, 463] on div "Auto Process New EmailsTrigger" at bounding box center [1460, 460] width 120 height 12
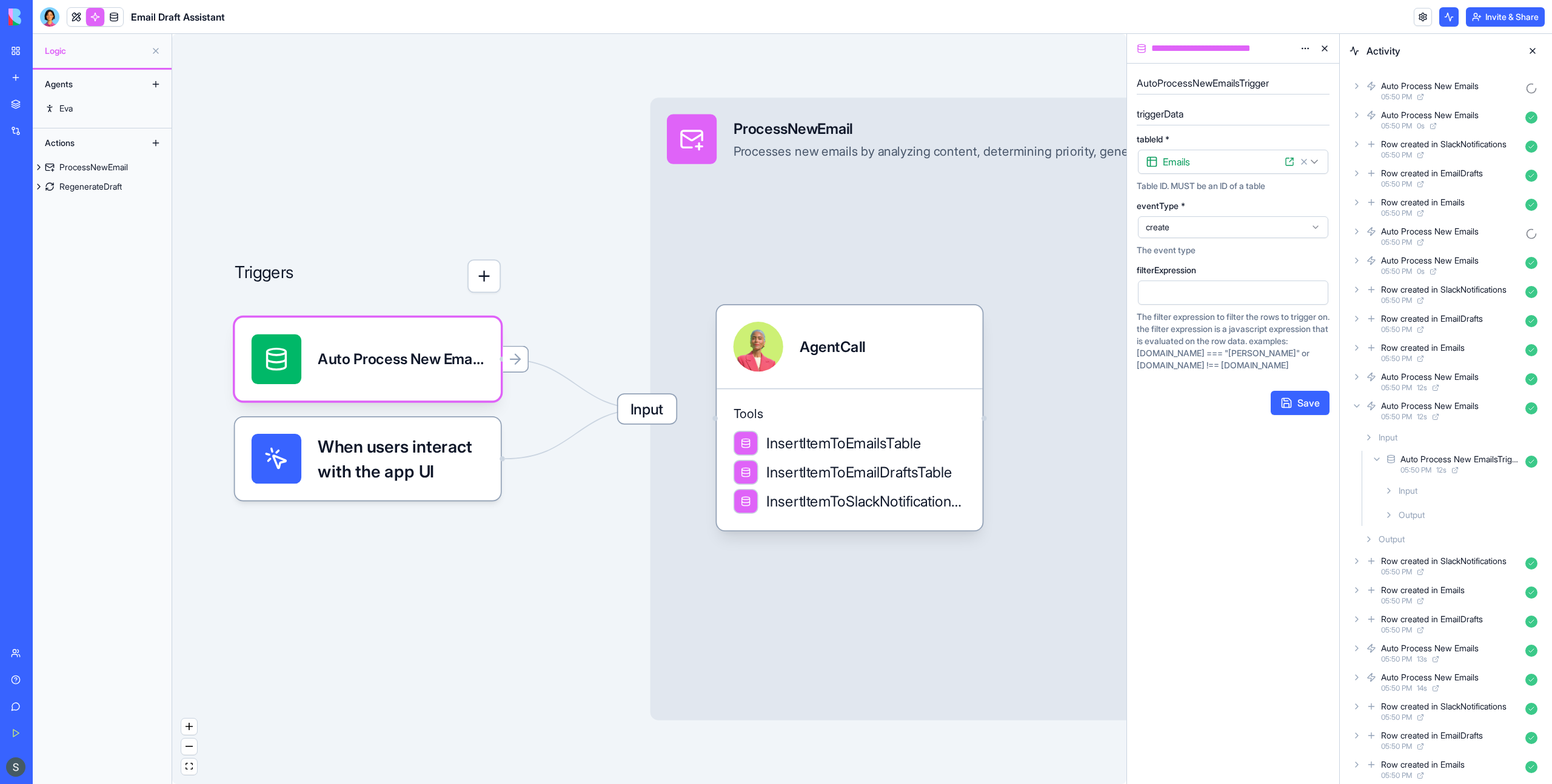
click at [1459, 470] on icon at bounding box center [1455, 470] width 7 height 7
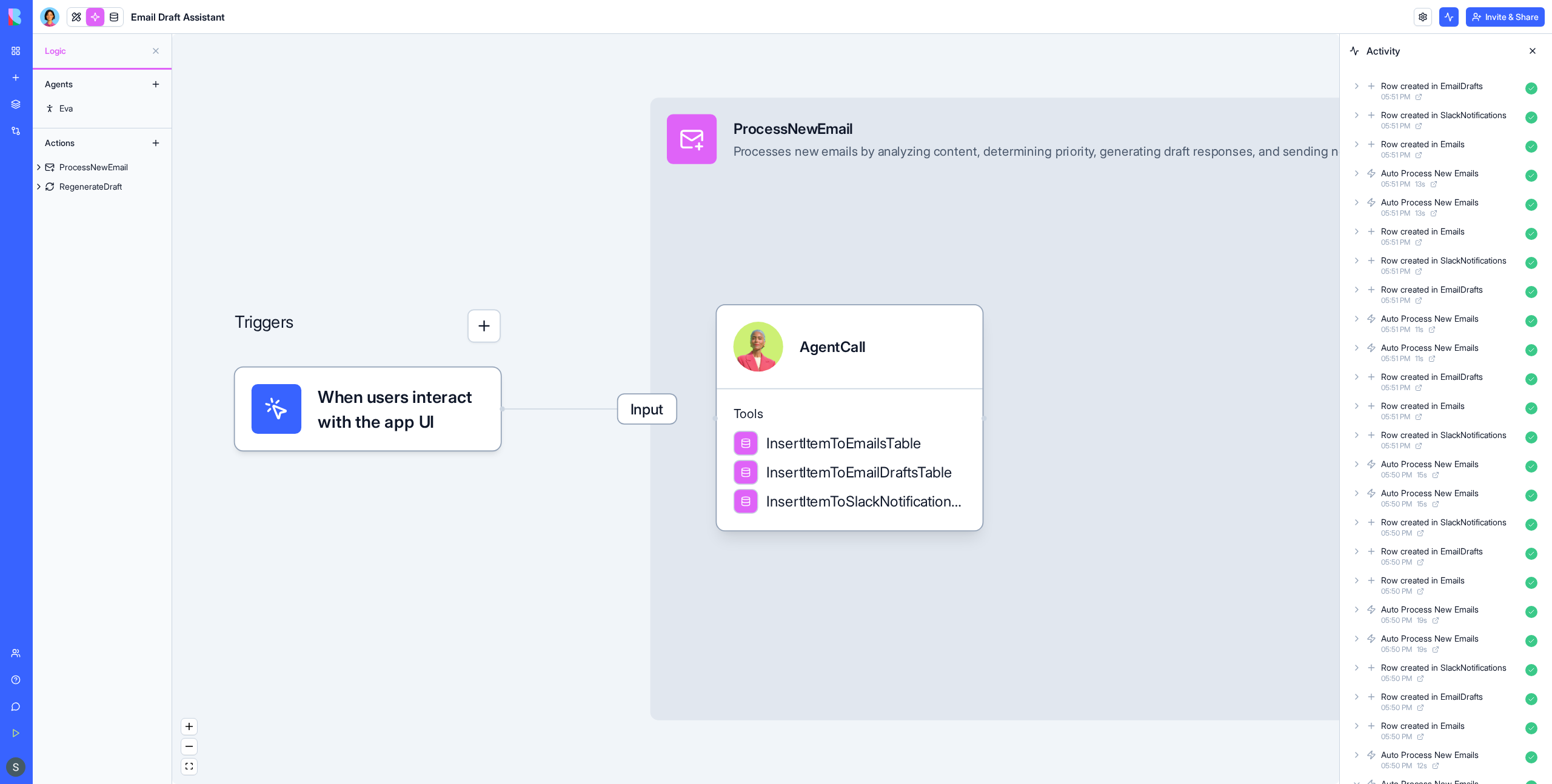
click at [24, 54] on link "My Workspace" at bounding box center [28, 51] width 49 height 24
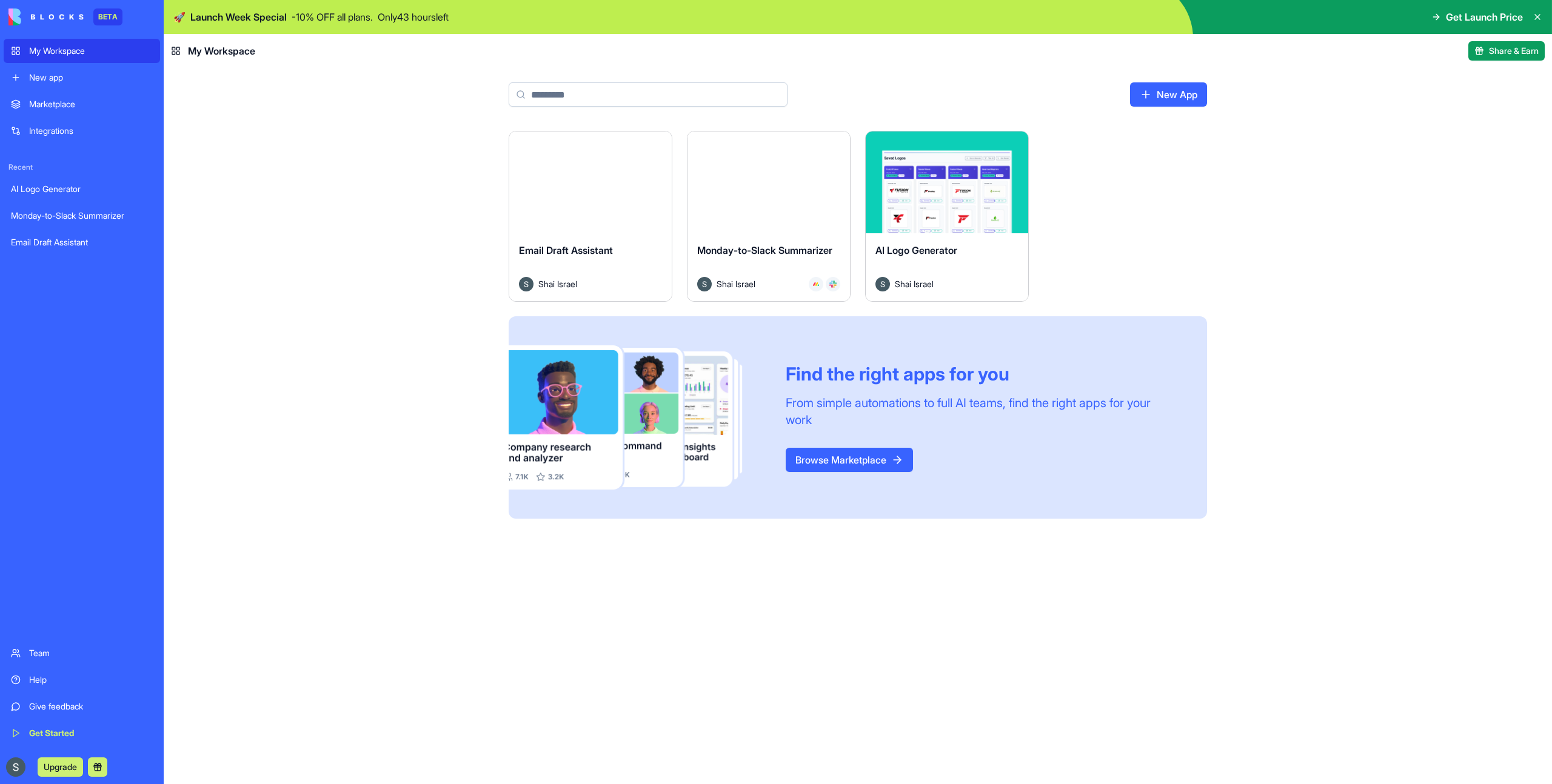
click at [980, 264] on div "AI Logo Generator" at bounding box center [947, 260] width 143 height 34
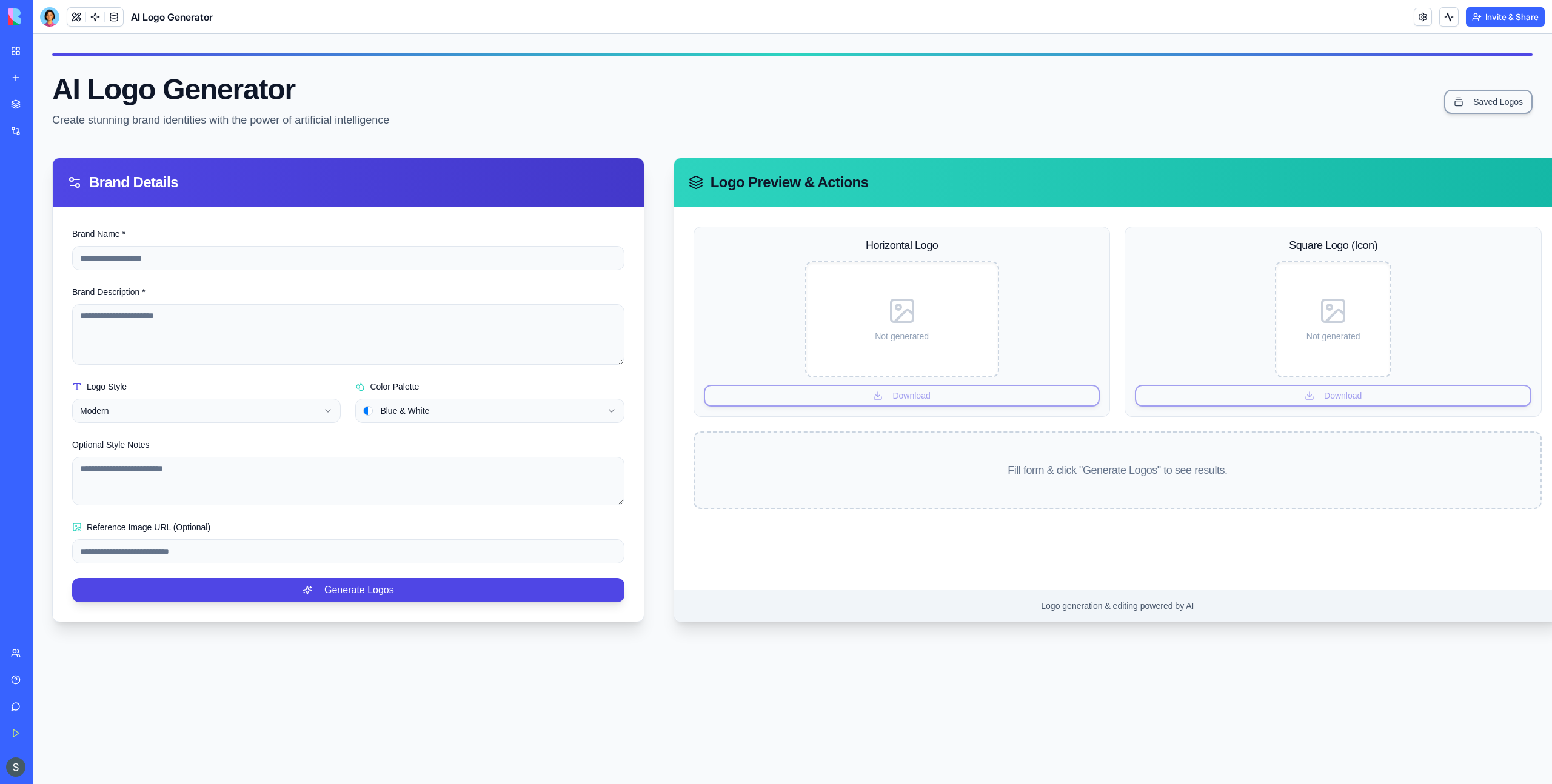
click at [181, 408] on html "**********" at bounding box center [792, 409] width 1519 height 750
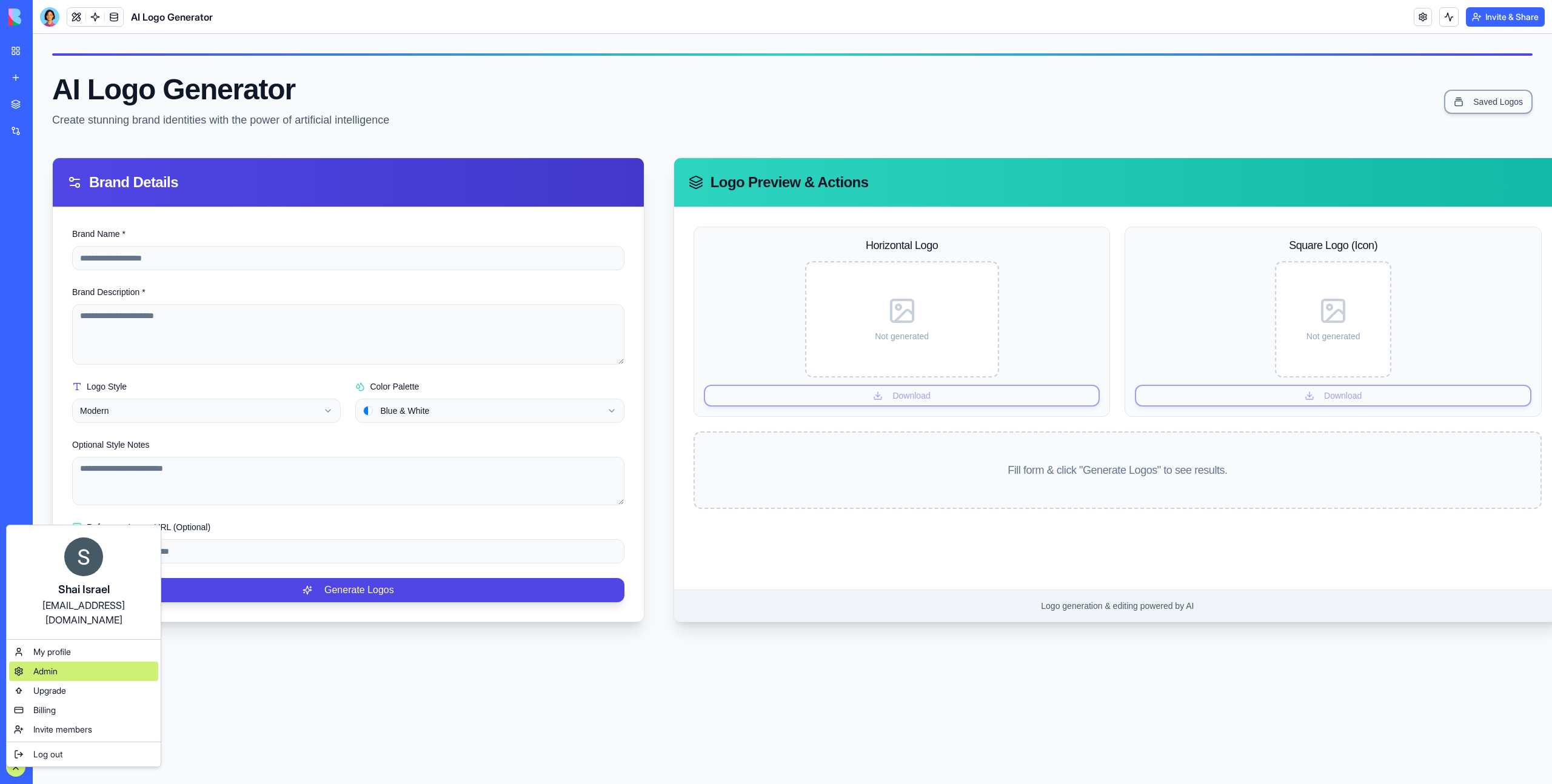
click at [64, 662] on div "Admin" at bounding box center [83, 671] width 149 height 20
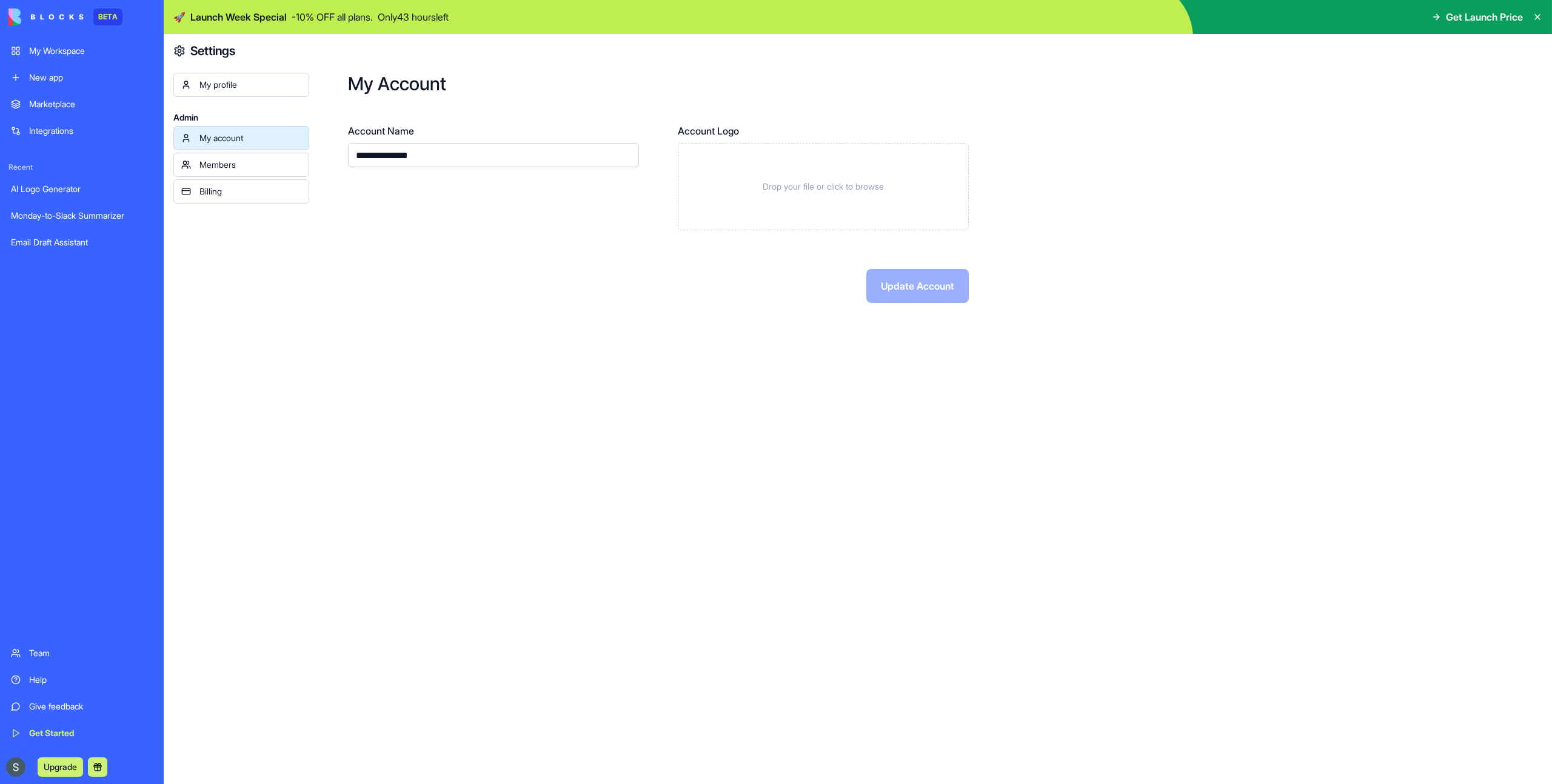
click at [254, 164] on div "Members" at bounding box center [250, 165] width 102 height 12
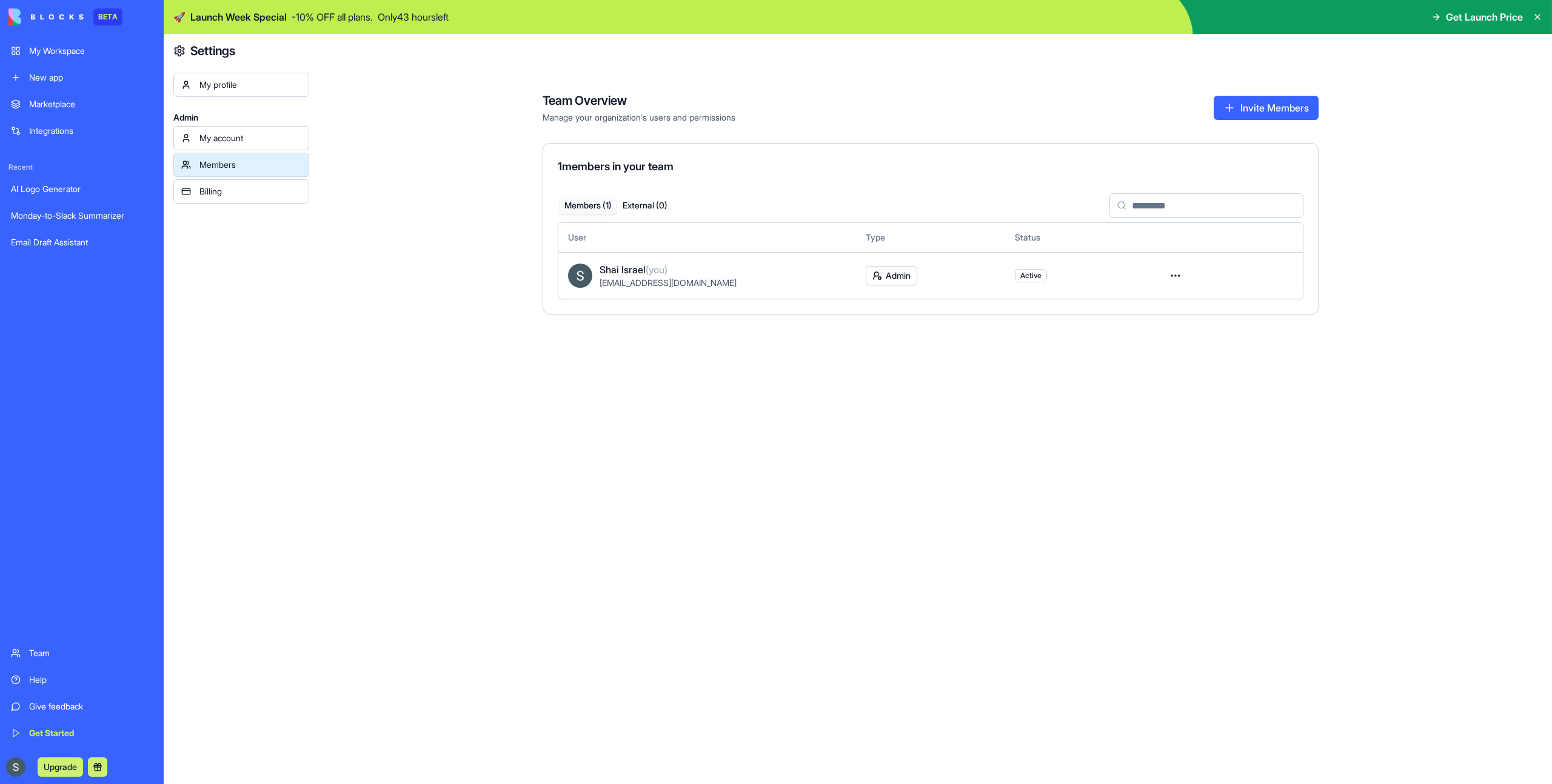
click at [258, 189] on div "Billing" at bounding box center [250, 191] width 102 height 12
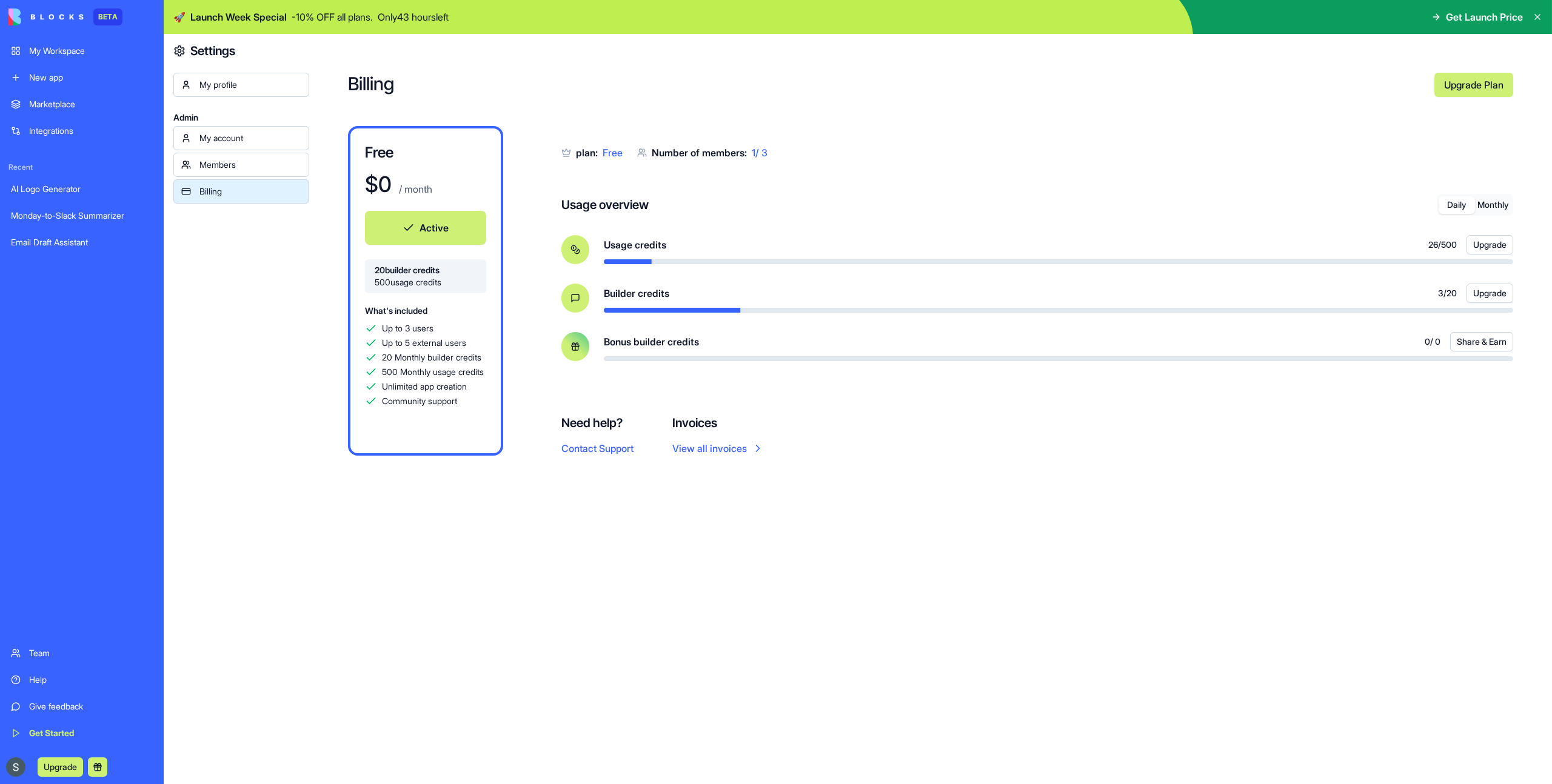
click at [254, 89] on div "My profile" at bounding box center [250, 85] width 102 height 12
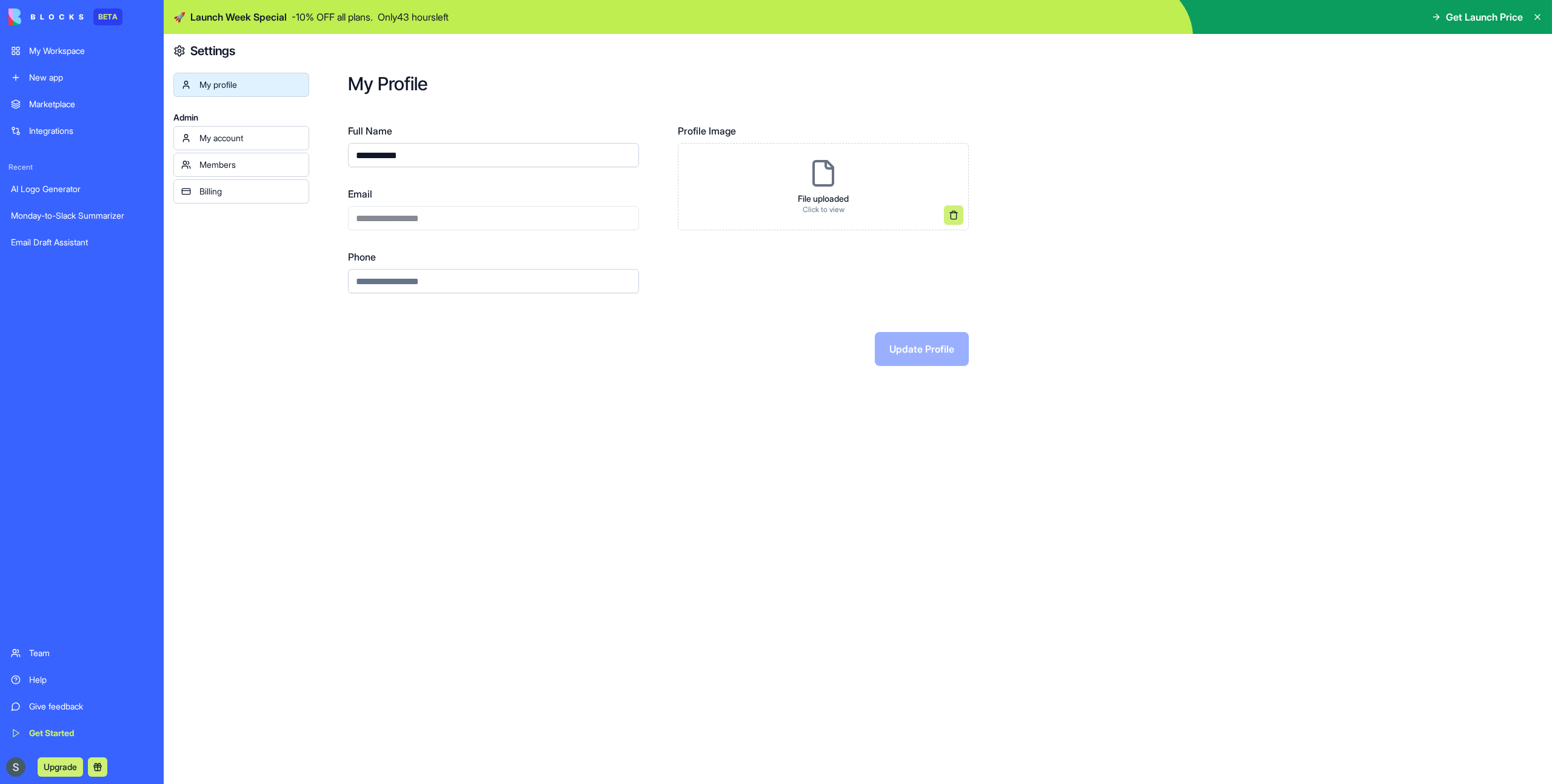
click at [242, 145] on link "My account" at bounding box center [241, 138] width 136 height 24
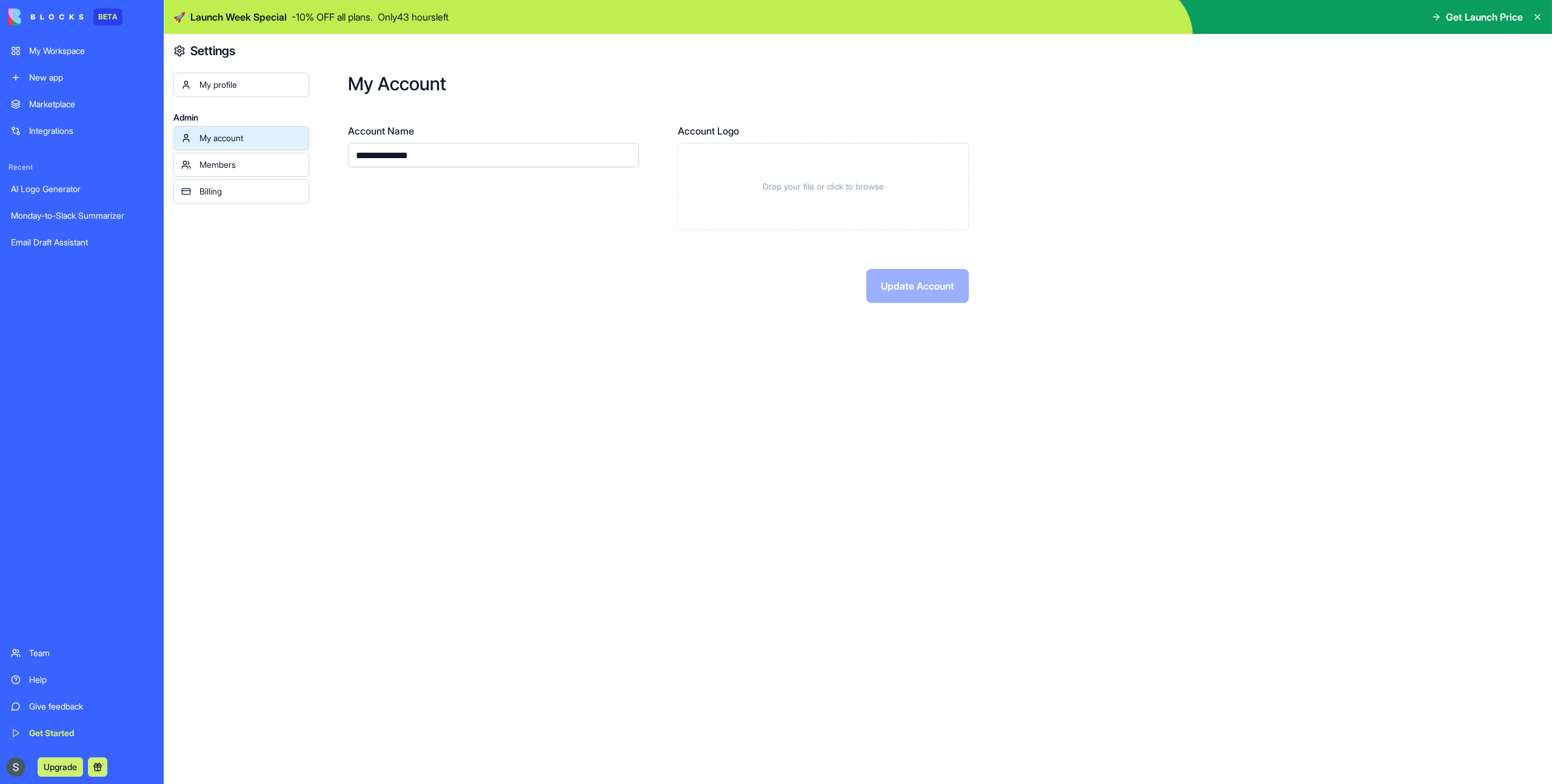
click at [241, 176] on link "Members" at bounding box center [241, 165] width 136 height 24
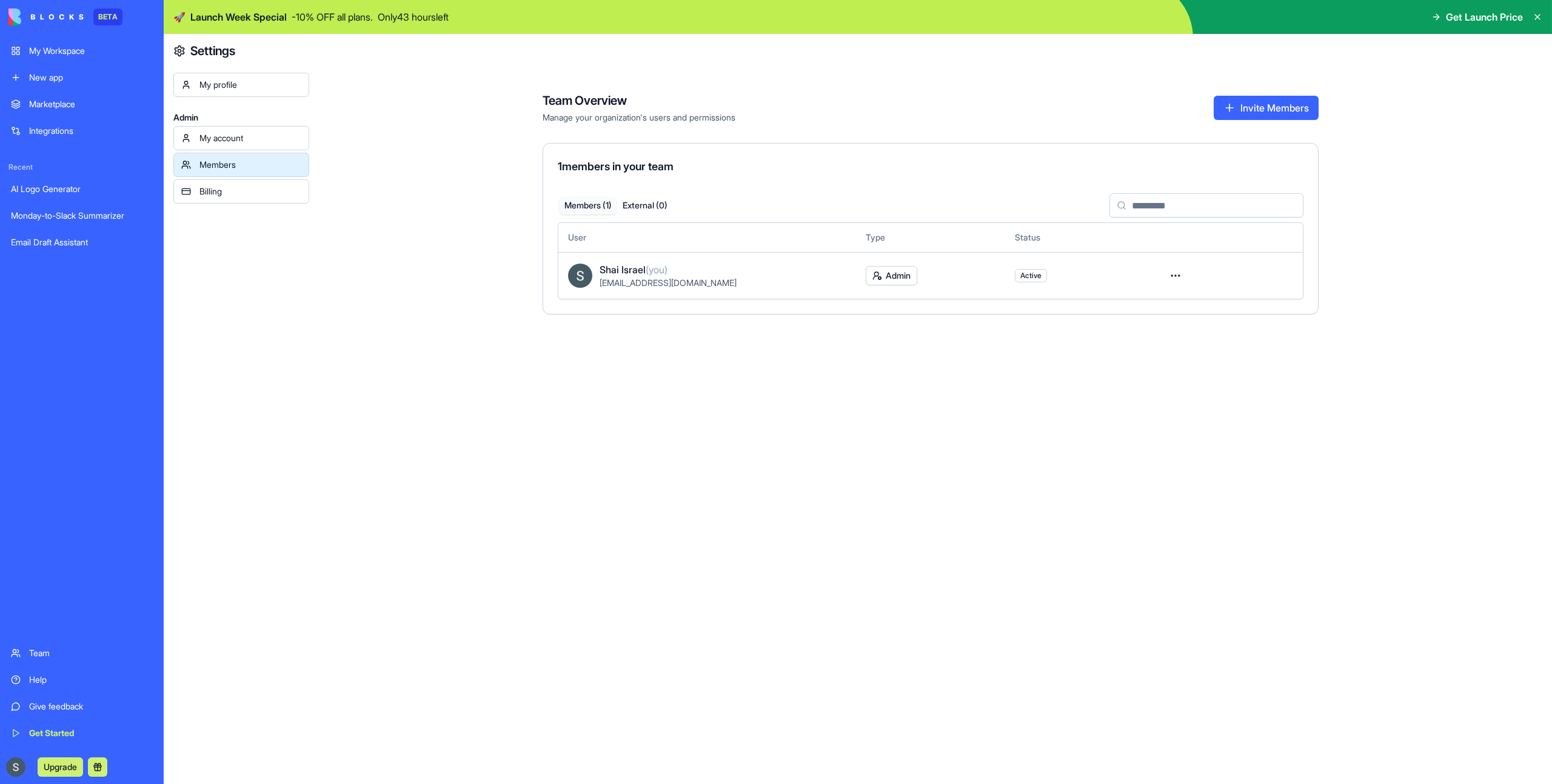
click at [239, 201] on link "Billing" at bounding box center [241, 191] width 136 height 24
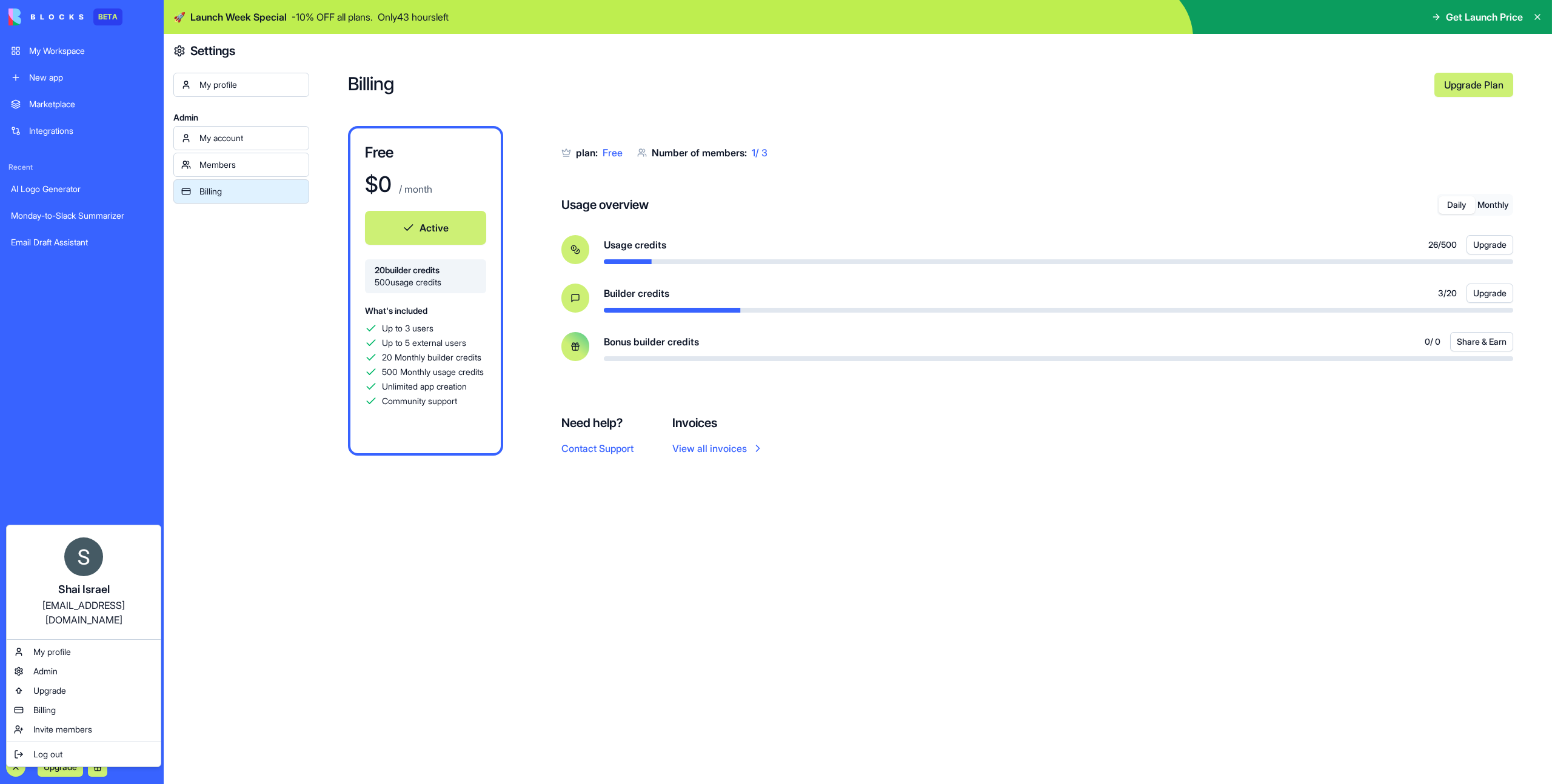
click at [84, 566] on img at bounding box center [83, 556] width 39 height 39
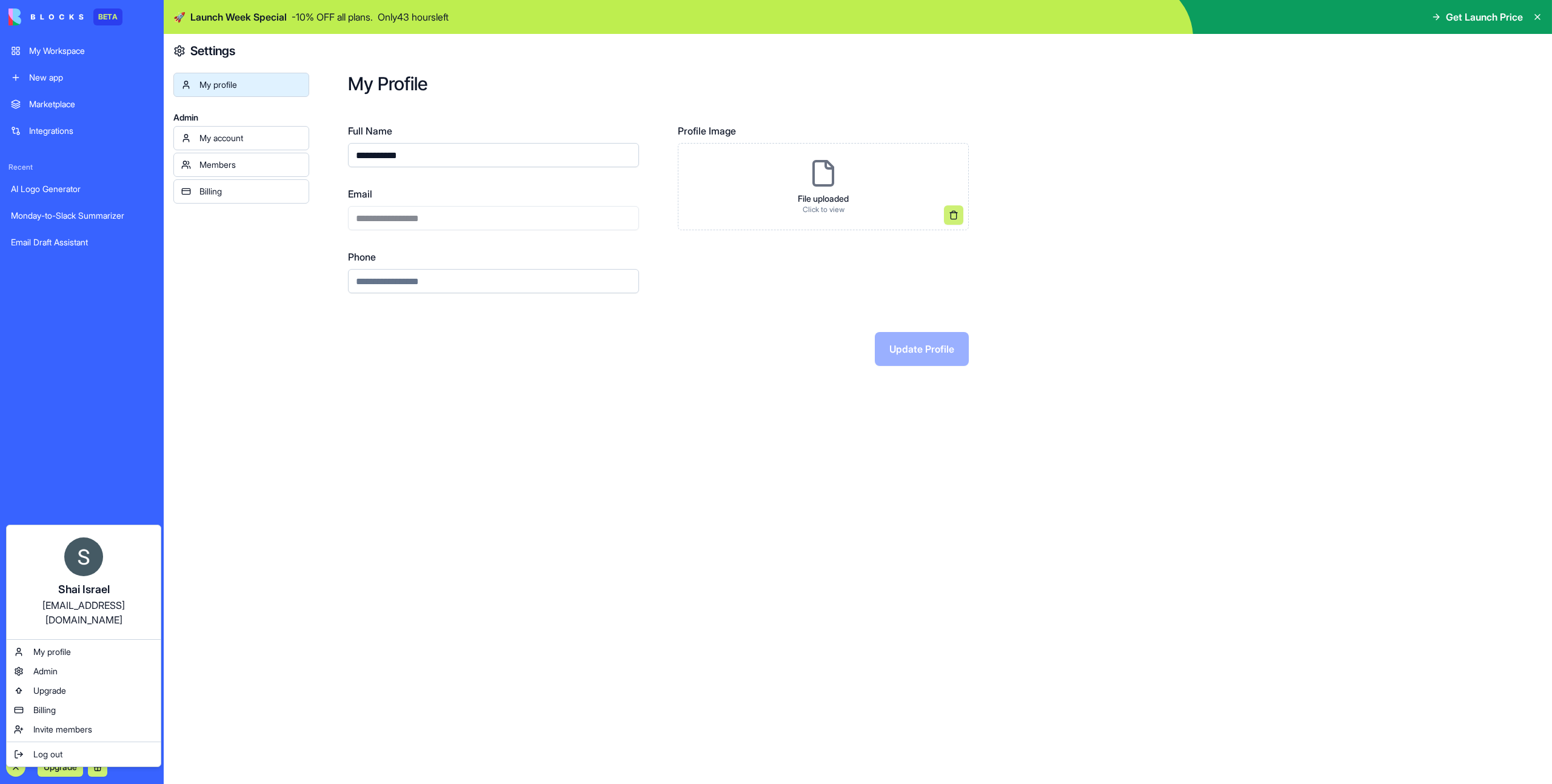
click at [66, 372] on html "**********" at bounding box center [776, 392] width 1552 height 784
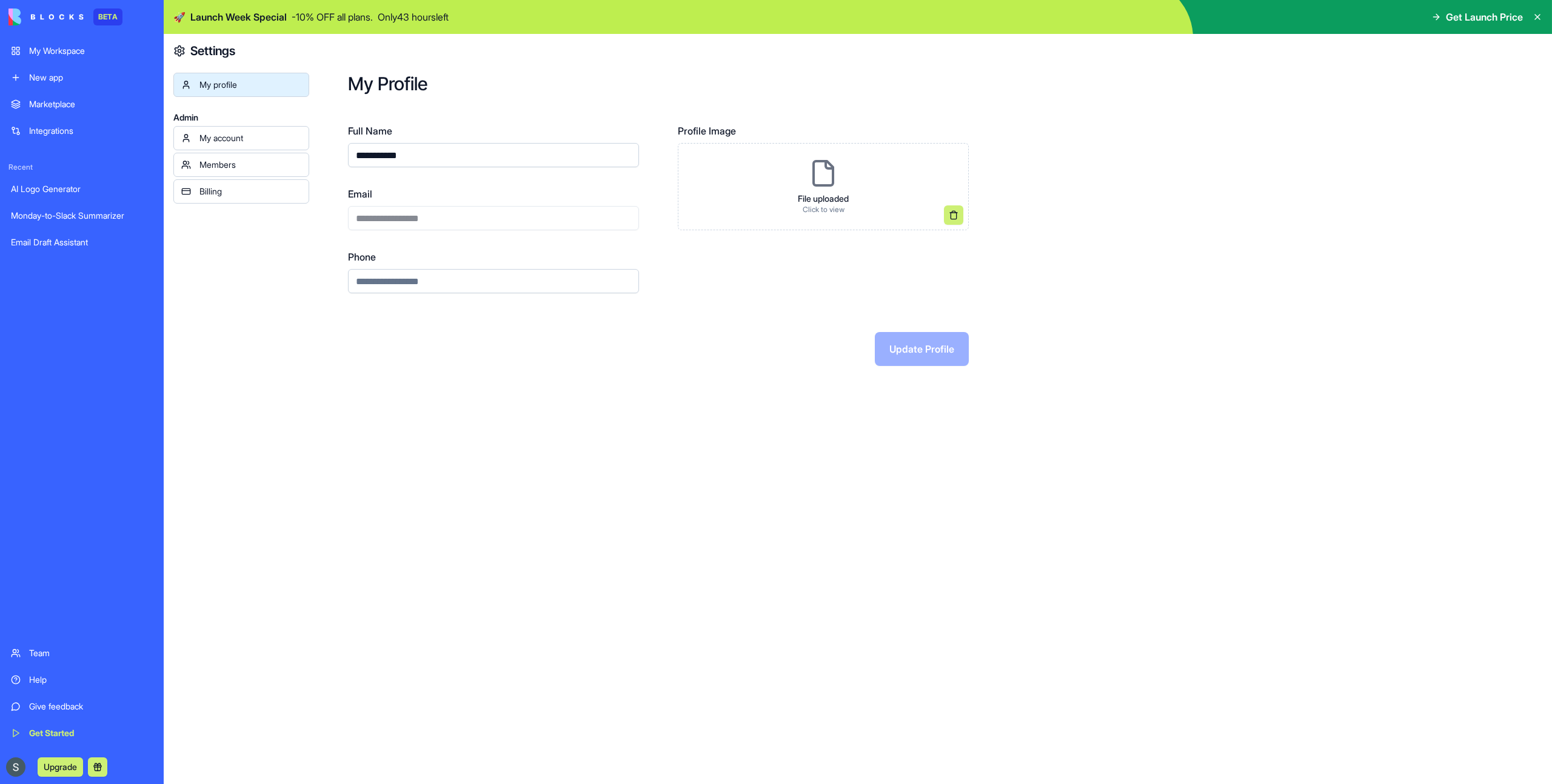
click at [60, 45] on div "My Workspace" at bounding box center [91, 51] width 124 height 12
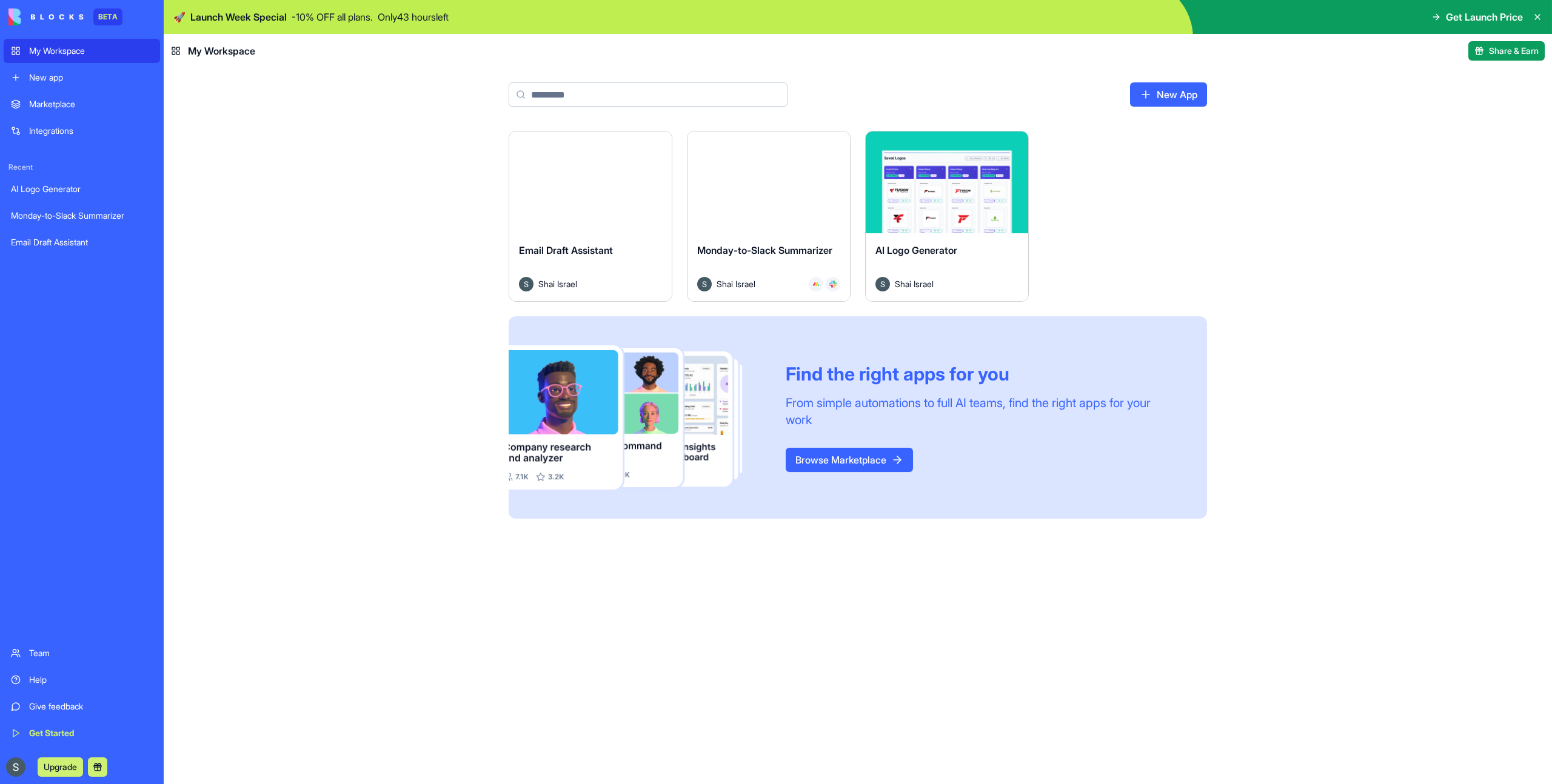
click at [1538, 18] on icon at bounding box center [1537, 17] width 5 height 5
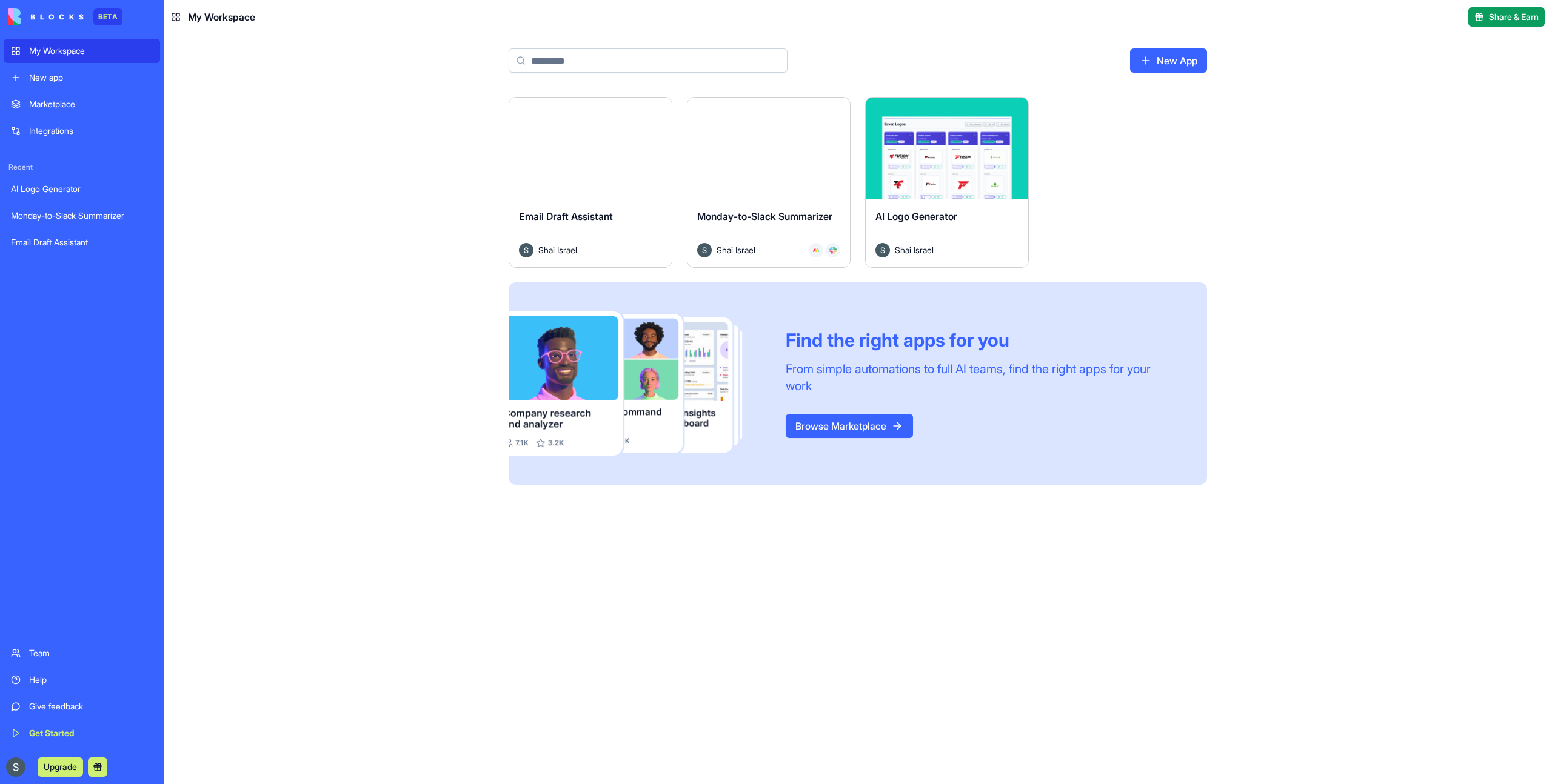
click at [190, 24] on header "My Workspace Share & Earn" at bounding box center [857, 17] width 1388 height 34
drag, startPoint x: 172, startPoint y: 15, endPoint x: 384, endPoint y: 26, distance: 212.3
click at [384, 26] on header "My Workspace Share & Earn" at bounding box center [857, 17] width 1388 height 34
click at [384, 28] on header "My Workspace Share & Earn" at bounding box center [857, 17] width 1388 height 34
click at [56, 245] on div "Email Draft Assistant" at bounding box center [82, 243] width 142 height 12
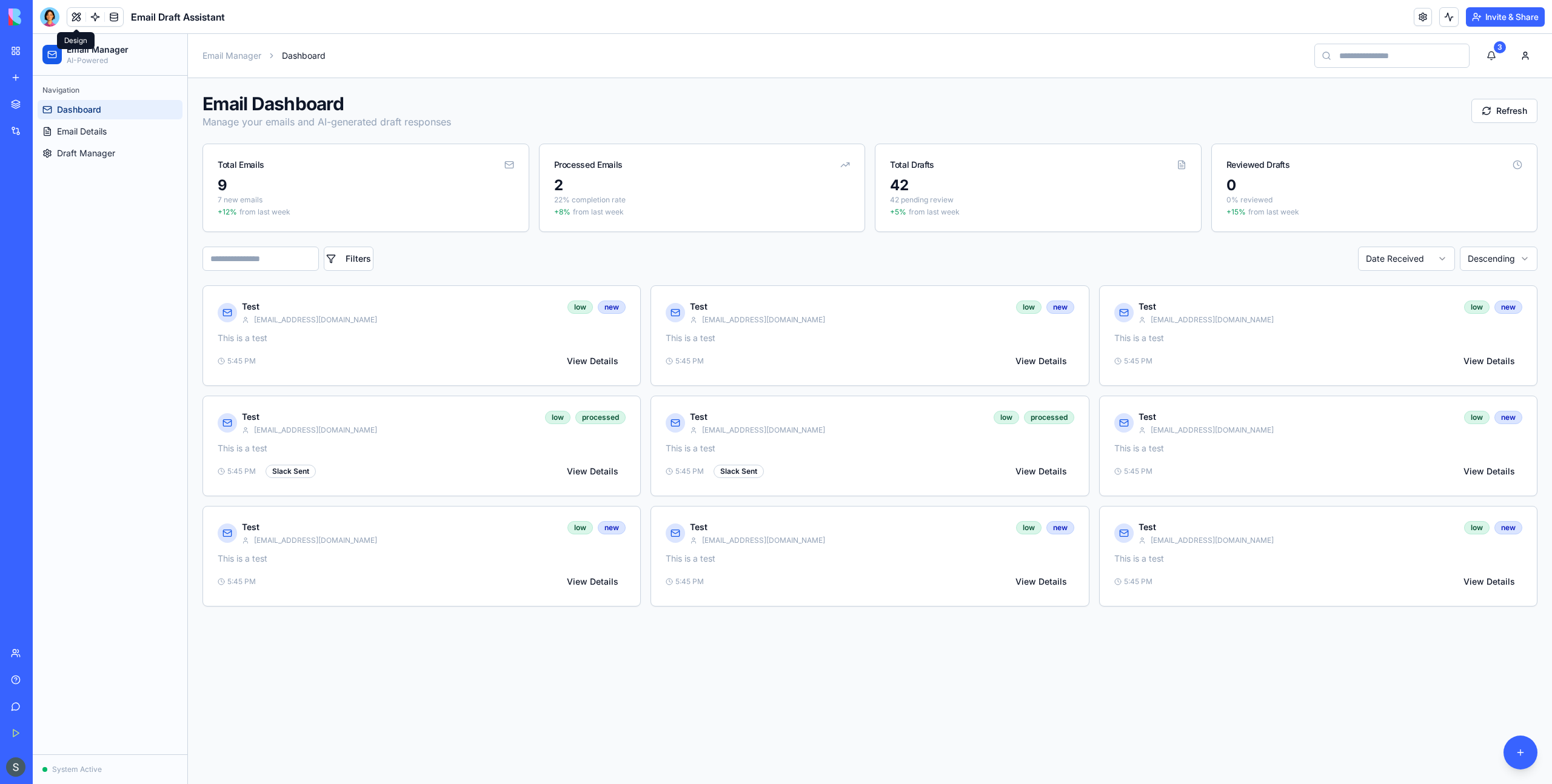
click at [79, 20] on button at bounding box center [76, 17] width 18 height 18
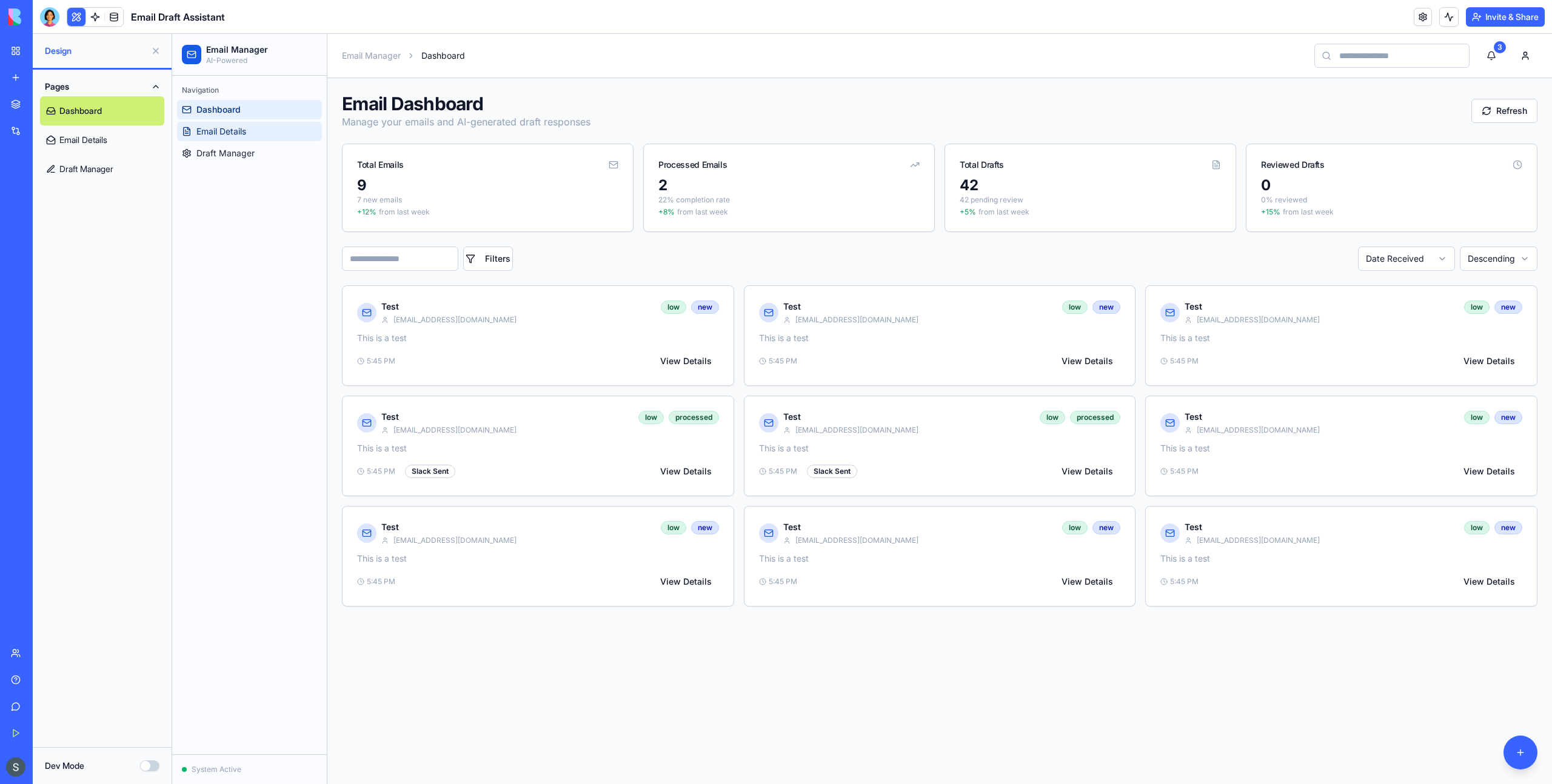
click at [222, 135] on span "Email Details" at bounding box center [221, 132] width 50 height 12
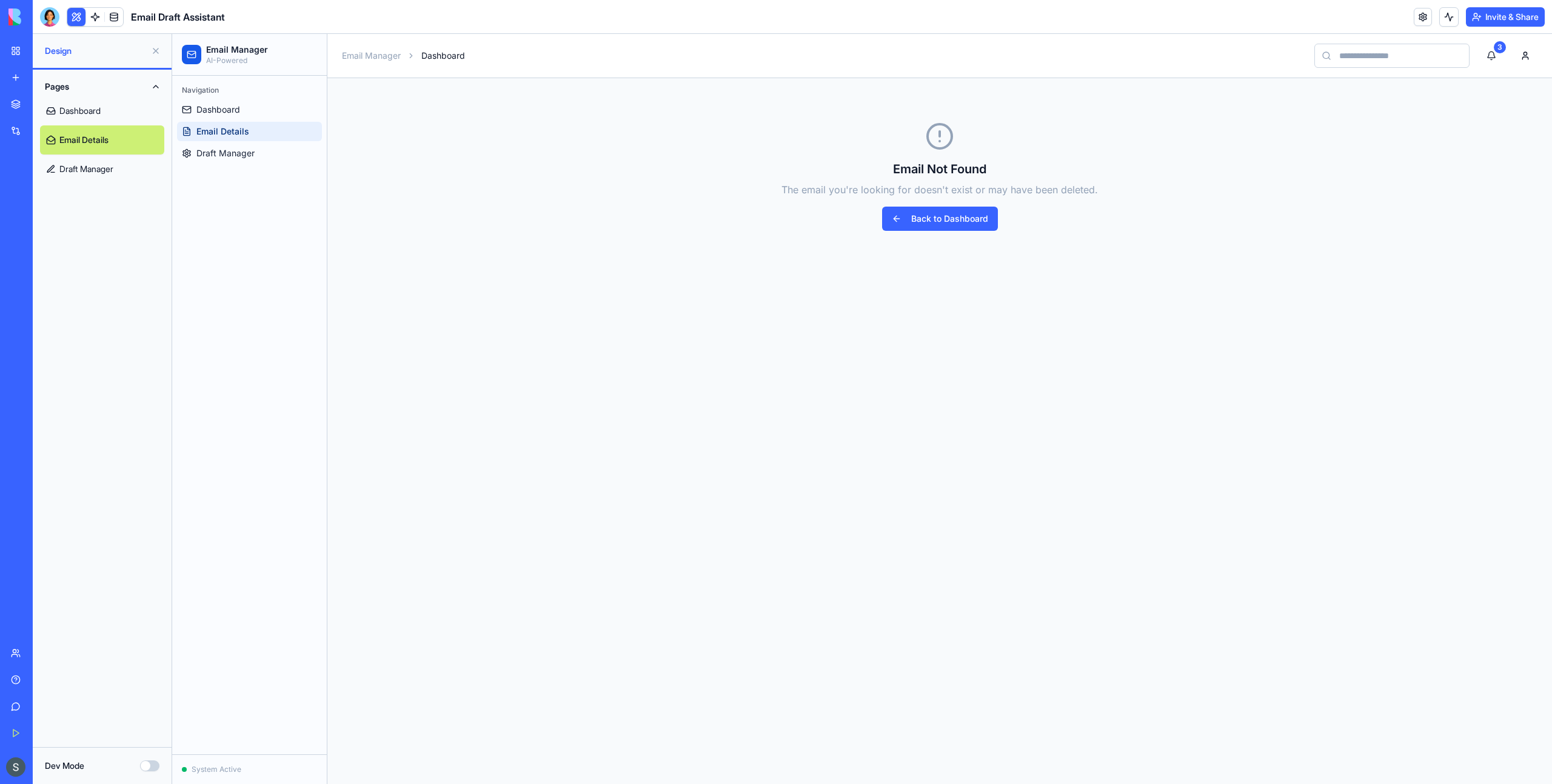
click at [1449, 10] on button at bounding box center [1449, 17] width 20 height 20
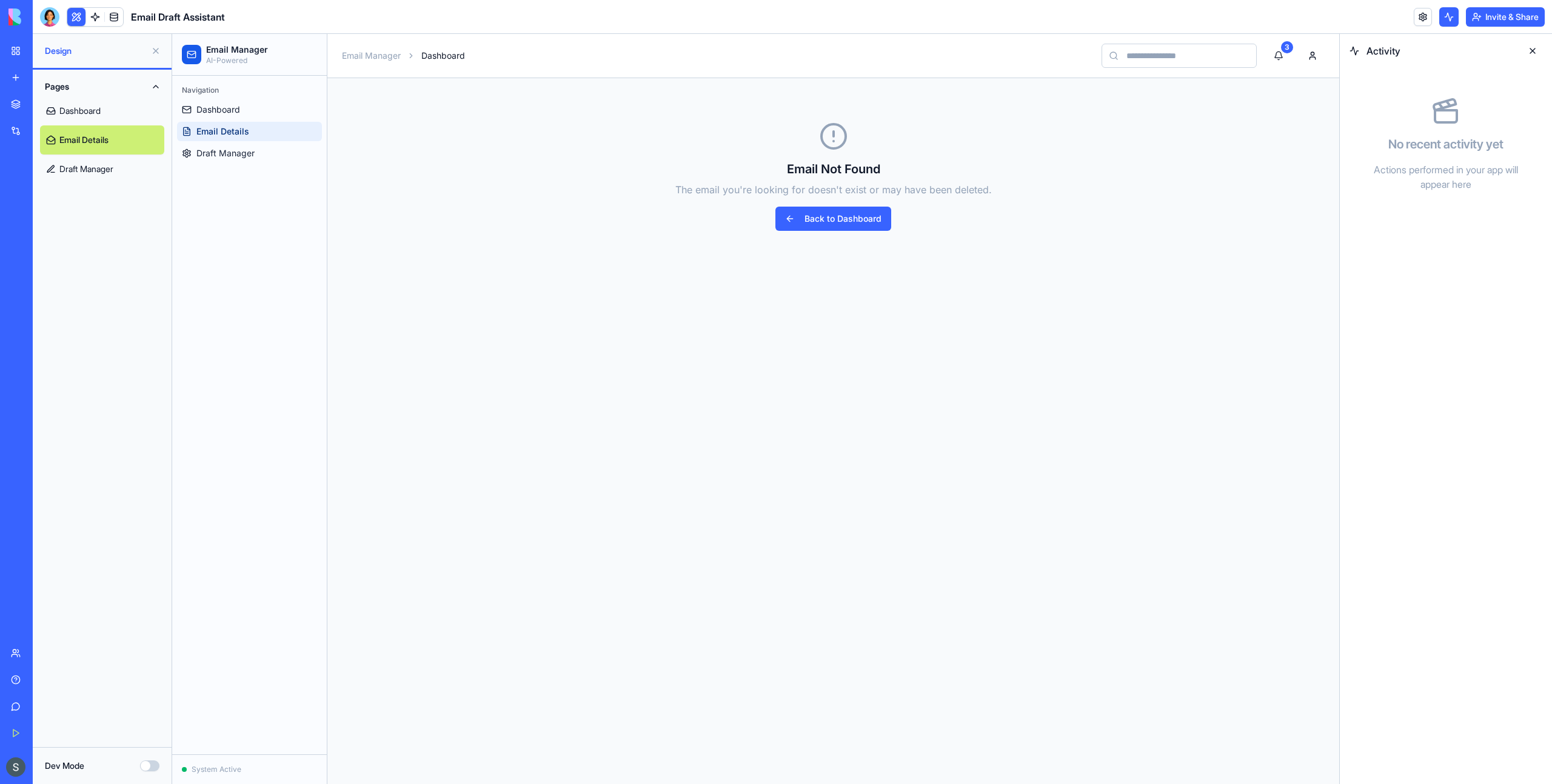
click at [116, 24] on body "BETA My Workspace New app Marketplace Integrations Recent AI Logo Generator Mon…" at bounding box center [776, 392] width 1552 height 784
click at [114, 20] on link at bounding box center [114, 17] width 18 height 18
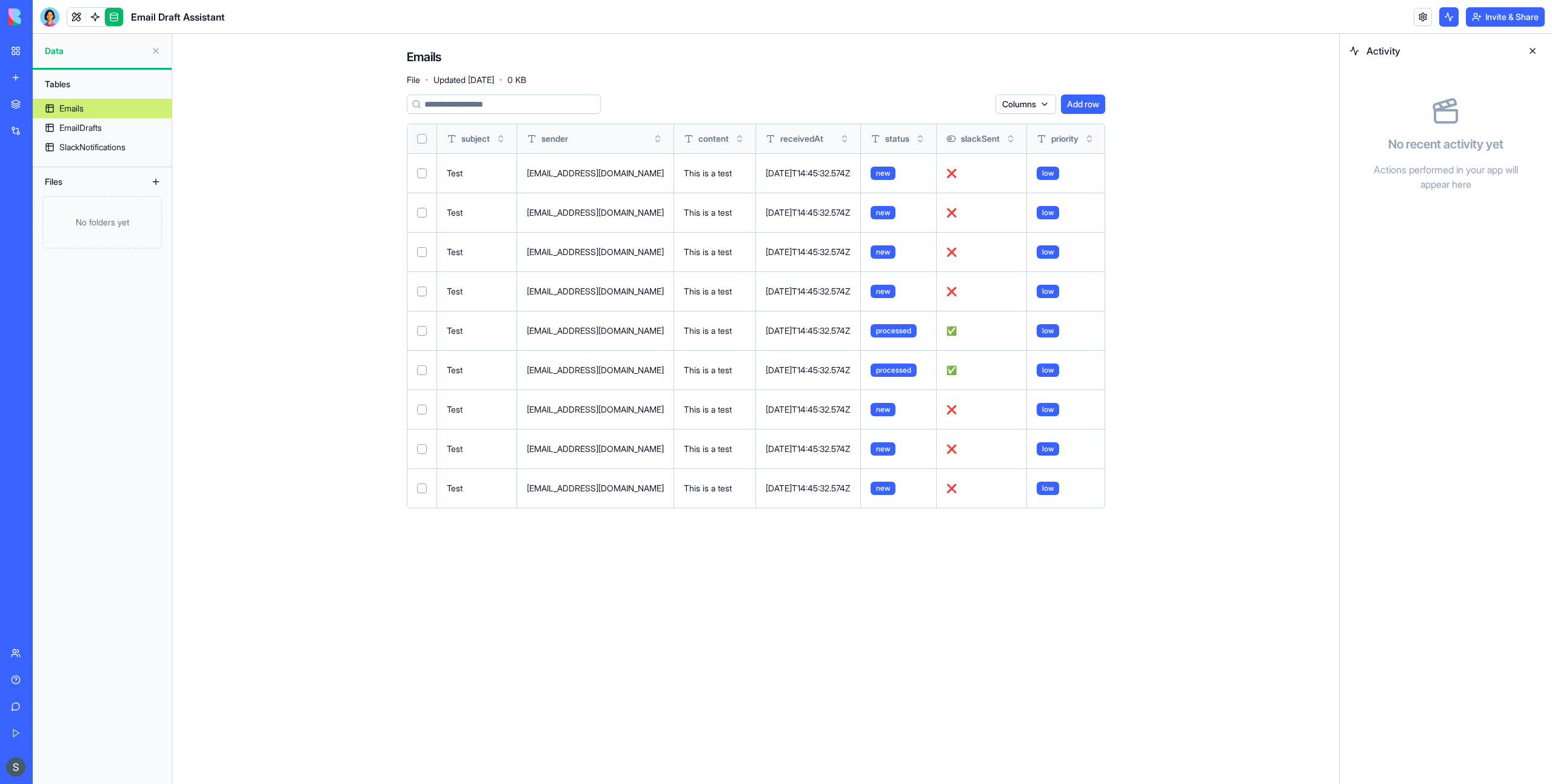
click at [85, 227] on div "No folders yet" at bounding box center [102, 222] width 120 height 52
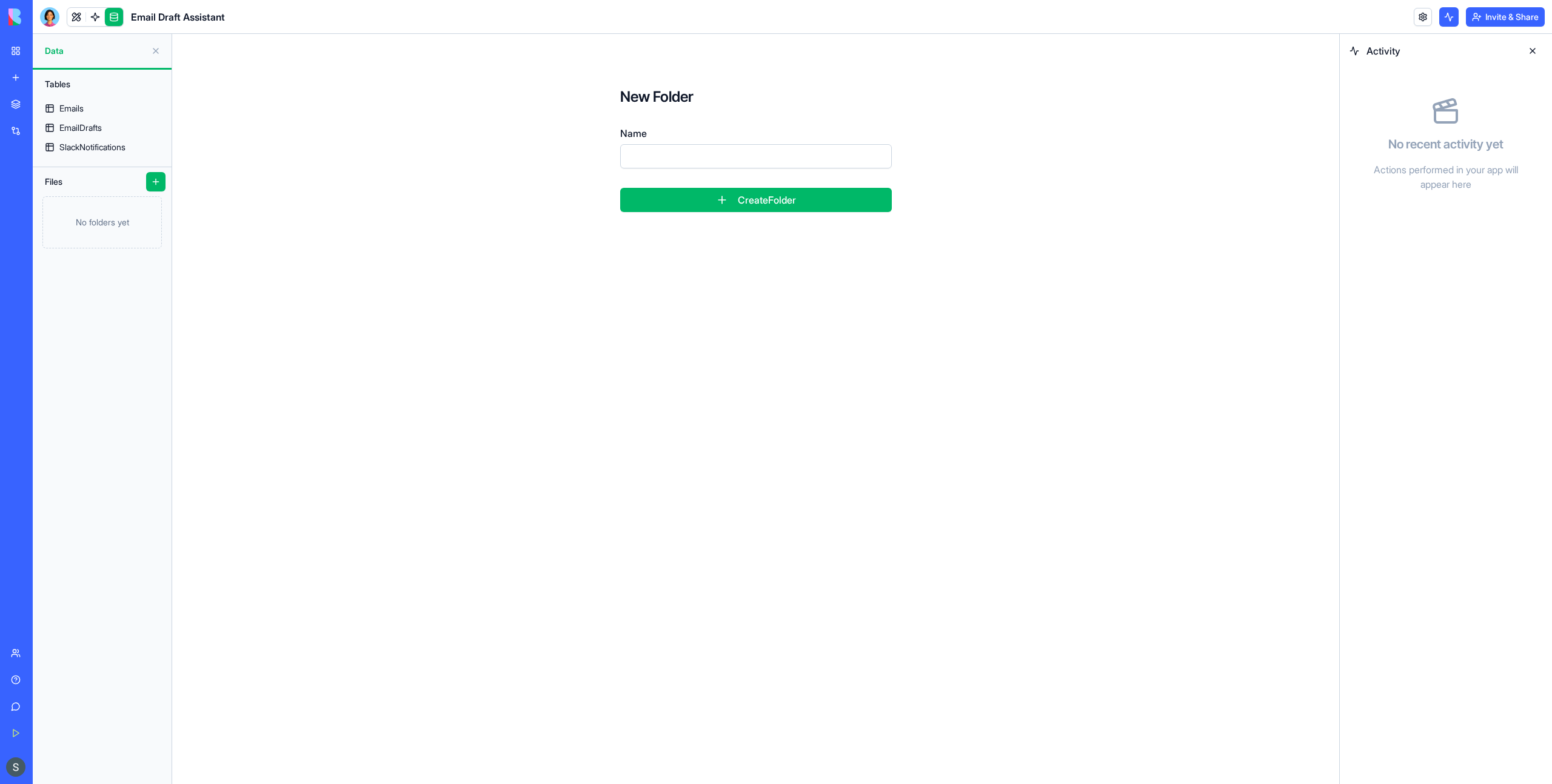
click at [719, 155] on input "Name" at bounding box center [756, 156] width 272 height 24
type input "*"
type input "****"
click at [620, 188] on button "Create Folder" at bounding box center [756, 200] width 272 height 24
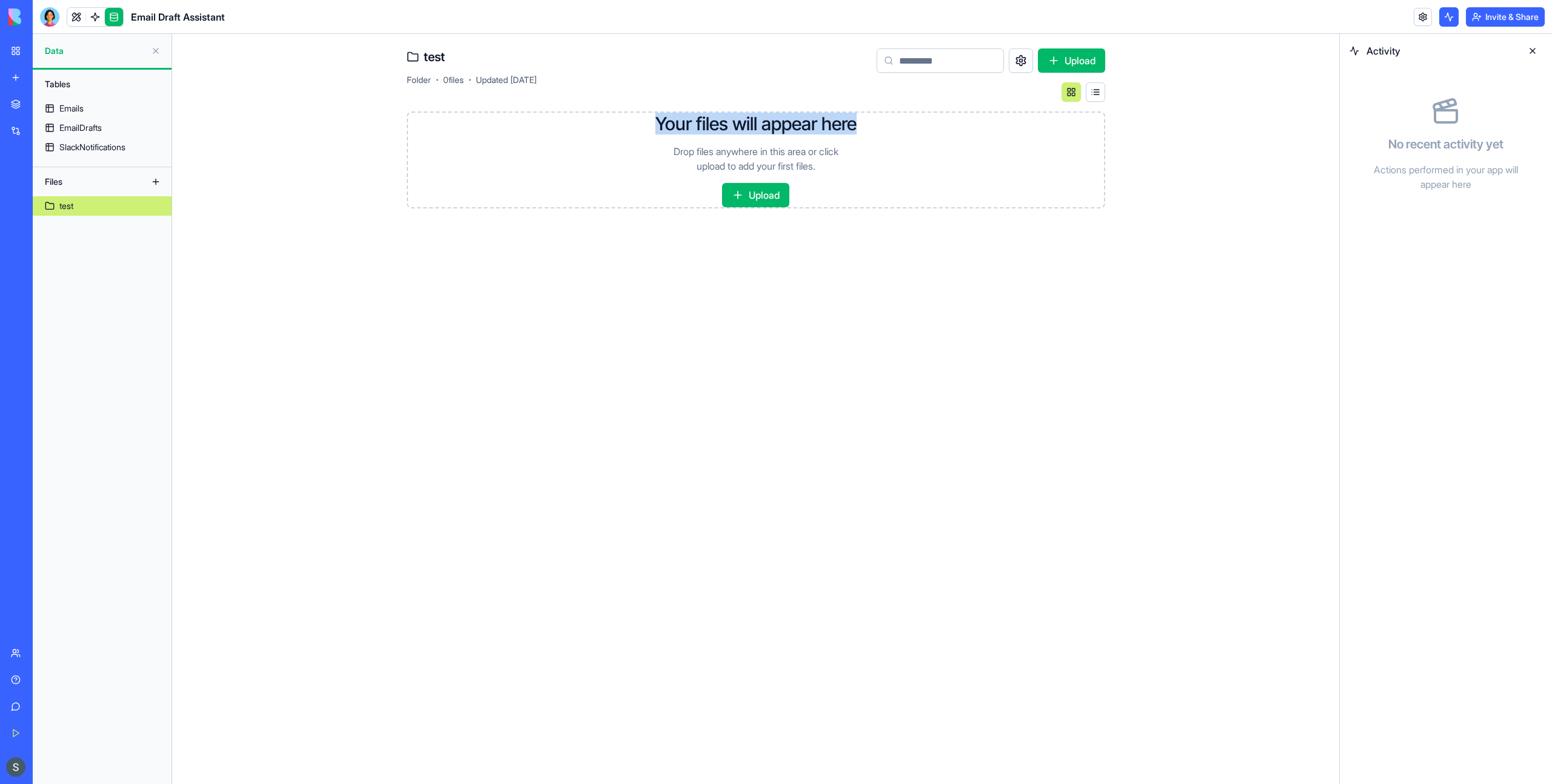
drag, startPoint x: 617, startPoint y: 120, endPoint x: 974, endPoint y: 120, distance: 357.0
click at [974, 120] on div "Your files will appear here Drop files anywhere in this area or click upload to…" at bounding box center [755, 160] width 699 height 97
drag, startPoint x: 666, startPoint y: 147, endPoint x: 933, endPoint y: 212, distance: 274.8
click at [933, 212] on div "Your files will appear here Drop files anywhere in this area or click upload to…" at bounding box center [755, 160] width 699 height 116
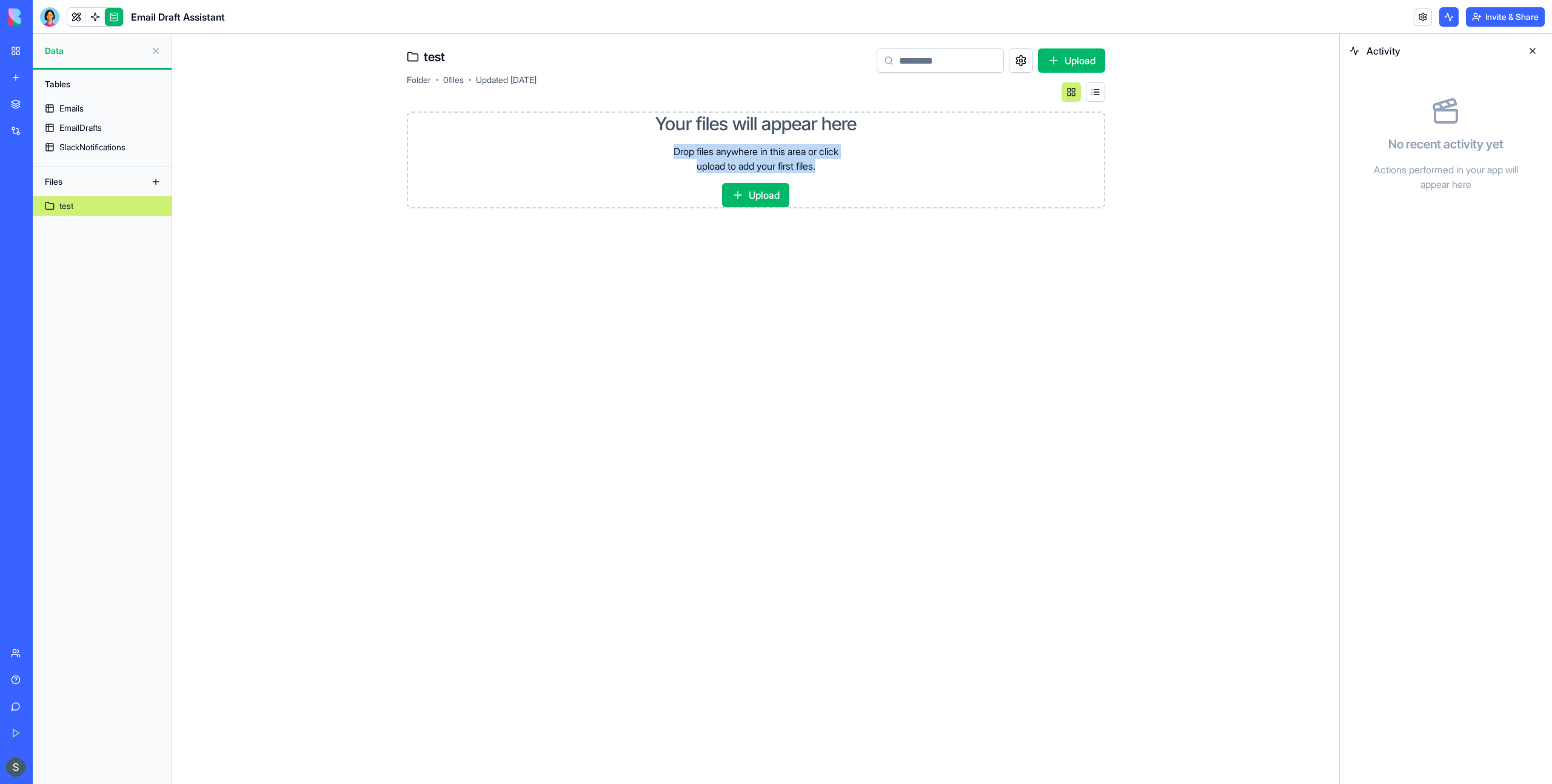
click at [933, 212] on div "Your files will appear here Drop files anywhere in this area or click upload to…" at bounding box center [755, 160] width 699 height 116
click at [1027, 54] on button at bounding box center [1021, 61] width 24 height 24
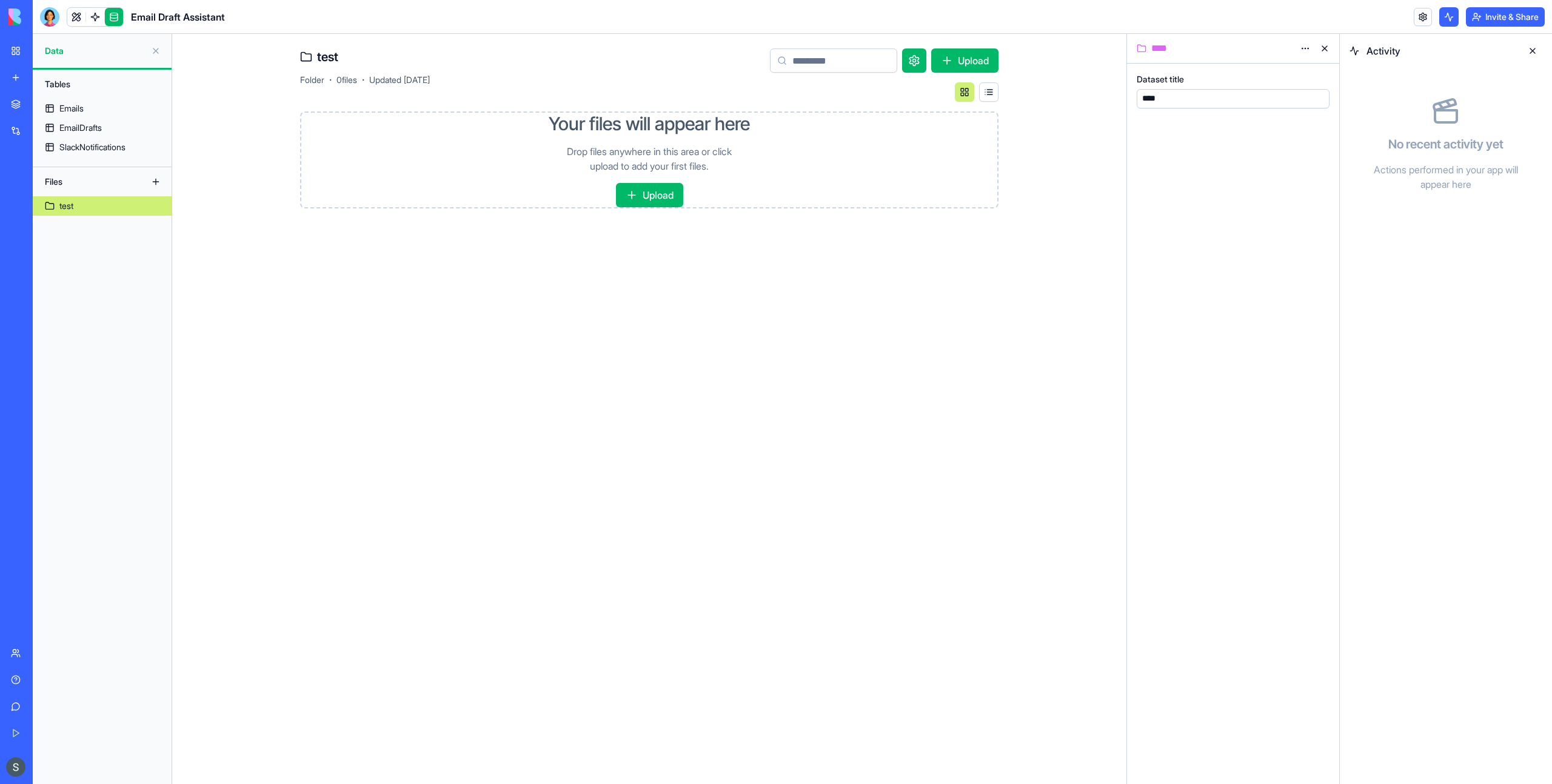
click at [225, 261] on main "test Folder · 0 files · Updated Sep 15, 2025 Upload Your files will appear here…" at bounding box center [649, 409] width 954 height 750
click at [94, 103] on link "Emails" at bounding box center [101, 108] width 139 height 20
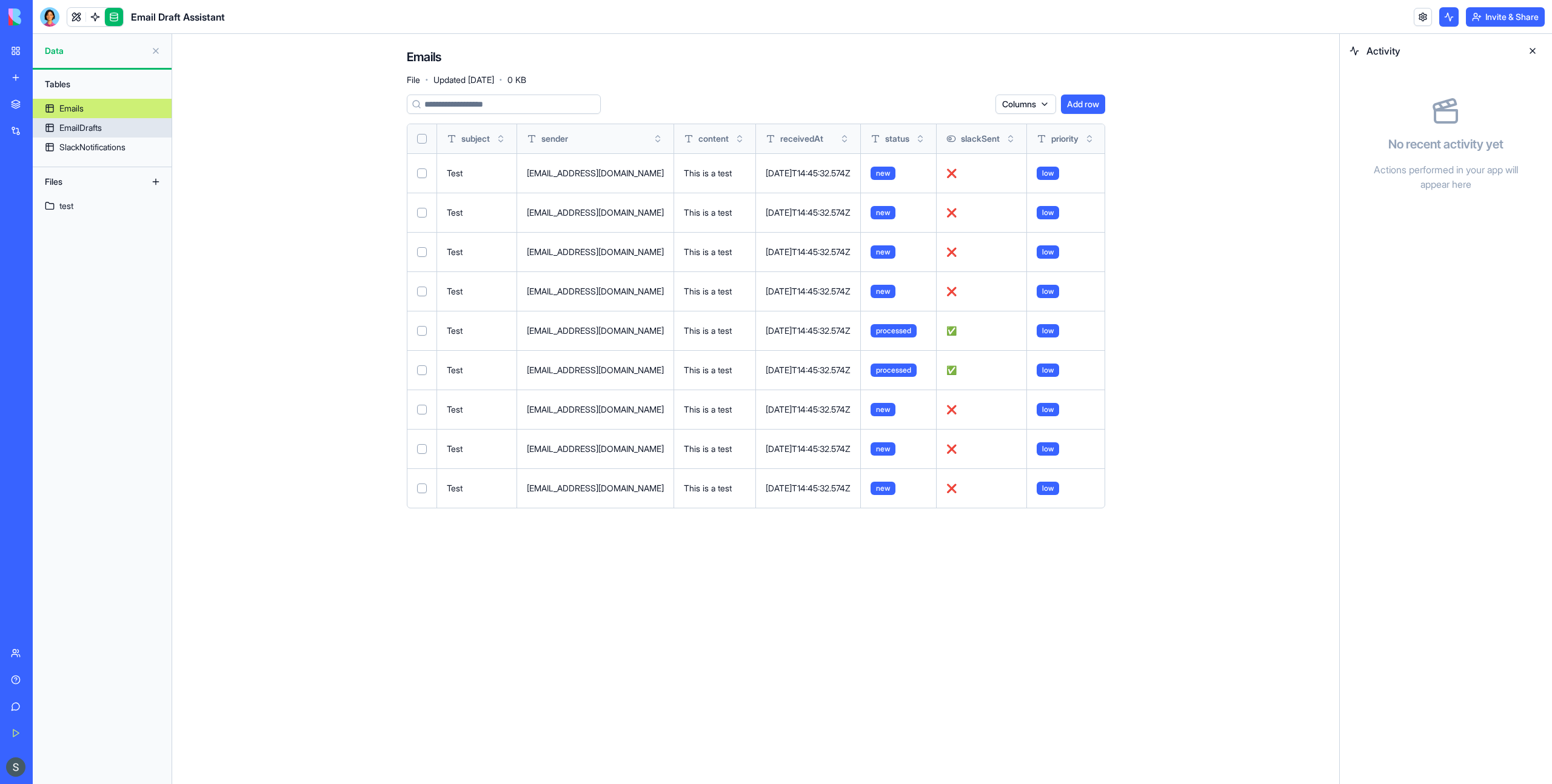
click at [89, 123] on div "EmailDrafts" at bounding box center [80, 128] width 43 height 12
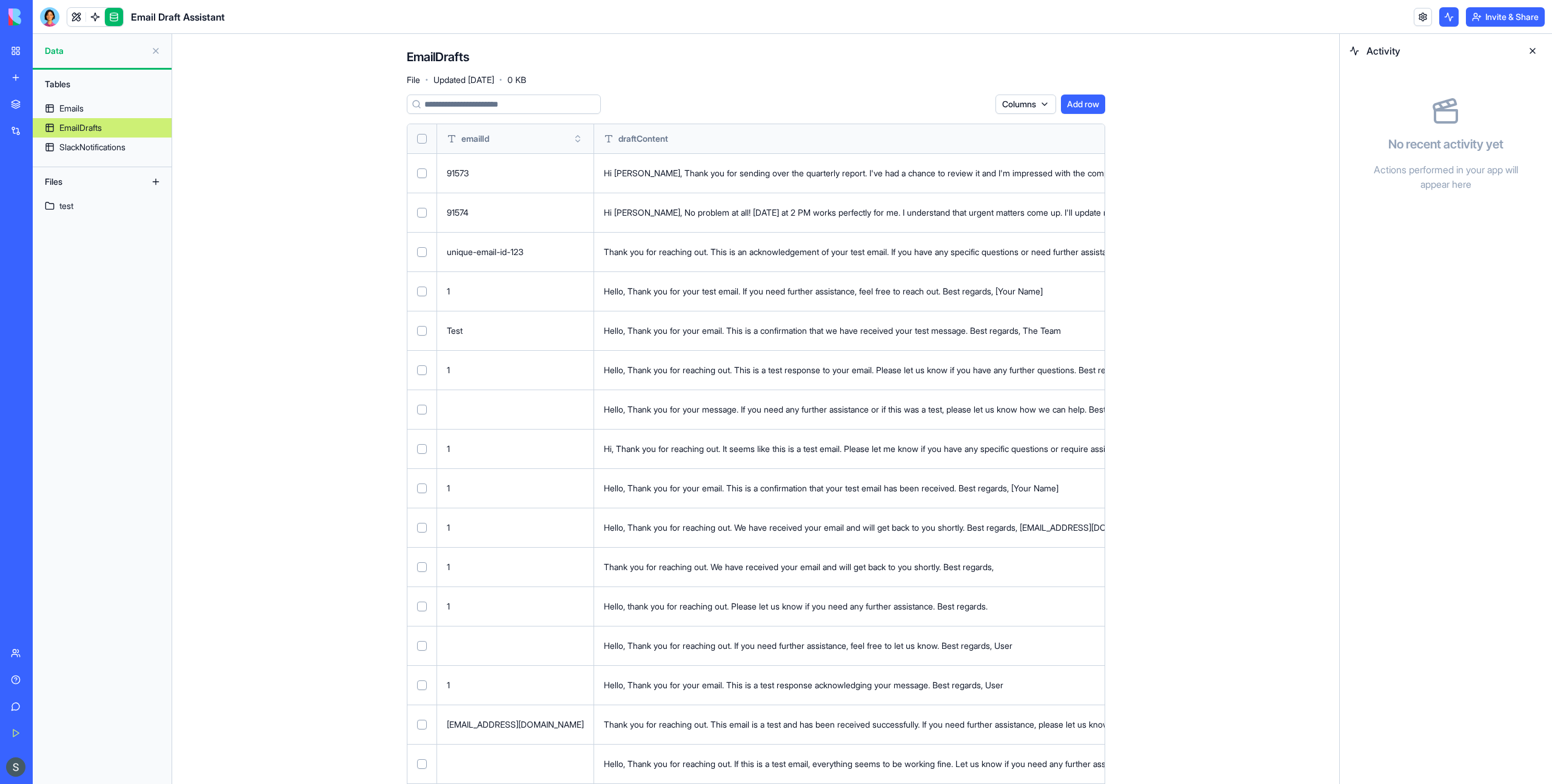
click at [81, 109] on div "Emails" at bounding box center [72, 108] width 24 height 12
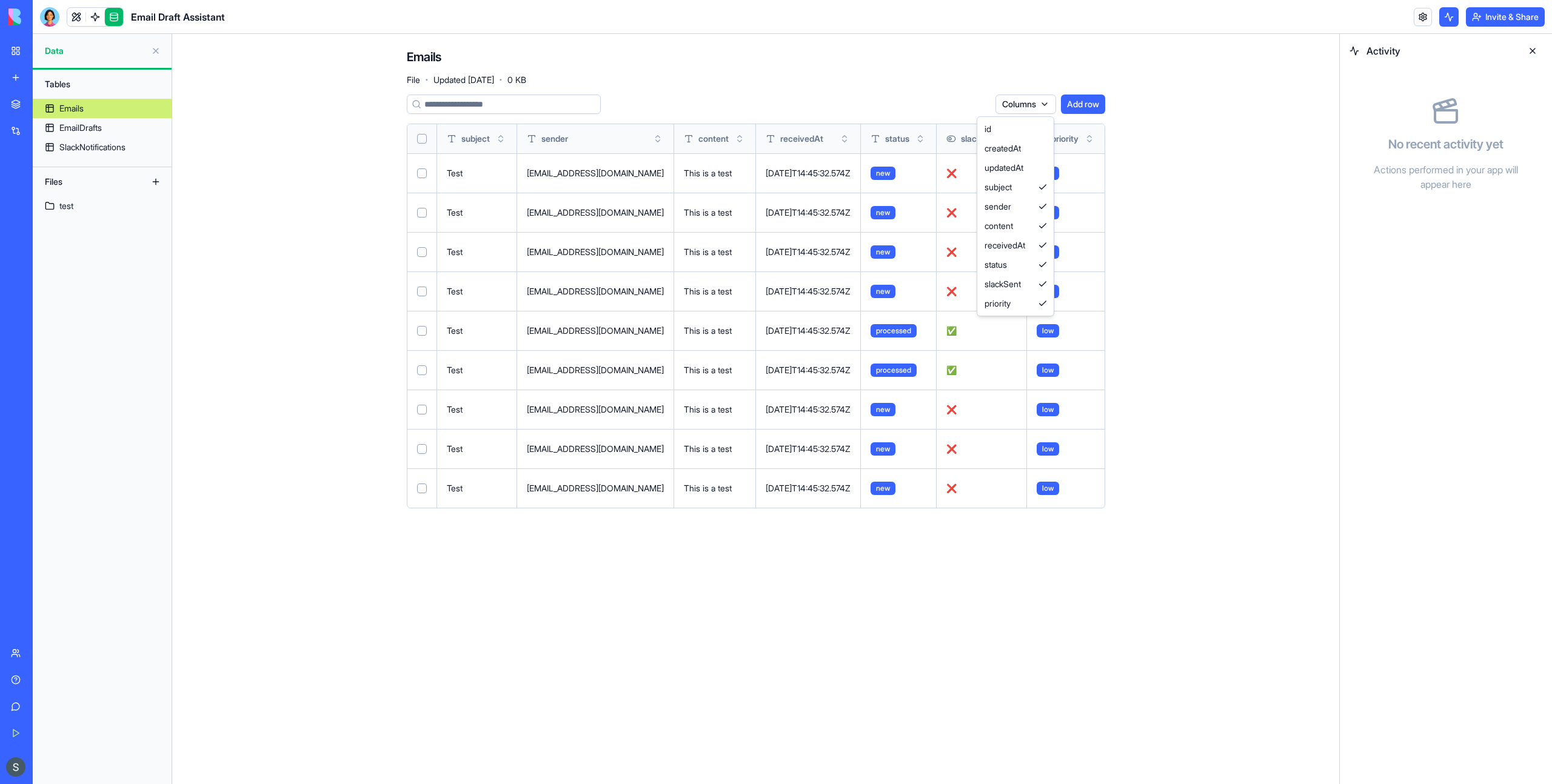
click at [1043, 98] on html "BETA My Workspace New app Marketplace Integrations Recent AI Logo Generator Mon…" at bounding box center [776, 392] width 1552 height 784
click at [1091, 169] on html "BETA My Workspace New app Marketplace Integrations Recent AI Logo Generator Mon…" at bounding box center [776, 392] width 1552 height 784
click at [1145, 180] on html "BETA My Workspace New app Marketplace Integrations Recent AI Logo Generator Mon…" at bounding box center [776, 392] width 1552 height 784
click at [0, 0] on button at bounding box center [0, 0] width 0 height 0
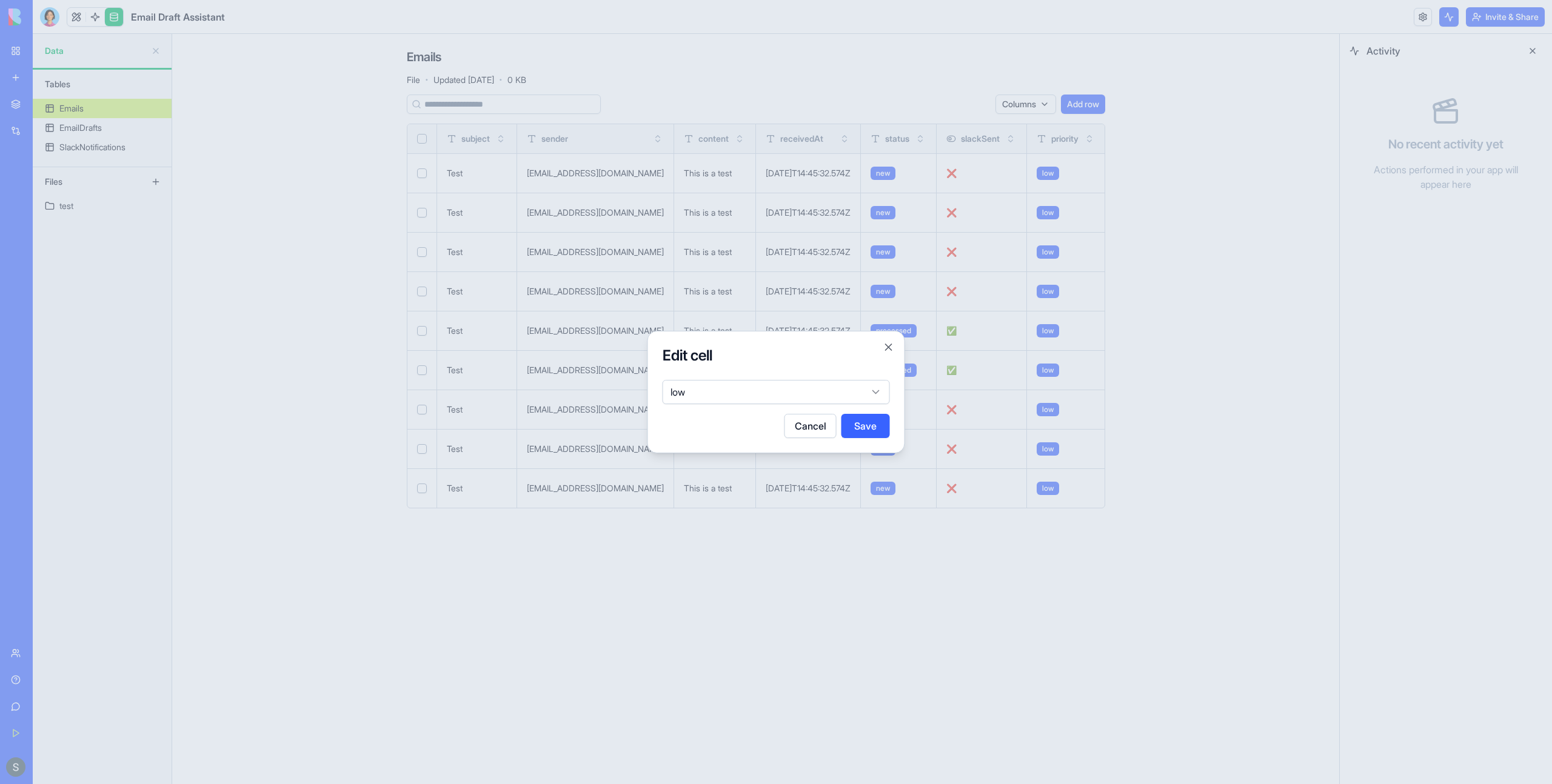
click at [782, 393] on body "BETA My Workspace New app Marketplace Integrations Recent AI Logo Generator Mon…" at bounding box center [776, 392] width 1552 height 784
click at [832, 362] on body "BETA My Workspace New app Marketplace Integrations Recent AI Logo Generator Mon…" at bounding box center [776, 392] width 1552 height 784
click at [888, 349] on button "Close" at bounding box center [889, 347] width 12 height 12
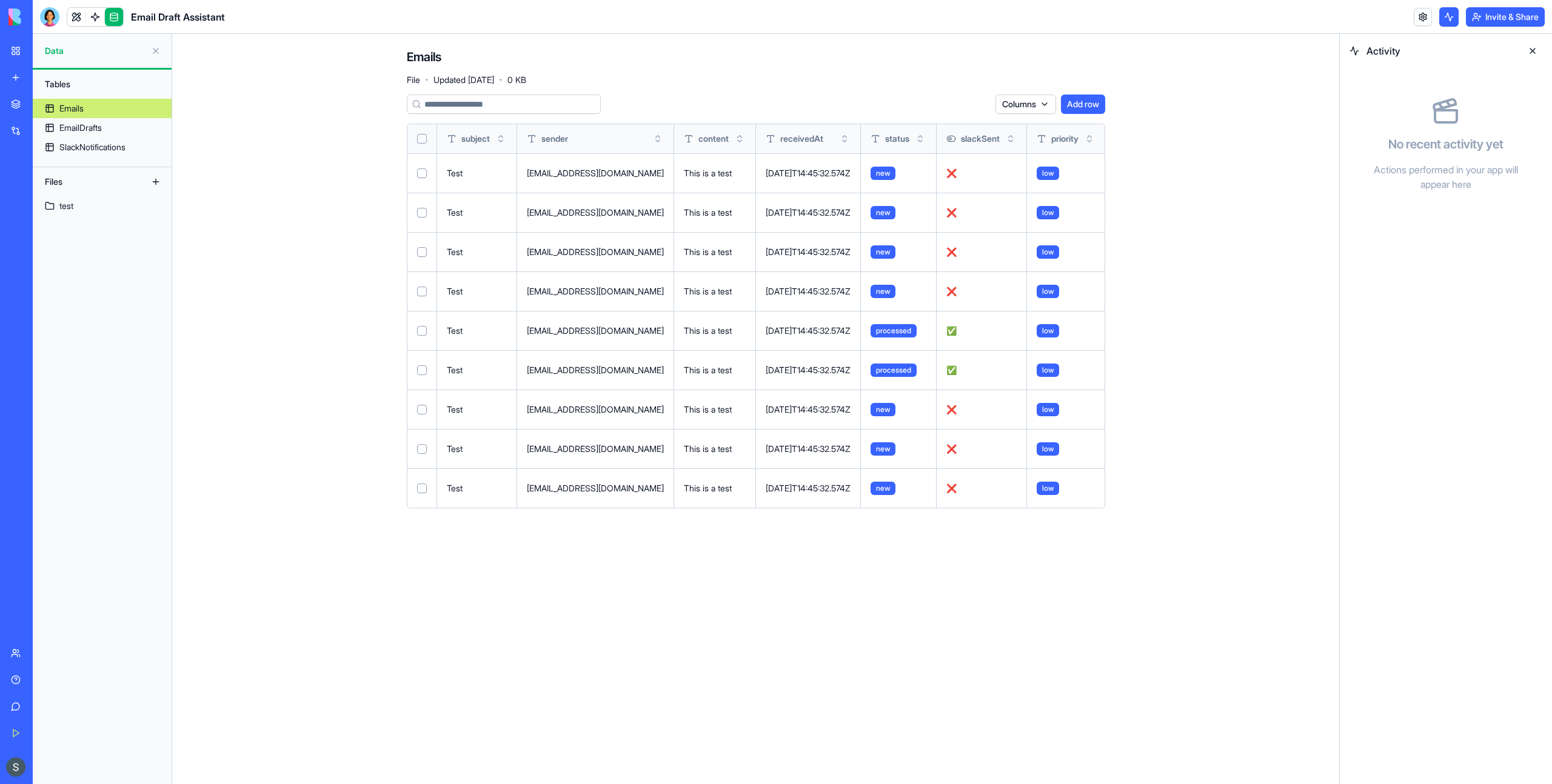
click at [24, 53] on link "My Workspace" at bounding box center [28, 51] width 49 height 24
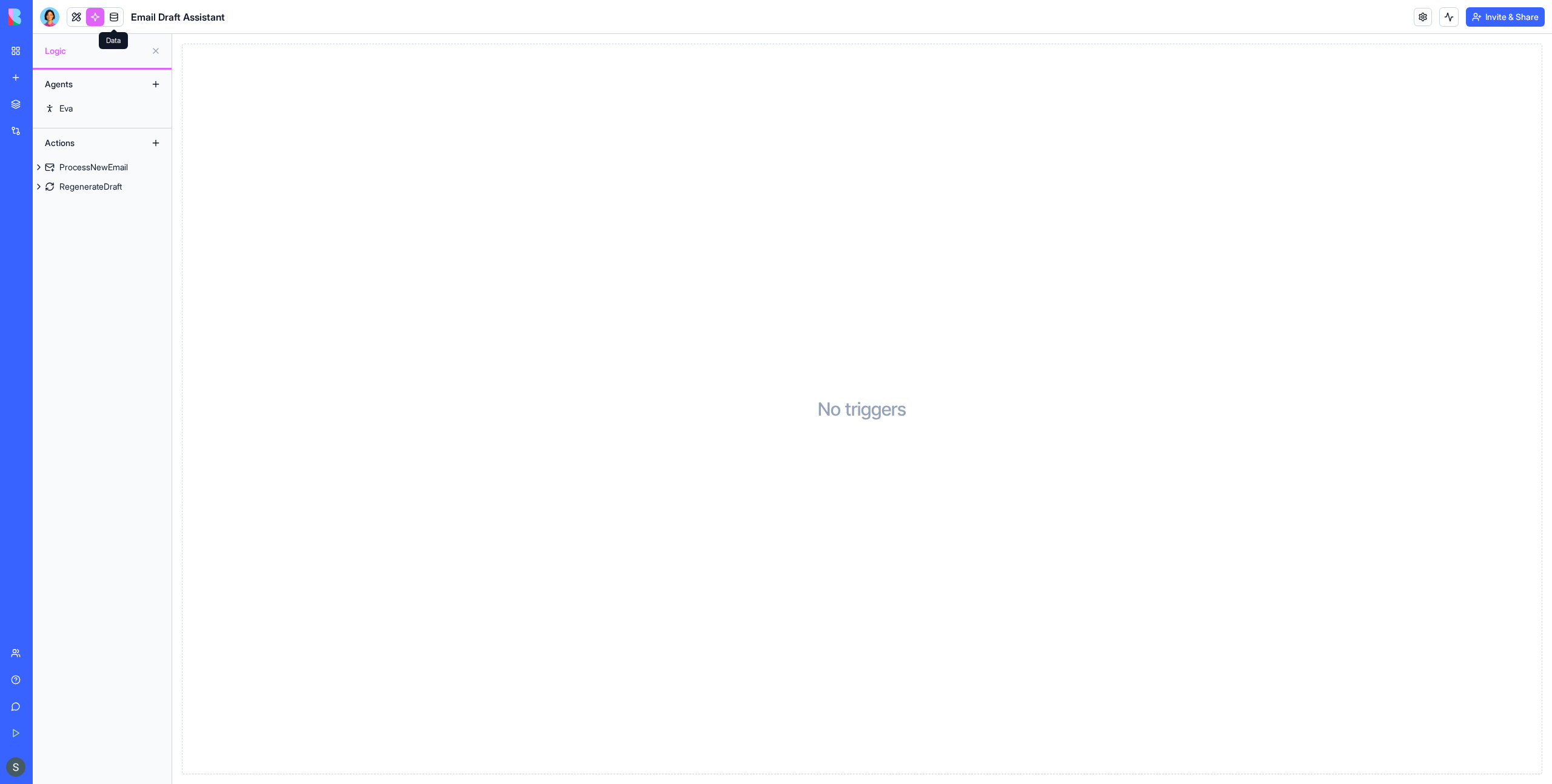
click at [117, 18] on link at bounding box center [114, 17] width 18 height 18
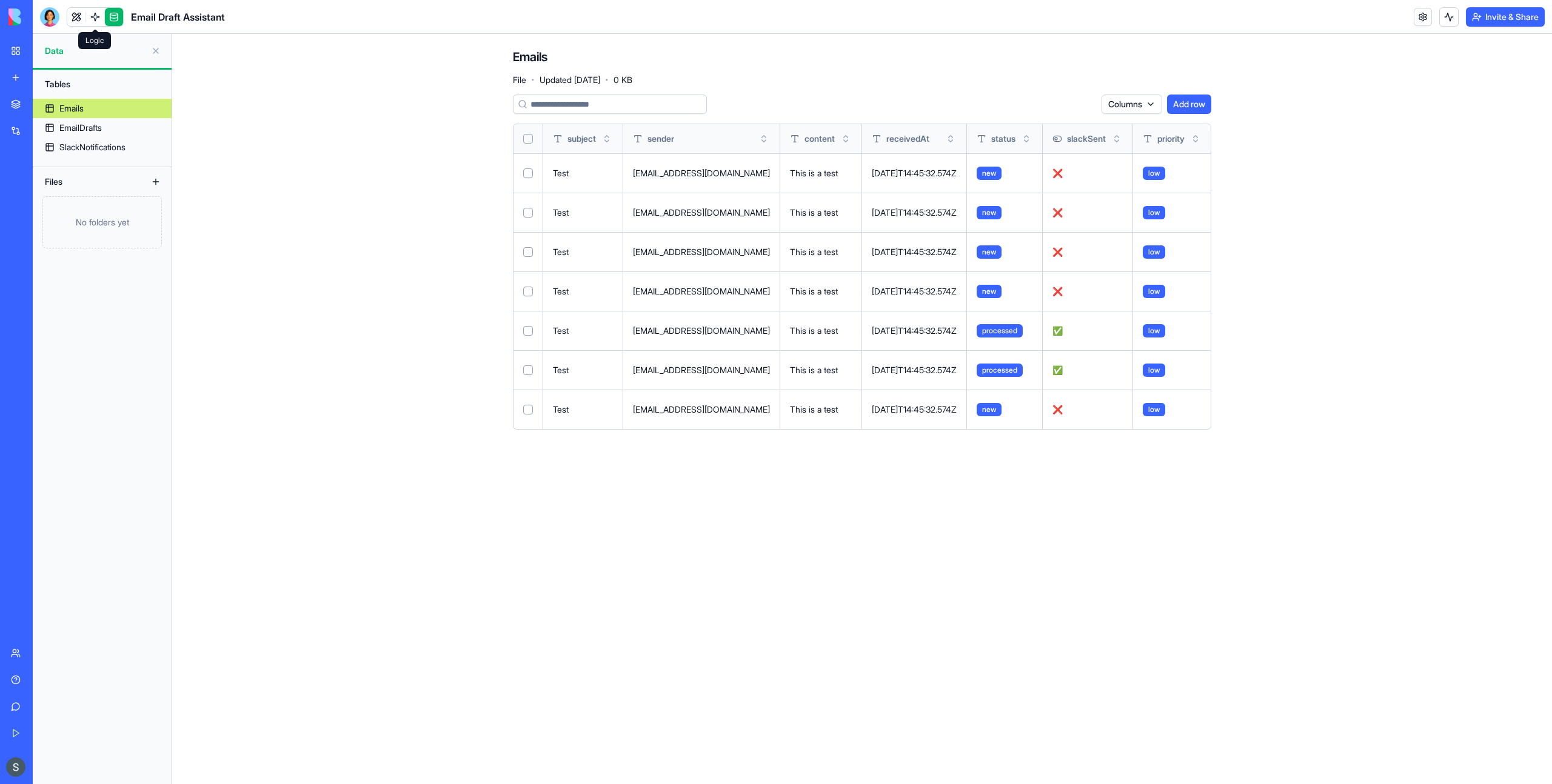
click at [95, 16] on link at bounding box center [95, 17] width 18 height 18
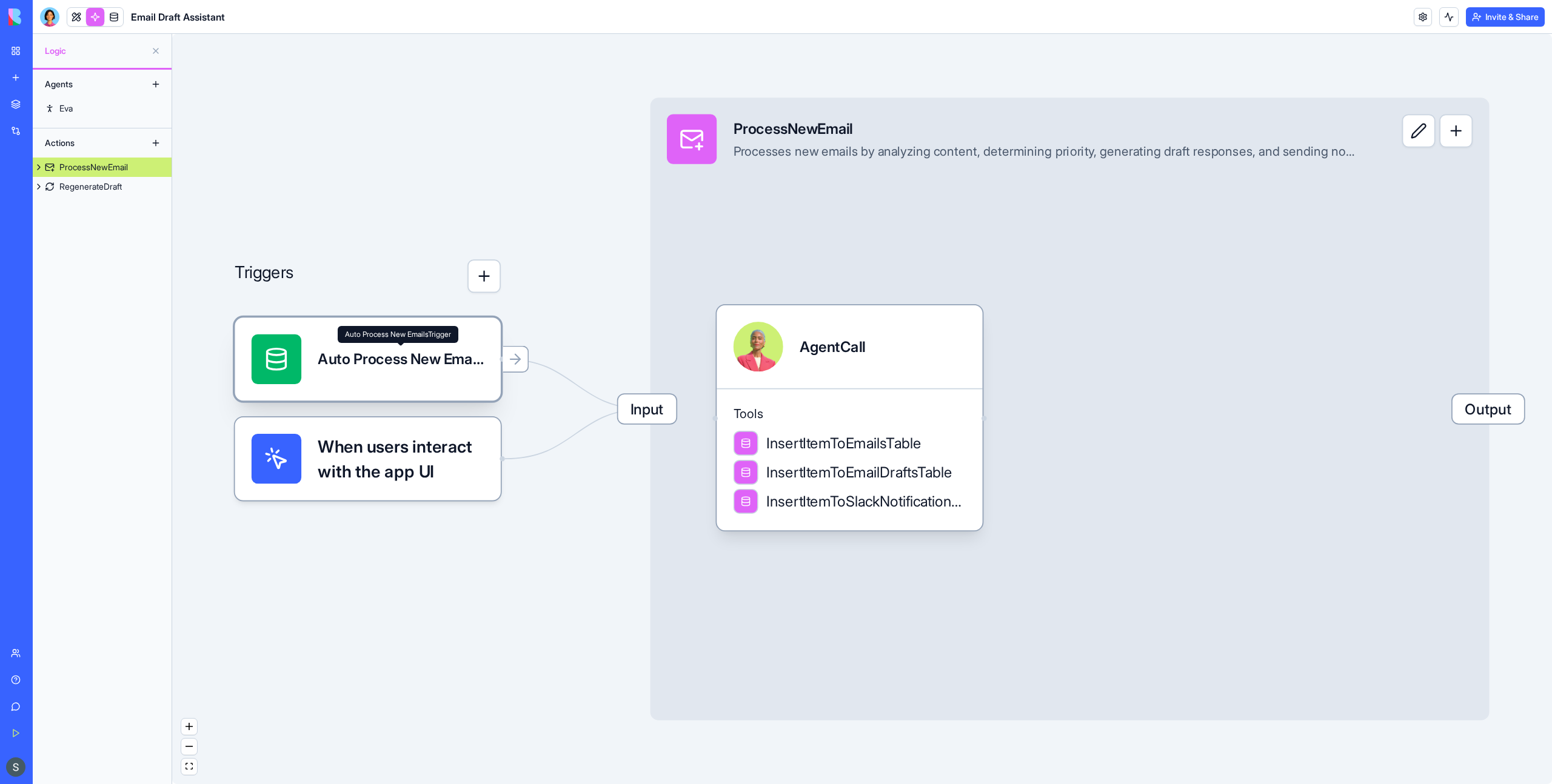
click at [474, 364] on div "Auto Process New EmailsTrigger" at bounding box center [401, 359] width 166 height 20
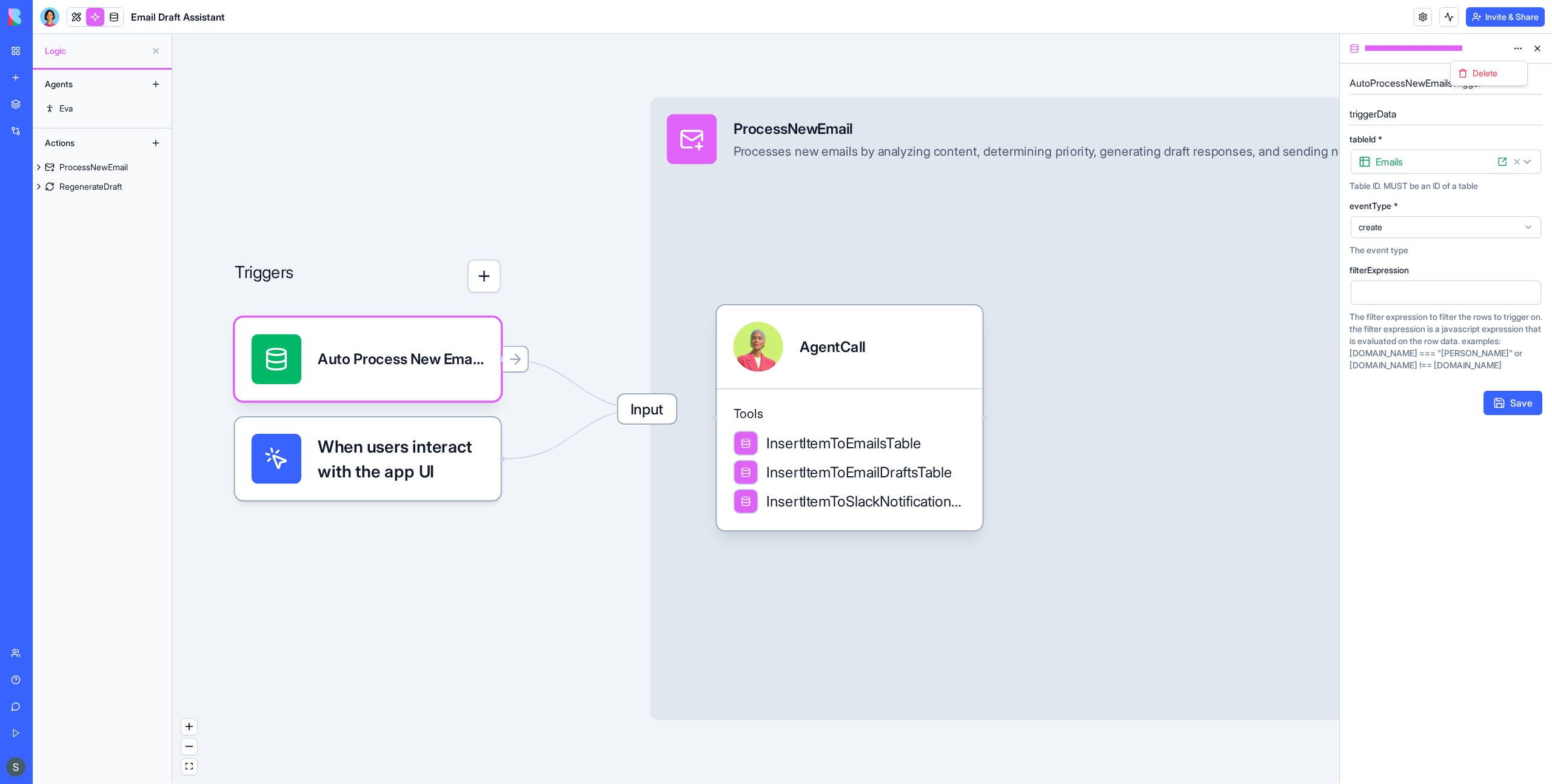
click at [1512, 51] on html "**********" at bounding box center [776, 392] width 1552 height 784
click at [1497, 70] on span "Delete" at bounding box center [1484, 73] width 25 height 12
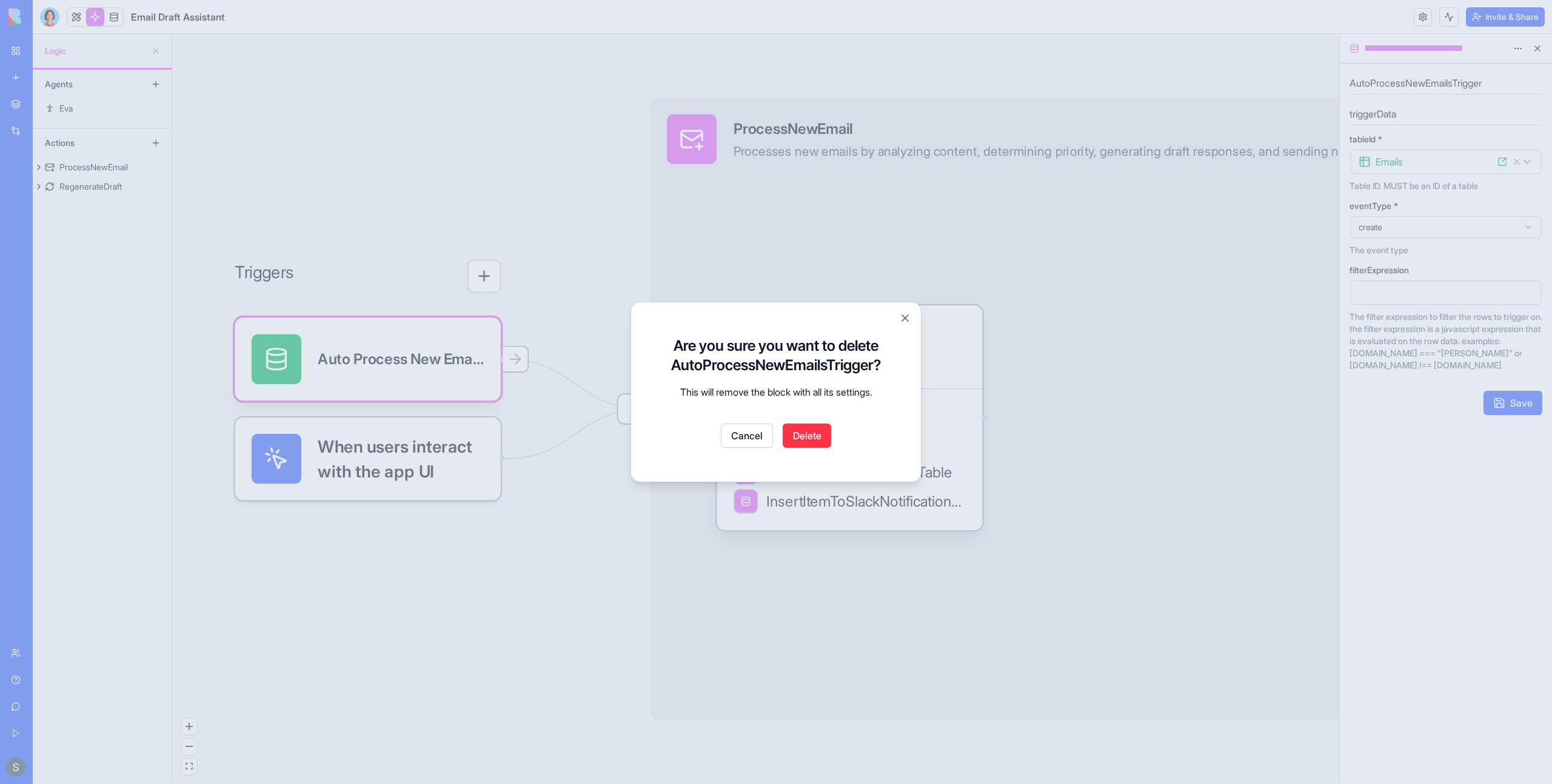
click at [818, 428] on button "Delete" at bounding box center [807, 436] width 49 height 24
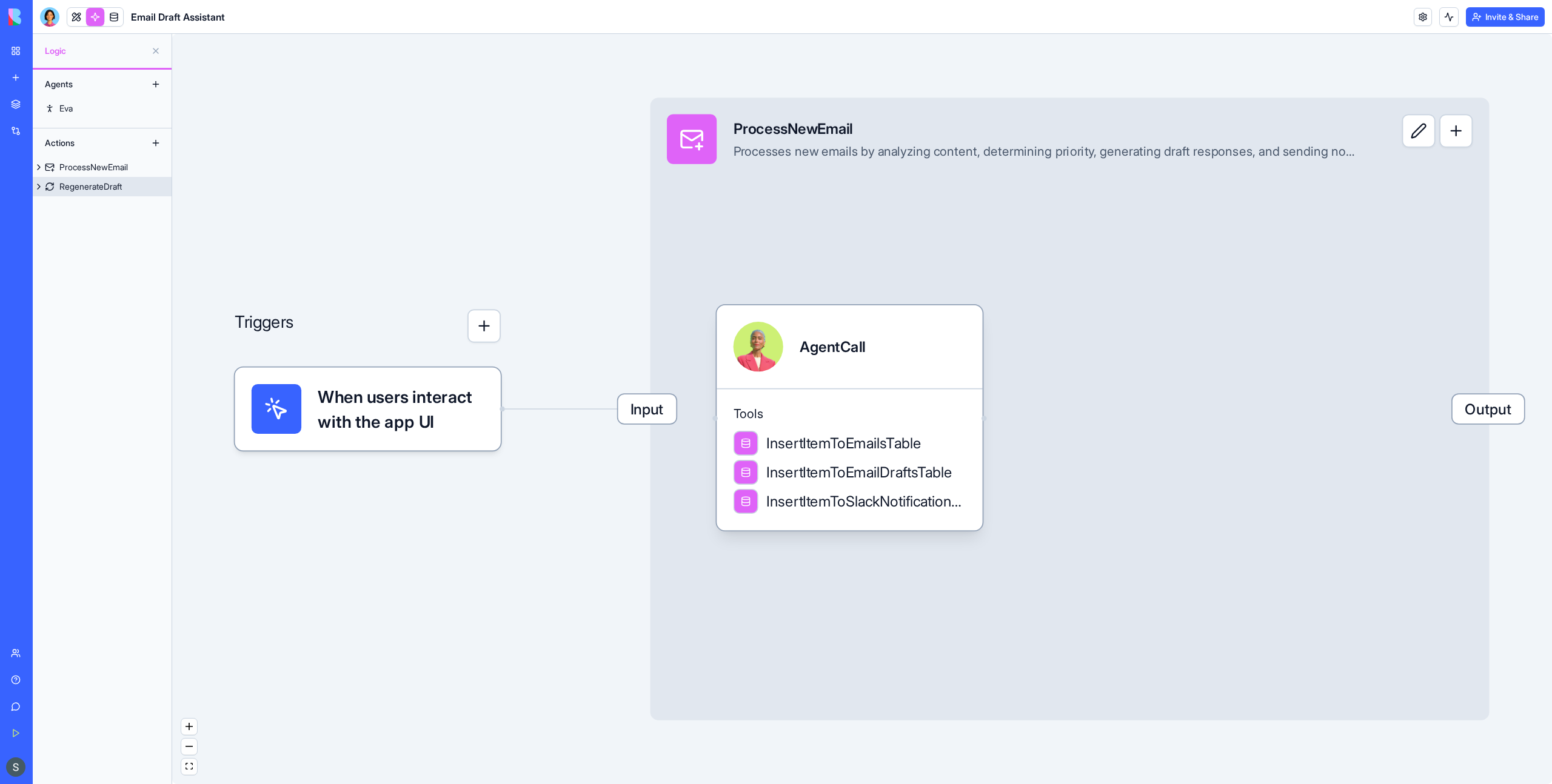
click at [90, 186] on div "RegenerateDraft" at bounding box center [91, 187] width 62 height 12
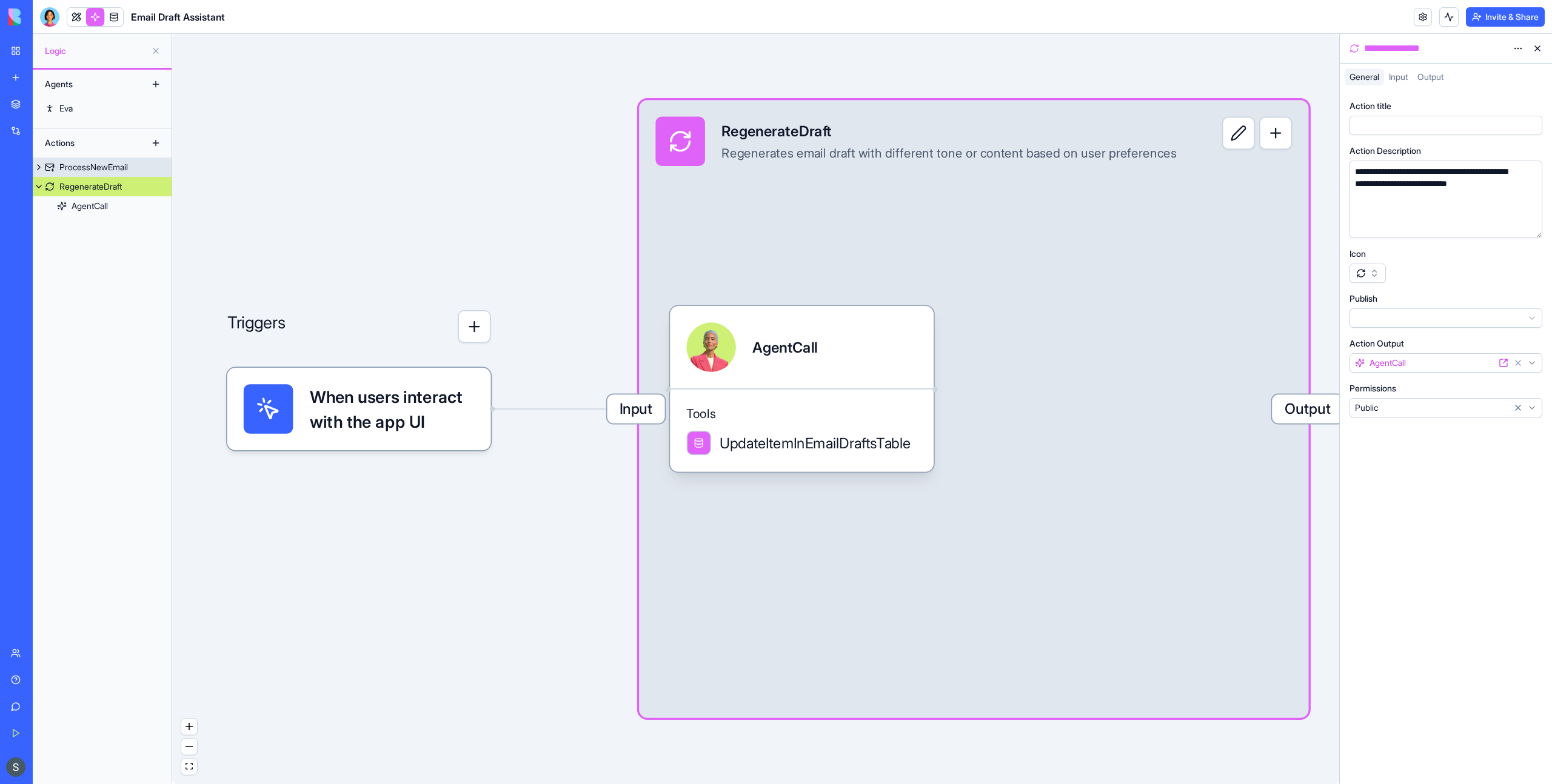
click at [88, 176] on link "ProcessNewEmail" at bounding box center [101, 167] width 139 height 20
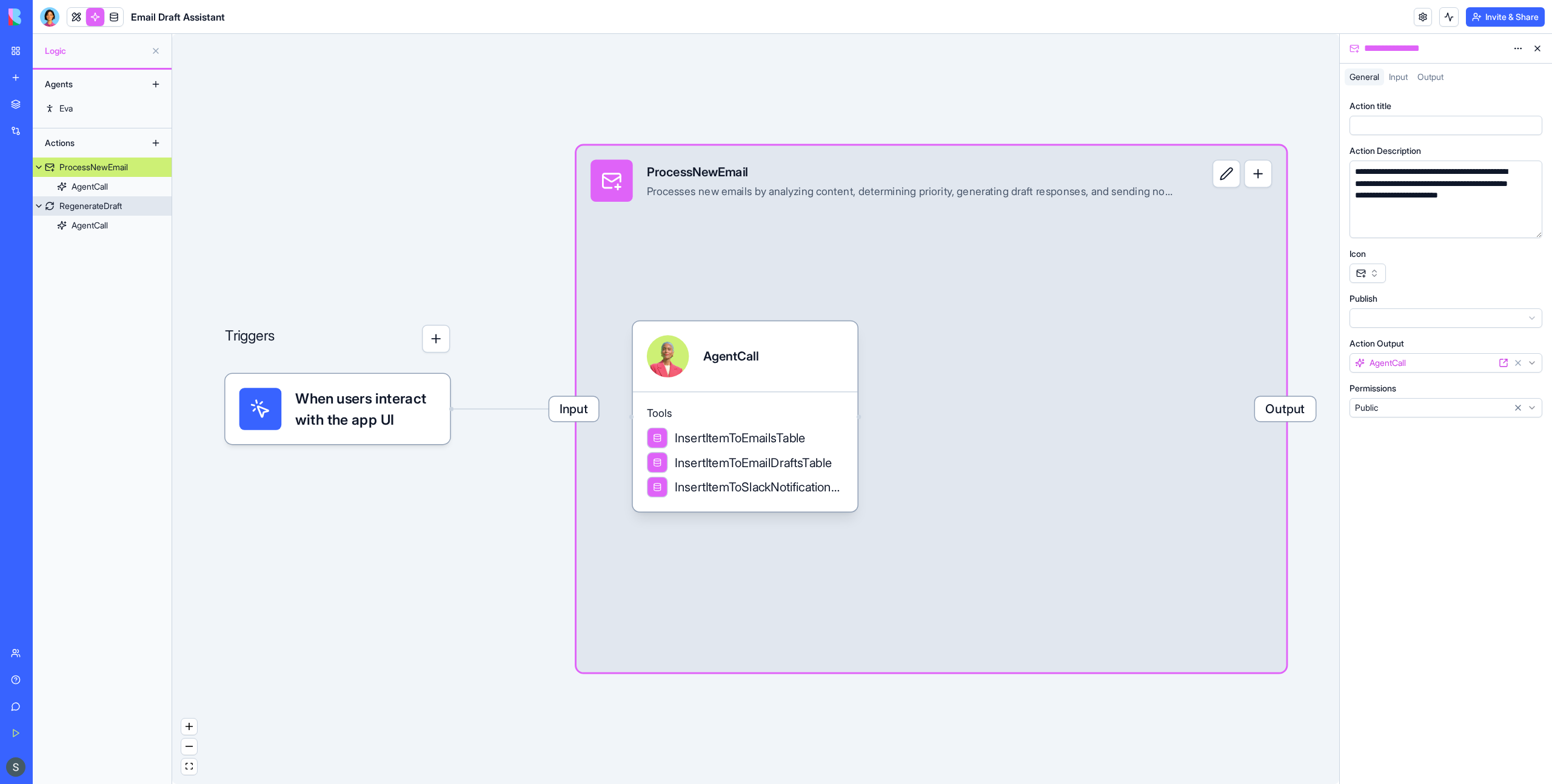
click at [105, 205] on div "RegenerateDraft" at bounding box center [91, 206] width 62 height 12
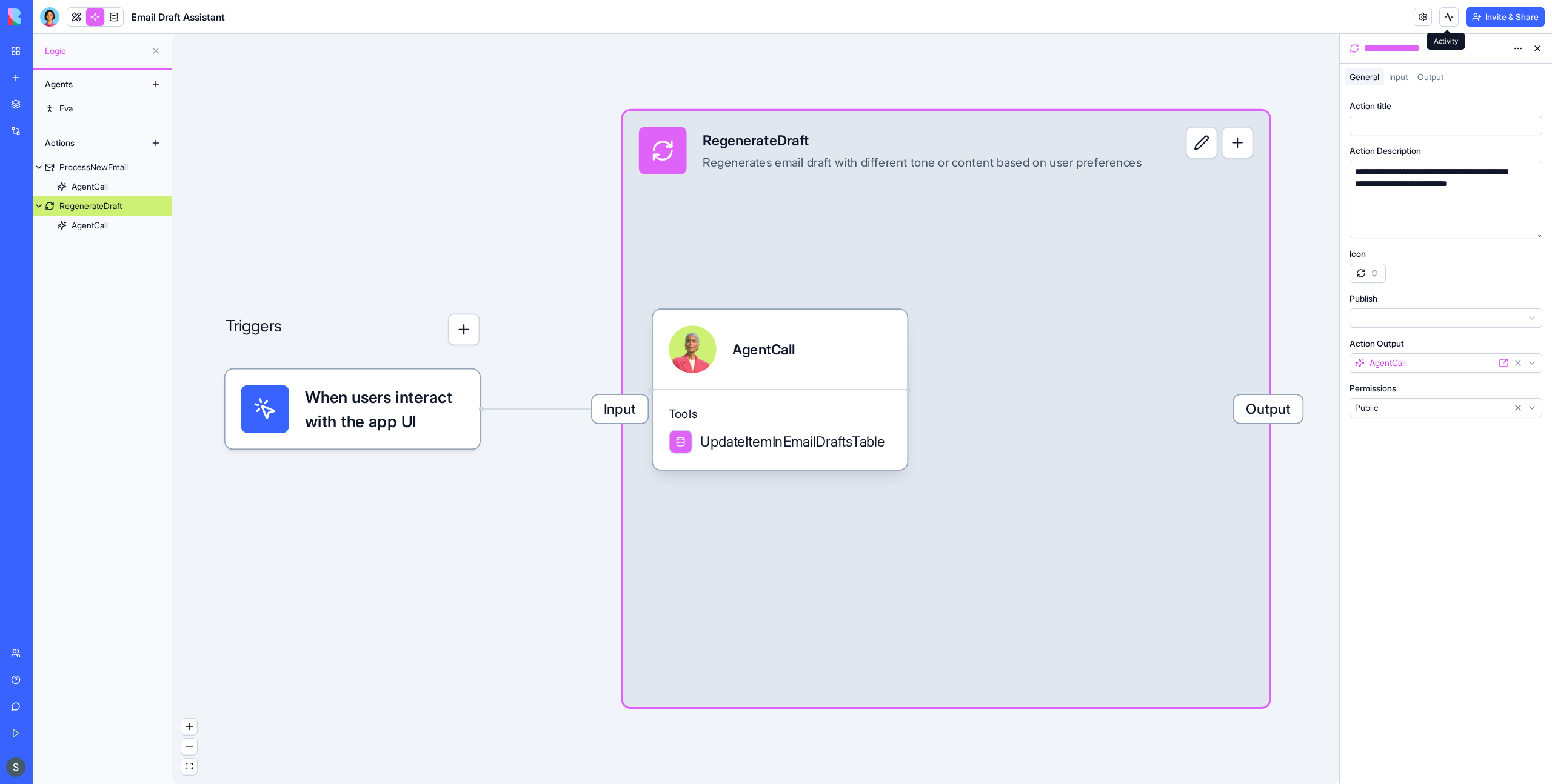
click at [1451, 17] on button at bounding box center [1449, 17] width 20 height 20
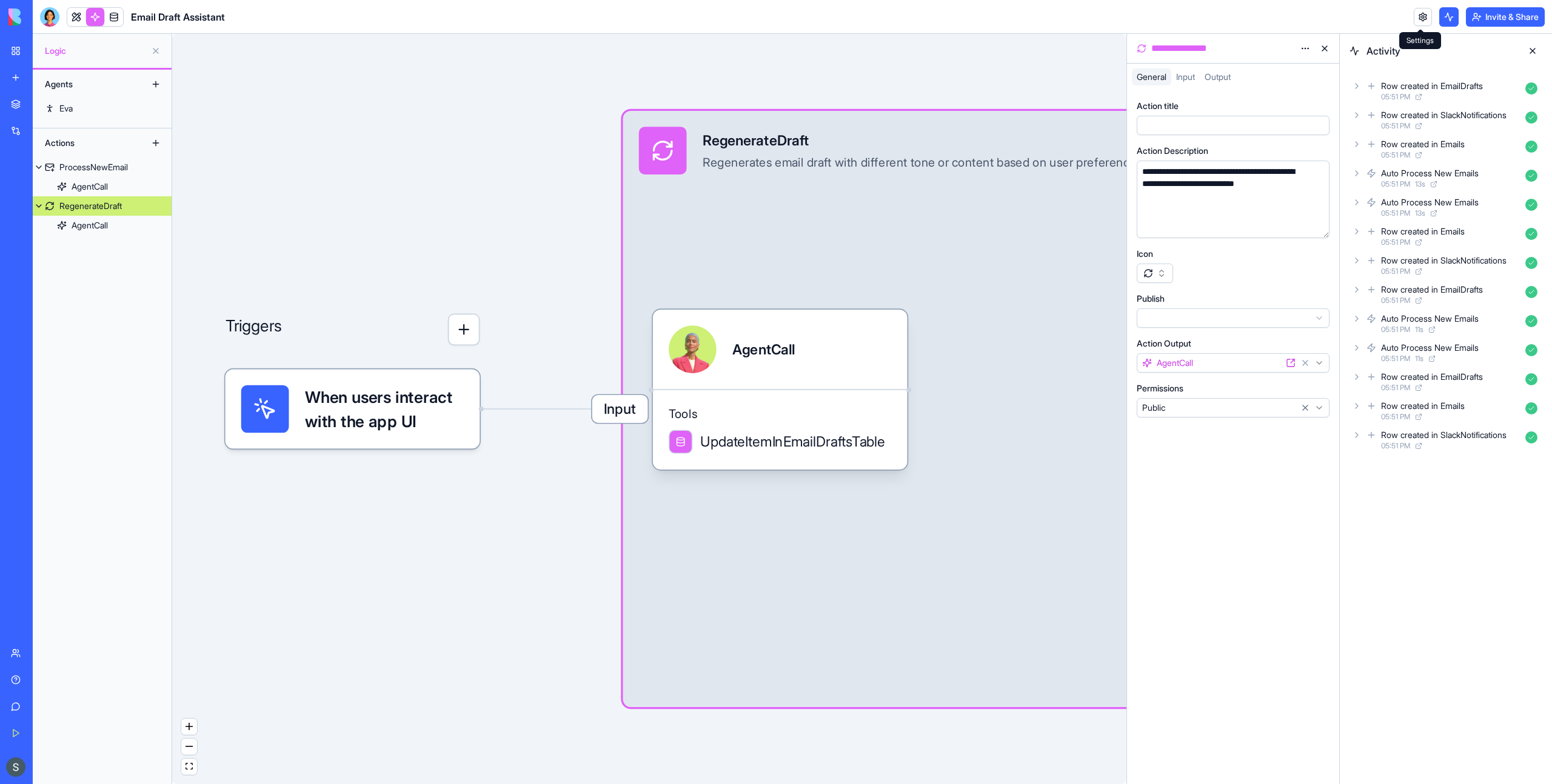
click at [1417, 15] on link at bounding box center [1422, 17] width 18 height 18
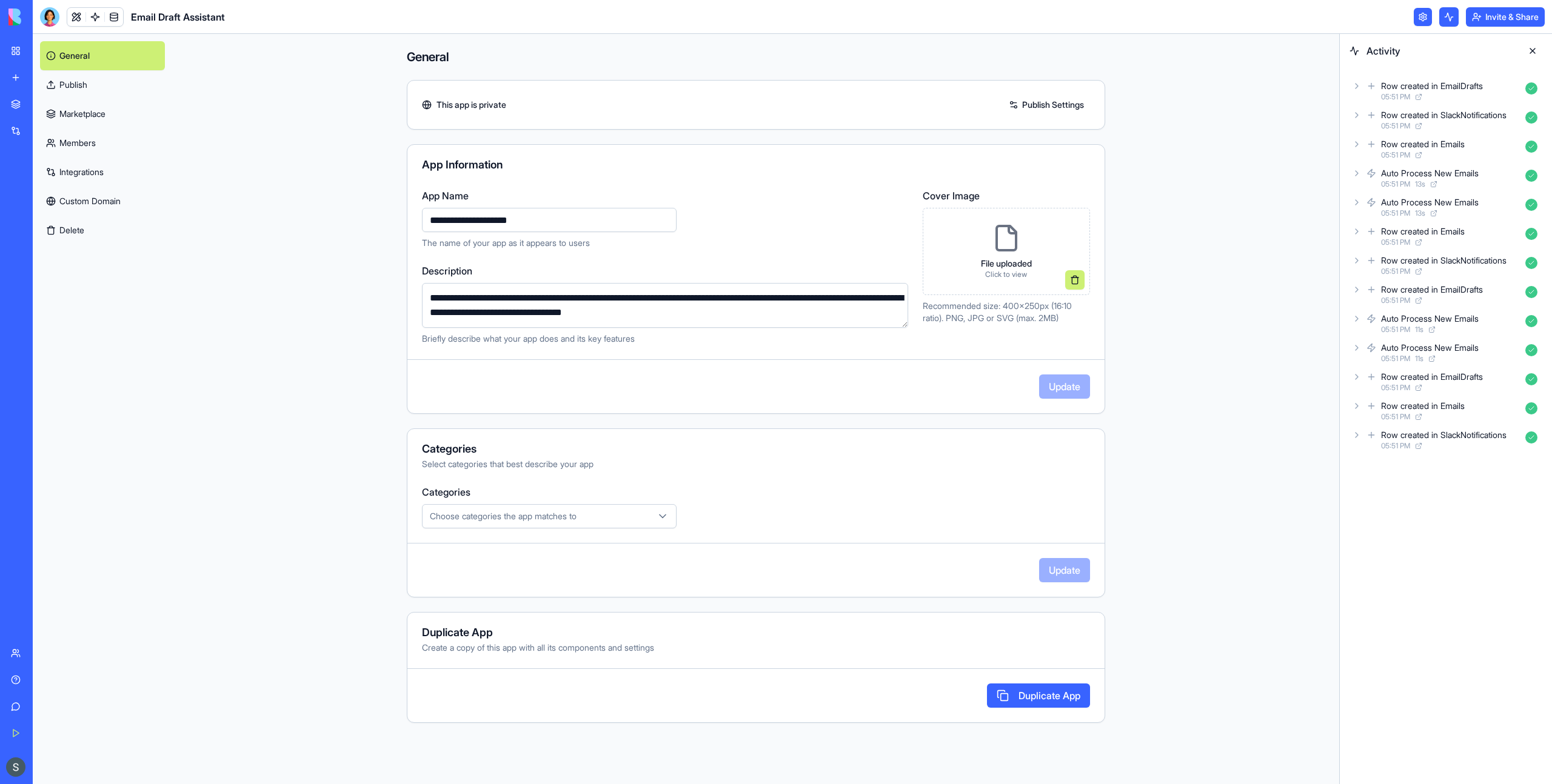
click at [85, 71] on link "Publish" at bounding box center [102, 84] width 125 height 29
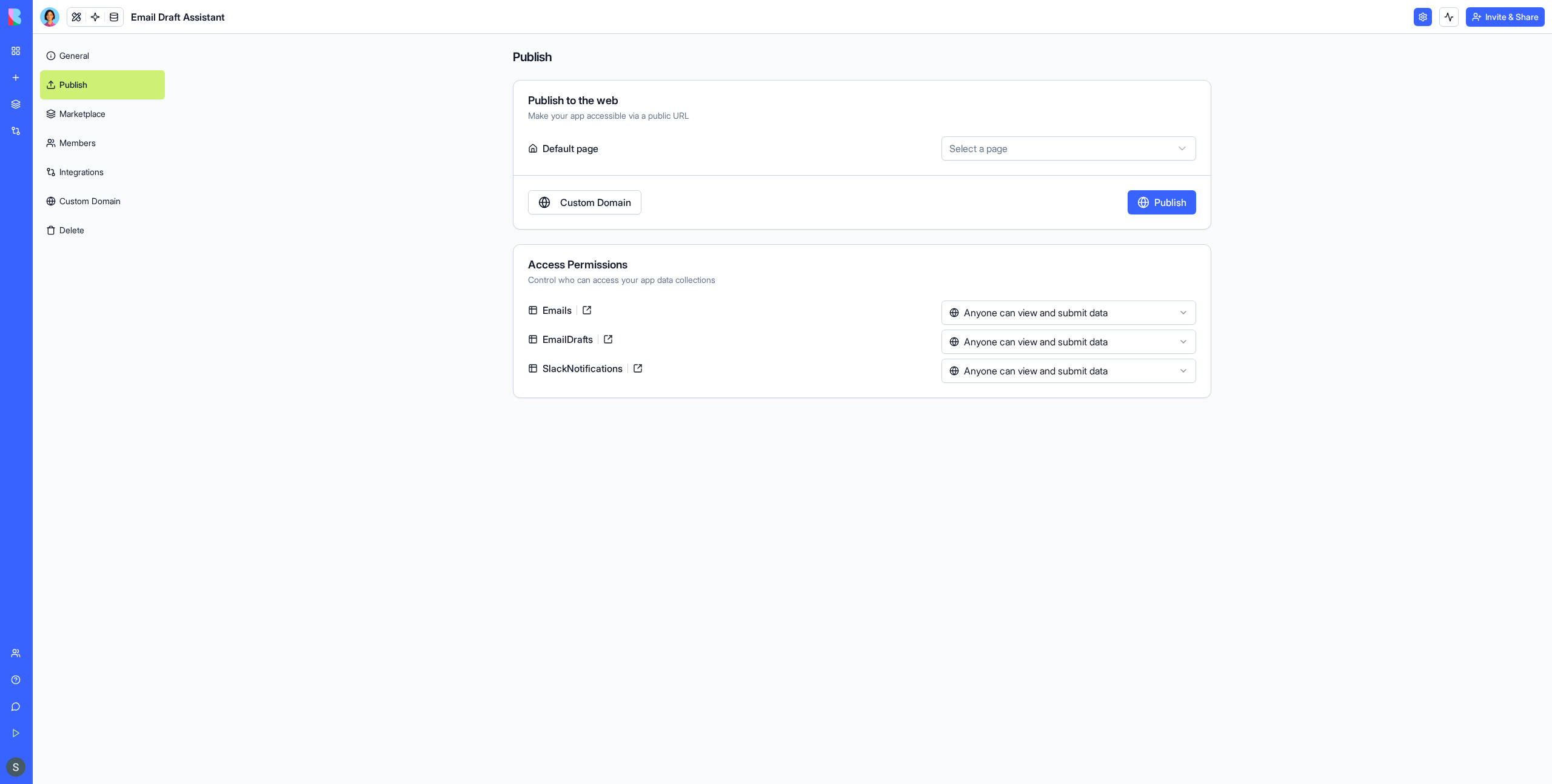
click at [85, 82] on link "Publish" at bounding box center [102, 84] width 125 height 29
click at [82, 58] on link "General" at bounding box center [102, 55] width 125 height 29
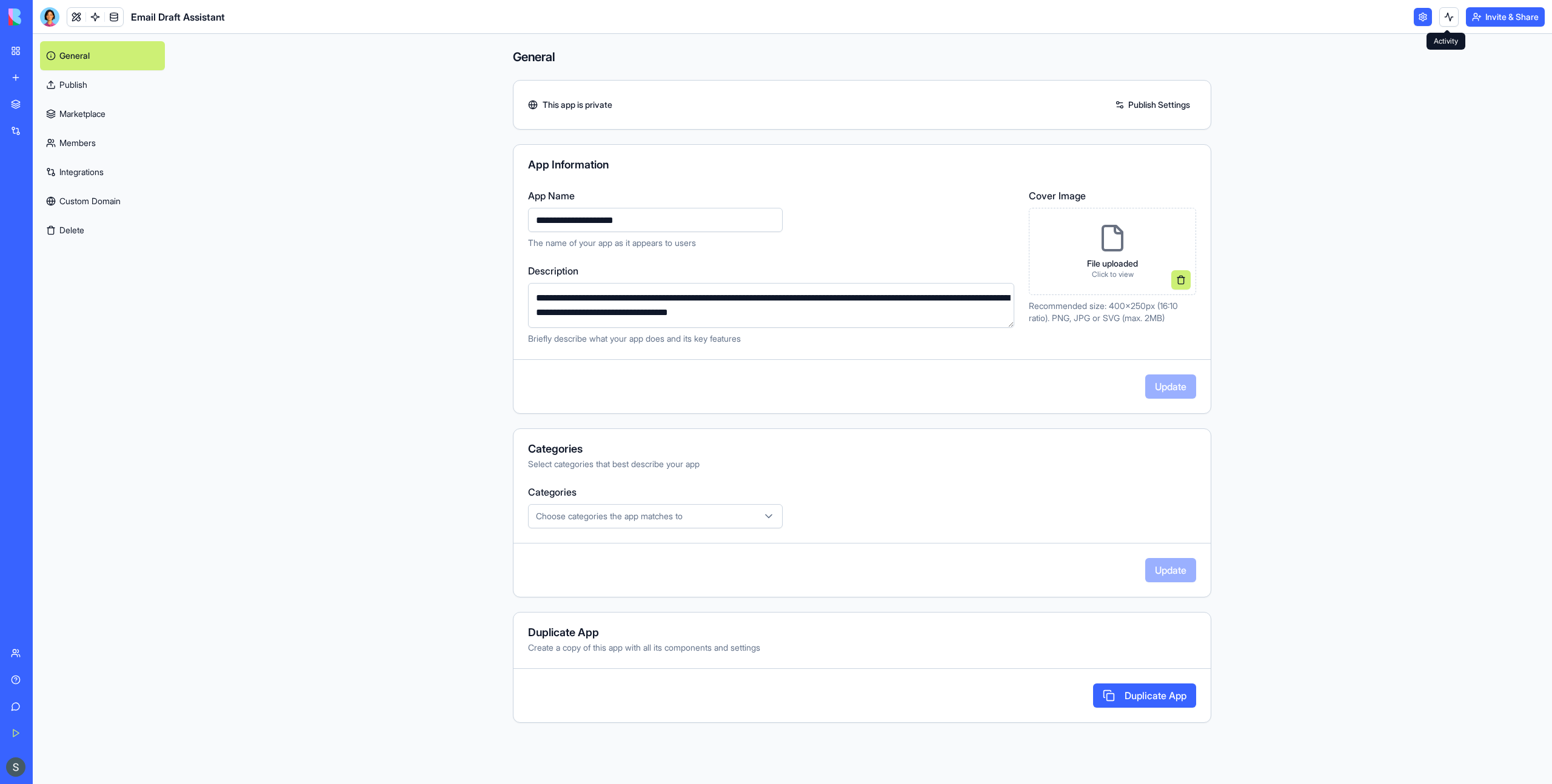
click at [1445, 19] on button at bounding box center [1449, 17] width 20 height 20
